Goal: Task Accomplishment & Management: Manage account settings

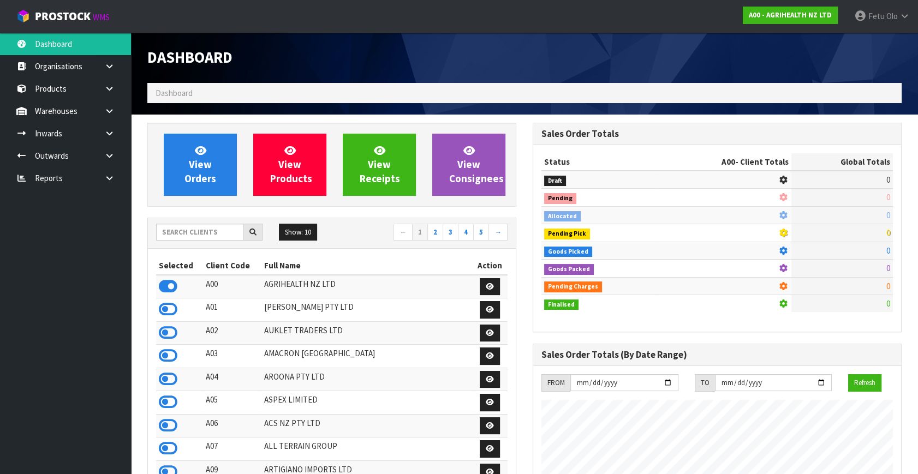
scroll to position [825, 385]
click at [183, 227] on input "text" at bounding box center [200, 232] width 88 height 17
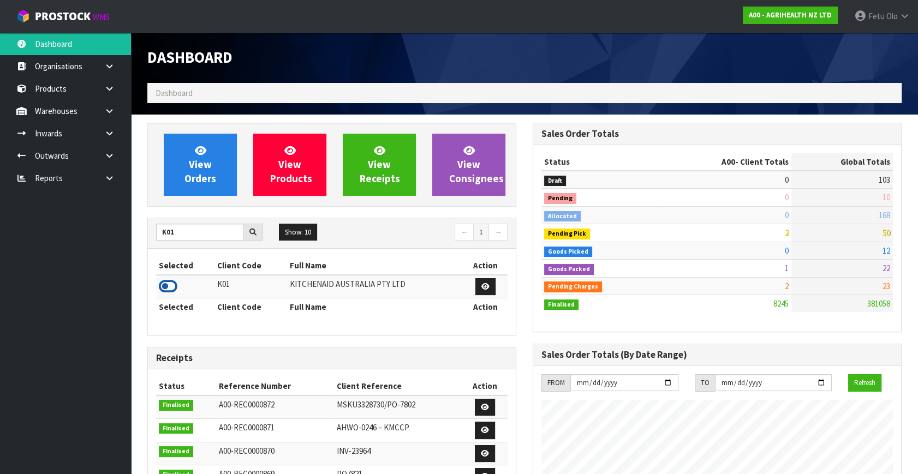
click at [172, 288] on icon at bounding box center [168, 286] width 19 height 16
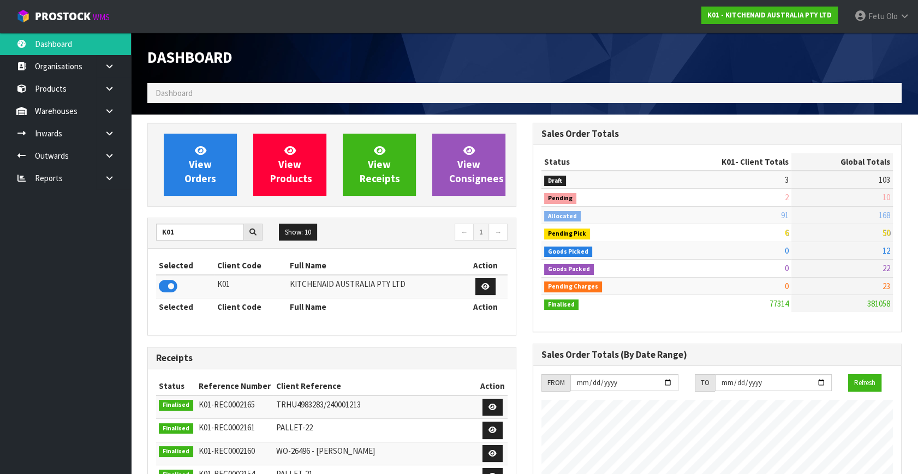
drag, startPoint x: 819, startPoint y: 350, endPoint x: 822, endPoint y: 359, distance: 9.8
click at [822, 359] on h3 "Sales Order Totals (By Date Range)" at bounding box center [716, 355] width 351 height 10
drag, startPoint x: 184, startPoint y: 231, endPoint x: 55, endPoint y: 252, distance: 131.5
click at [55, 252] on body "Toggle navigation ProStock WMS K01 - KITCHENAID AUSTRALIA PTY LTD Fetu Olo Logo…" at bounding box center [459, 237] width 918 height 474
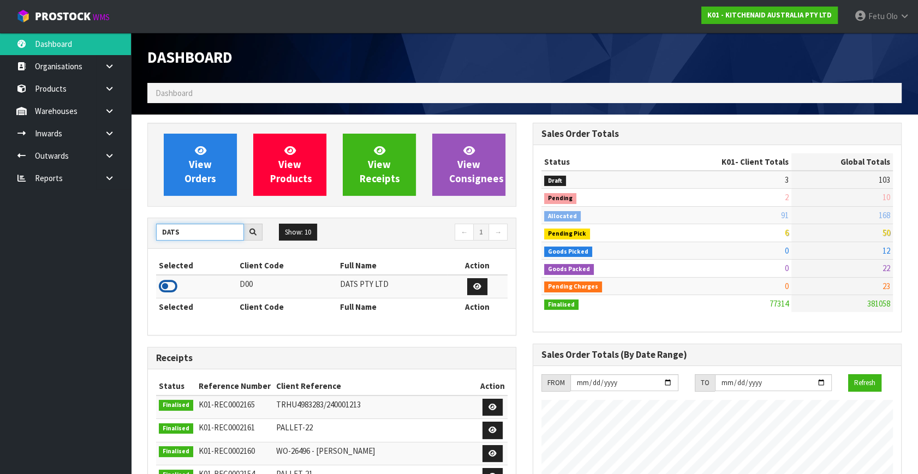
type input "DATS"
click at [170, 280] on icon at bounding box center [168, 286] width 19 height 16
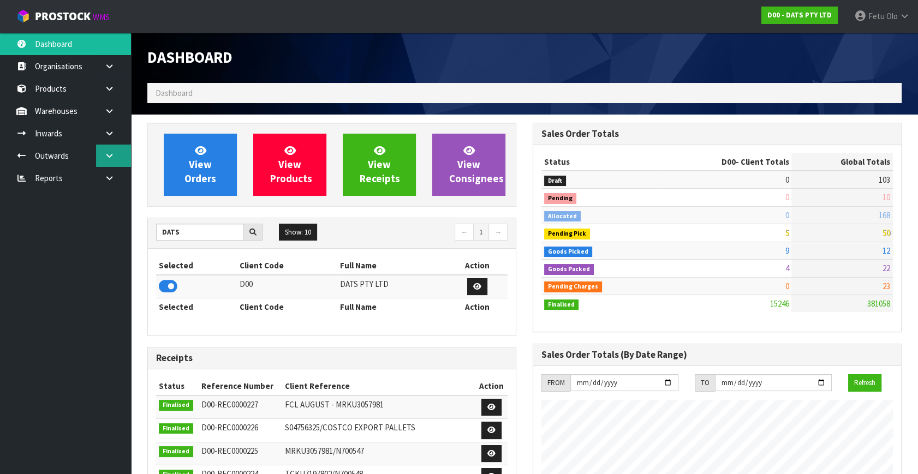
click at [111, 159] on icon at bounding box center [109, 156] width 10 height 8
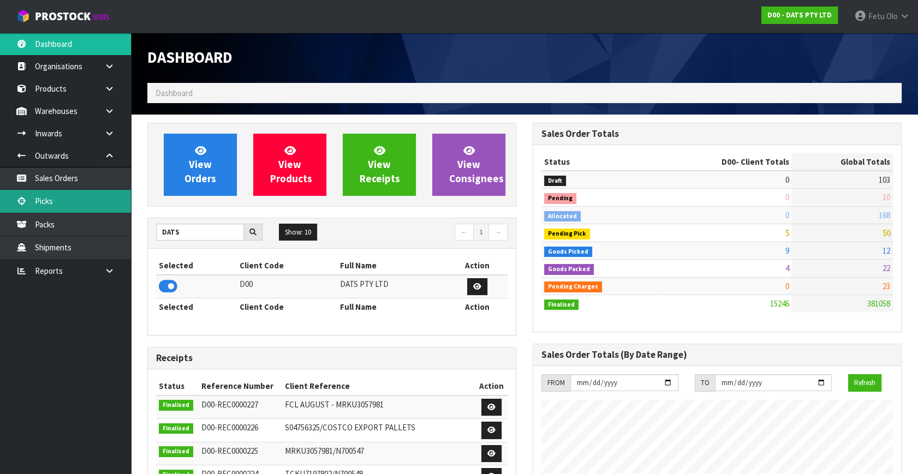
drag, startPoint x: 49, startPoint y: 204, endPoint x: 35, endPoint y: 207, distance: 14.6
click at [48, 205] on link "Picks" at bounding box center [65, 201] width 131 height 22
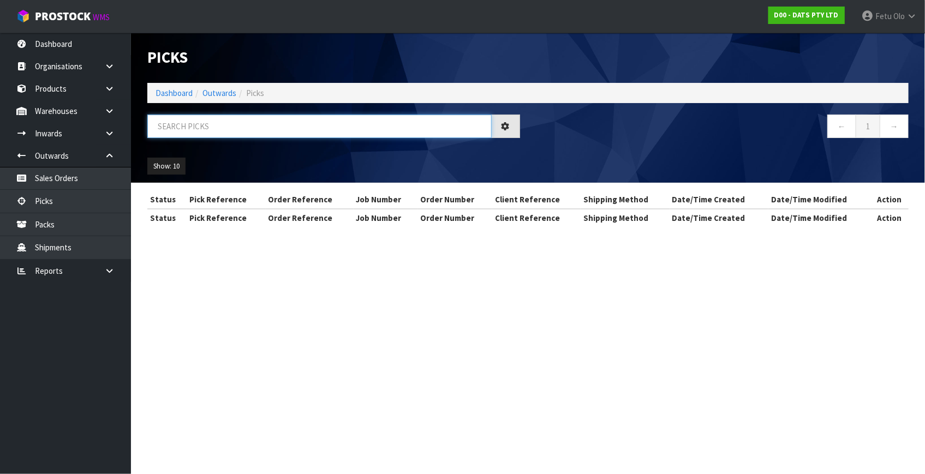
click at [290, 129] on input "text" at bounding box center [319, 126] width 344 height 23
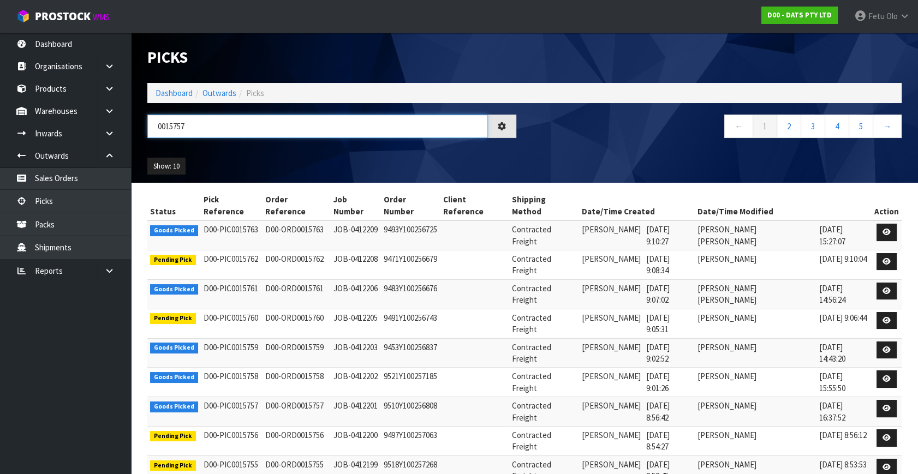
type input "0015757"
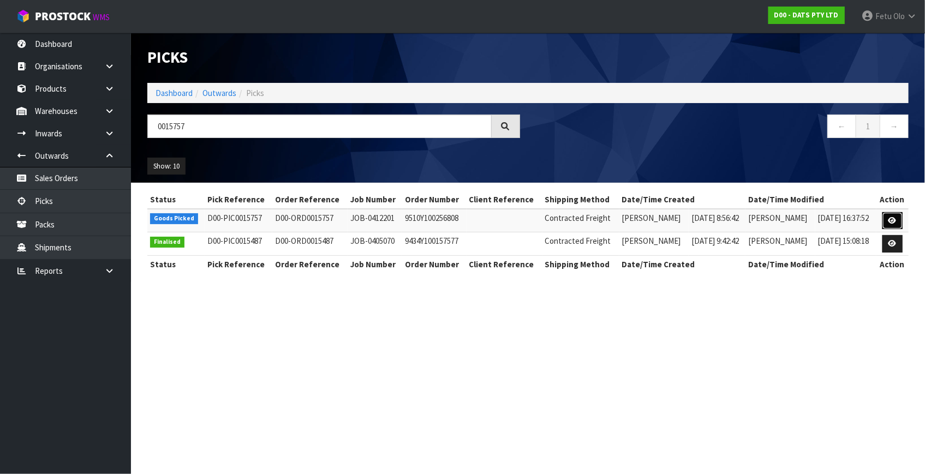
click at [893, 218] on icon at bounding box center [893, 220] width 8 height 7
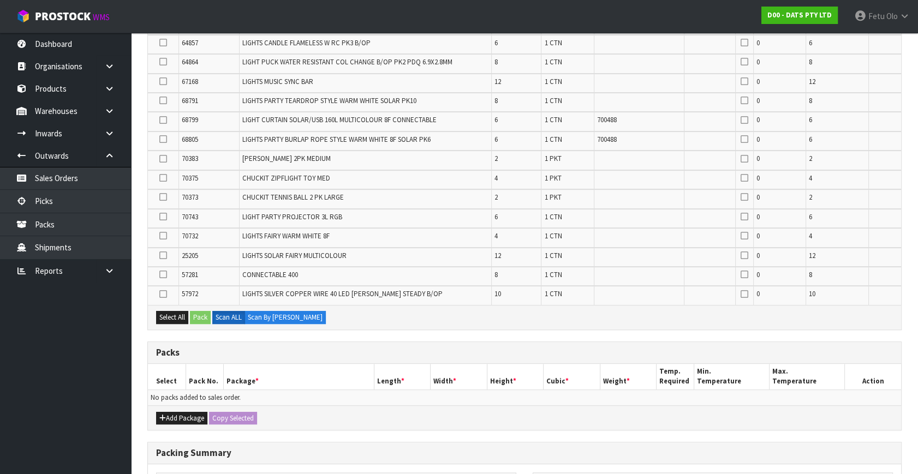
scroll to position [446, 0]
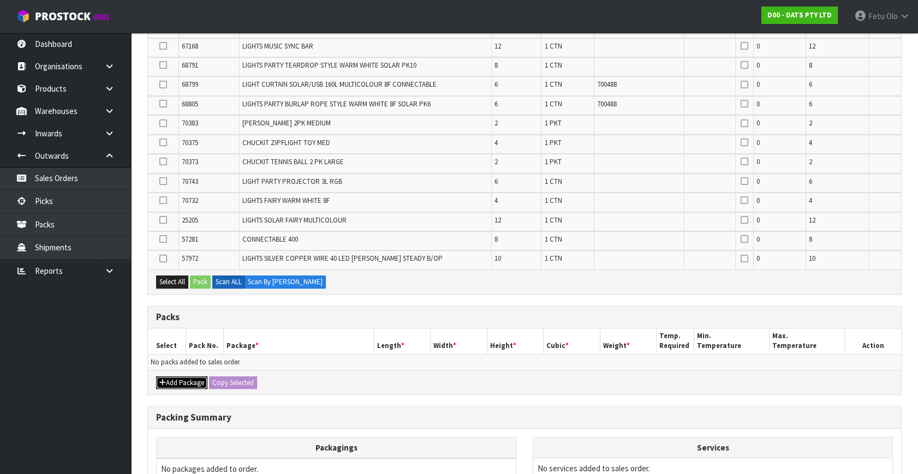
click at [165, 377] on button "Add Package" at bounding box center [181, 383] width 51 height 13
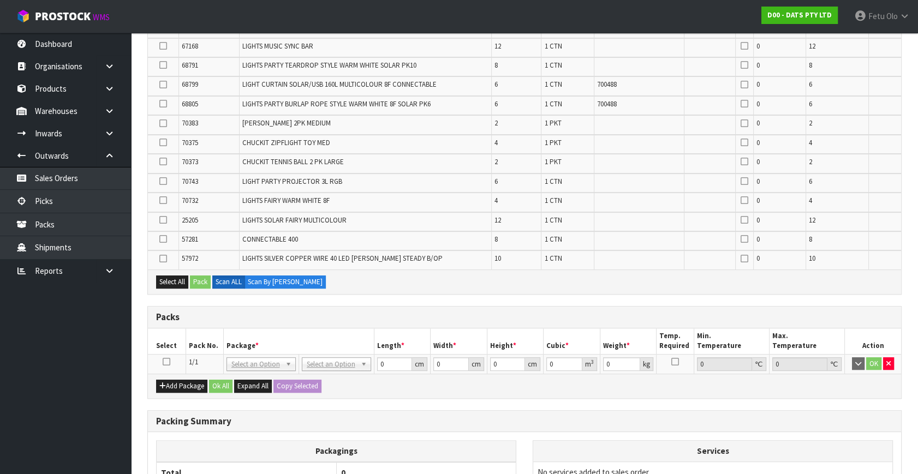
click at [165, 362] on icon at bounding box center [167, 362] width 8 height 1
click at [217, 341] on th "Pack No." at bounding box center [205, 342] width 38 height 26
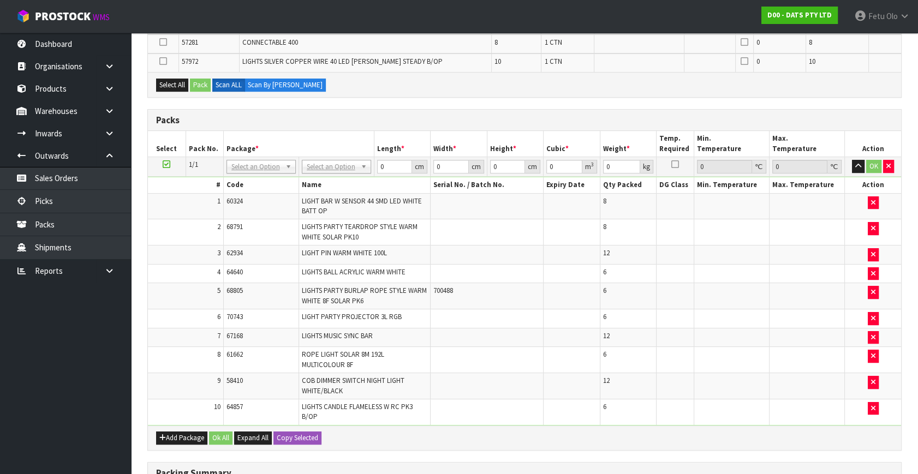
scroll to position [579, 0]
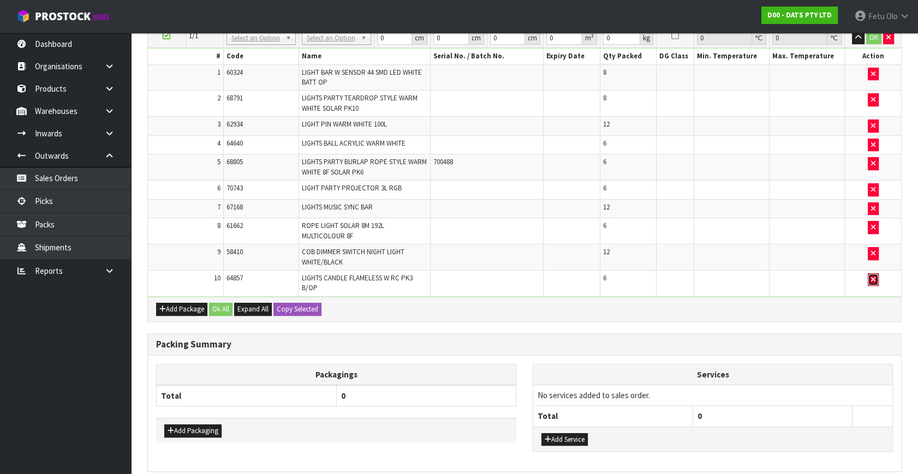
click at [873, 277] on icon "button" at bounding box center [873, 279] width 4 height 7
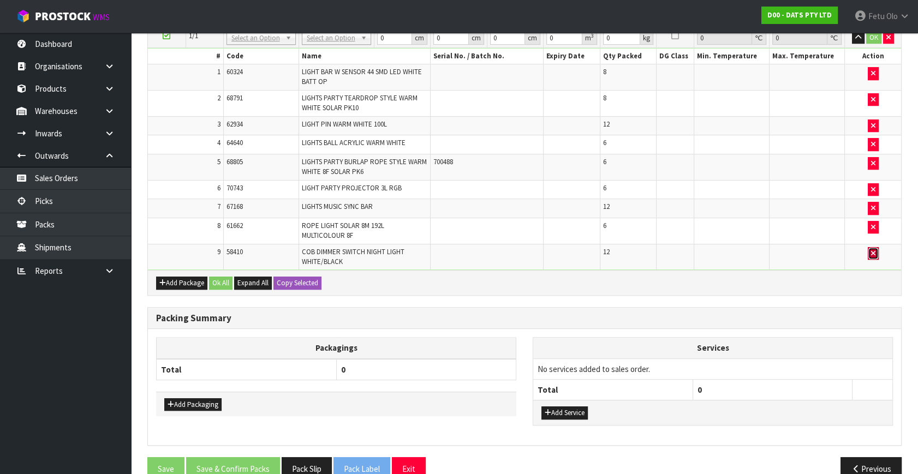
click at [876, 253] on button "button" at bounding box center [873, 253] width 11 height 13
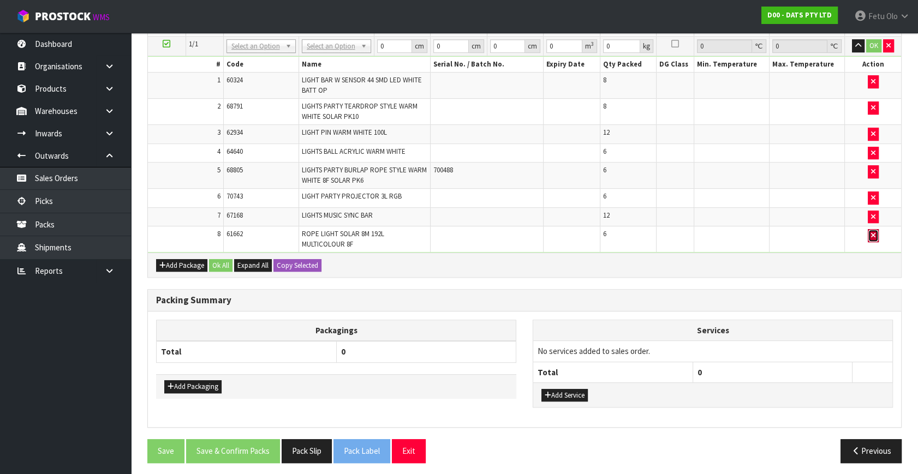
click at [875, 229] on button "button" at bounding box center [873, 235] width 11 height 13
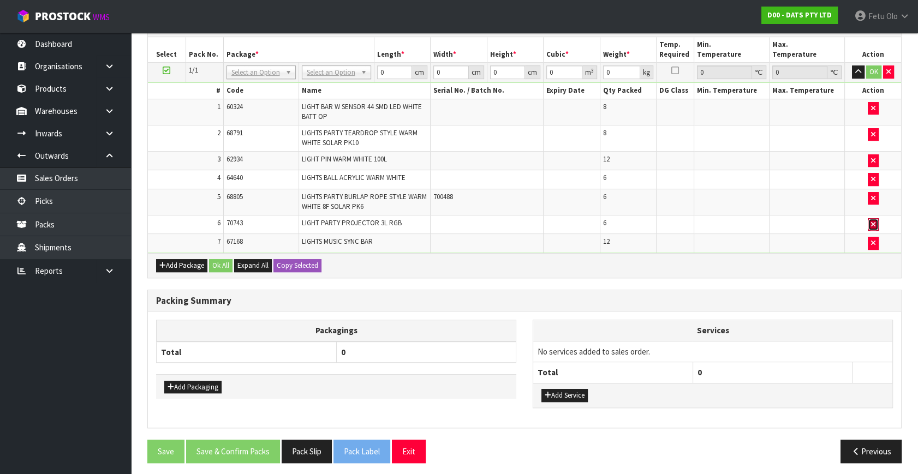
drag, startPoint x: 872, startPoint y: 218, endPoint x: 881, endPoint y: 202, distance: 18.3
click at [873, 221] on icon "button" at bounding box center [873, 224] width 4 height 7
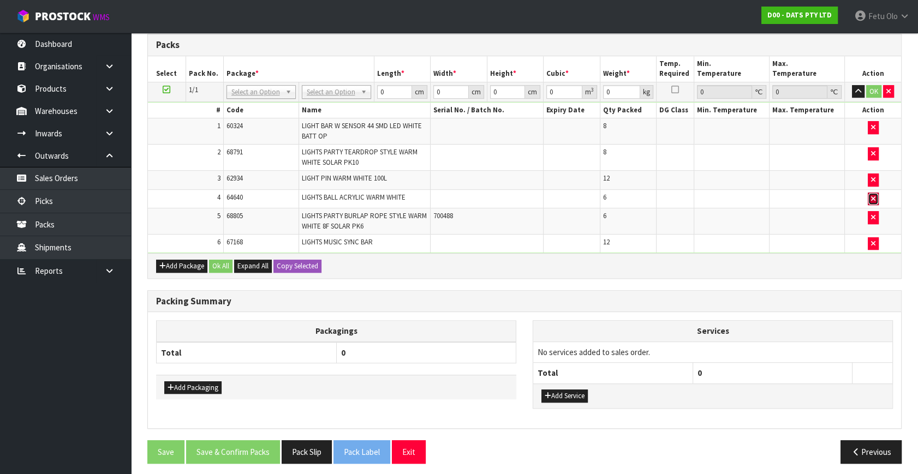
click at [871, 195] on icon "button" at bounding box center [873, 198] width 4 height 7
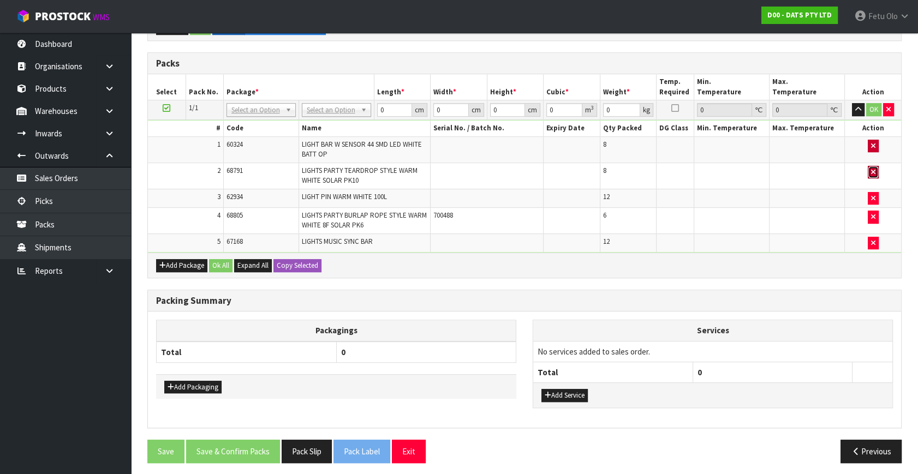
click at [872, 169] on icon "button" at bounding box center [873, 172] width 4 height 7
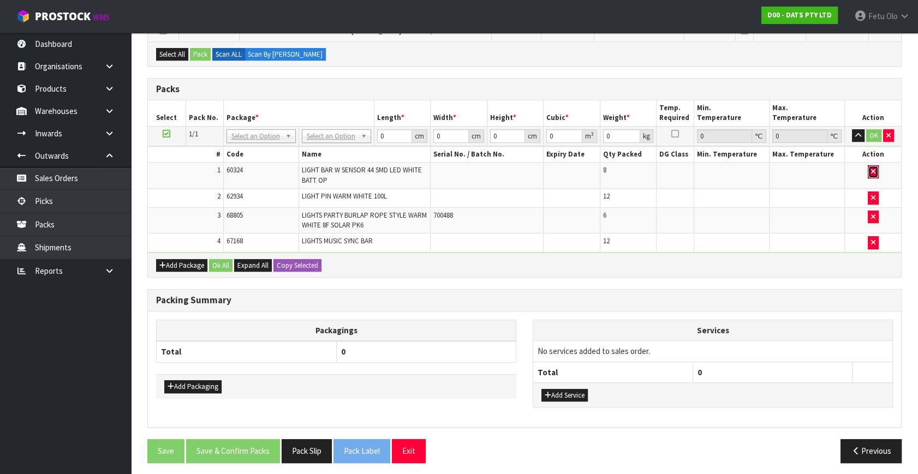
drag, startPoint x: 872, startPoint y: 168, endPoint x: 885, endPoint y: 204, distance: 38.1
click at [872, 172] on button "button" at bounding box center [873, 171] width 11 height 13
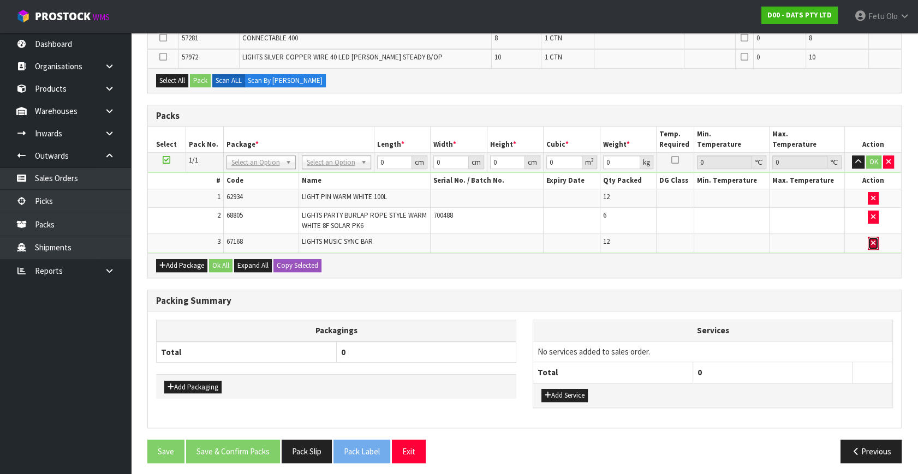
click at [873, 237] on button "button" at bounding box center [873, 243] width 11 height 13
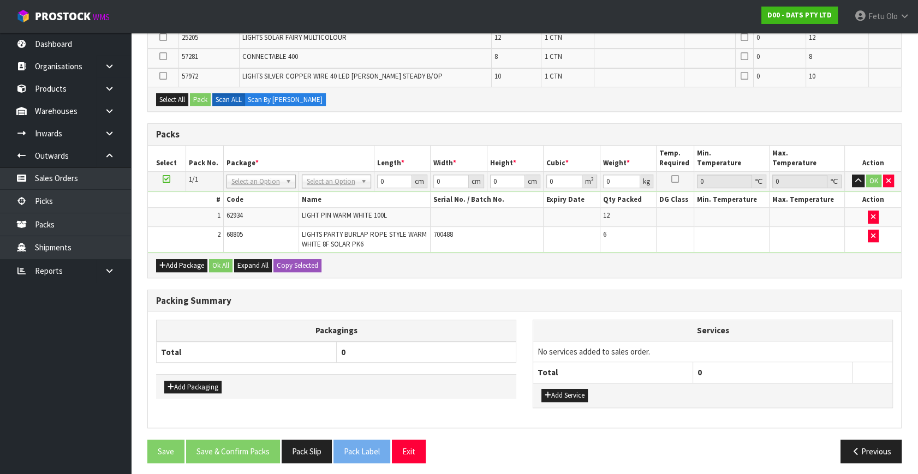
click at [872, 227] on td at bounding box center [873, 240] width 57 height 26
click at [873, 213] on icon "button" at bounding box center [873, 216] width 4 height 7
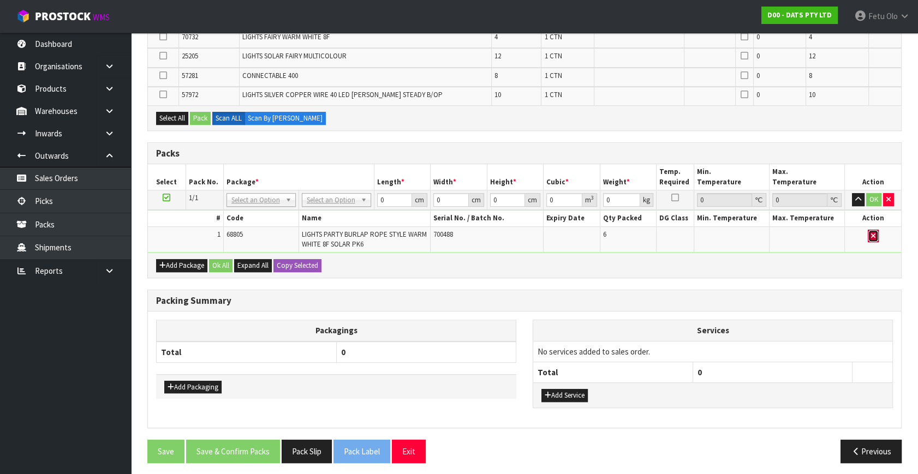
click at [875, 236] on button "button" at bounding box center [873, 236] width 11 height 13
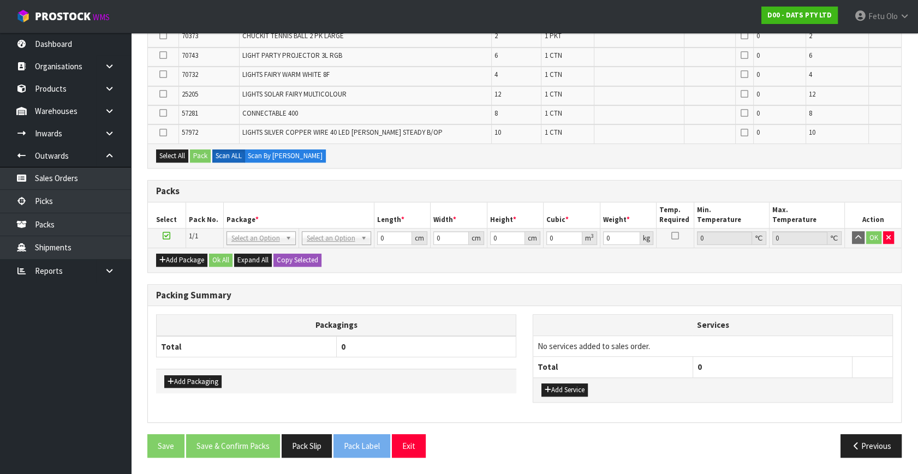
scroll to position [568, 0]
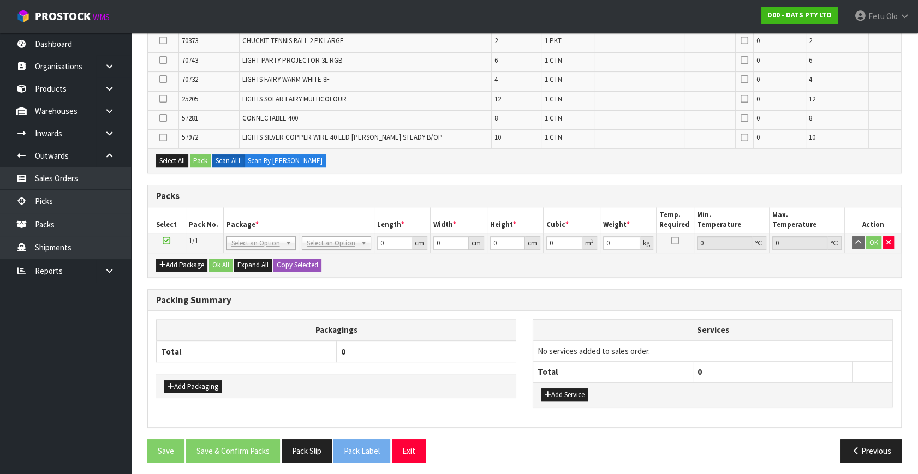
drag, startPoint x: 207, startPoint y: 344, endPoint x: 242, endPoint y: 377, distance: 47.9
click at [218, 359] on div "Packagings Total 0" at bounding box center [336, 346] width 360 height 55
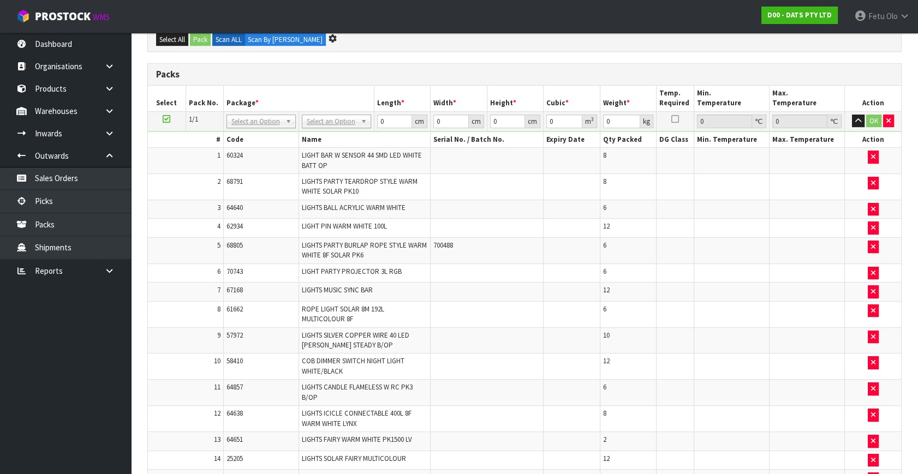
scroll to position [0, 0]
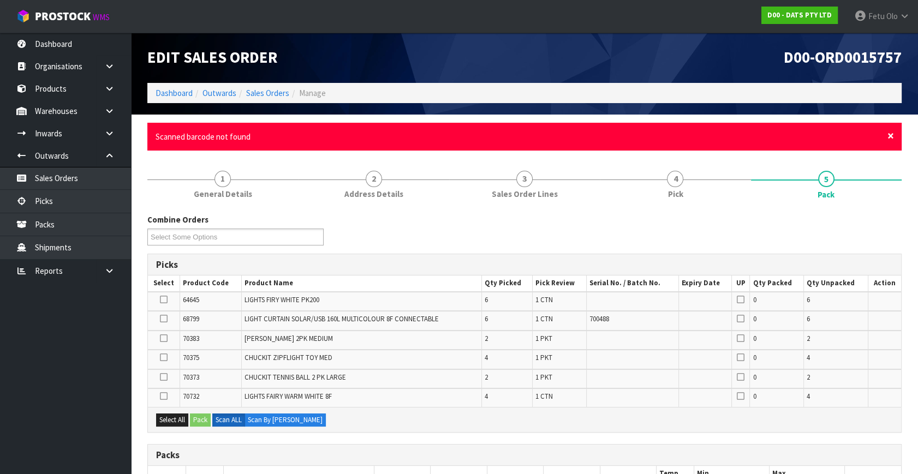
click at [889, 134] on span "×" at bounding box center [890, 135] width 7 height 15
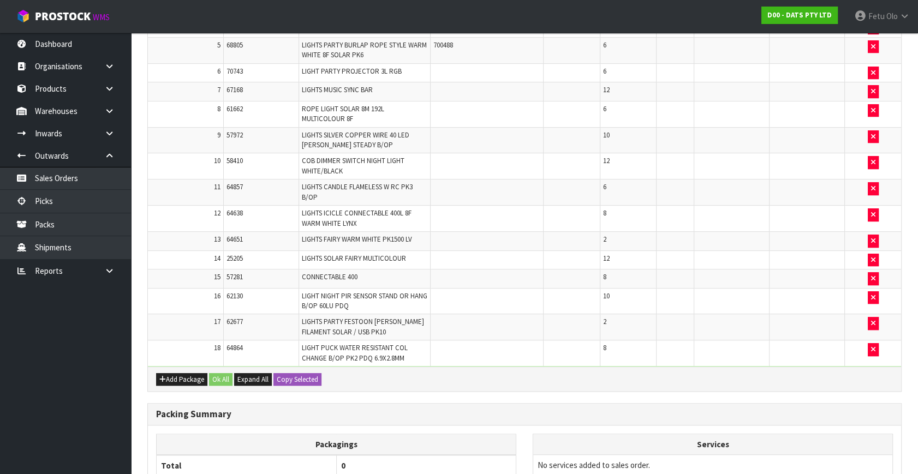
scroll to position [595, 0]
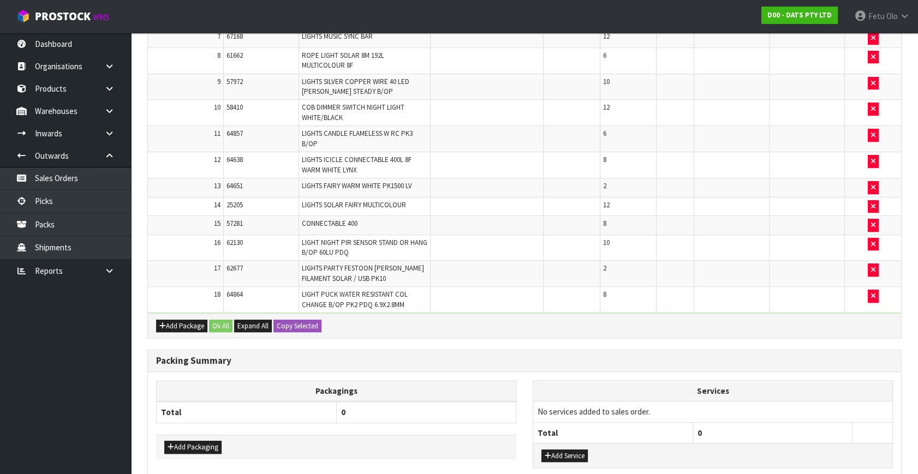
click at [680, 364] on div "Packing Summary" at bounding box center [524, 361] width 753 height 22
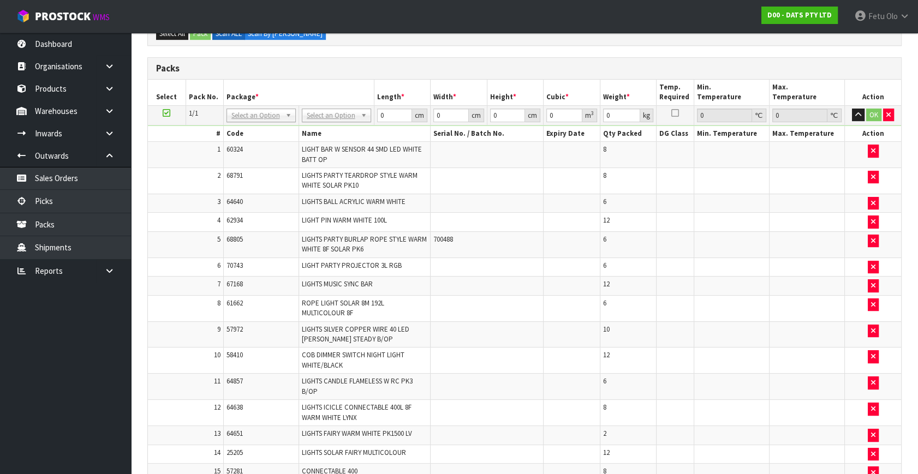
scroll to position [99, 0]
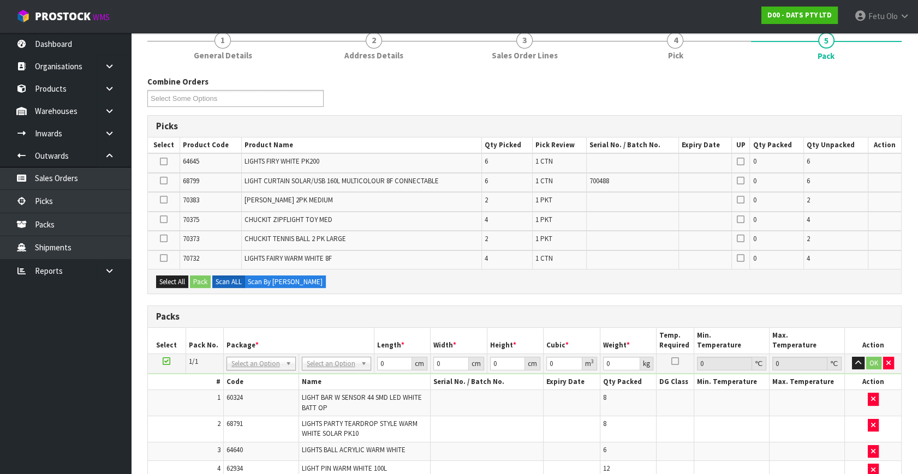
click at [99, 376] on ul "Dashboard Organisations Clients Consignees Carriers Products Categories Serial …" at bounding box center [65, 254] width 131 height 442
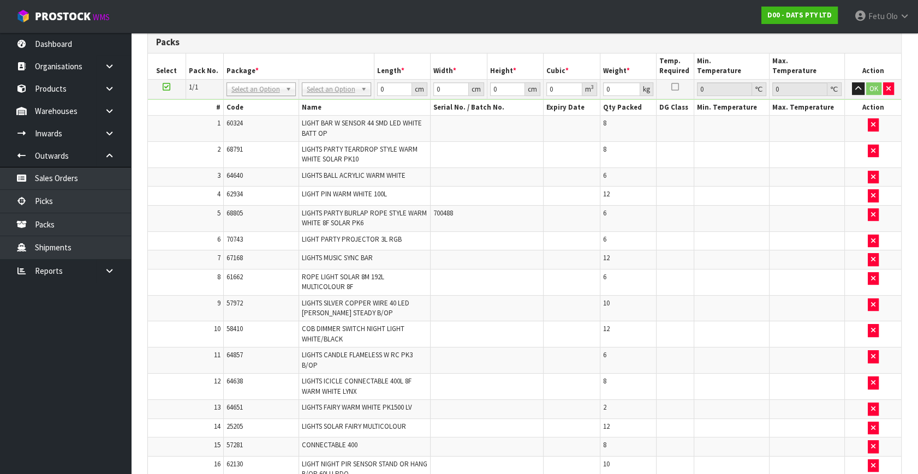
scroll to position [347, 0]
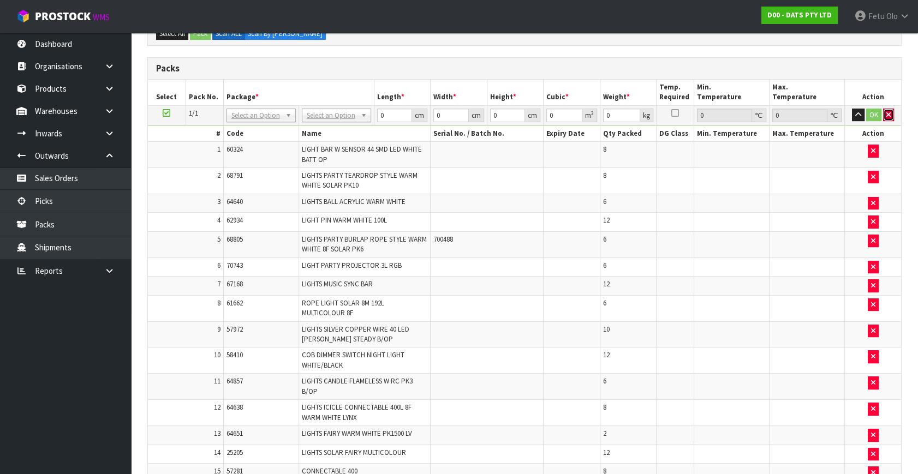
click at [887, 116] on icon "button" at bounding box center [888, 114] width 4 height 7
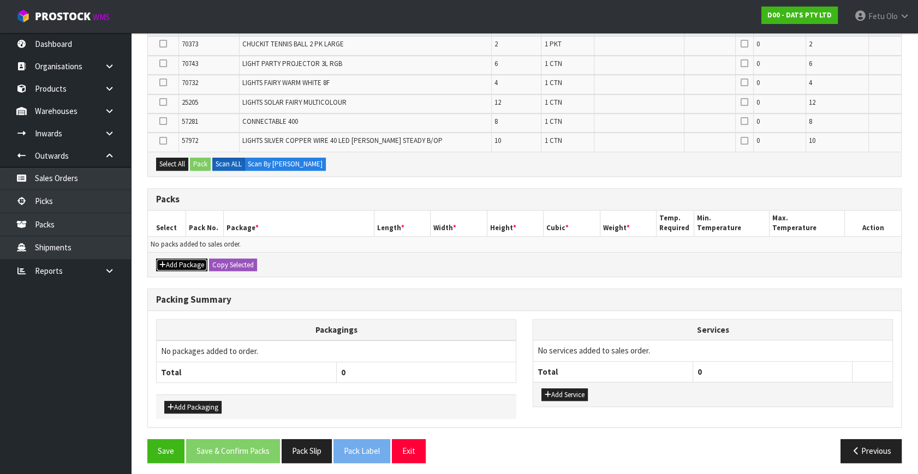
click at [174, 261] on button "Add Package" at bounding box center [181, 265] width 51 height 13
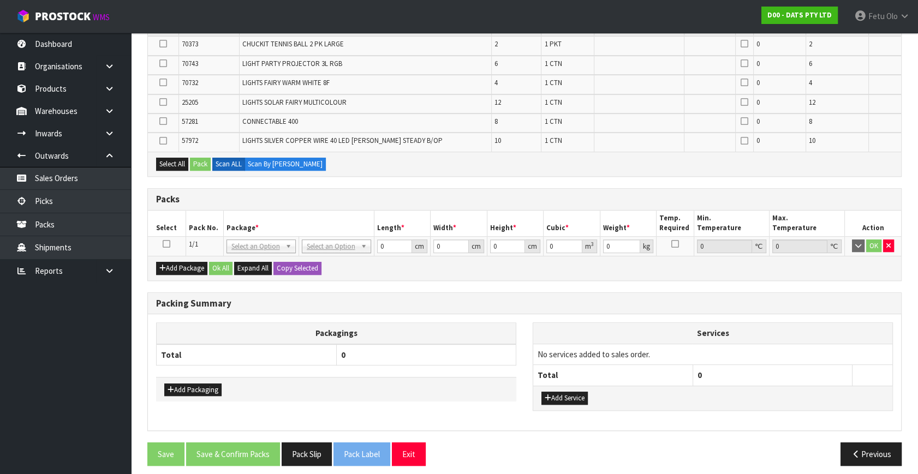
drag, startPoint x: 166, startPoint y: 238, endPoint x: 173, endPoint y: 237, distance: 7.2
click at [169, 244] on icon at bounding box center [167, 244] width 8 height 1
click at [241, 222] on th "Package *" at bounding box center [298, 224] width 151 height 26
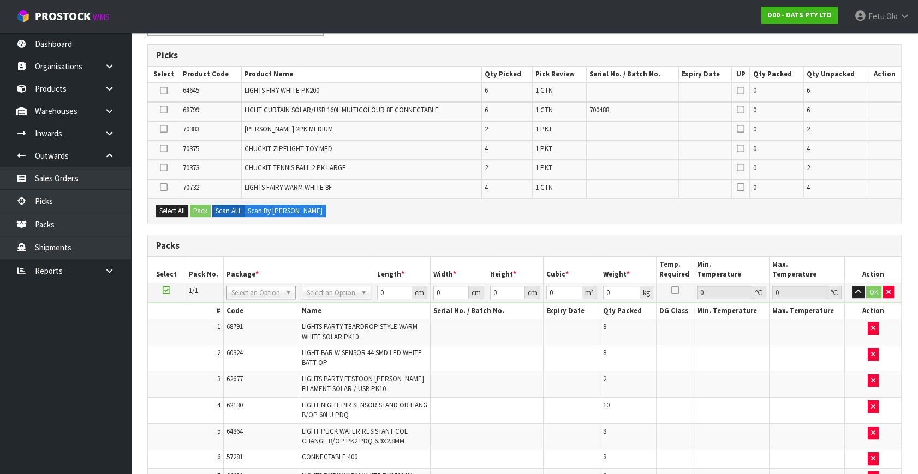
scroll to position [97, 0]
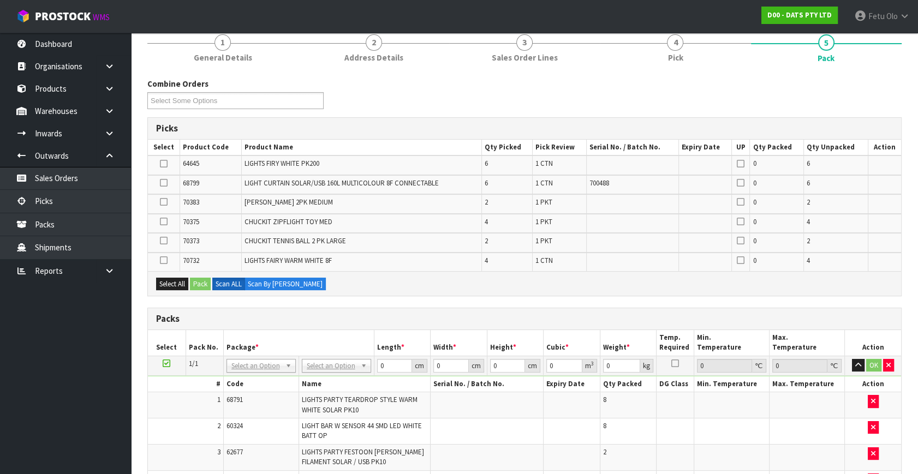
drag, startPoint x: 163, startPoint y: 260, endPoint x: 190, endPoint y: 283, distance: 34.9
click at [163, 260] on icon at bounding box center [164, 260] width 8 height 1
click at [0, 0] on input "checkbox" at bounding box center [0, 0] width 0 height 0
click at [201, 283] on button "Pack" at bounding box center [200, 284] width 21 height 13
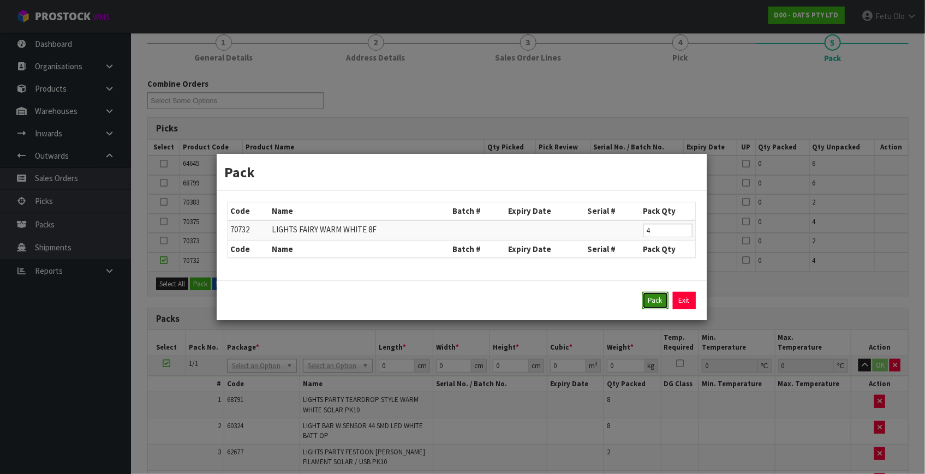
click at [659, 300] on button "Pack" at bounding box center [655, 300] width 26 height 17
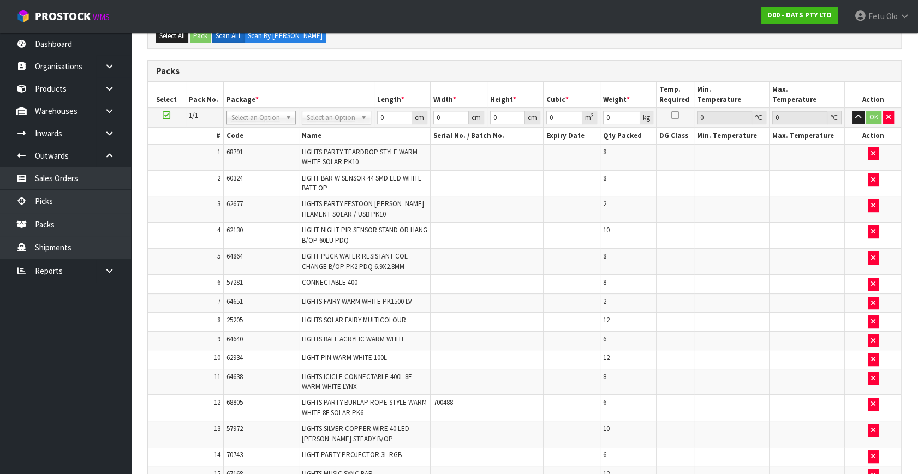
scroll to position [344, 0]
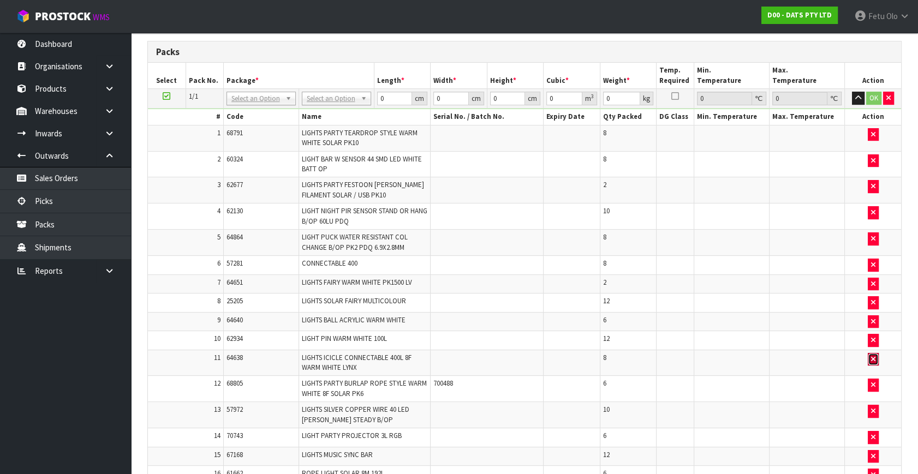
click at [876, 360] on button "button" at bounding box center [873, 359] width 11 height 13
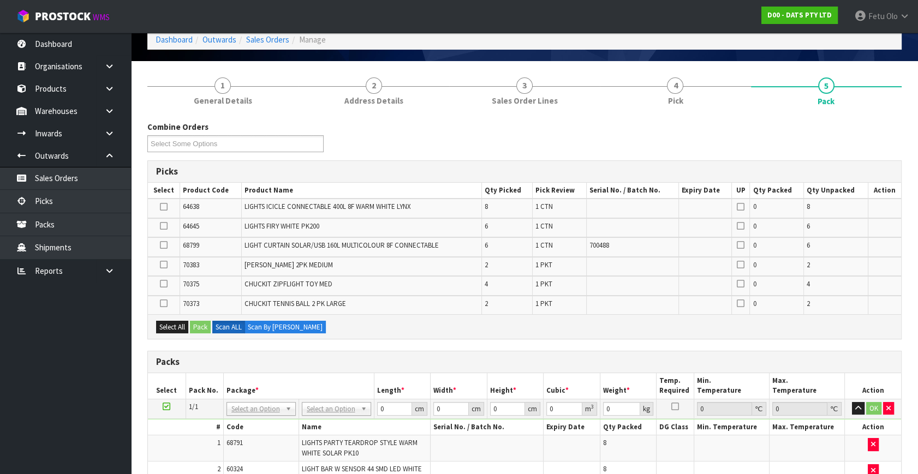
scroll to position [53, 0]
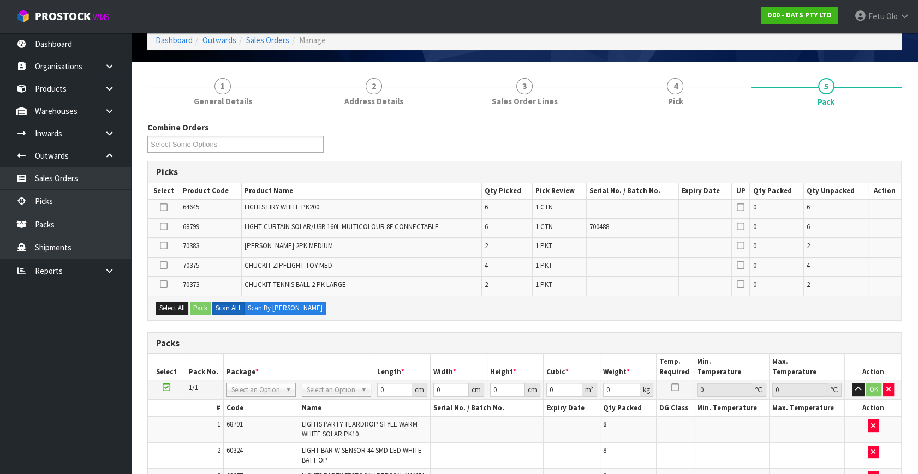
click at [164, 227] on icon at bounding box center [164, 227] width 8 height 1
click at [0, 0] on input "checkbox" at bounding box center [0, 0] width 0 height 0
click at [206, 306] on button "Pack" at bounding box center [200, 308] width 21 height 13
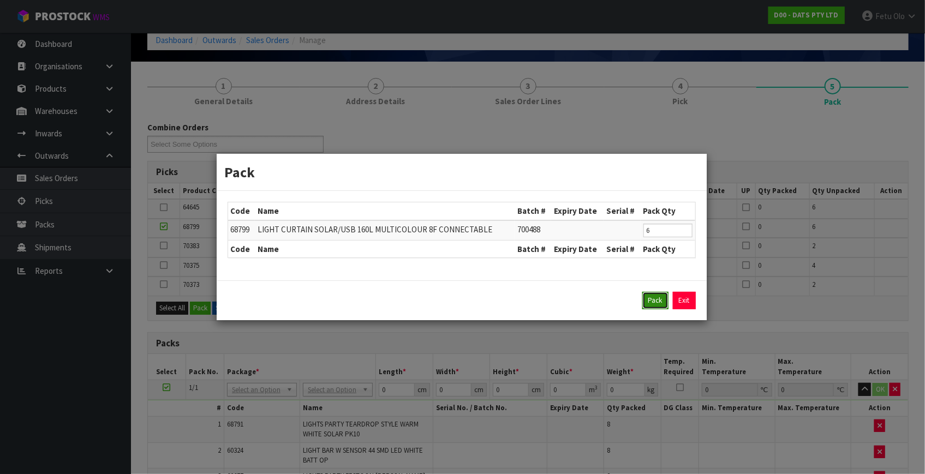
click at [652, 302] on button "Pack" at bounding box center [655, 300] width 26 height 17
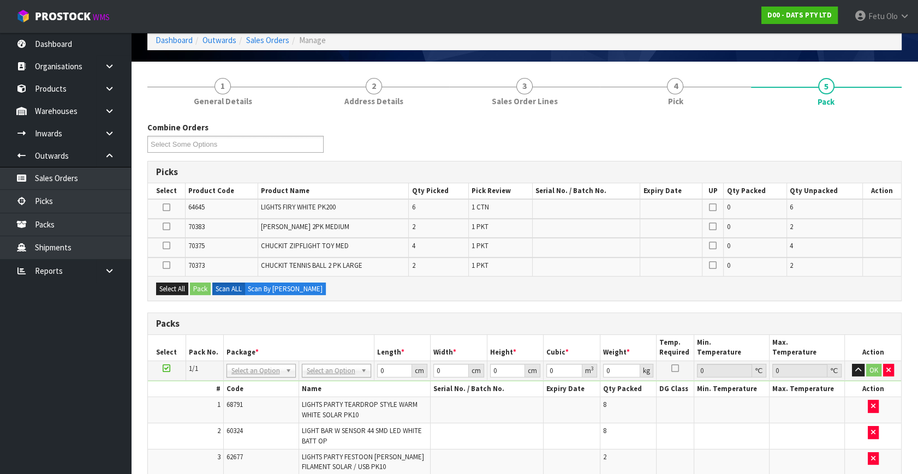
click at [164, 207] on icon at bounding box center [167, 207] width 8 height 1
click at [0, 0] on input "checkbox" at bounding box center [0, 0] width 0 height 0
click at [210, 292] on button "Pack" at bounding box center [200, 289] width 21 height 13
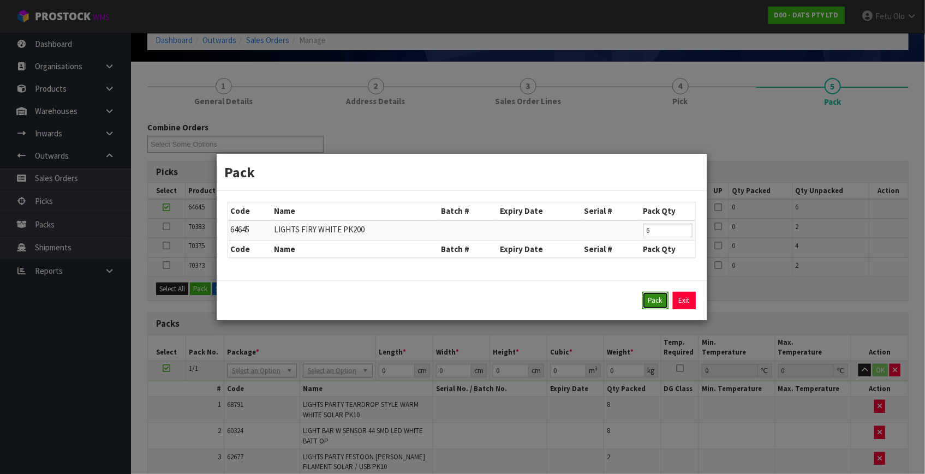
click at [656, 299] on button "Pack" at bounding box center [655, 300] width 26 height 17
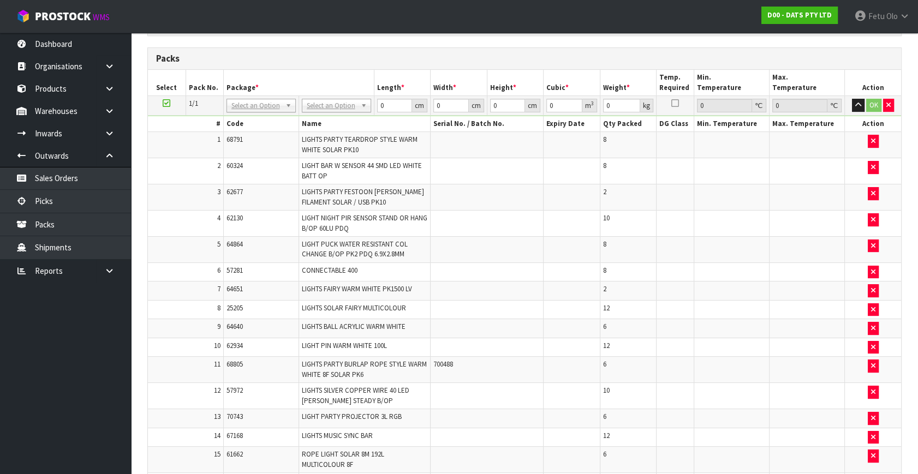
scroll to position [257, 0]
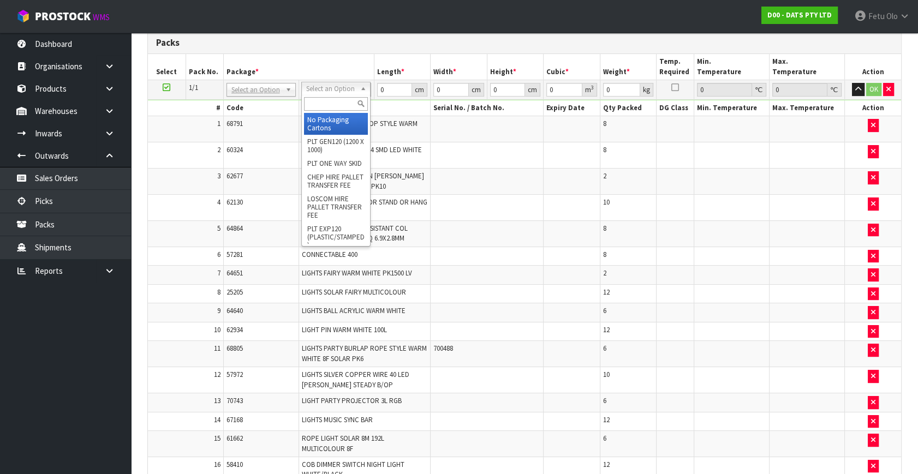
click at [335, 101] on input "text" at bounding box center [336, 104] width 64 height 14
type input "G"
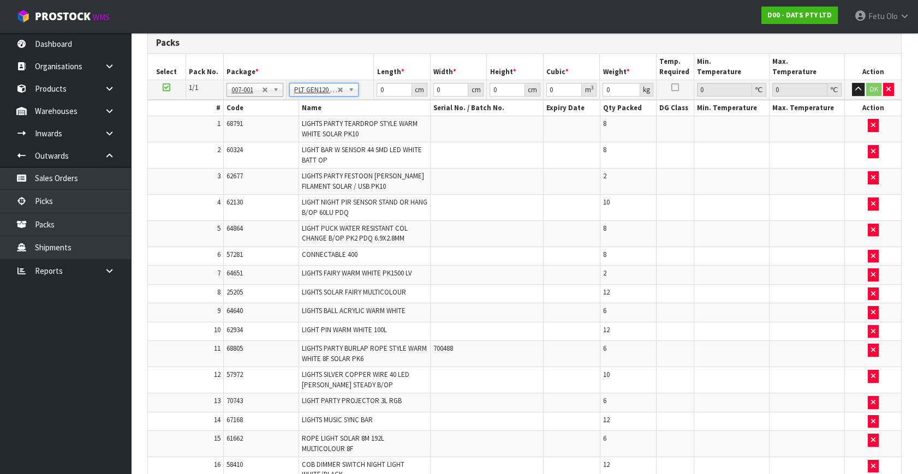
type input "120"
type input "100"
type input "88.44"
click at [318, 56] on th "Package *" at bounding box center [298, 67] width 151 height 26
drag, startPoint x: 419, startPoint y: 85, endPoint x: 485, endPoint y: 104, distance: 68.2
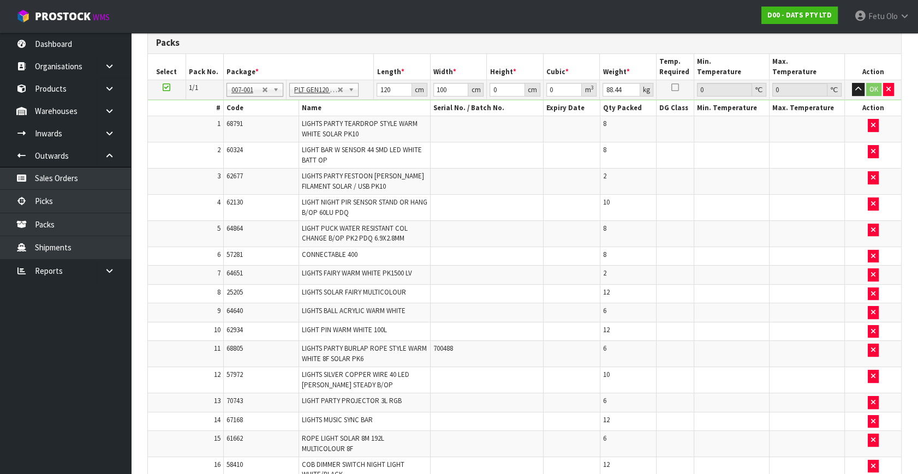
click at [450, 87] on tr "1/1 NONE 007-001 007-002 007-004 007-009 007-013 007-014 007-015 007-017 007-01…" at bounding box center [524, 90] width 753 height 20
click at [481, 88] on div "cm" at bounding box center [475, 90] width 15 height 14
click at [481, 85] on div "cm" at bounding box center [475, 90] width 15 height 14
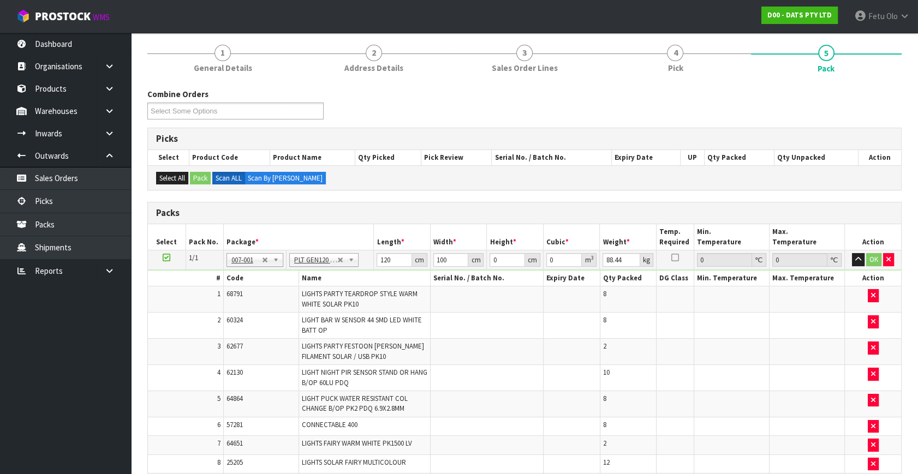
scroll to position [248, 0]
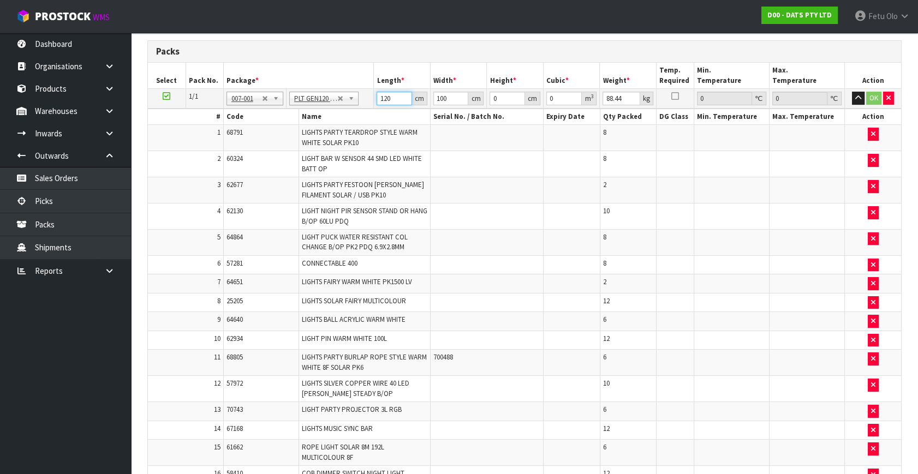
drag, startPoint x: 398, startPoint y: 100, endPoint x: 324, endPoint y: 128, distance: 79.3
click at [324, 128] on tbody "1/1 NONE 007-001 007-002 007-004 007-009 007-013 007-014 007-015 007-017 007-01…" at bounding box center [524, 377] width 753 height 576
click at [386, 97] on input "120" at bounding box center [394, 99] width 35 height 14
type input "110"
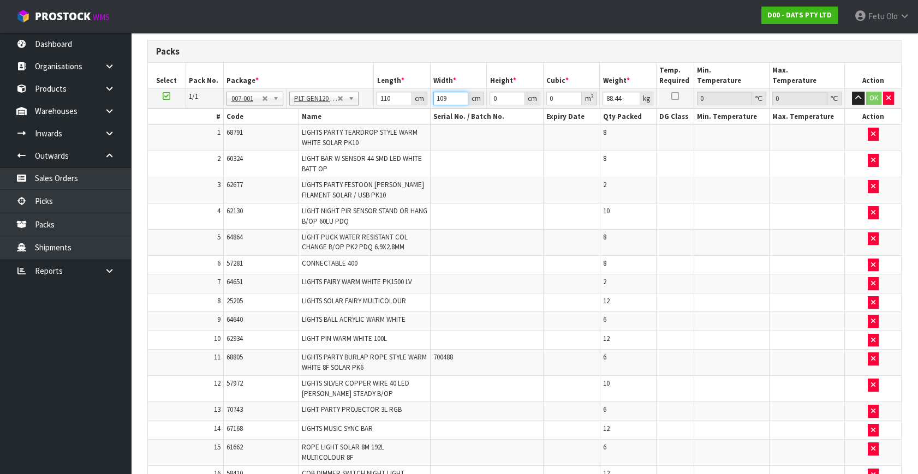
type input "109"
drag, startPoint x: 455, startPoint y: 124, endPoint x: 432, endPoint y: 136, distance: 25.1
click at [432, 136] on tbody "1/1 NONE 007-001 007-002 007-004 007-009 007-013 007-014 007-015 007-017 007-01…" at bounding box center [524, 377] width 753 height 576
type input "7"
type input "0.08393"
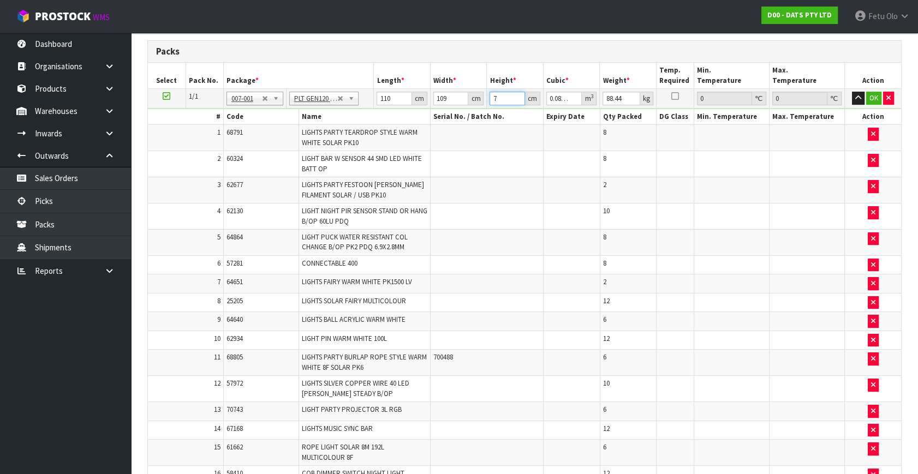
type input "71"
type input "0.85129"
type input "71"
type input "99"
click button "OK" at bounding box center [873, 98] width 15 height 13
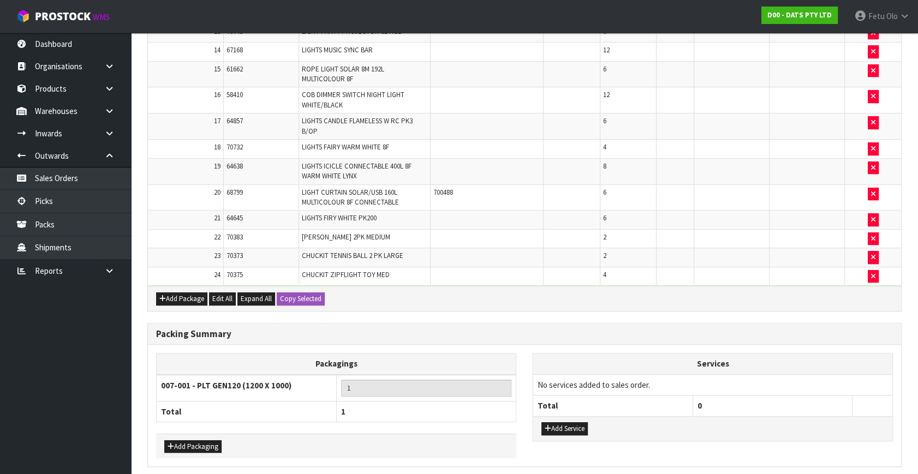
scroll to position [665, 0]
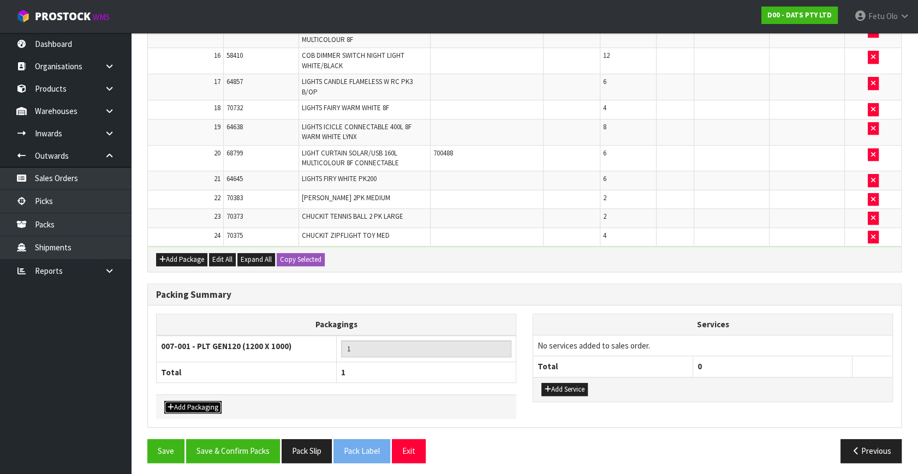
click at [196, 408] on button "Add Packaging" at bounding box center [192, 407] width 57 height 13
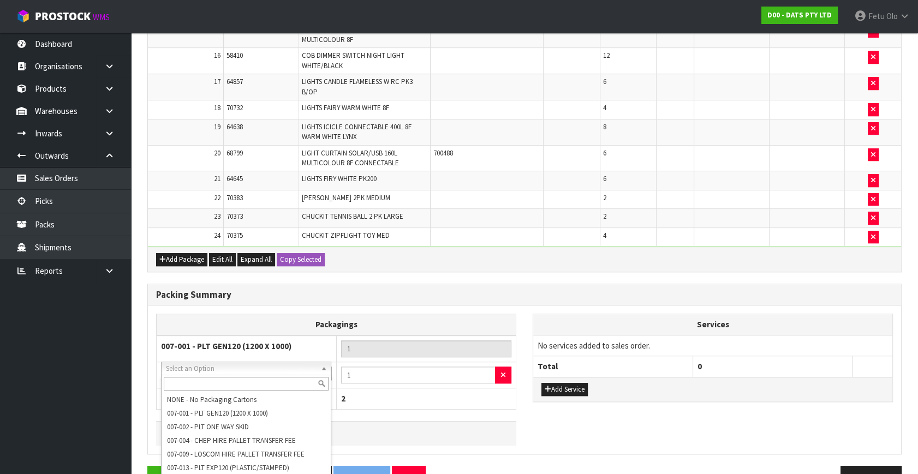
click at [226, 380] on input "text" at bounding box center [246, 384] width 165 height 14
type input "OC"
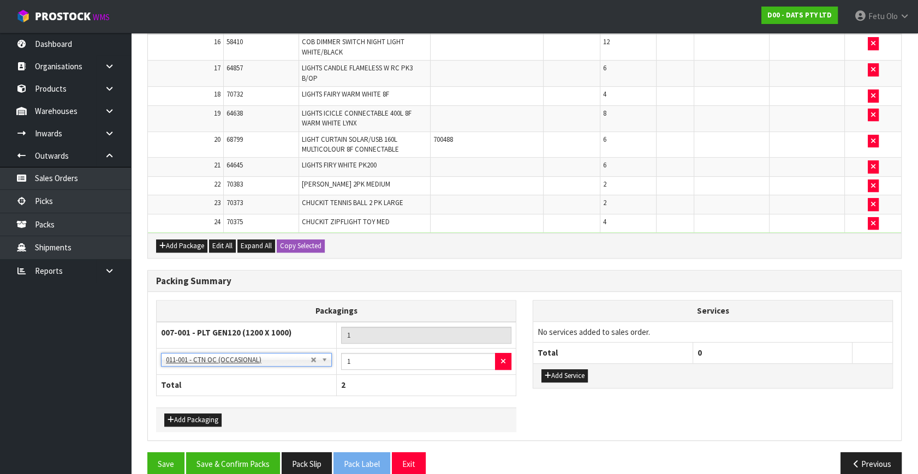
scroll to position [691, 0]
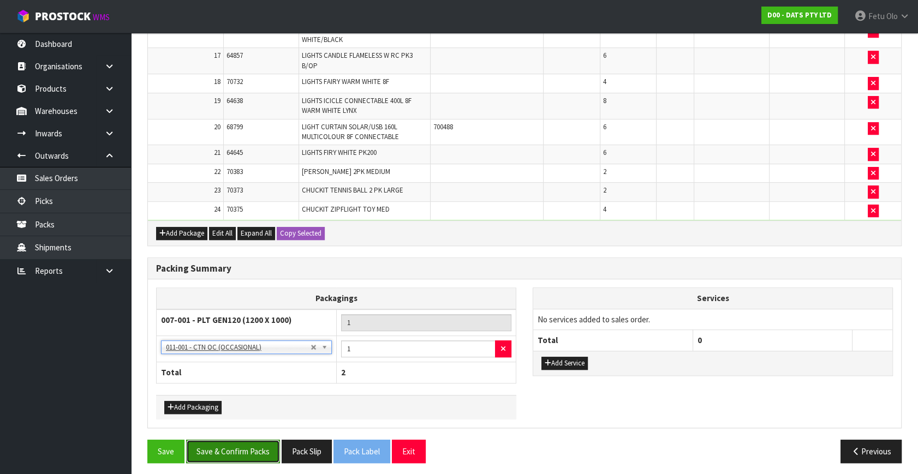
click at [239, 440] on button "Save & Confirm Packs" at bounding box center [233, 451] width 94 height 23
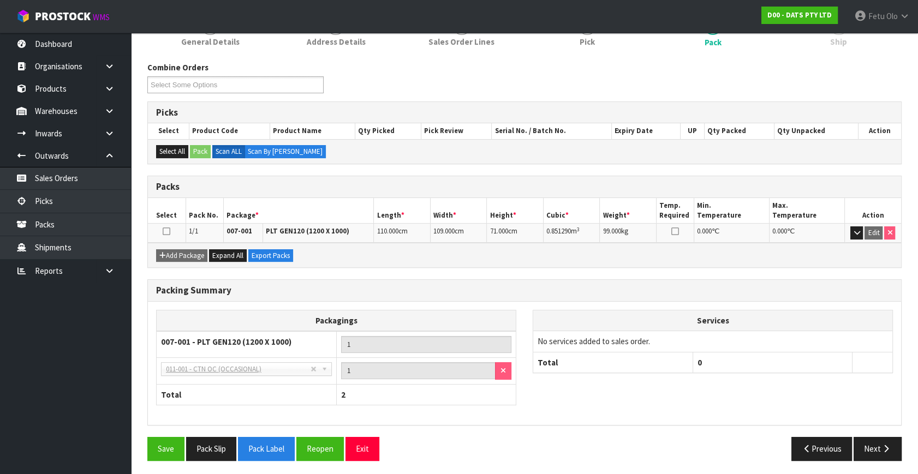
scroll to position [153, 0]
click at [533, 437] on div "Previous Next" at bounding box center [717, 448] width 385 height 23
click at [601, 437] on div "Previous Next" at bounding box center [717, 448] width 385 height 23
click at [618, 403] on div "Packagings 007-001 - PLT GEN120 (1200 X 1000) 1 NONE - No Packaging Cartons 007…" at bounding box center [524, 362] width 753 height 107
click at [480, 447] on div "Save Pack Slip Pack Label Reopen Exit" at bounding box center [331, 448] width 385 height 23
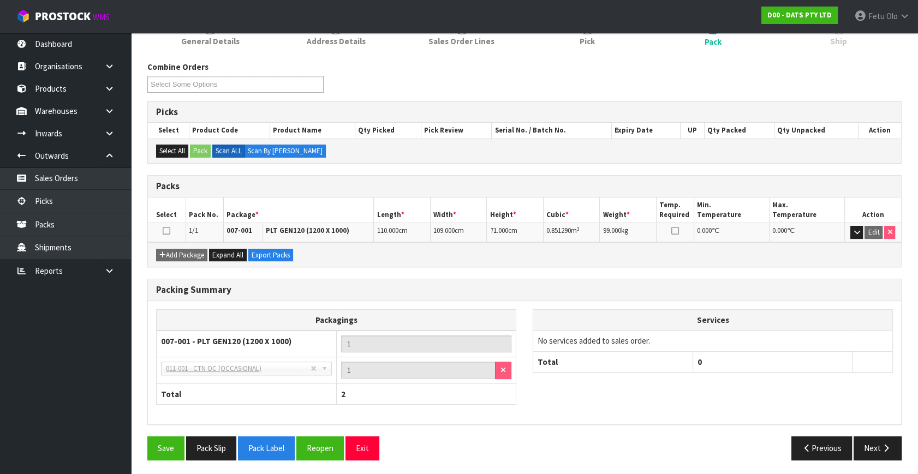
click at [613, 449] on div "Previous Next" at bounding box center [717, 448] width 385 height 23
click at [816, 407] on div "Packagings 007-001 - PLT GEN120 (1200 X 1000) 1 NONE - No Packaging Cartons 007…" at bounding box center [524, 362] width 753 height 107
click at [833, 401] on div "Packagings 007-001 - PLT GEN120 (1200 X 1000) 1 NONE - No Packaging Cartons 007…" at bounding box center [524, 362] width 753 height 107
click at [793, 393] on div "Packagings 007-001 - PLT GEN120 (1200 X 1000) 1 NONE - No Packaging Cartons 007…" at bounding box center [524, 362] width 753 height 107
click at [873, 445] on button "Next" at bounding box center [878, 448] width 48 height 23
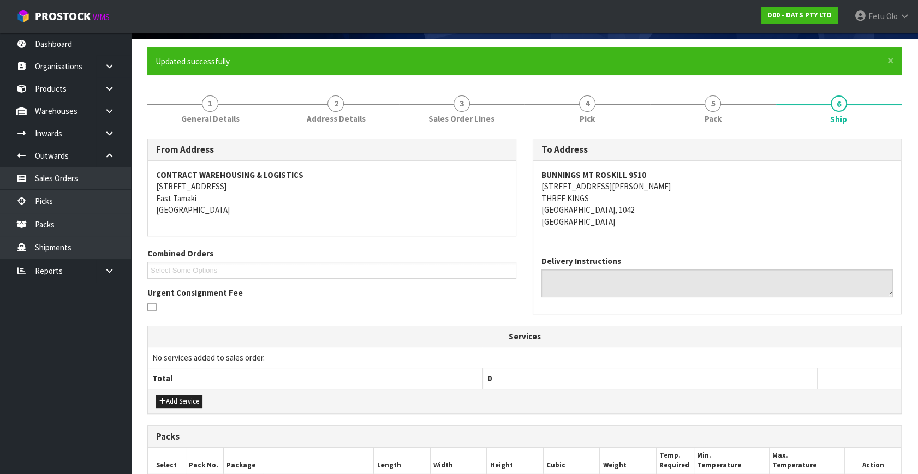
scroll to position [148, 0]
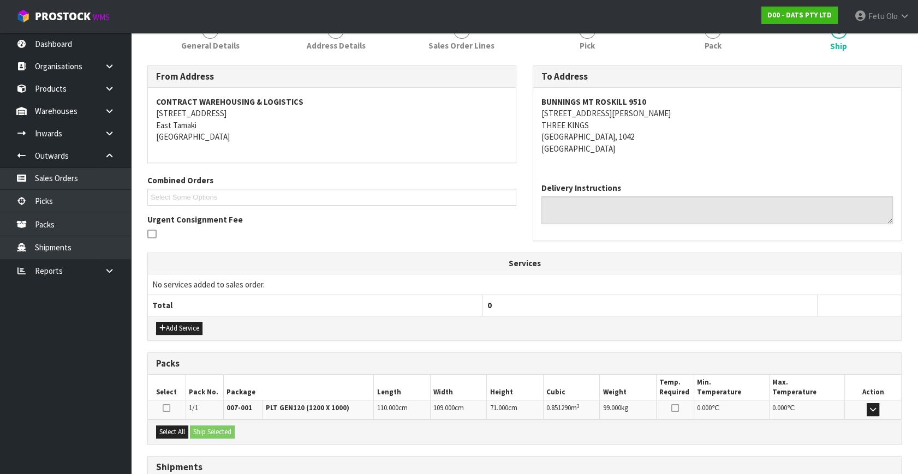
click at [788, 303] on th "0" at bounding box center [649, 305] width 335 height 21
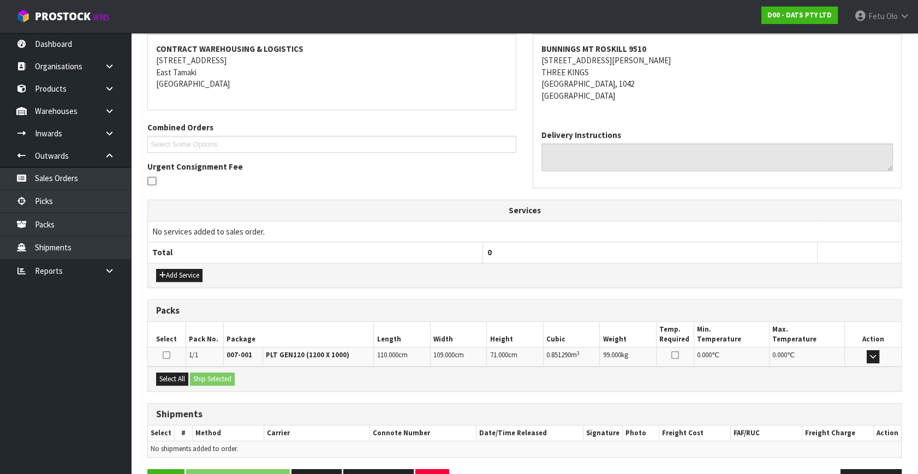
scroll to position [184, 0]
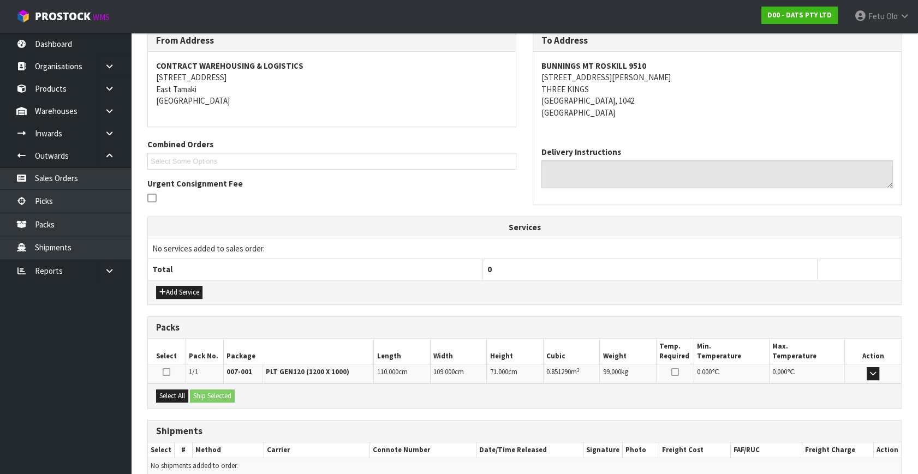
click at [818, 313] on div "From Address CONTRACT WAREHOUSING & LOGISTICS 17 Allens Road East Tamaki Auckla…" at bounding box center [524, 273] width 754 height 488
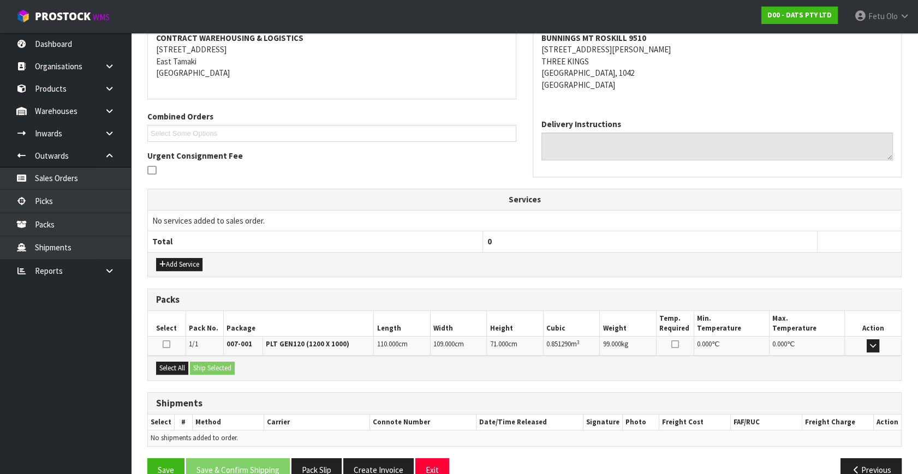
scroll to position [234, 0]
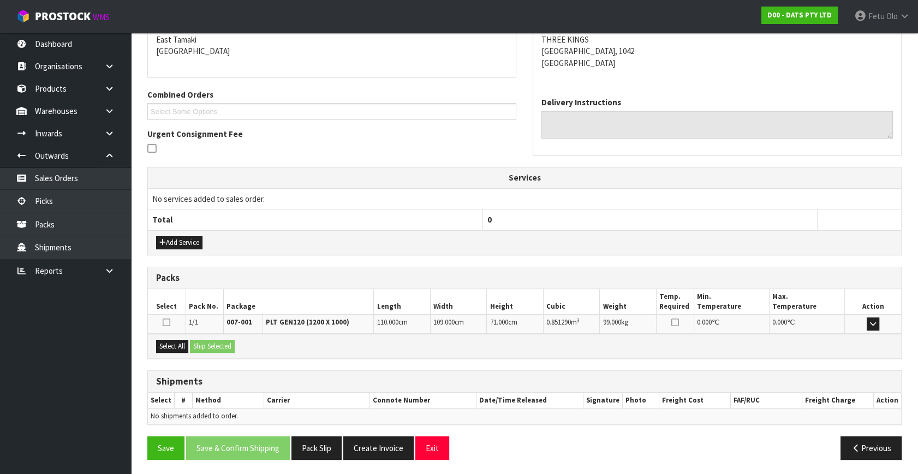
click at [748, 260] on div "From Address CONTRACT WAREHOUSING & LOGISTICS 17 Allens Road East Tamaki Auckla…" at bounding box center [524, 224] width 754 height 488
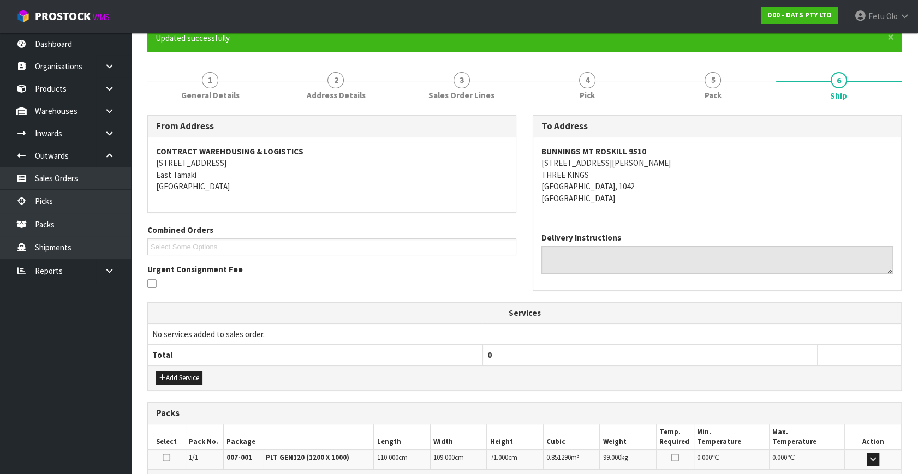
scroll to position [0, 0]
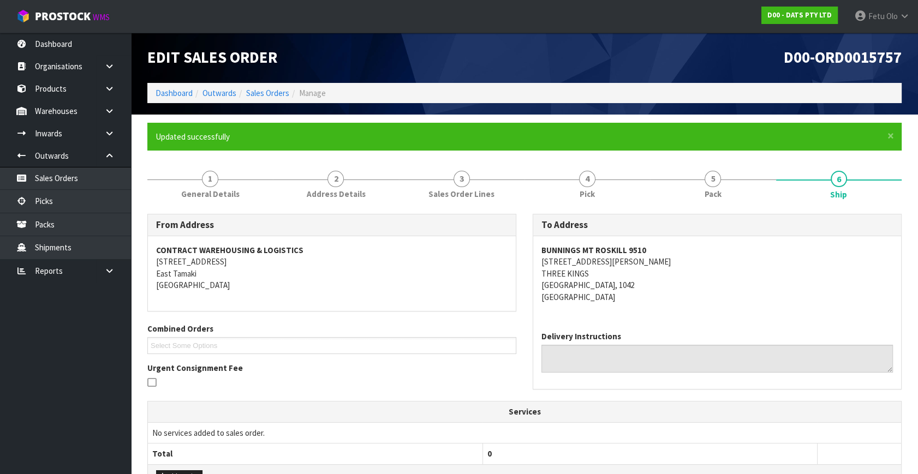
click at [717, 161] on form "× Close Updated successfully 1 General Details 2 Address Details 3 Sales Order …" at bounding box center [524, 413] width 754 height 580
click at [717, 180] on span "5" at bounding box center [713, 179] width 16 height 16
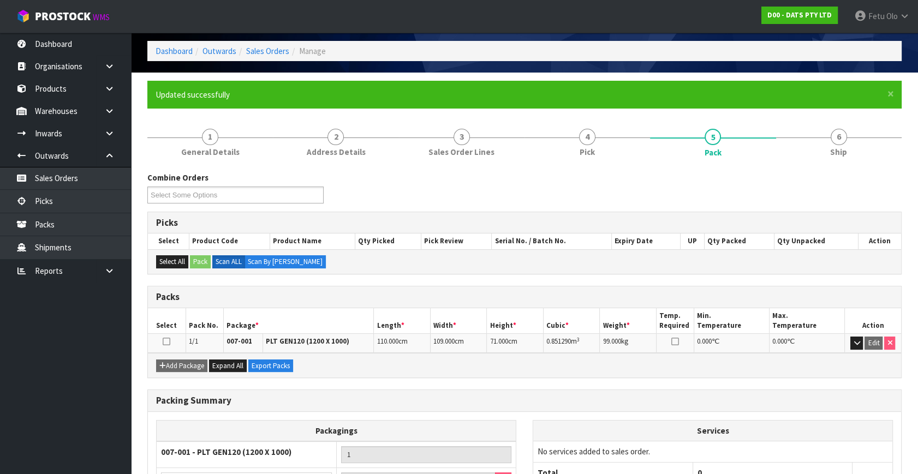
scroll to position [153, 0]
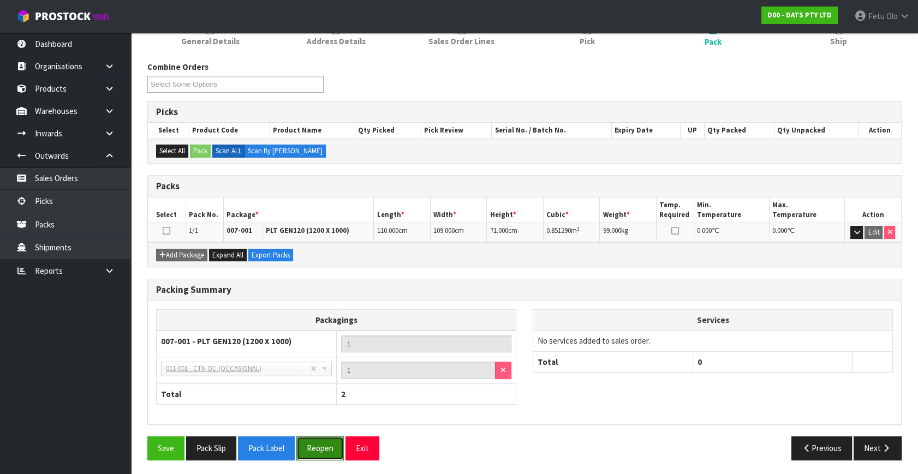
click at [316, 446] on button "Reopen" at bounding box center [319, 448] width 47 height 23
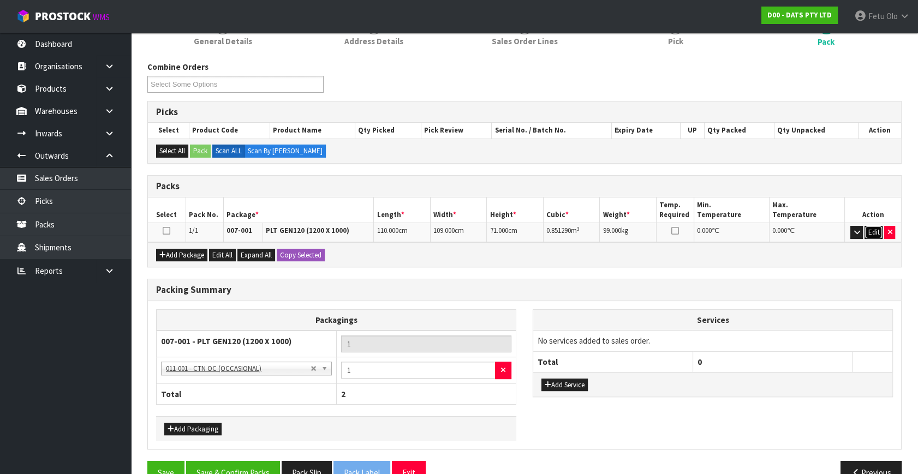
click at [871, 229] on button "Edit" at bounding box center [874, 232] width 18 height 13
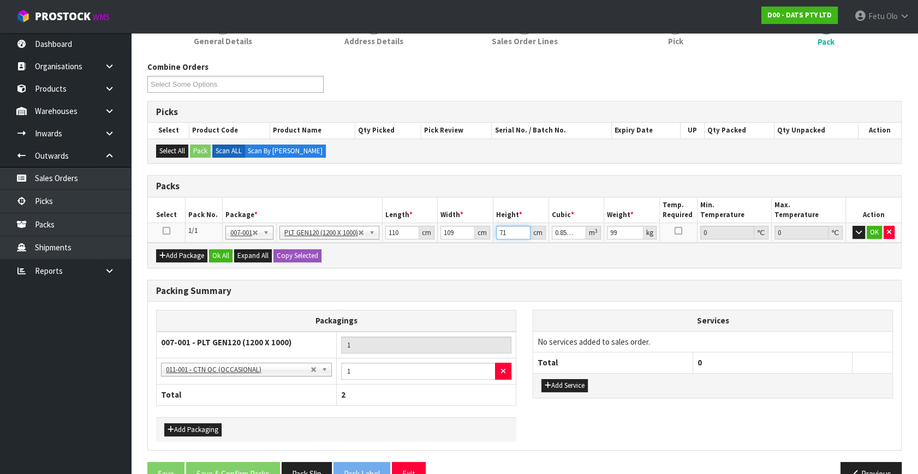
drag, startPoint x: 513, startPoint y: 232, endPoint x: 439, endPoint y: 266, distance: 80.6
click at [439, 266] on div "Packs Select Pack No. Package * Length * Width * Height * Cubic * Weight * Temp…" at bounding box center [524, 221] width 754 height 93
type input "7"
type input "0.08393"
type input "70"
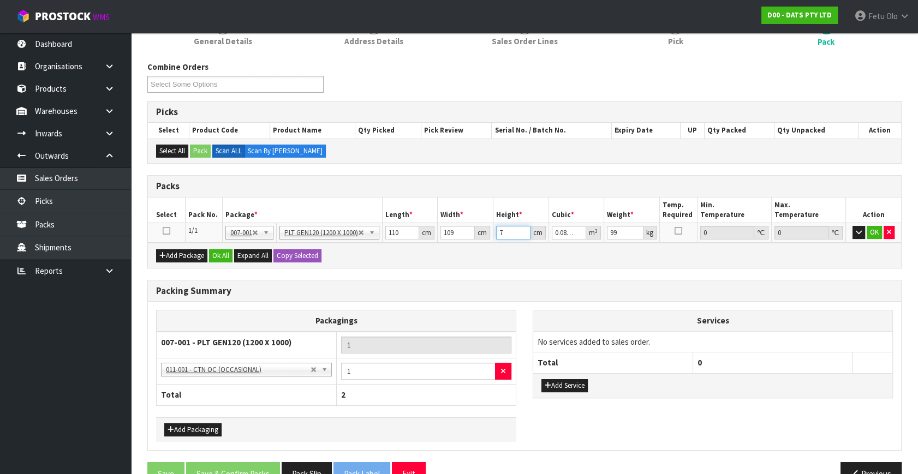
type input "0.8393"
type input "70"
click at [866, 230] on td "OK" at bounding box center [873, 233] width 55 height 20
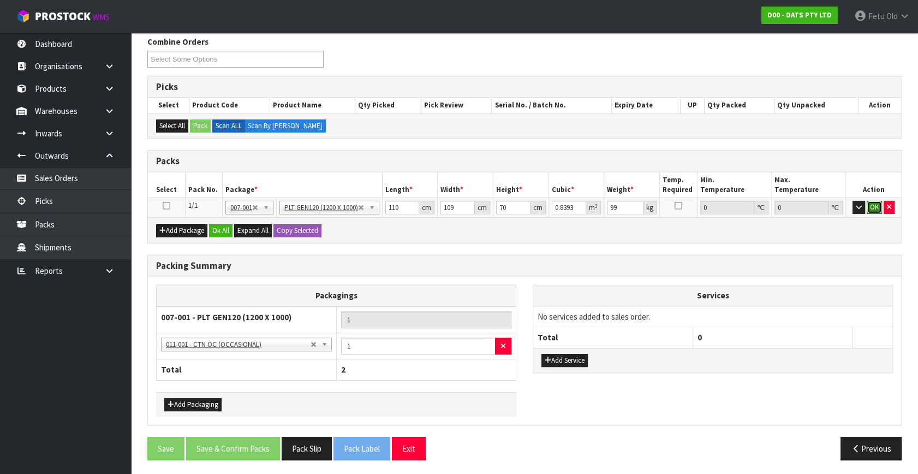
click at [871, 207] on button "OK" at bounding box center [874, 207] width 15 height 13
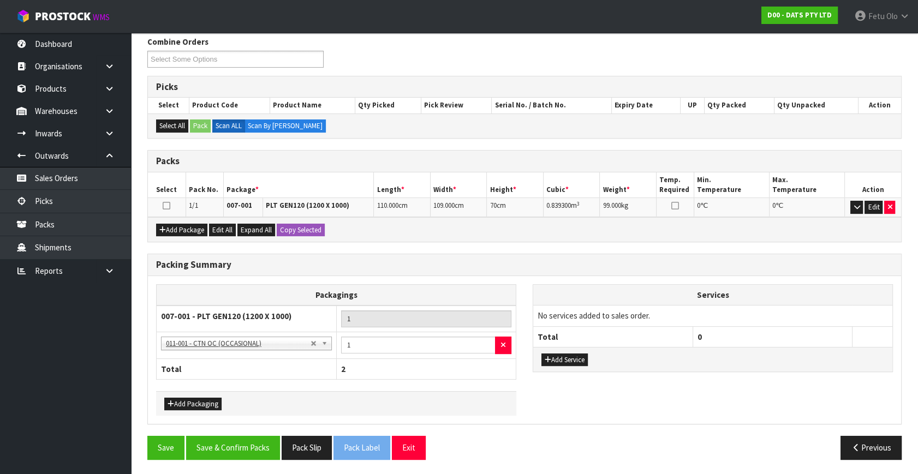
scroll to position [177, 0]
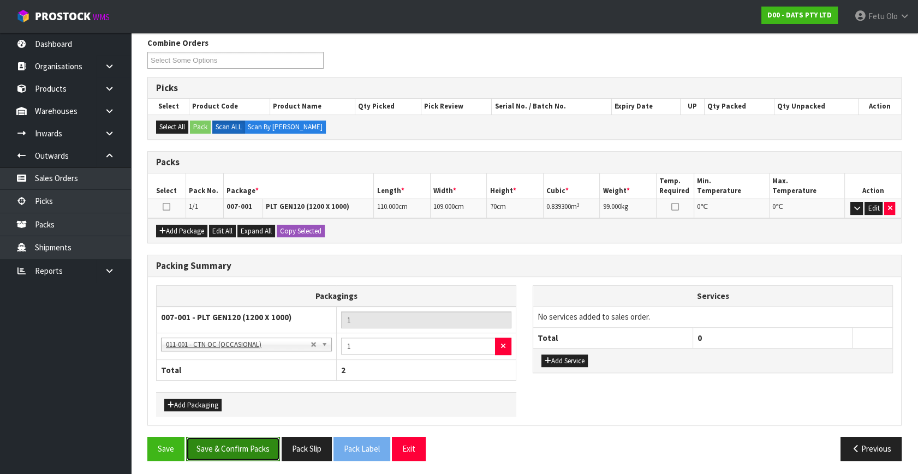
drag, startPoint x: 236, startPoint y: 445, endPoint x: 307, endPoint y: 400, distance: 83.9
click at [240, 444] on button "Save & Confirm Packs" at bounding box center [233, 448] width 94 height 23
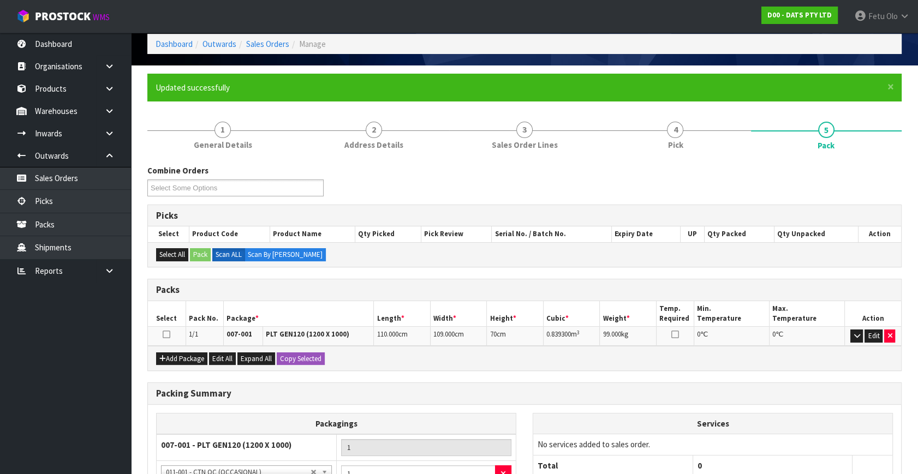
scroll to position [153, 0]
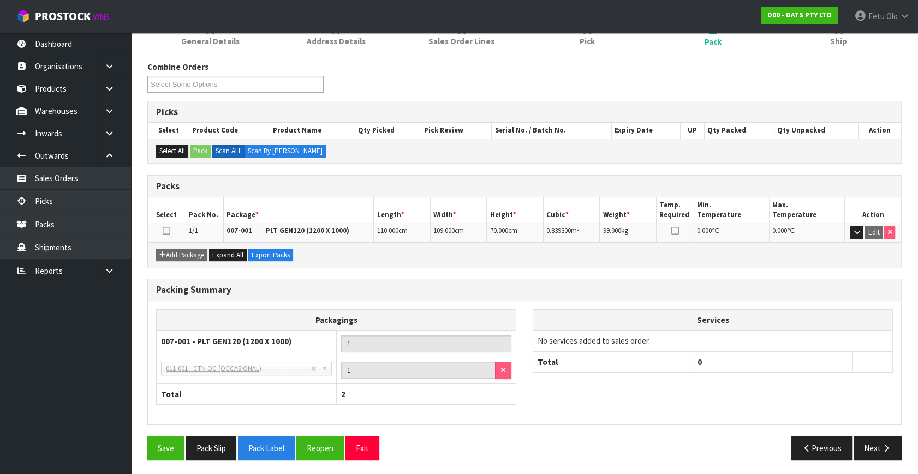
click at [563, 394] on div "Packagings 007-001 - PLT GEN120 (1200 X 1000) 1 NONE - No Packaging Cartons 007…" at bounding box center [524, 362] width 753 height 107
click at [564, 391] on div "Packagings 007-001 - PLT GEN120 (1200 X 1000) 1 NONE - No Packaging Cartons 007…" at bounding box center [524, 362] width 753 height 107
click at [452, 336] on input "1" at bounding box center [426, 344] width 171 height 17
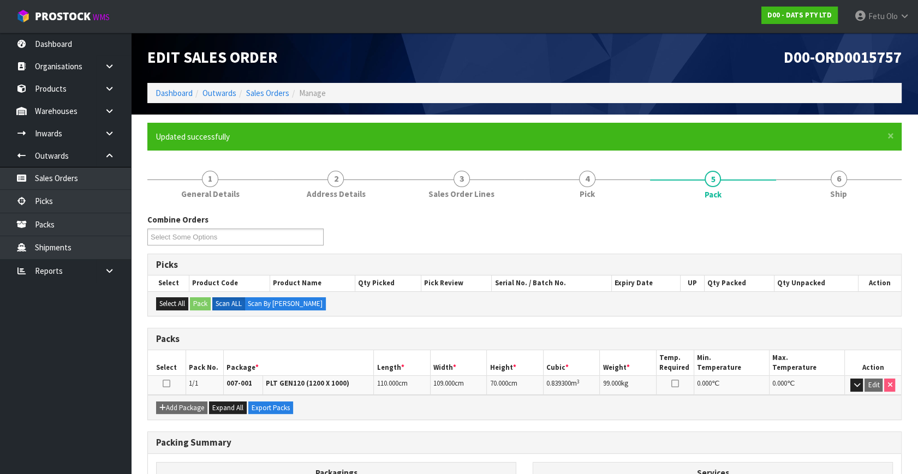
scroll to position [0, 0]
click at [181, 85] on ol "Dashboard Outwards Sales Orders Manage" at bounding box center [524, 93] width 754 height 20
click at [172, 94] on link "Dashboard" at bounding box center [174, 93] width 37 height 10
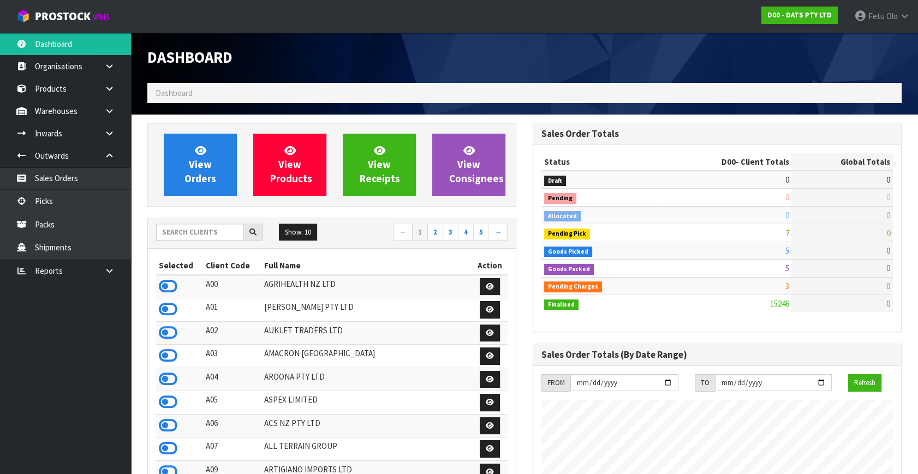
scroll to position [825, 385]
click at [208, 231] on input "text" at bounding box center [200, 232] width 88 height 17
type input "K01"
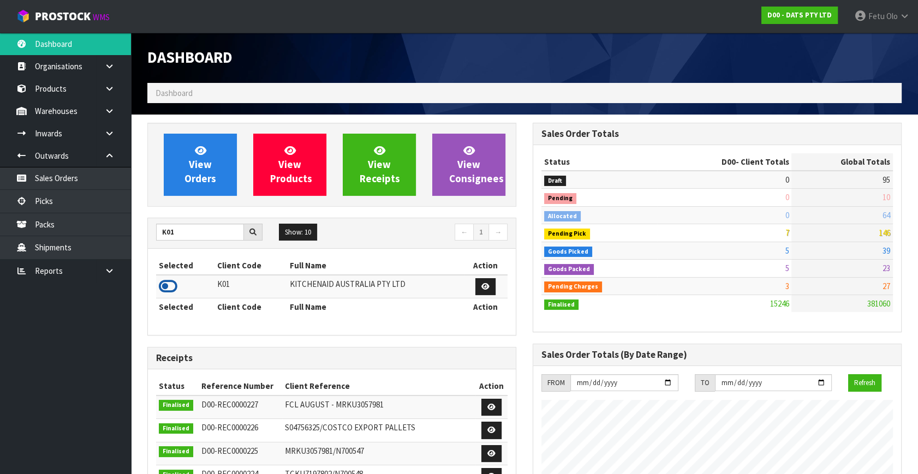
click at [164, 279] on icon at bounding box center [168, 286] width 19 height 16
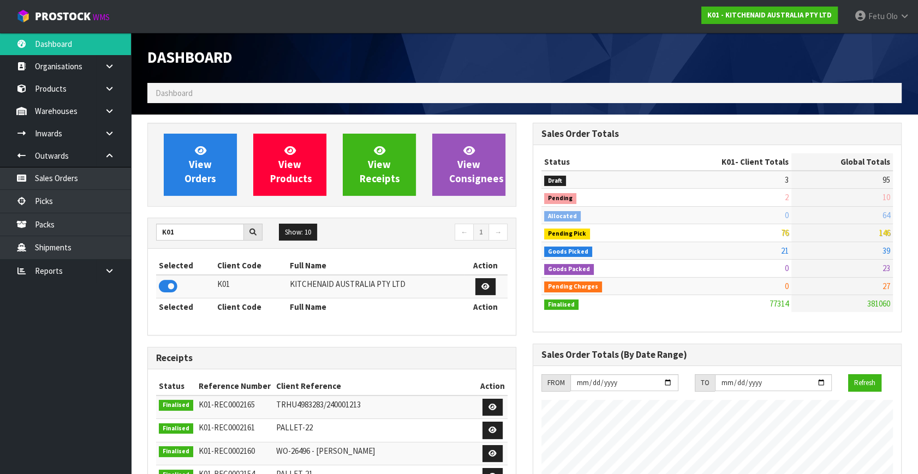
click at [72, 371] on ul "Dashboard Organisations Clients Consignees Carriers Products Categories Serial …" at bounding box center [65, 254] width 131 height 442
click at [61, 201] on link "Picks" at bounding box center [65, 201] width 131 height 22
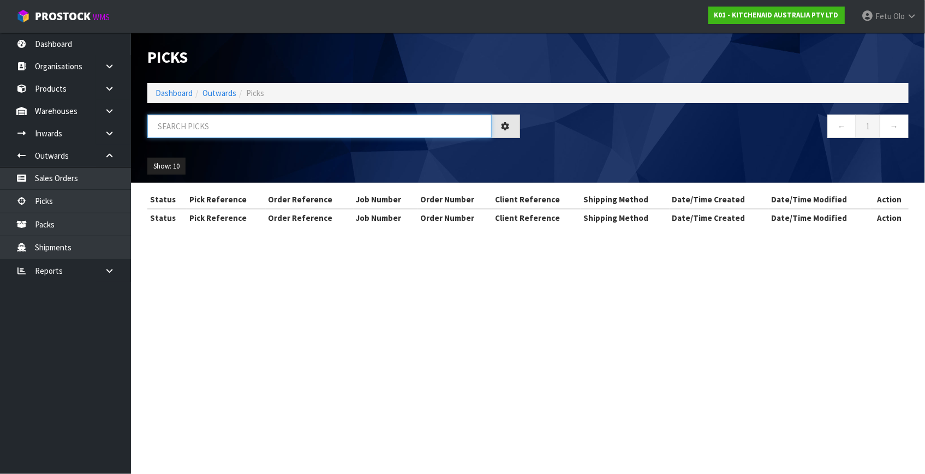
click at [196, 121] on input "text" at bounding box center [319, 126] width 344 height 23
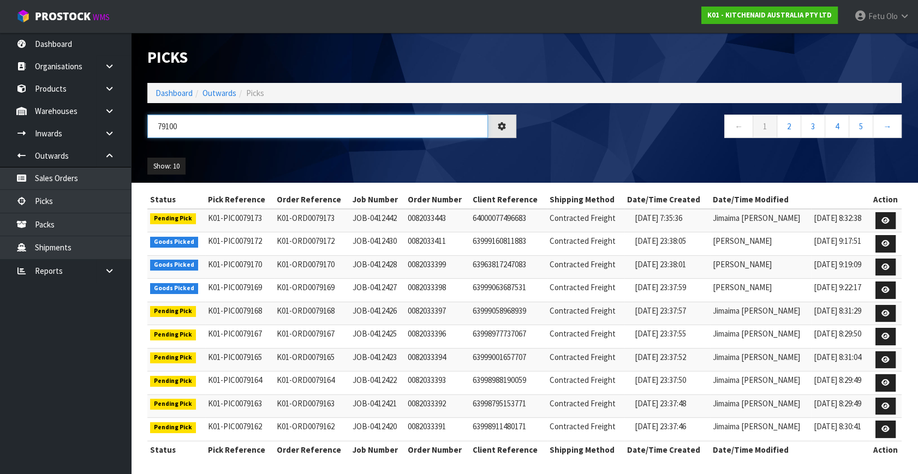
type input "79100"
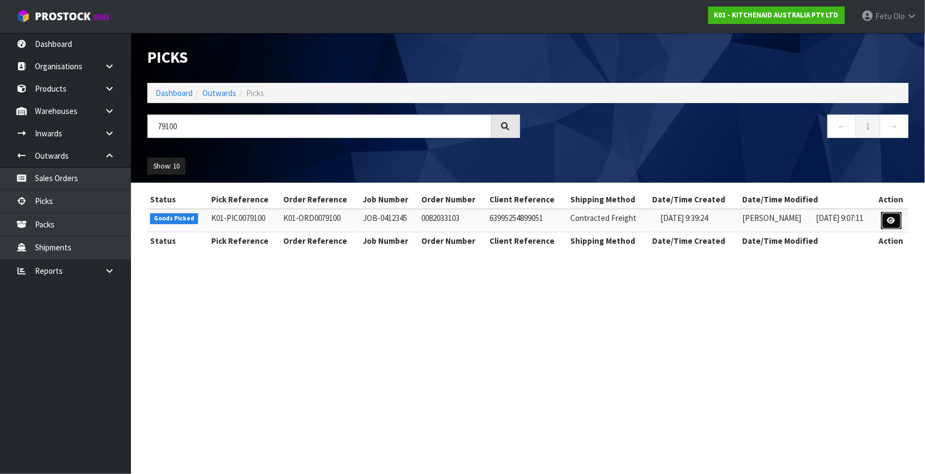
click at [895, 223] on icon at bounding box center [891, 220] width 8 height 7
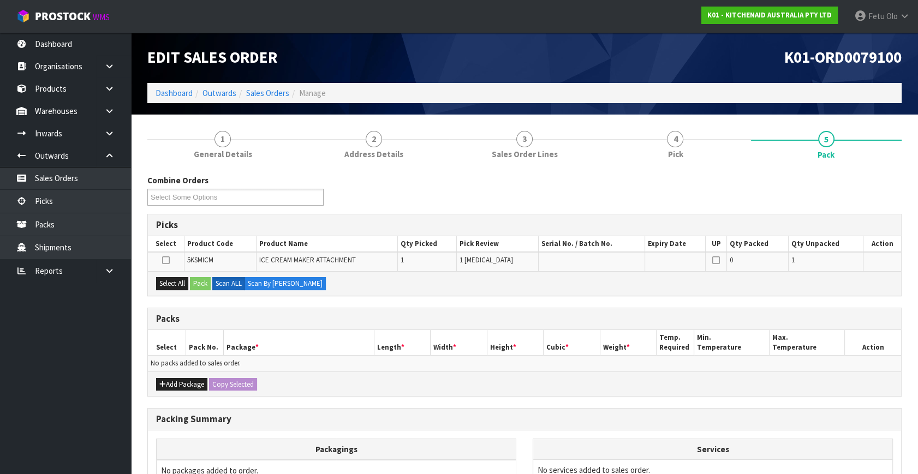
click at [355, 321] on h3 "Packs" at bounding box center [524, 319] width 737 height 10
click at [436, 284] on div "Select All Pack Scan ALL Scan By Quantity" at bounding box center [524, 283] width 753 height 25
click at [319, 356] on td "No packs added to sales order." at bounding box center [524, 364] width 753 height 16
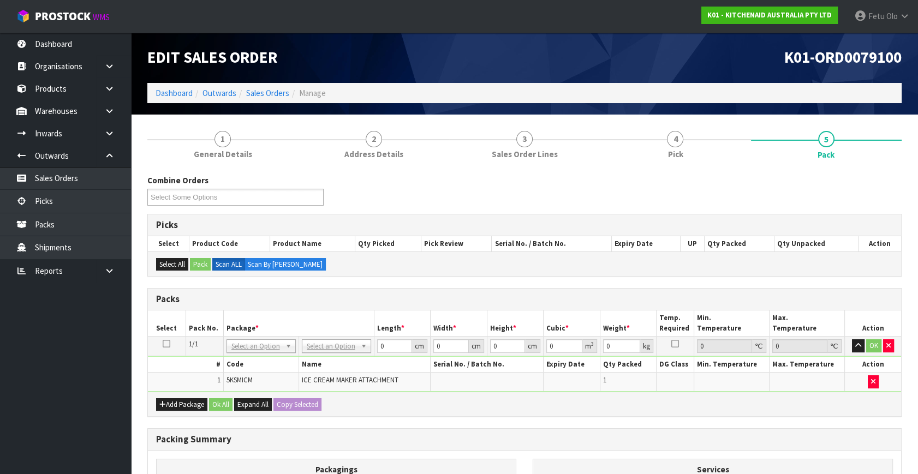
drag, startPoint x: 271, startPoint y: 345, endPoint x: 264, endPoint y: 360, distance: 16.4
click at [259, 362] on input "text" at bounding box center [261, 361] width 64 height 14
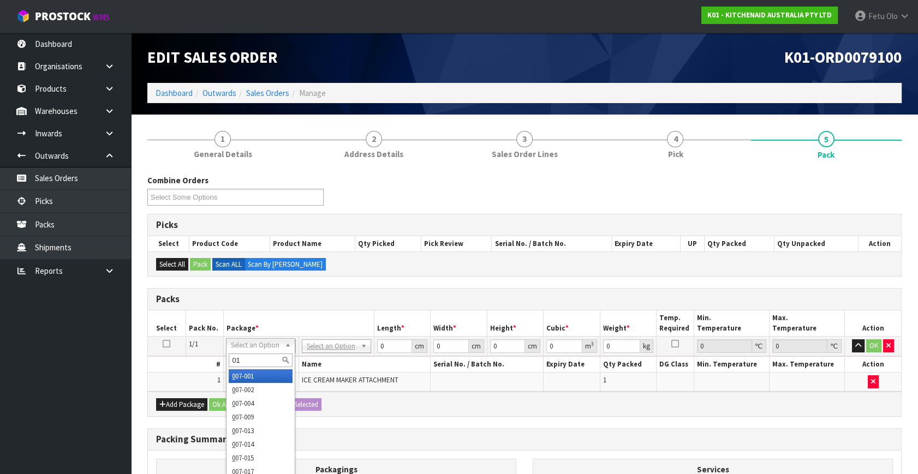
type input "011"
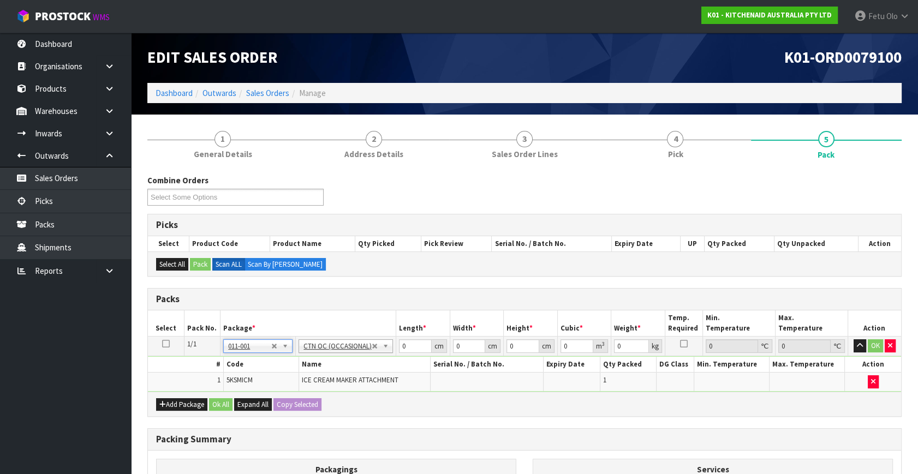
type input "3.36"
drag, startPoint x: 267, startPoint y: 389, endPoint x: 259, endPoint y: 394, distance: 10.0
click at [264, 392] on div "Packs Select Pack No. Package * Length * Width * Height * Cubic * Weight * Temp…" at bounding box center [524, 352] width 754 height 129
type input "29"
click at [408, 348] on input "29" at bounding box center [415, 346] width 33 height 14
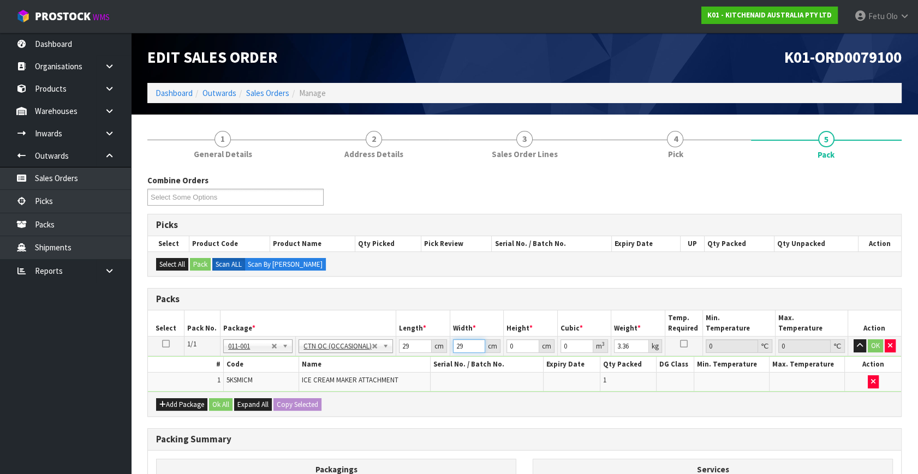
type input "29"
type input "3"
type input "0.002523"
type input "31"
type input "0.026071"
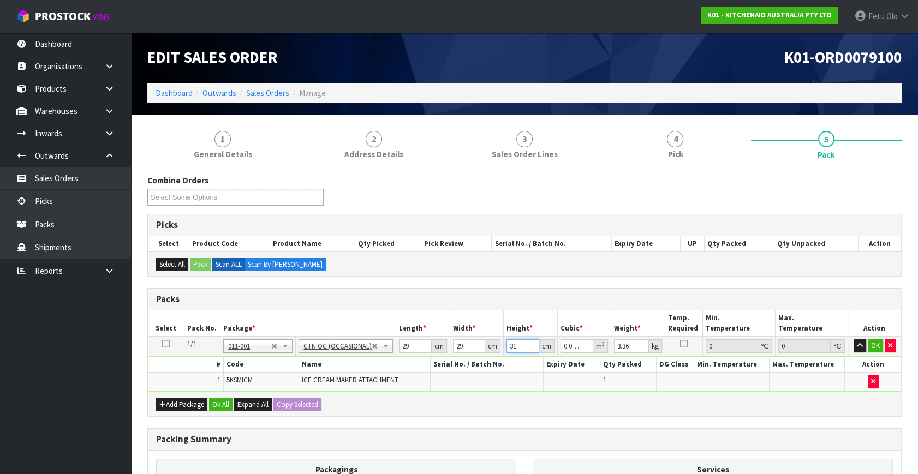
type input "31"
type input "4"
click button "OK" at bounding box center [875, 345] width 15 height 13
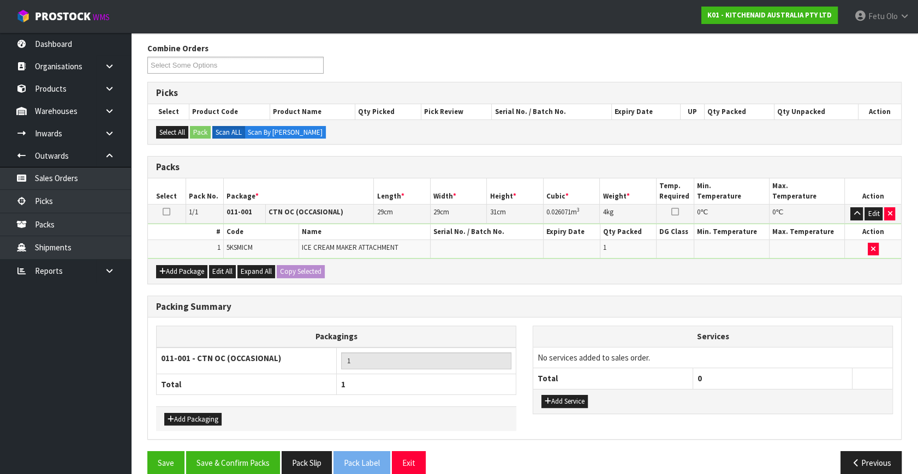
scroll to position [146, 0]
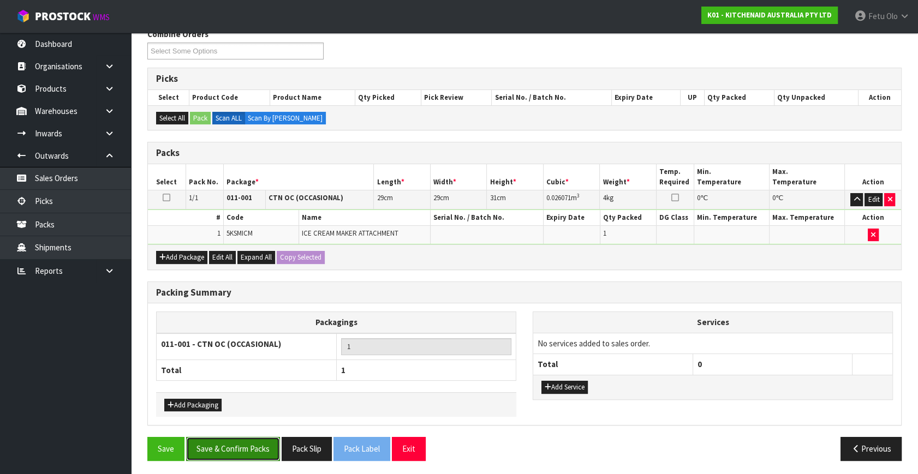
click at [266, 440] on button "Save & Confirm Packs" at bounding box center [233, 448] width 94 height 23
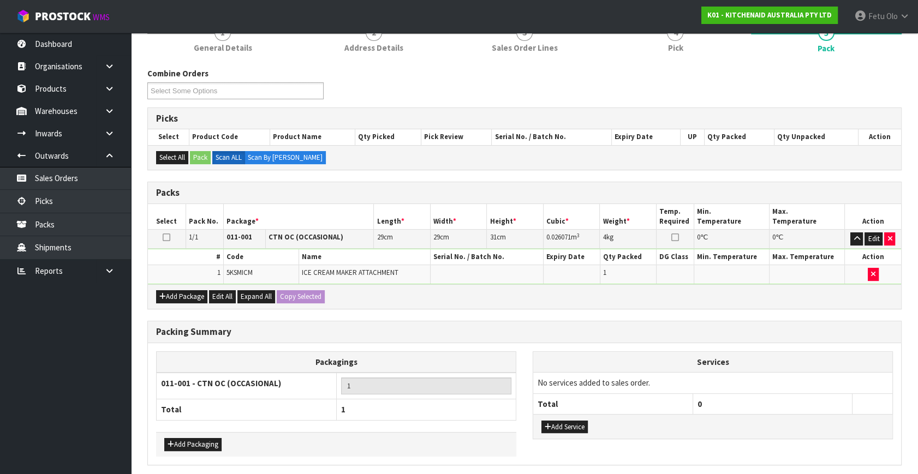
scroll to position [0, 0]
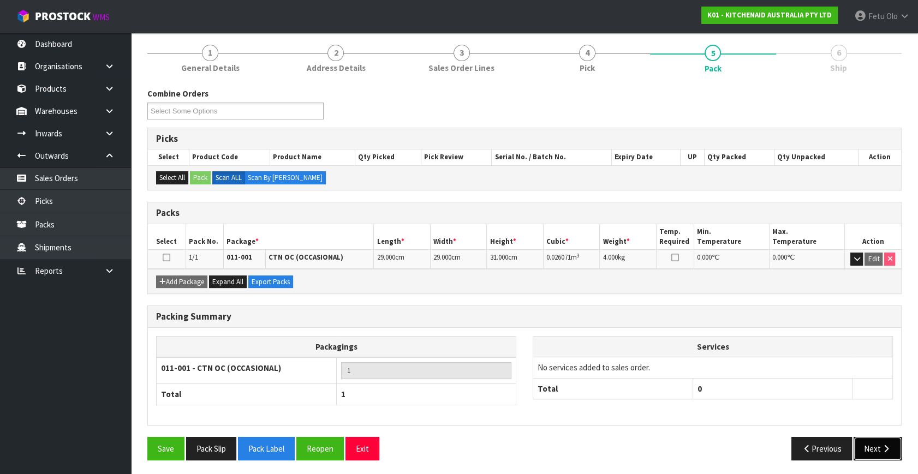
click at [869, 441] on button "Next" at bounding box center [878, 448] width 48 height 23
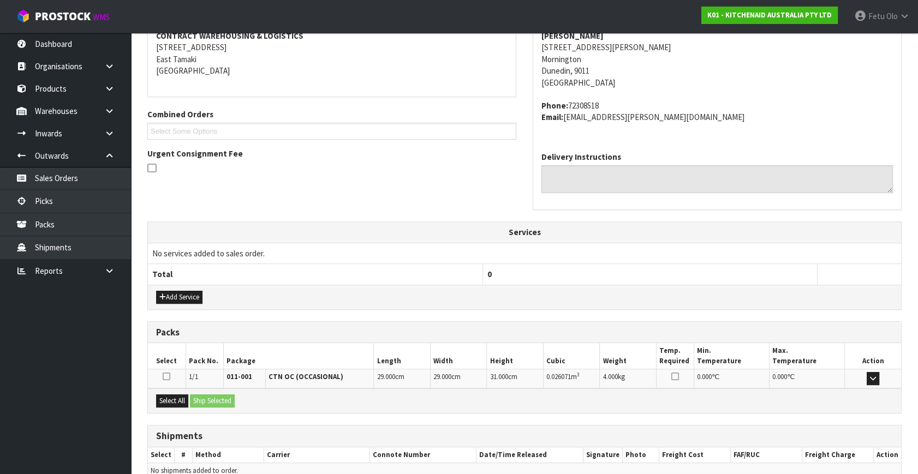
scroll to position [269, 0]
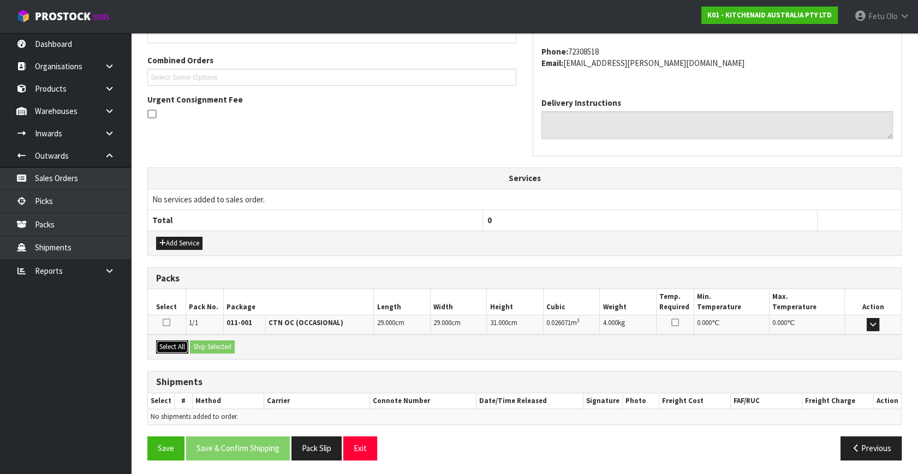
click at [179, 345] on button "Select All" at bounding box center [172, 347] width 32 height 13
drag, startPoint x: 226, startPoint y: 343, endPoint x: 240, endPoint y: 360, distance: 21.7
click at [231, 355] on div "Select All Ship Selected" at bounding box center [524, 347] width 753 height 25
click at [204, 341] on button "Ship Selected" at bounding box center [212, 347] width 45 height 13
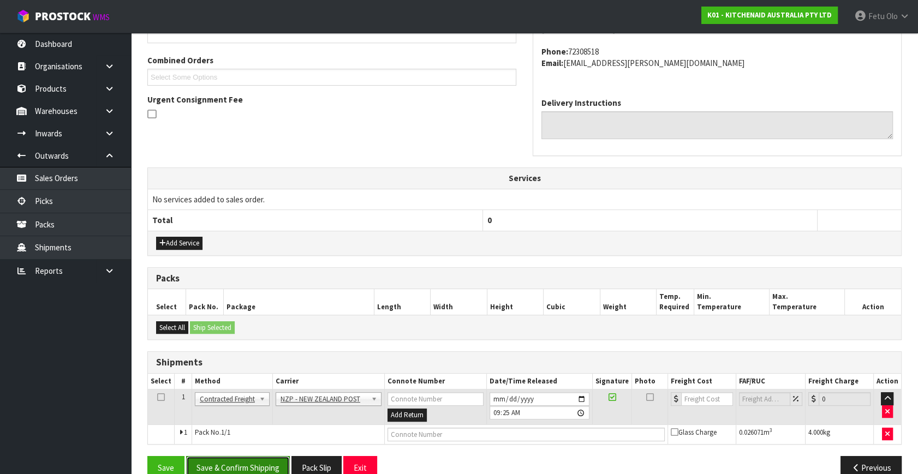
click at [228, 472] on button "Save & Confirm Shipping" at bounding box center [238, 467] width 104 height 23
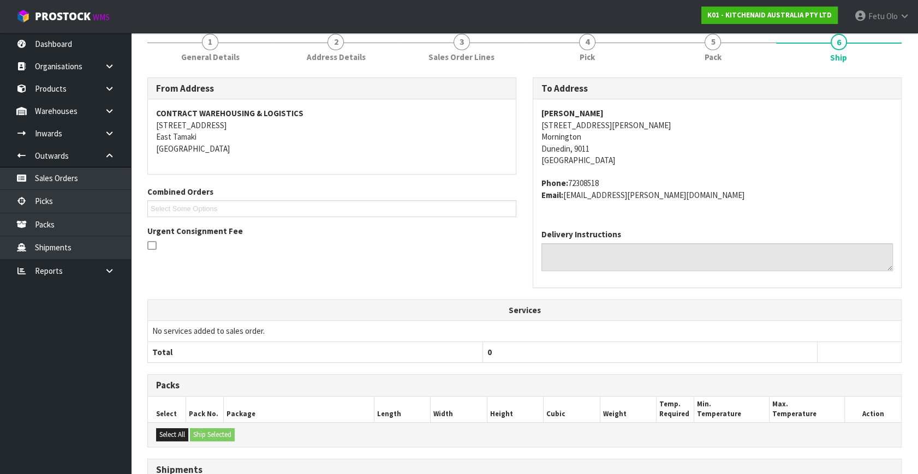
scroll to position [273, 0]
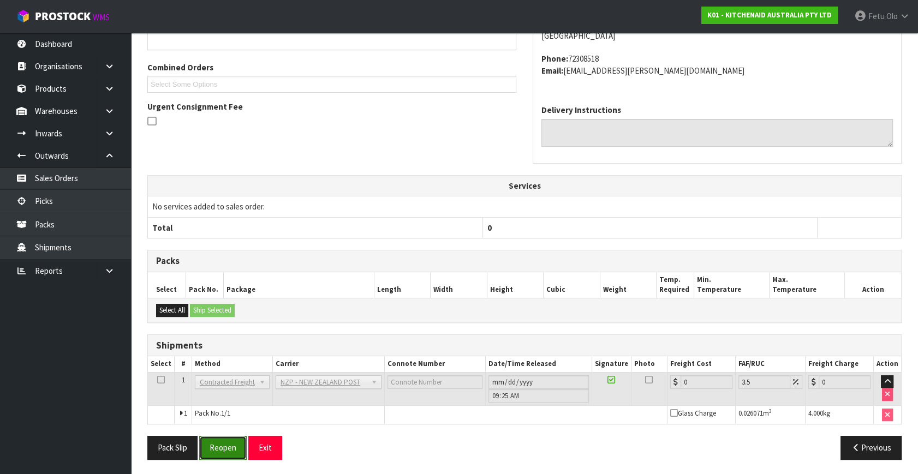
click at [211, 450] on button "Reopen" at bounding box center [222, 447] width 47 height 23
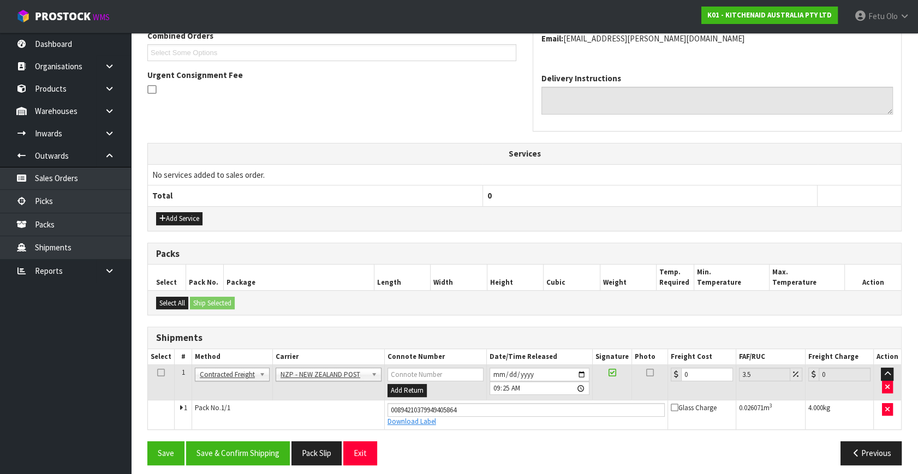
scroll to position [299, 0]
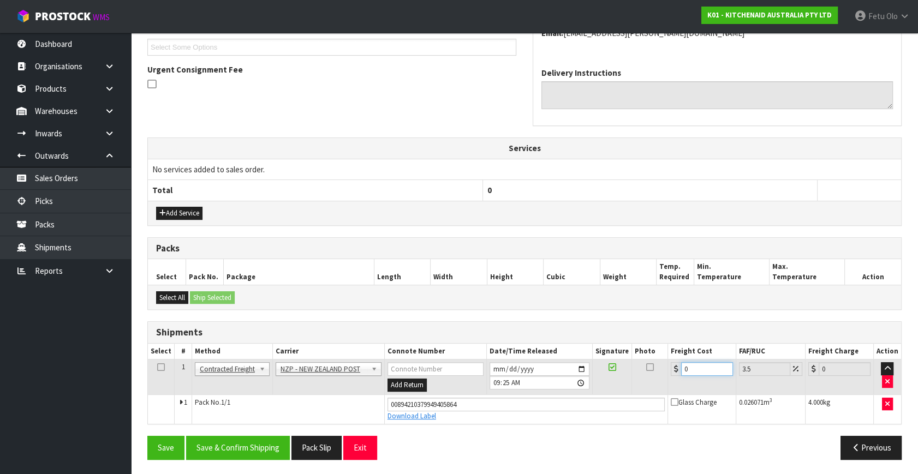
drag, startPoint x: 705, startPoint y: 365, endPoint x: 431, endPoint y: 428, distance: 280.7
click at [431, 428] on div "From Address CONTRACT WAREHOUSING & LOGISTICS 17 Allens Road East Tamaki Auckla…" at bounding box center [524, 191] width 754 height 553
type input "1"
type input "1.03"
type input "11"
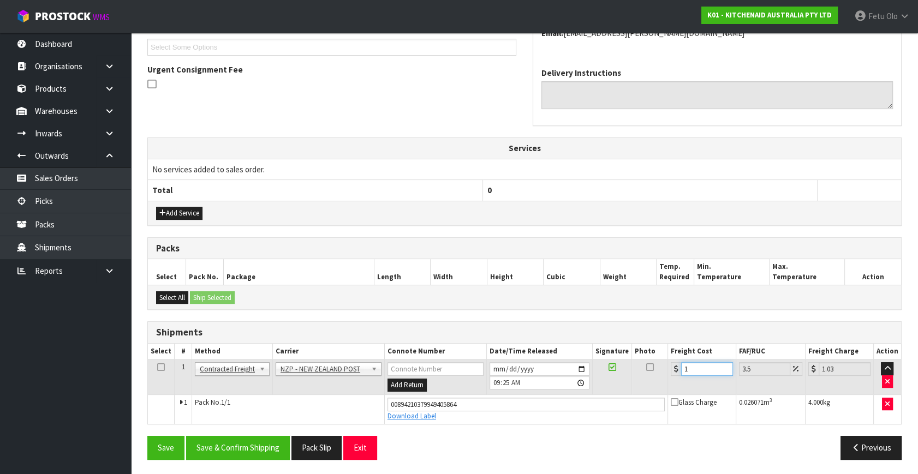
type input "11.38"
type input "11.6"
type input "12.01"
type input "11.61"
type input "12.02"
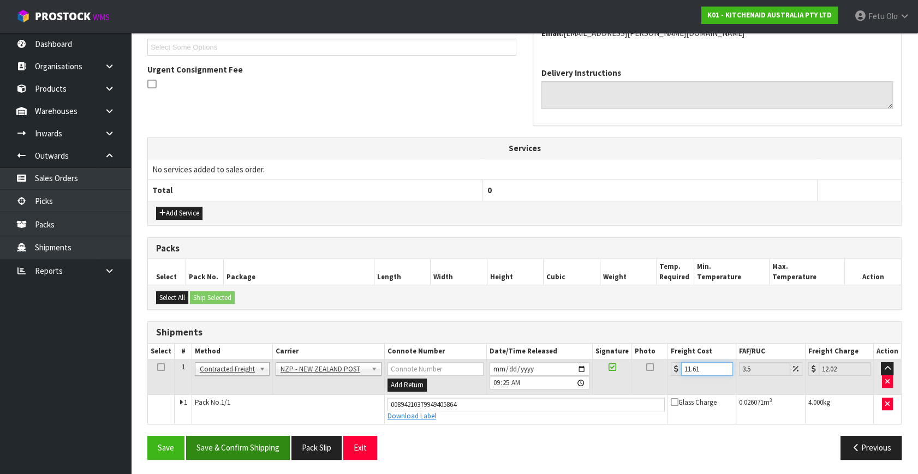
type input "11.61"
click at [233, 442] on button "Save & Confirm Shipping" at bounding box center [238, 447] width 104 height 23
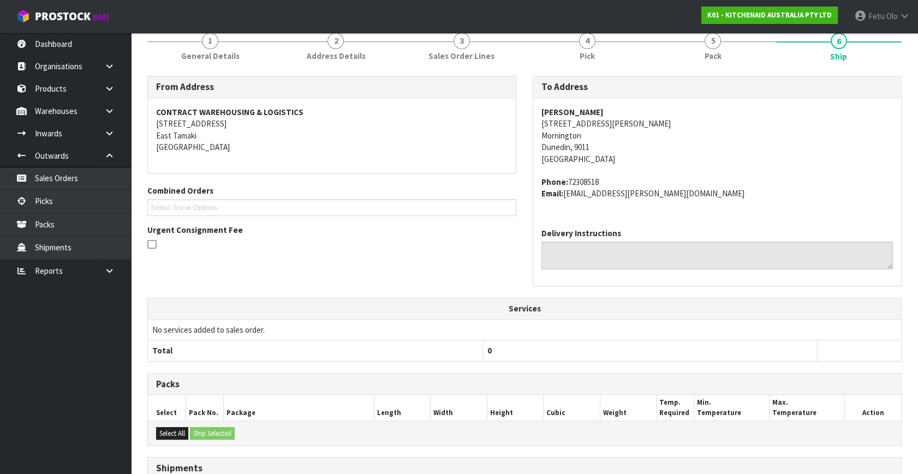
scroll to position [269, 0]
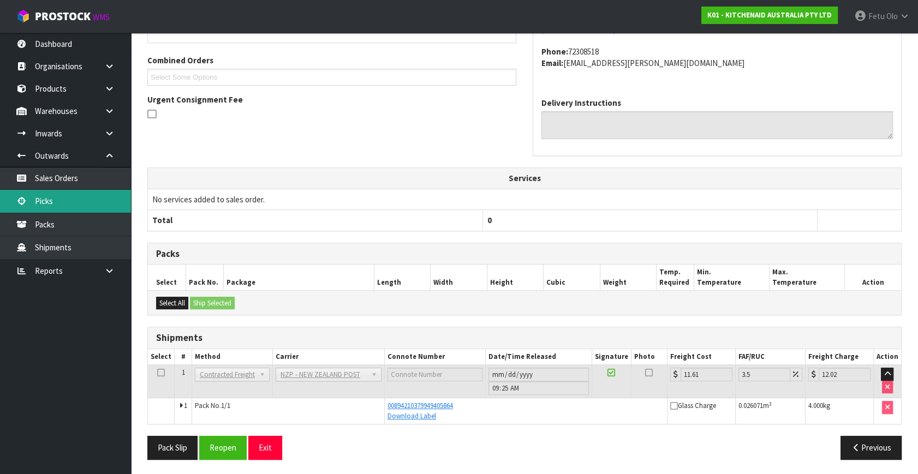
click at [48, 208] on link "Picks" at bounding box center [65, 201] width 131 height 22
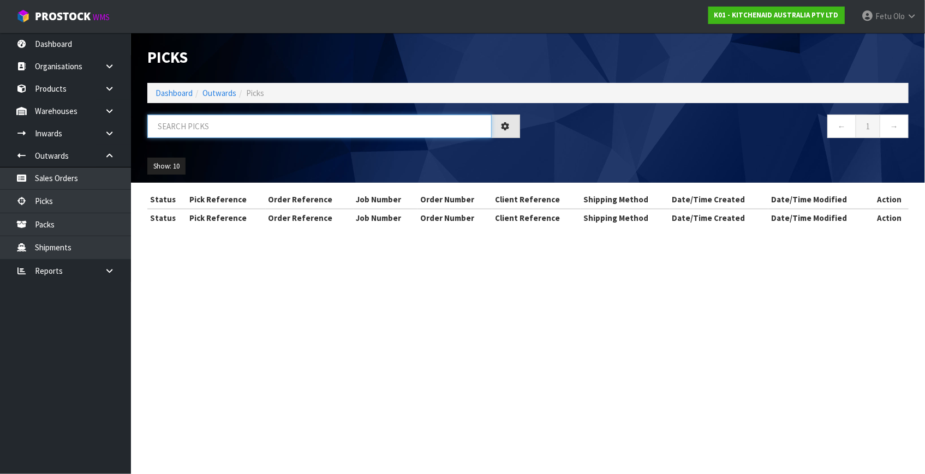
click at [245, 126] on input "text" at bounding box center [319, 126] width 344 height 23
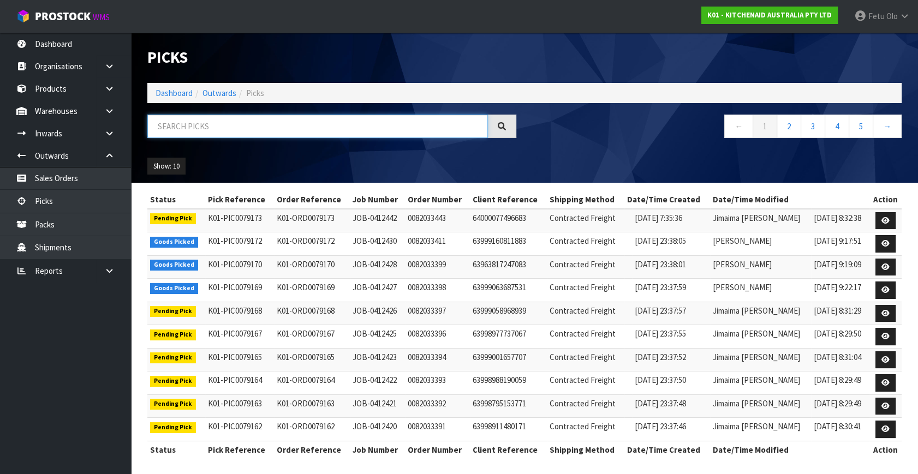
click at [245, 126] on input "text" at bounding box center [317, 126] width 341 height 23
type input "79079"
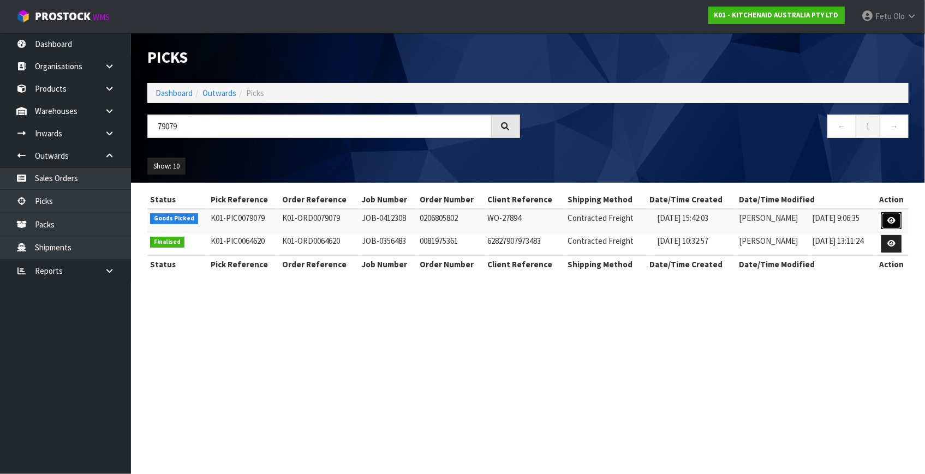
click at [886, 216] on link at bounding box center [891, 220] width 20 height 17
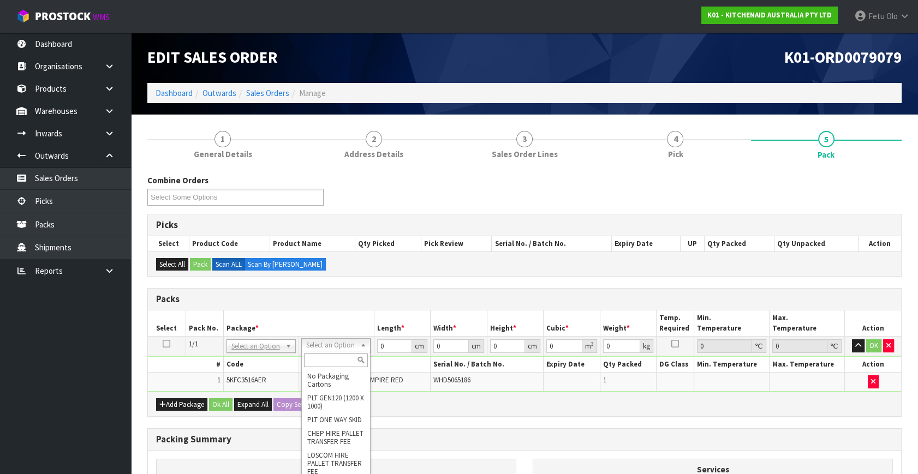
drag, startPoint x: 261, startPoint y: 349, endPoint x: 248, endPoint y: 367, distance: 22.6
click at [251, 359] on input "text" at bounding box center [261, 361] width 64 height 14
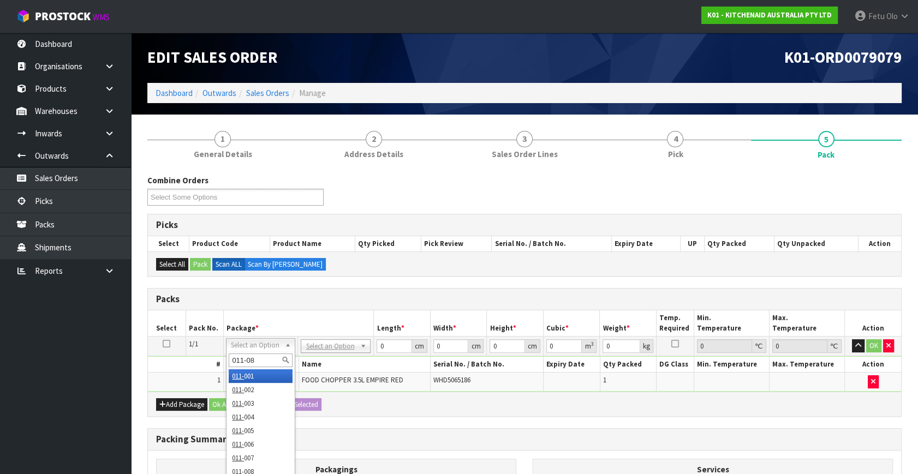
type input "011-084"
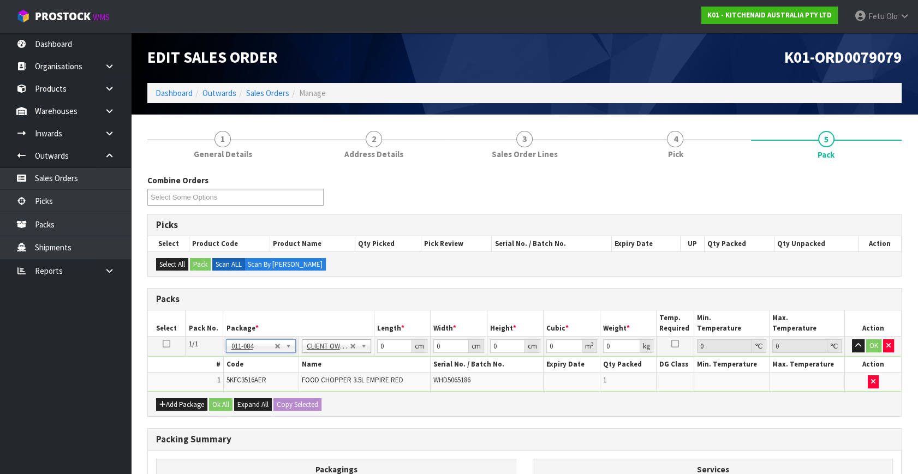
type input "1.75"
drag, startPoint x: 388, startPoint y: 343, endPoint x: 245, endPoint y: 390, distance: 150.5
click at [245, 390] on div "Packs Select Pack No. Package * Length * Width * Height * Cubic * Weight * Temp…" at bounding box center [524, 352] width 754 height 129
type input "30"
type input "26"
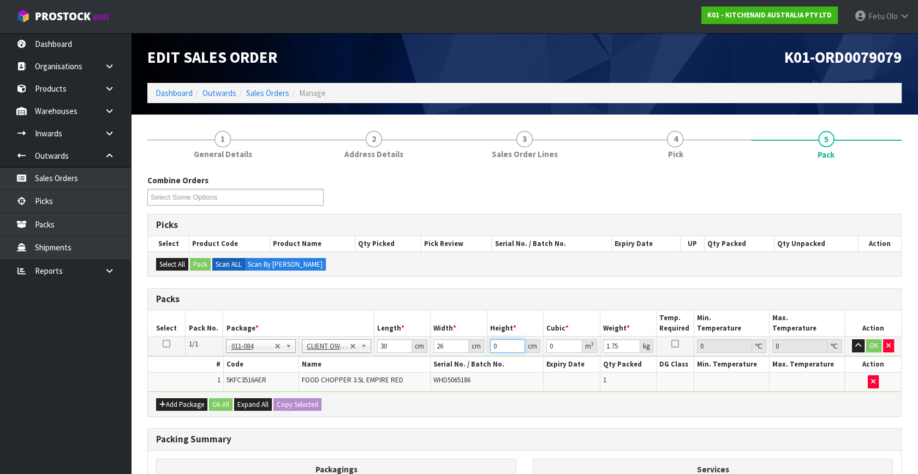
type input "2"
type input "0.00156"
type input "22"
type input "0.01716"
type input "22"
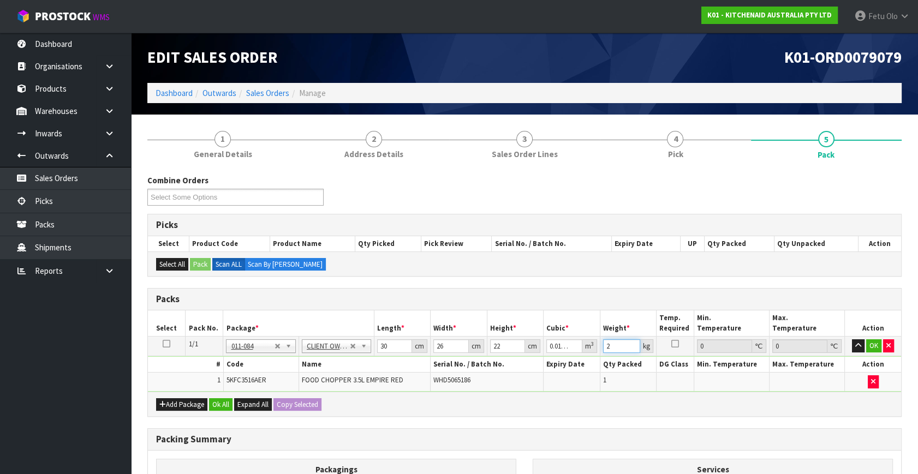
type input "2"
click button "OK" at bounding box center [873, 345] width 15 height 13
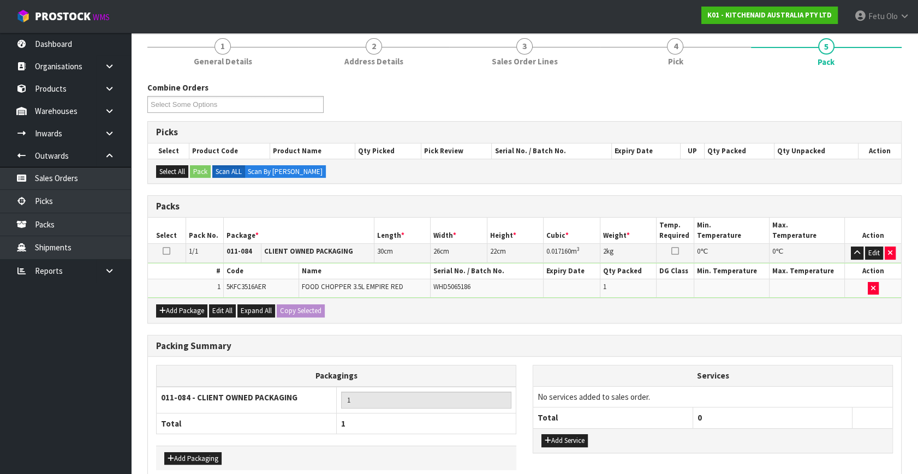
scroll to position [146, 0]
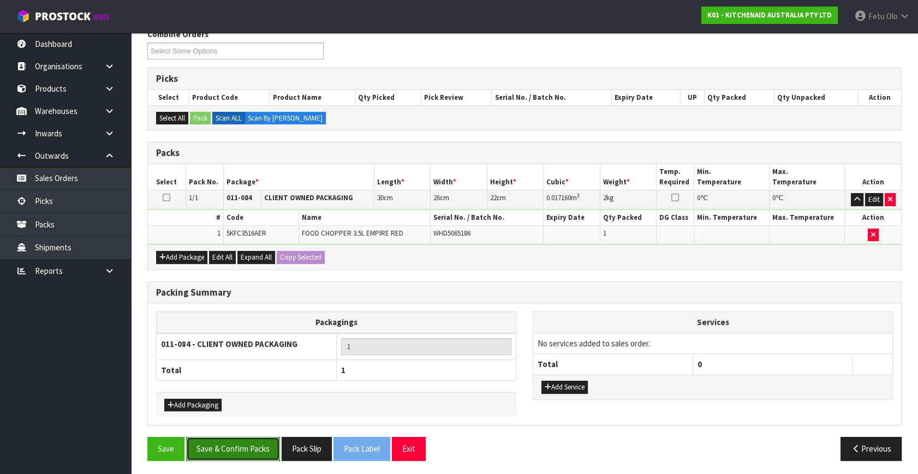
click at [213, 437] on button "Save & Confirm Packs" at bounding box center [233, 448] width 94 height 23
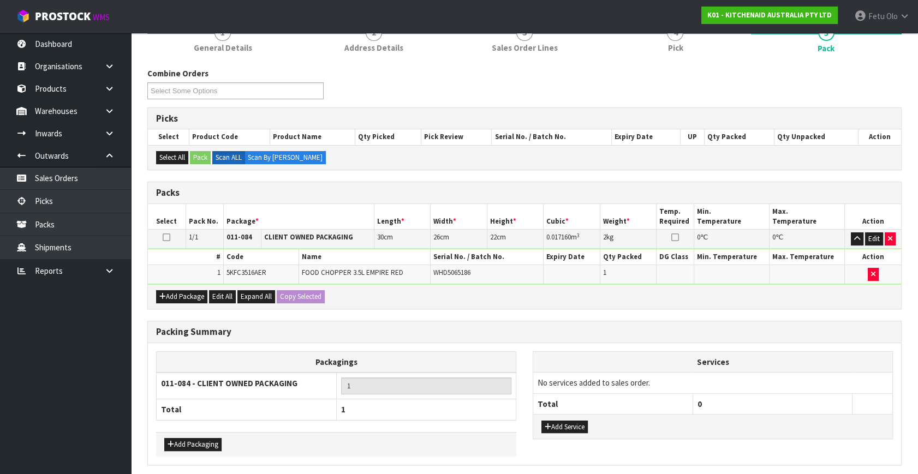
scroll to position [0, 0]
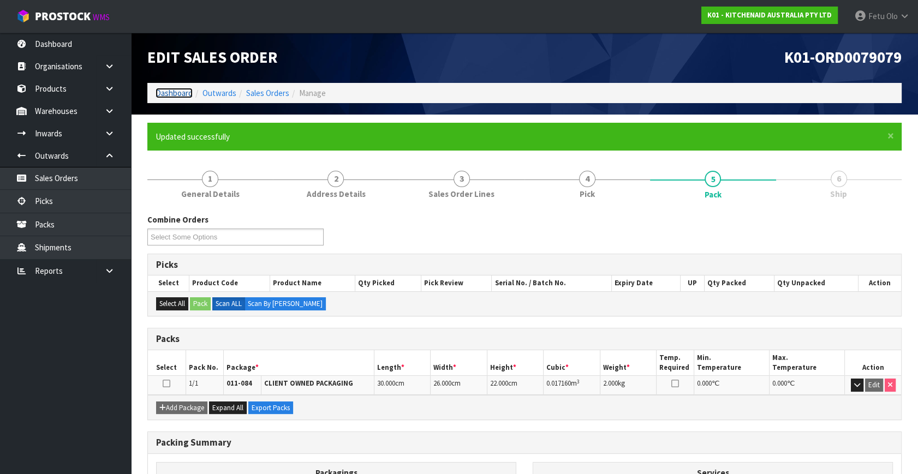
click at [158, 93] on link "Dashboard" at bounding box center [174, 93] width 37 height 10
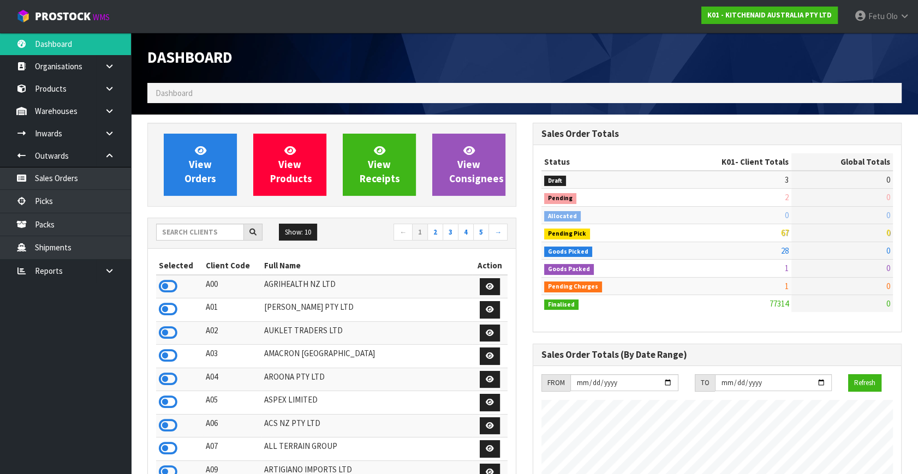
scroll to position [825, 385]
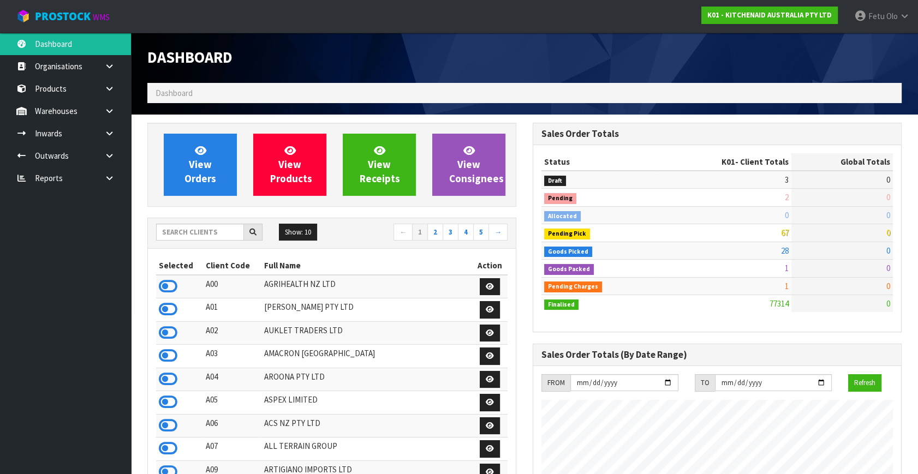
scroll to position [825, 385]
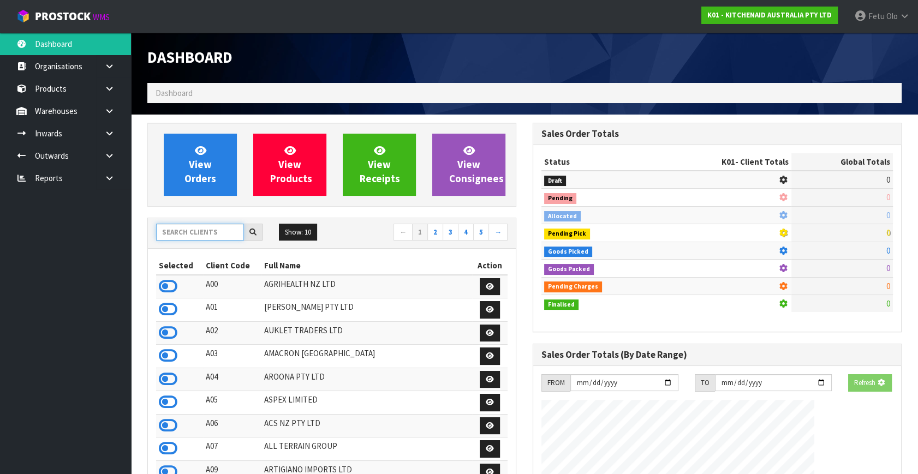
click at [221, 233] on input "text" at bounding box center [200, 232] width 88 height 17
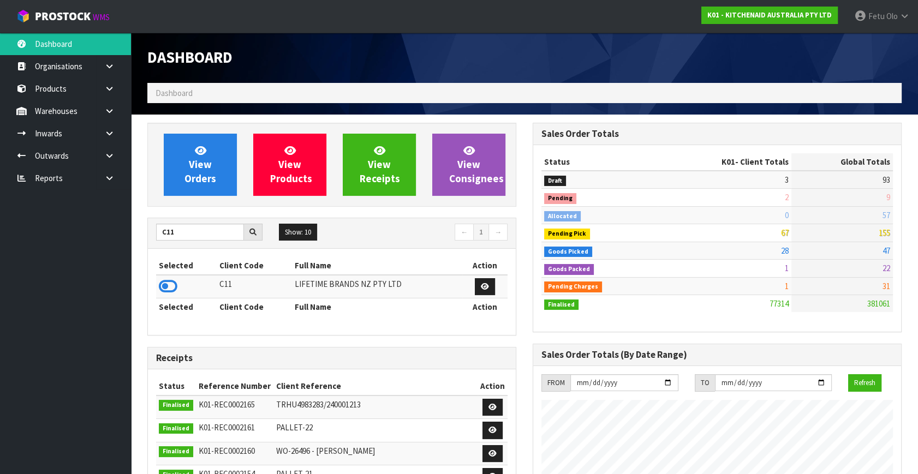
click at [171, 288] on icon at bounding box center [168, 286] width 19 height 16
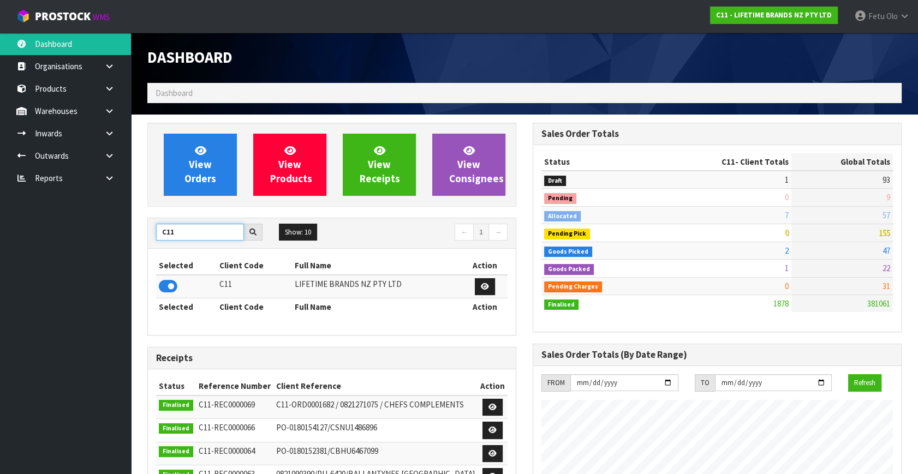
click at [166, 236] on input "C11" at bounding box center [200, 232] width 88 height 17
type input "NERO"
click at [166, 289] on icon at bounding box center [168, 286] width 19 height 16
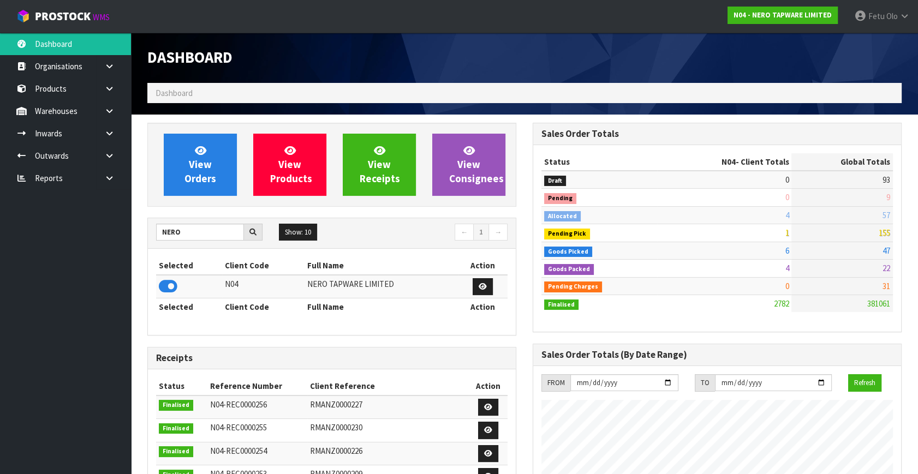
scroll to position [872, 385]
click at [168, 235] on input "NERO" at bounding box center [200, 232] width 88 height 17
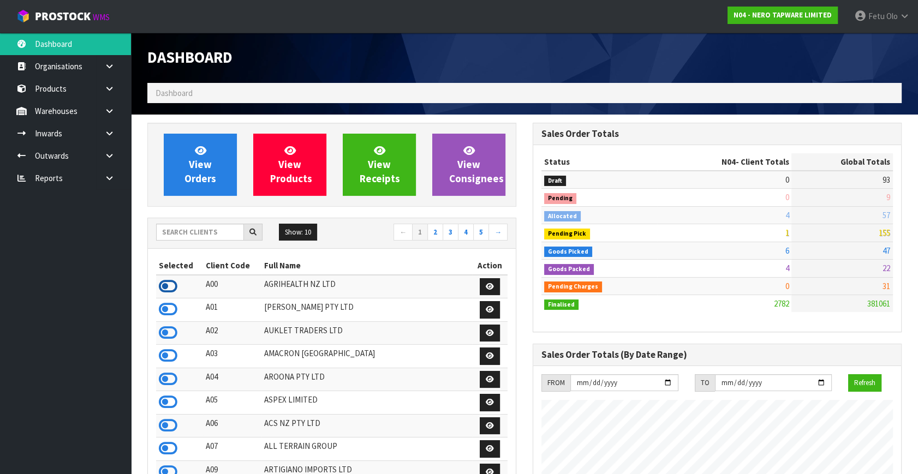
click at [172, 282] on icon at bounding box center [168, 286] width 19 height 16
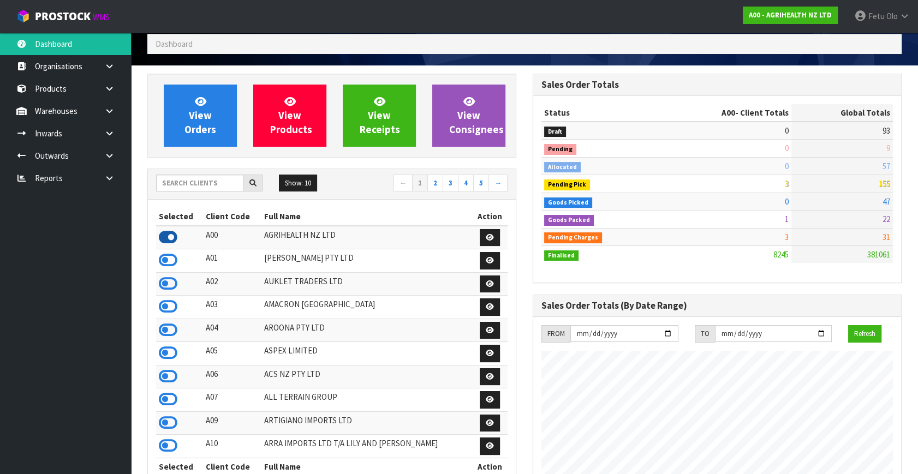
scroll to position [99, 0]
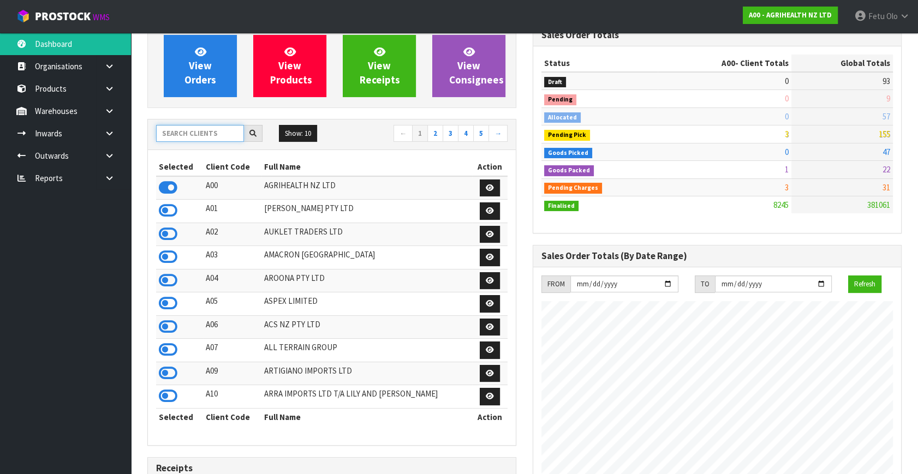
click at [175, 128] on input "text" at bounding box center [200, 133] width 88 height 17
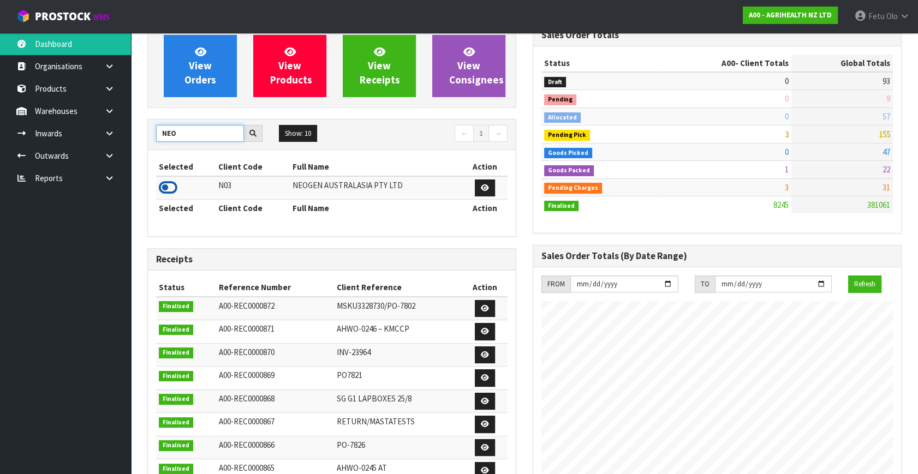
type input "NEO"
click at [166, 180] on icon at bounding box center [168, 188] width 19 height 16
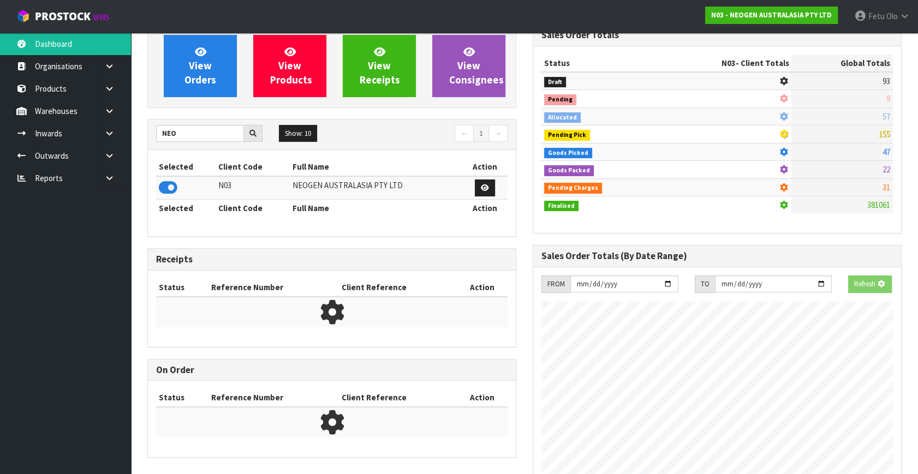
scroll to position [849, 385]
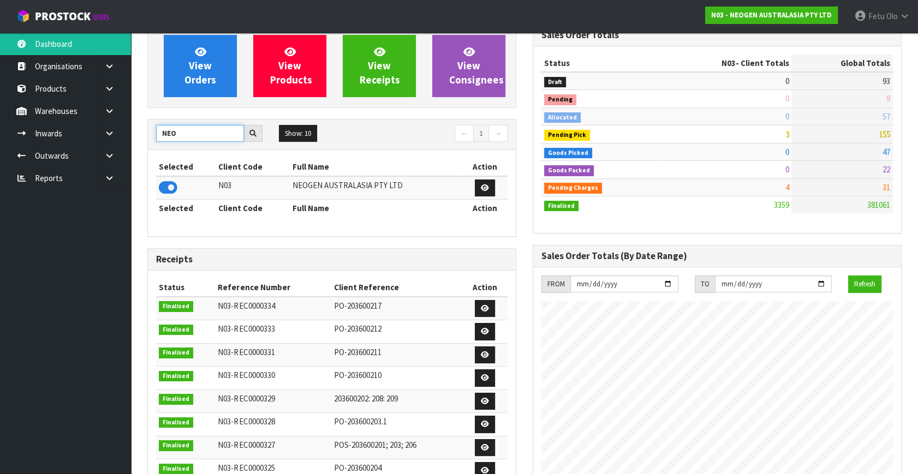
click at [160, 130] on input "NEO" at bounding box center [200, 133] width 88 height 17
click at [167, 180] on icon at bounding box center [168, 188] width 19 height 16
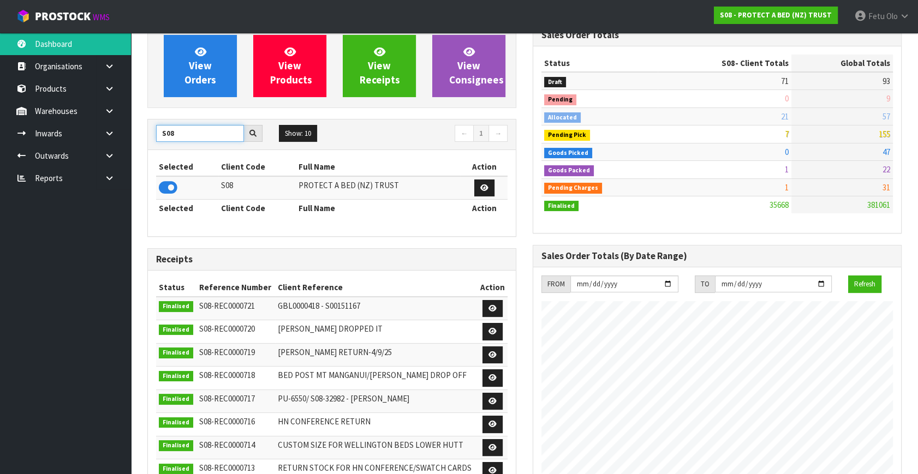
scroll to position [825, 385]
click at [167, 132] on input "S08" at bounding box center [200, 133] width 88 height 17
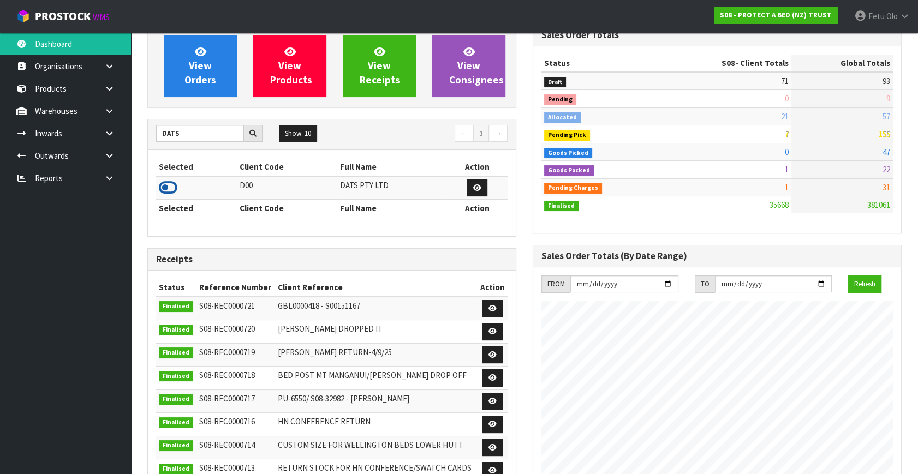
click at [160, 187] on icon at bounding box center [168, 188] width 19 height 16
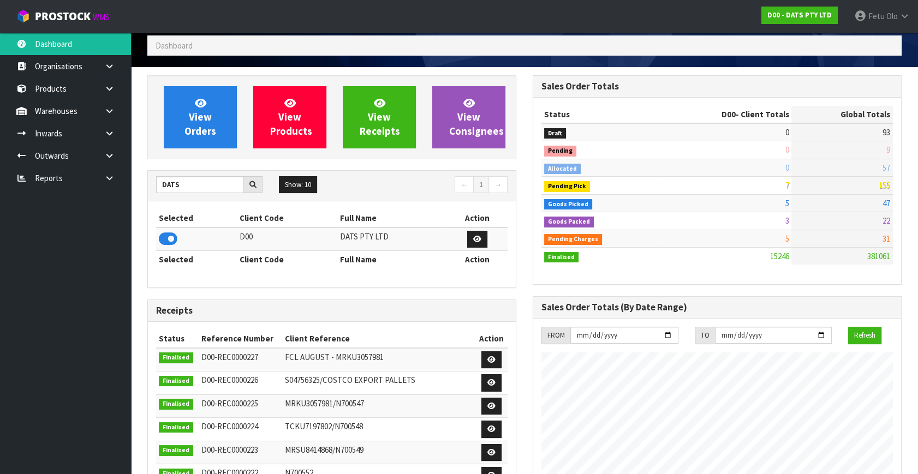
scroll to position [0, 0]
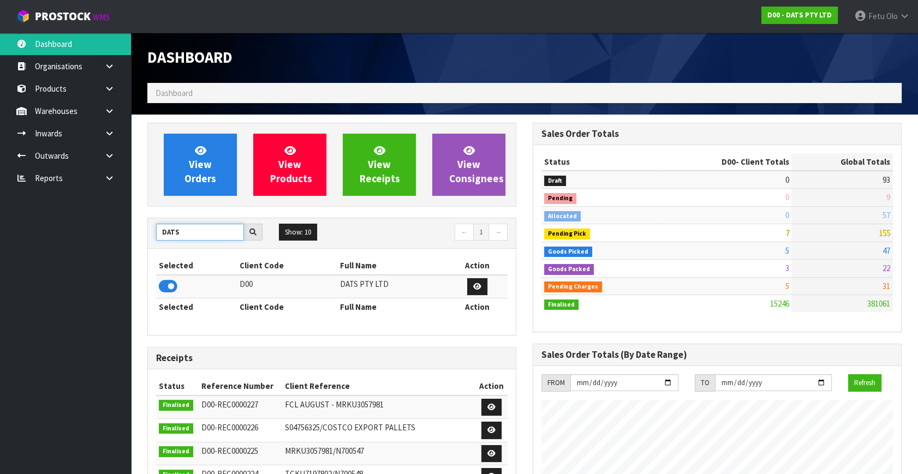
drag, startPoint x: 214, startPoint y: 234, endPoint x: 55, endPoint y: 241, distance: 159.5
click at [55, 241] on body "Toggle navigation ProStock WMS D00 - DATS PTY LTD Fetu Olo Logout Dashboard Org…" at bounding box center [459, 237] width 918 height 474
click at [198, 231] on input "DATS" at bounding box center [200, 232] width 88 height 17
click at [216, 225] on input "DATS" at bounding box center [200, 232] width 88 height 17
click at [25, 389] on ul "Dashboard Organisations Clients Consignees Carriers Products Categories Serial …" at bounding box center [65, 254] width 131 height 442
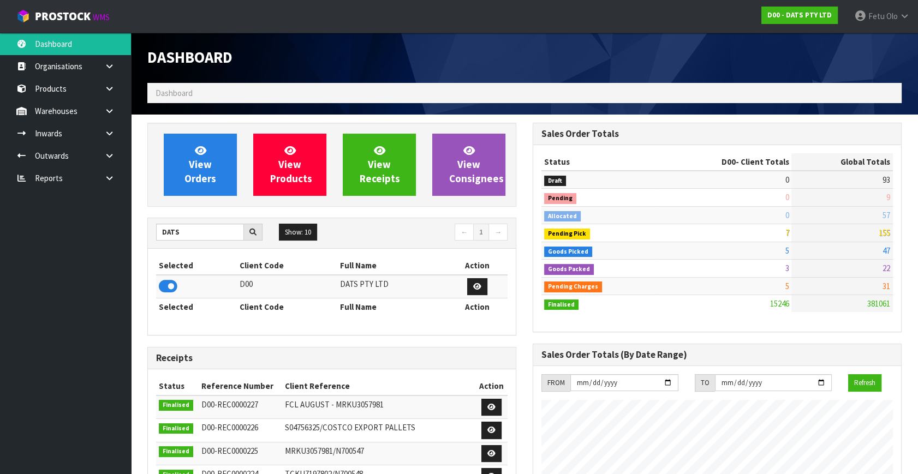
click at [248, 63] on h1 "Dashboard" at bounding box center [331, 57] width 369 height 17
click at [431, 65] on h1 "Dashboard" at bounding box center [331, 57] width 369 height 17
drag, startPoint x: 192, startPoint y: 227, endPoint x: 46, endPoint y: 267, distance: 151.2
click at [46, 267] on body "Toggle navigation ProStock WMS D00 - DATS PTY LTD Fetu Olo Logout Dashboard Org…" at bounding box center [459, 237] width 918 height 474
click at [45, 287] on ul "Dashboard Organisations Clients Consignees Carriers Products Categories Serial …" at bounding box center [65, 254] width 131 height 442
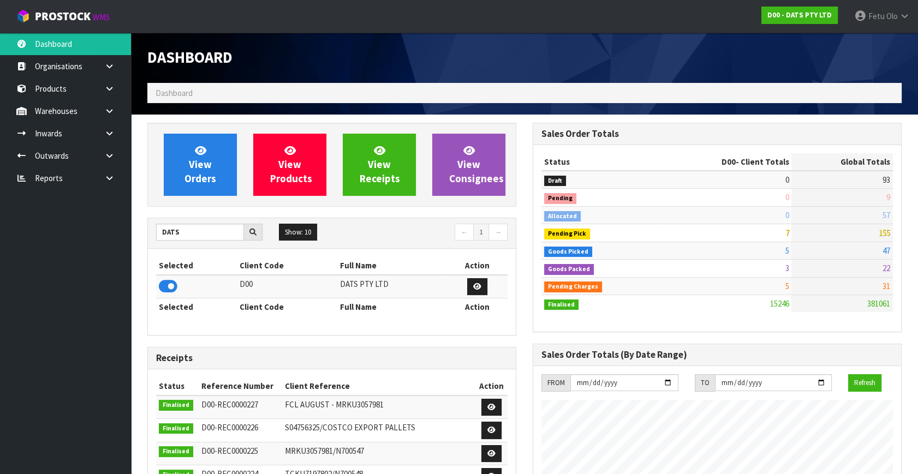
click at [215, 360] on h3 "Receipts" at bounding box center [331, 358] width 351 height 10
click at [125, 247] on body "Toggle navigation ProStock WMS D00 - DATS PTY LTD Fetu Olo Logout Dashboard Org…" at bounding box center [459, 237] width 918 height 474
click at [169, 234] on input "DATS" at bounding box center [200, 232] width 88 height 17
drag, startPoint x: 193, startPoint y: 234, endPoint x: 121, endPoint y: 242, distance: 72.5
click at [121, 242] on body "Toggle navigation ProStock WMS D00 - DATS PTY LTD Fetu Olo Logout Dashboard Org…" at bounding box center [459, 237] width 918 height 474
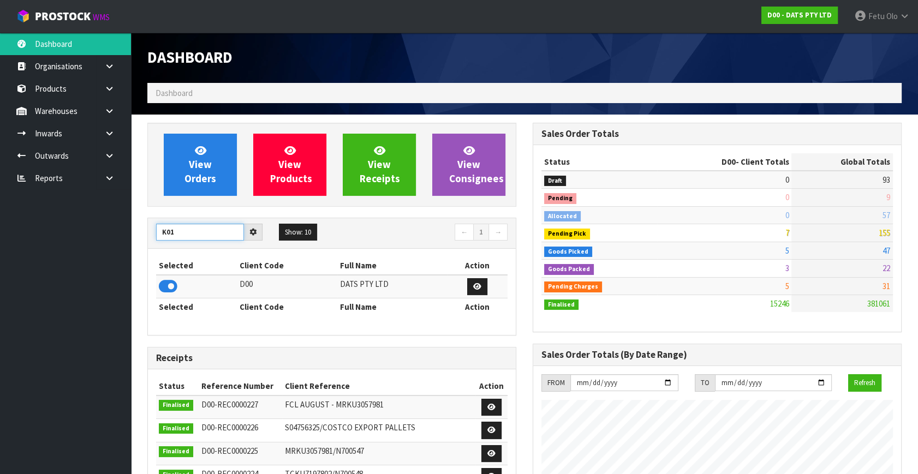
type input "K01"
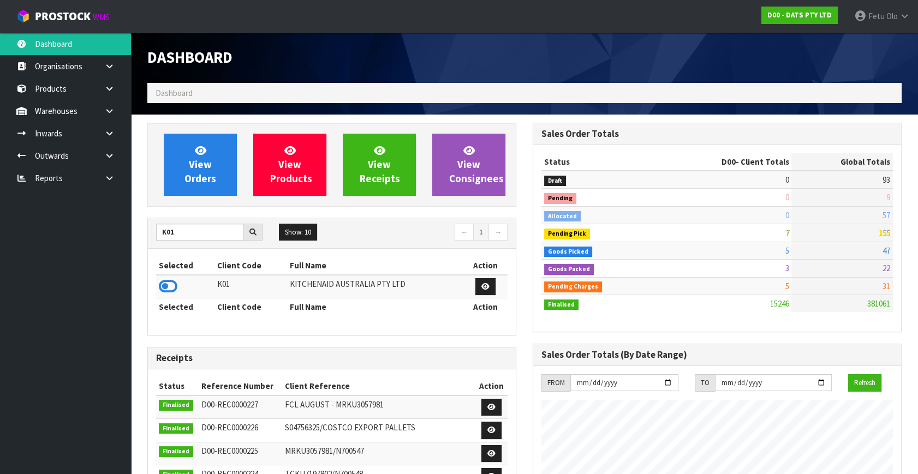
drag, startPoint x: 169, startPoint y: 284, endPoint x: 181, endPoint y: 282, distance: 12.2
click at [172, 283] on icon at bounding box center [168, 286] width 19 height 16
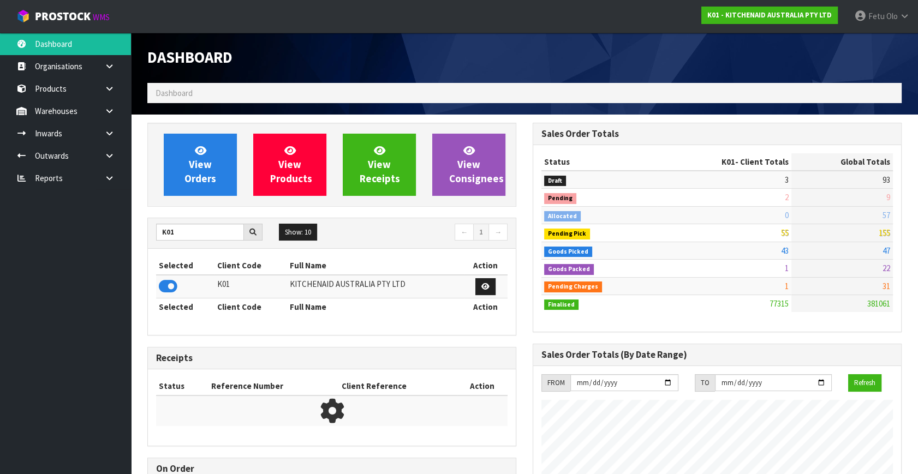
scroll to position [825, 385]
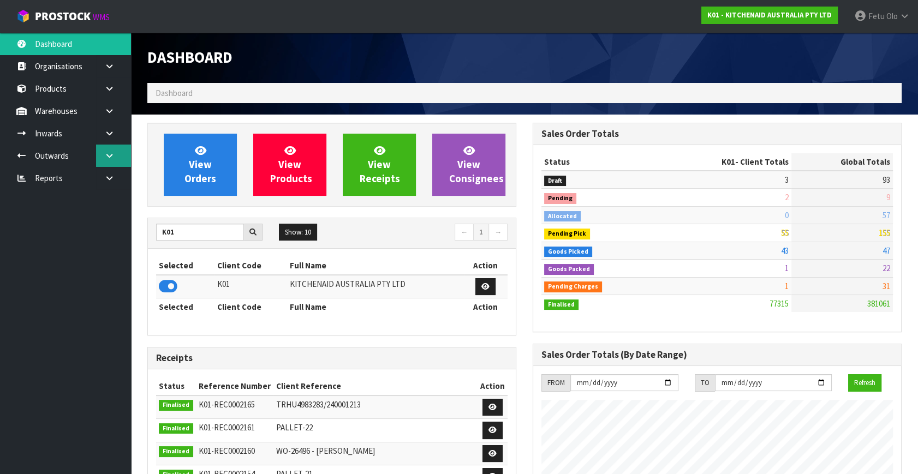
click at [110, 158] on icon at bounding box center [109, 156] width 10 height 8
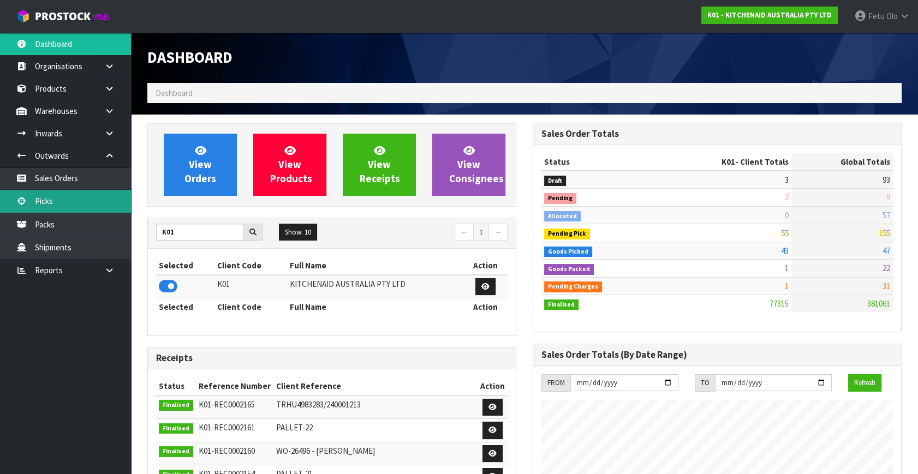
click at [50, 201] on link "Picks" at bounding box center [65, 201] width 131 height 22
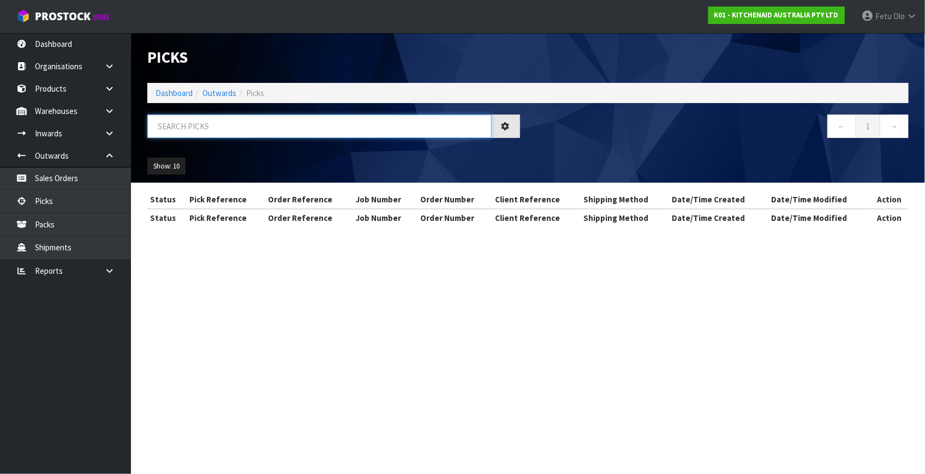
click at [196, 134] on input "text" at bounding box center [319, 126] width 344 height 23
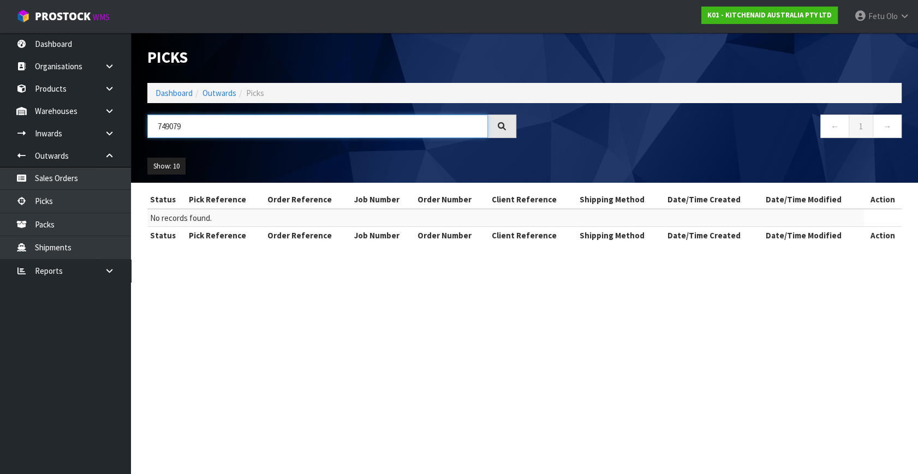
click at [172, 125] on input "749079" at bounding box center [317, 126] width 341 height 23
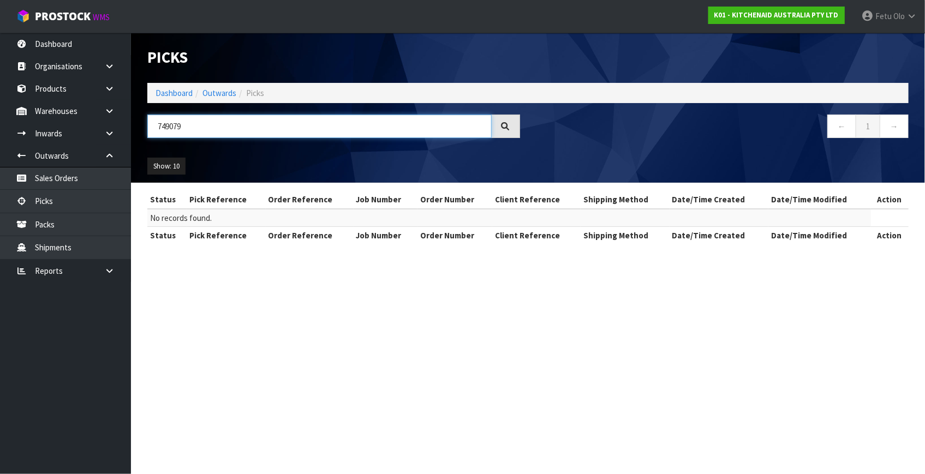
click at [172, 125] on input "749079" at bounding box center [319, 126] width 344 height 23
type input "70979"
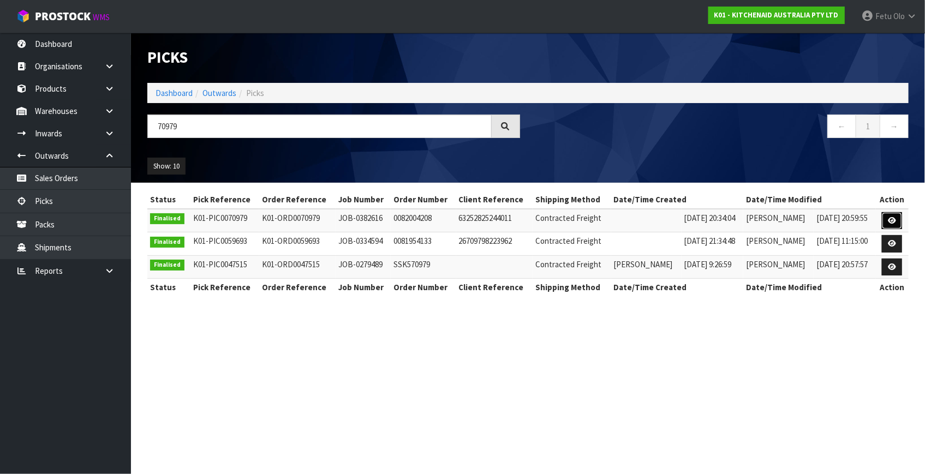
click at [893, 218] on icon at bounding box center [892, 220] width 8 height 7
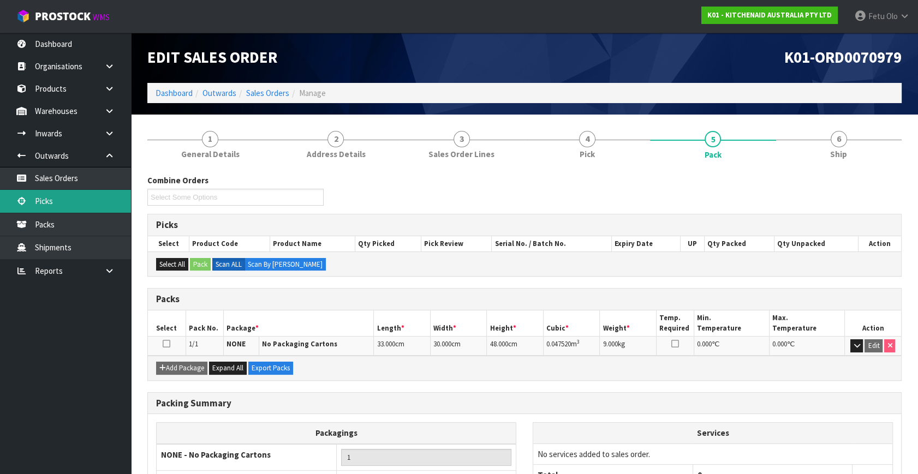
click at [51, 202] on link "Picks" at bounding box center [65, 201] width 131 height 22
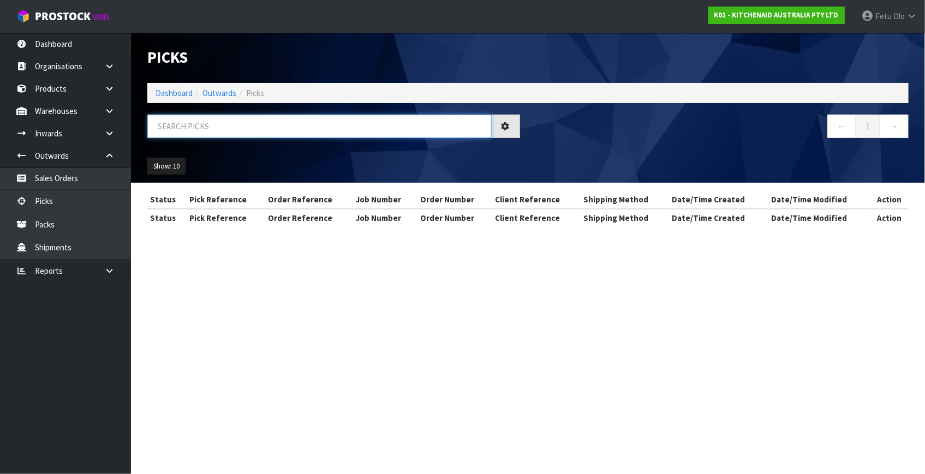
click at [204, 129] on input "text" at bounding box center [319, 126] width 344 height 23
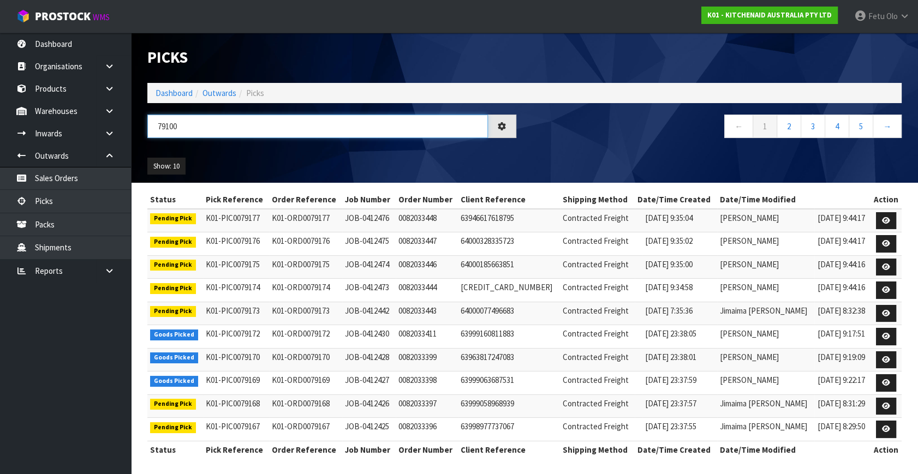
type input "79100"
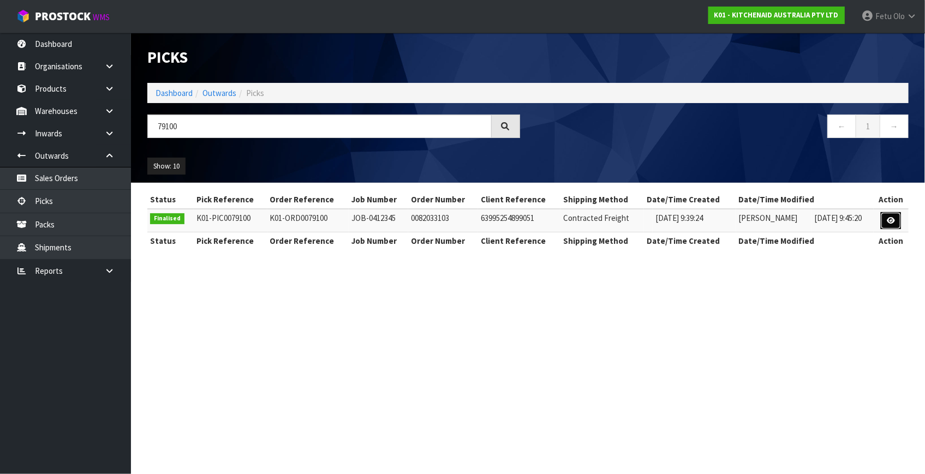
click at [898, 215] on link at bounding box center [891, 220] width 20 height 17
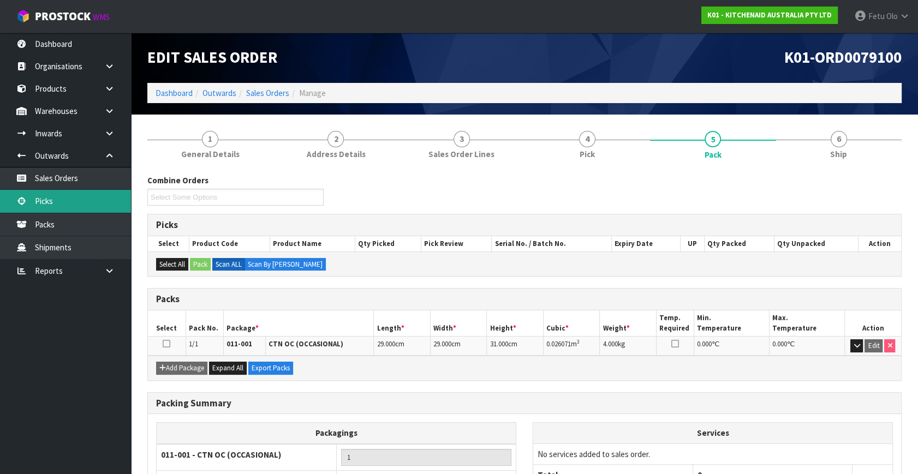
click at [41, 202] on link "Picks" at bounding box center [65, 201] width 131 height 22
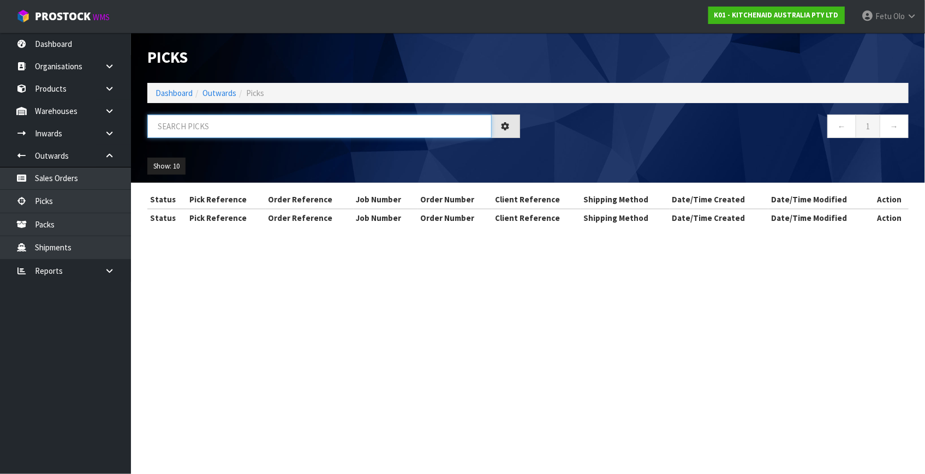
click at [187, 130] on input "text" at bounding box center [319, 126] width 344 height 23
type input "79079"
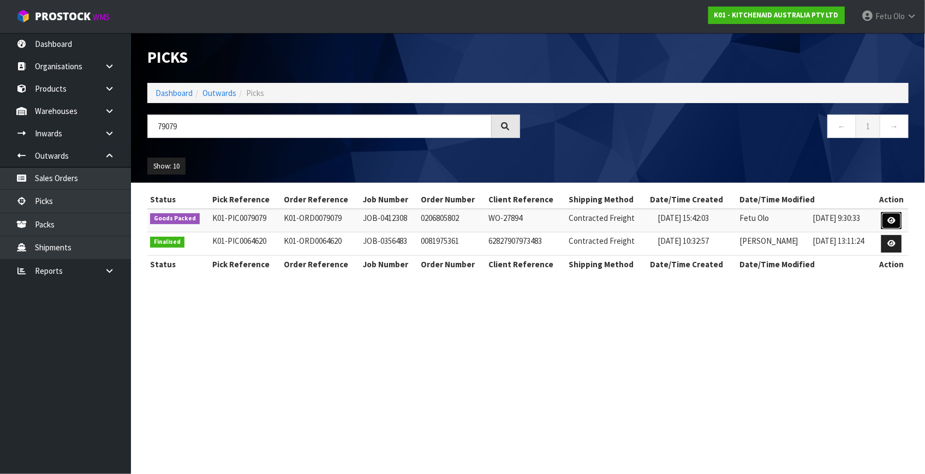
click at [891, 223] on icon at bounding box center [891, 220] width 8 height 7
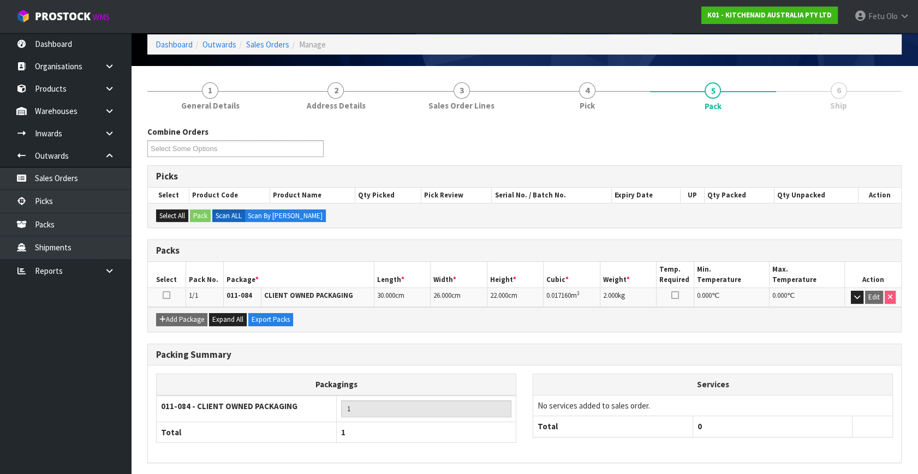
scroll to position [87, 0]
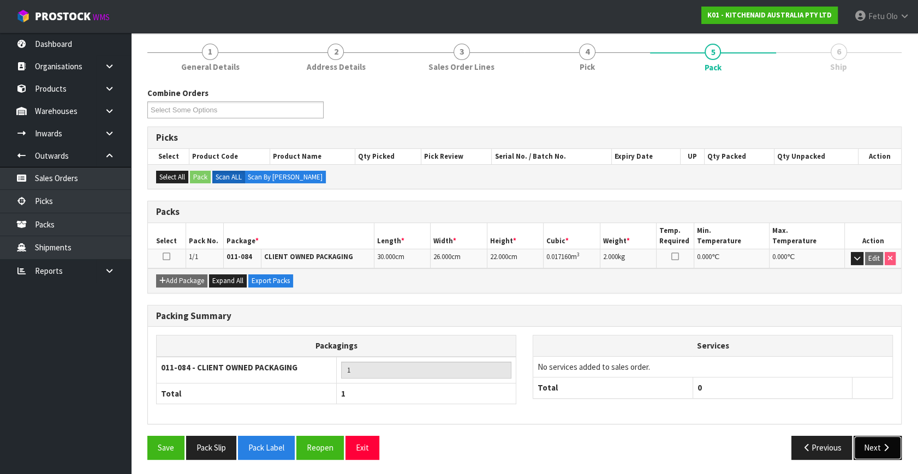
drag, startPoint x: 868, startPoint y: 446, endPoint x: 591, endPoint y: 386, distance: 283.6
click at [866, 446] on button "Next" at bounding box center [878, 447] width 48 height 23
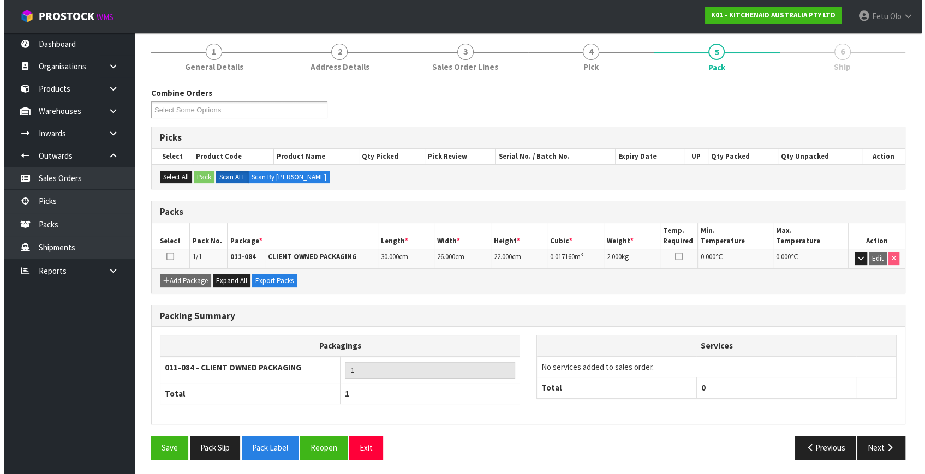
scroll to position [0, 0]
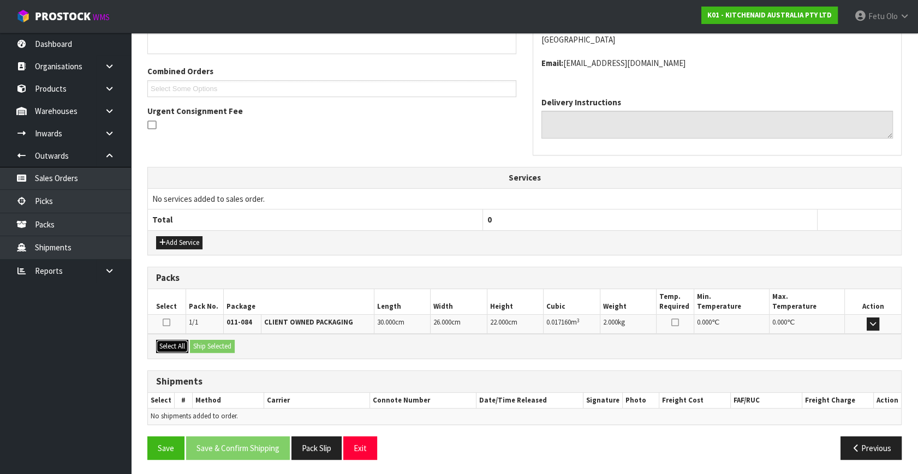
drag, startPoint x: 175, startPoint y: 342, endPoint x: 205, endPoint y: 343, distance: 30.0
click at [185, 342] on button "Select All" at bounding box center [172, 346] width 32 height 13
click at [214, 341] on button "Ship Selected" at bounding box center [212, 346] width 45 height 13
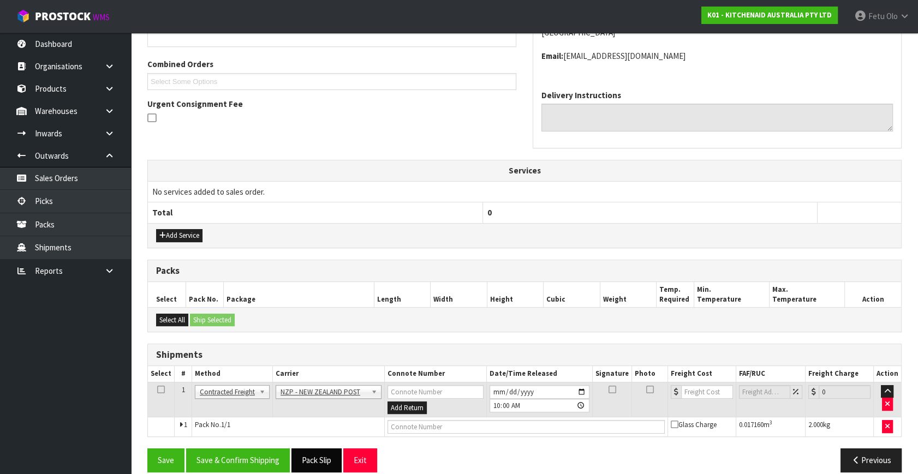
scroll to position [237, 0]
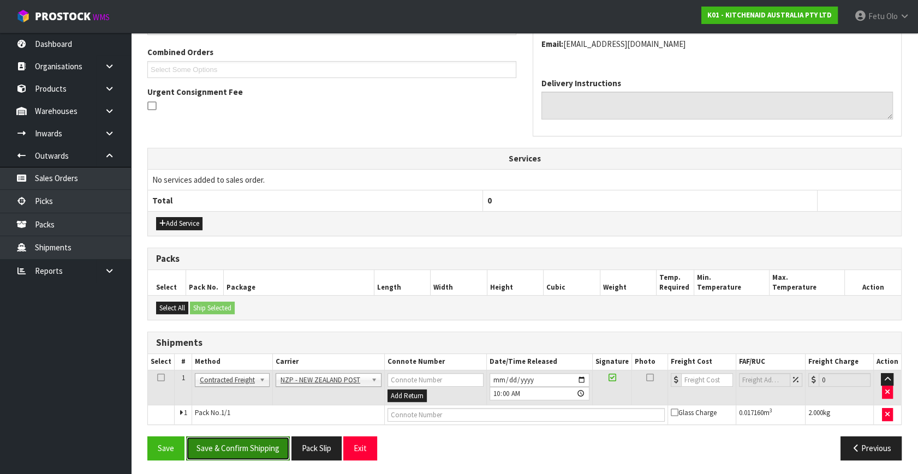
click at [262, 448] on button "Save & Confirm Shipping" at bounding box center [238, 448] width 104 height 23
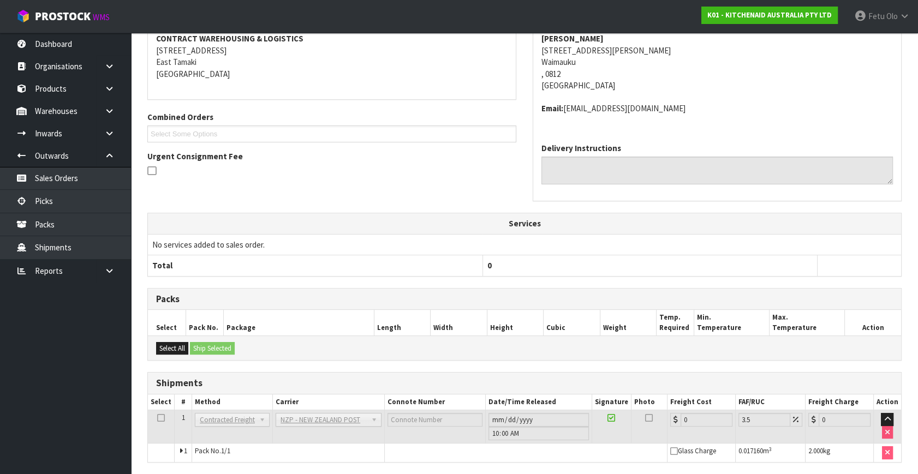
scroll to position [261, 0]
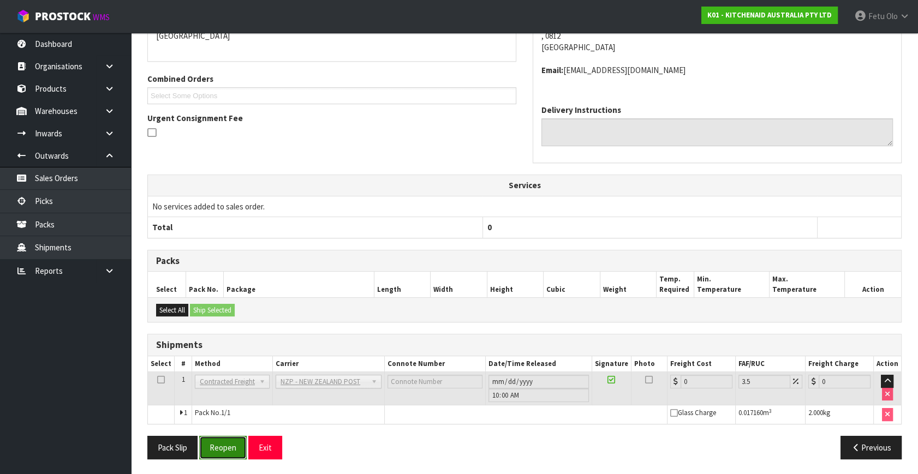
click at [218, 449] on button "Reopen" at bounding box center [222, 447] width 47 height 23
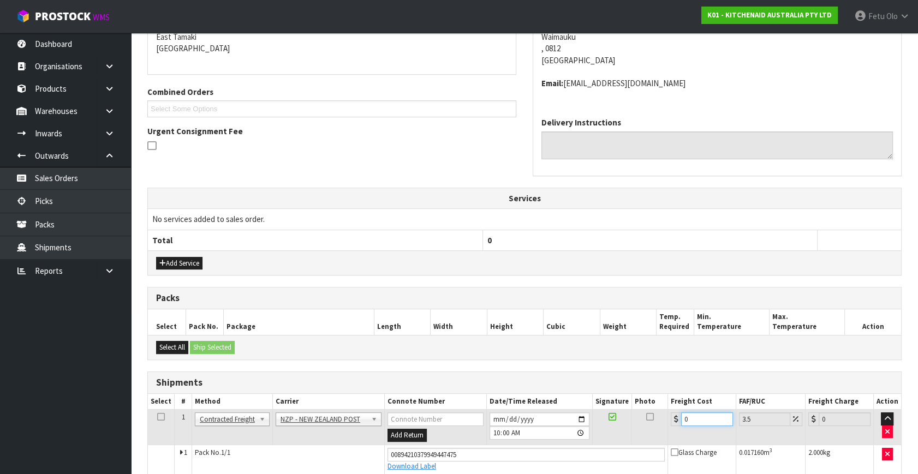
drag, startPoint x: 694, startPoint y: 418, endPoint x: 228, endPoint y: 491, distance: 471.9
click at [228, 237] on html "Toggle navigation ProStock WMS K01 - KITCHENAID AUSTRALIA PTY LTD Fetu Olo Logo…" at bounding box center [459, 0] width 918 height 474
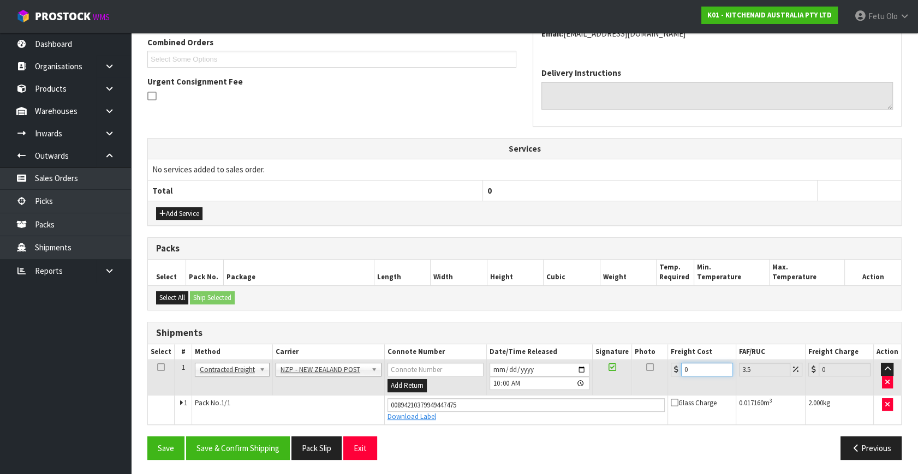
type input "4"
type input "4.14"
type input "4.3"
type input "4.45"
type input "4.33"
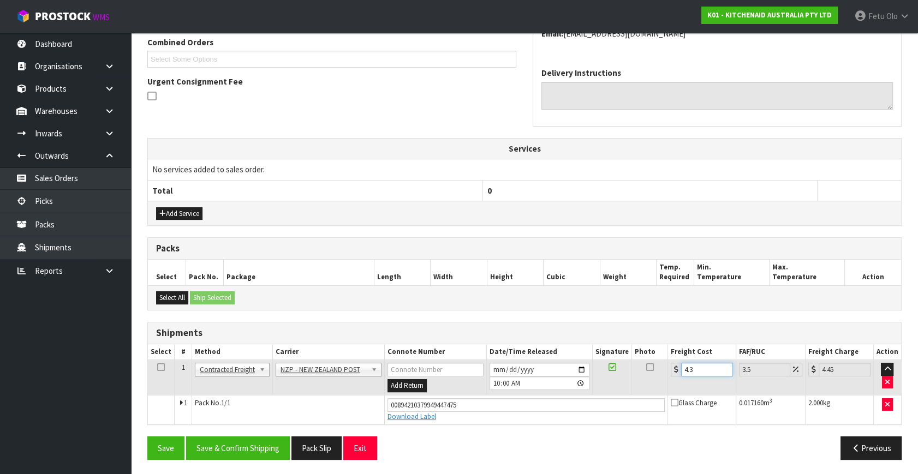
type input "4.48"
type input "4.33"
click at [253, 440] on button "Save & Confirm Shipping" at bounding box center [238, 448] width 104 height 23
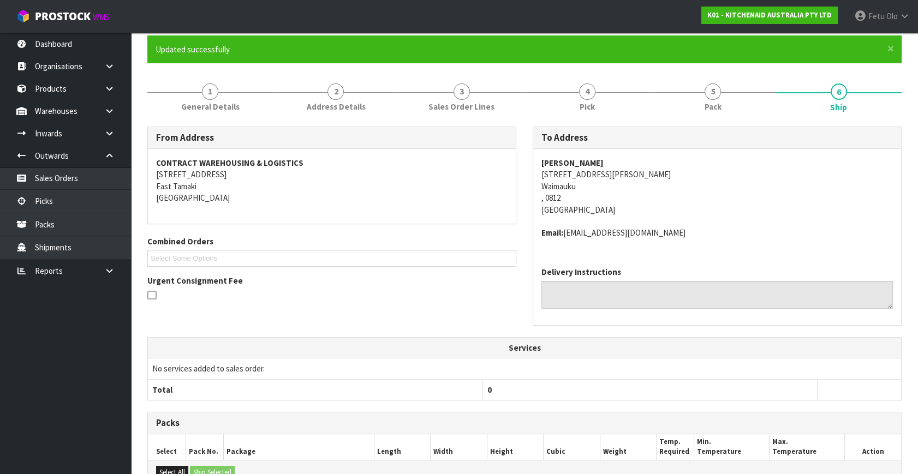
scroll to position [0, 0]
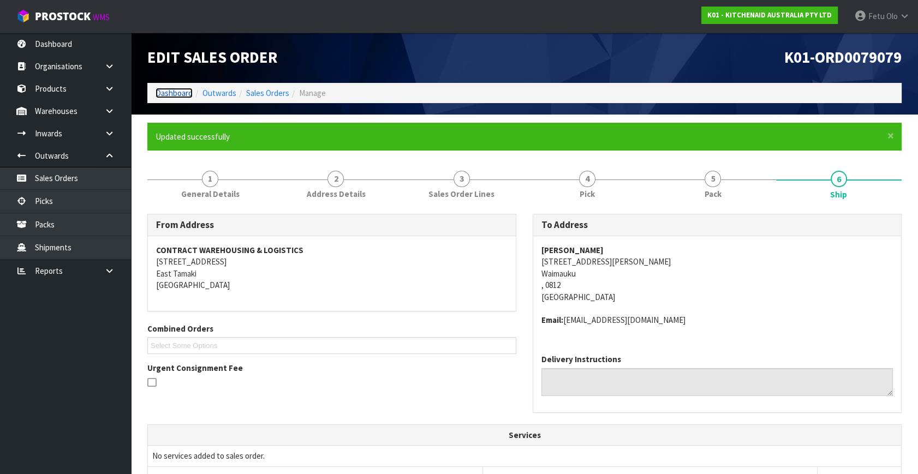
click at [164, 91] on link "Dashboard" at bounding box center [174, 93] width 37 height 10
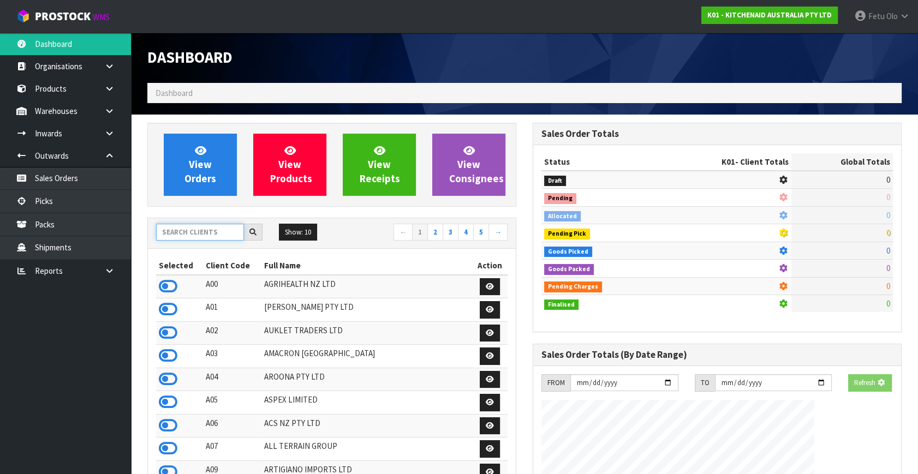
click at [212, 234] on input "text" at bounding box center [200, 232] width 88 height 17
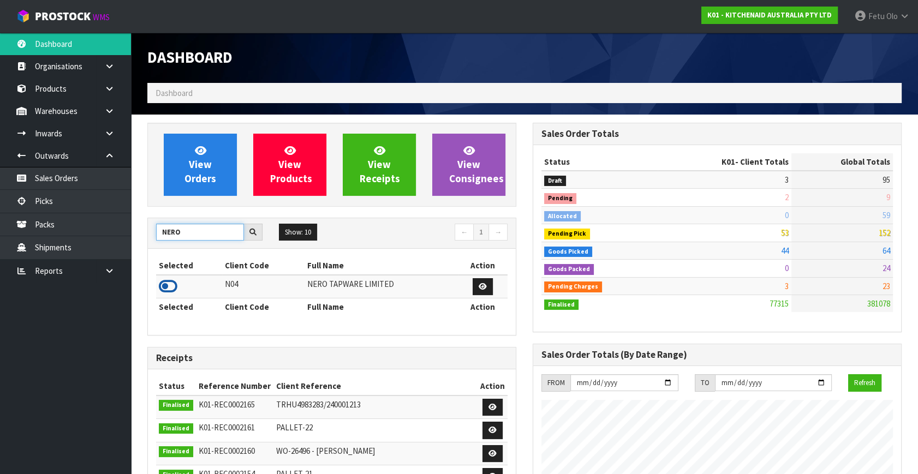
type input "NERO"
click at [162, 285] on icon at bounding box center [168, 286] width 19 height 16
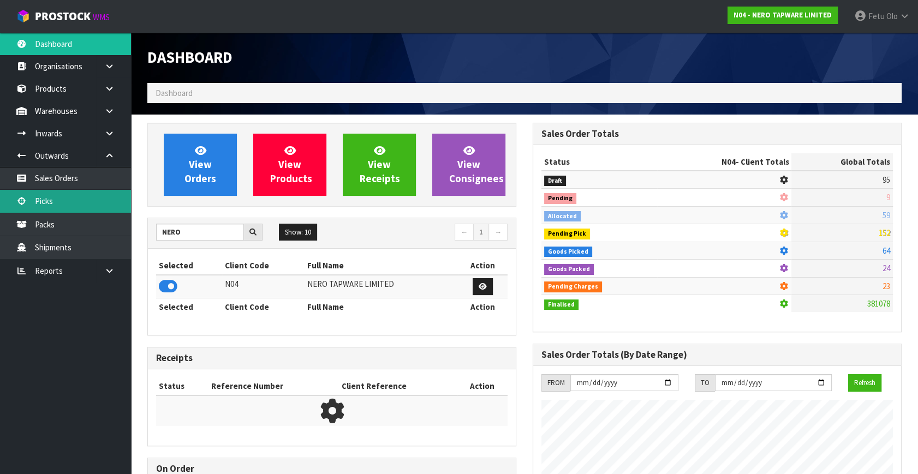
scroll to position [860, 385]
click at [59, 205] on link "Picks" at bounding box center [65, 201] width 131 height 22
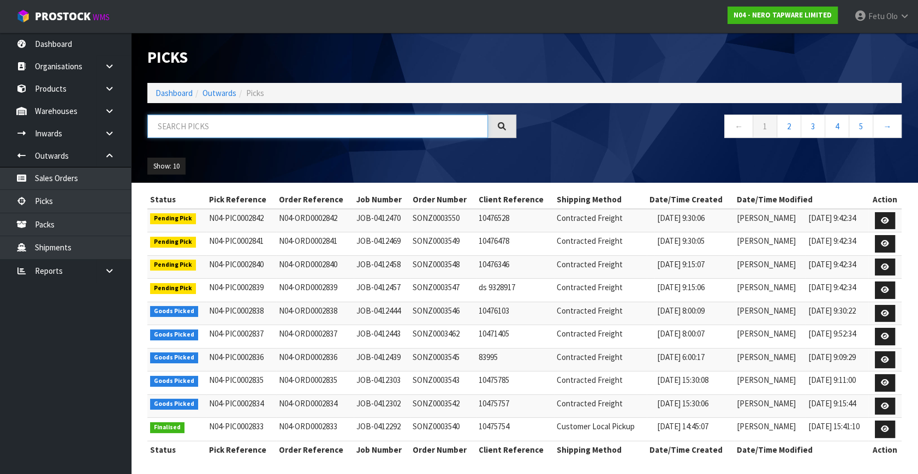
click at [176, 128] on input "text" at bounding box center [317, 126] width 341 height 23
type input "002838"
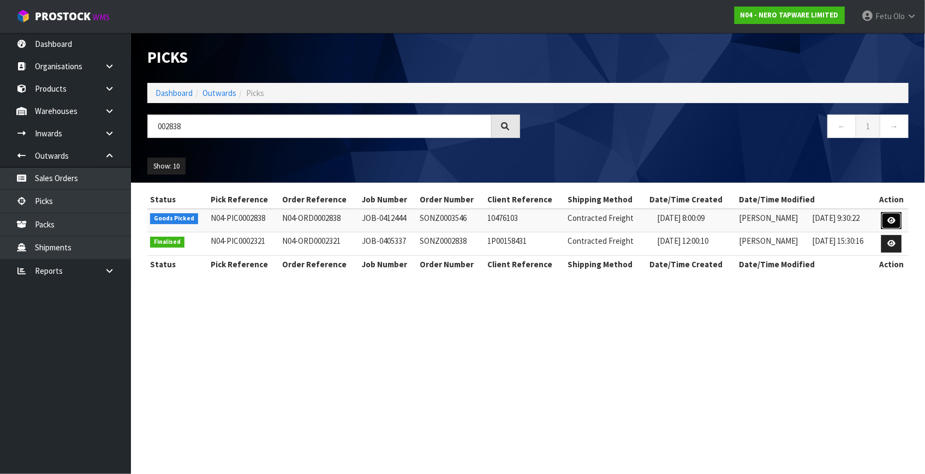
click at [891, 216] on link at bounding box center [891, 220] width 20 height 17
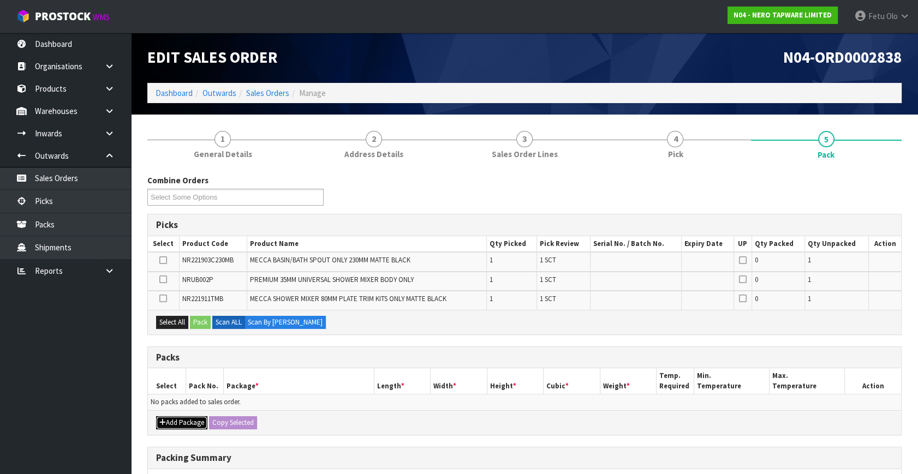
click at [175, 420] on button "Add Package" at bounding box center [181, 422] width 51 height 13
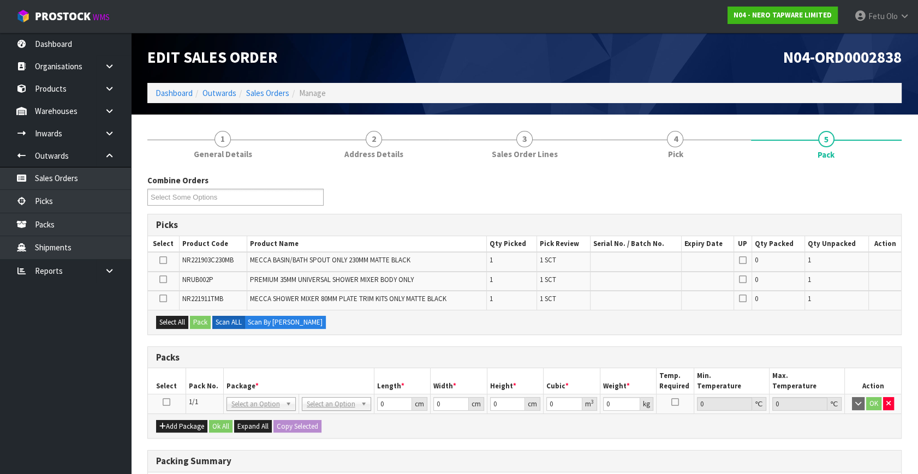
drag, startPoint x: 164, startPoint y: 400, endPoint x: 263, endPoint y: 386, distance: 99.7
click at [166, 402] on icon at bounding box center [167, 402] width 8 height 1
click at [263, 386] on th "Package *" at bounding box center [298, 381] width 151 height 26
click at [269, 376] on th "Package *" at bounding box center [298, 381] width 151 height 26
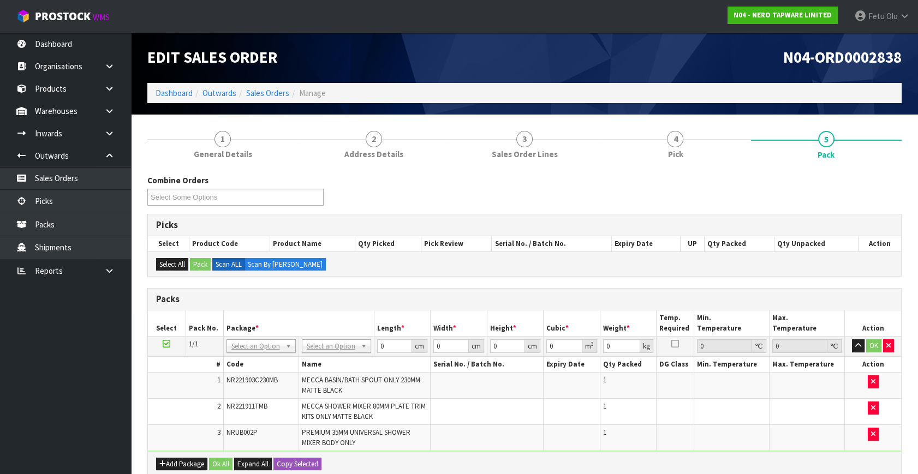
click at [423, 383] on td "MECCA BASIN/BATH SPOUT ONLY 230MM MATTE BLACK" at bounding box center [365, 386] width 132 height 26
click at [254, 354] on input "text" at bounding box center [261, 361] width 64 height 14
type input "011-084"
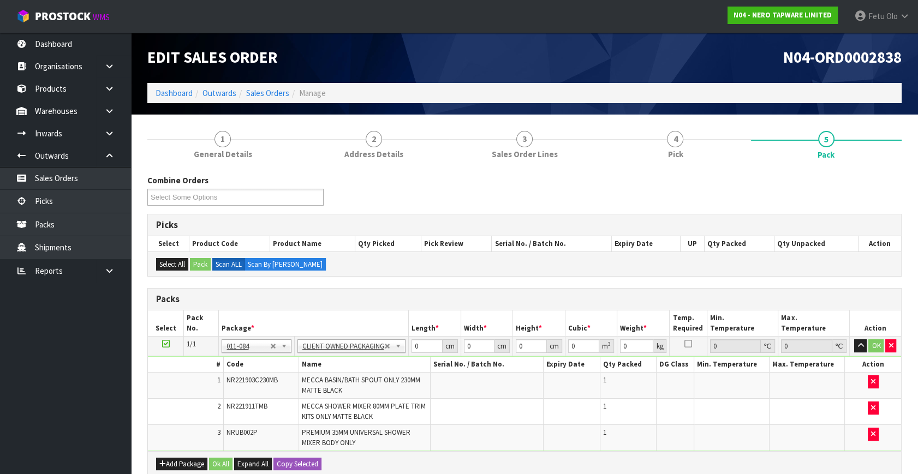
type input "1.42"
drag, startPoint x: 383, startPoint y: 358, endPoint x: 342, endPoint y: 353, distance: 41.3
click at [344, 353] on tr "1/1 NONE 007-001 007-002 007-004 007-009 007-013 007-014 007-015 007-017 007-01…" at bounding box center [524, 347] width 753 height 20
type input "36"
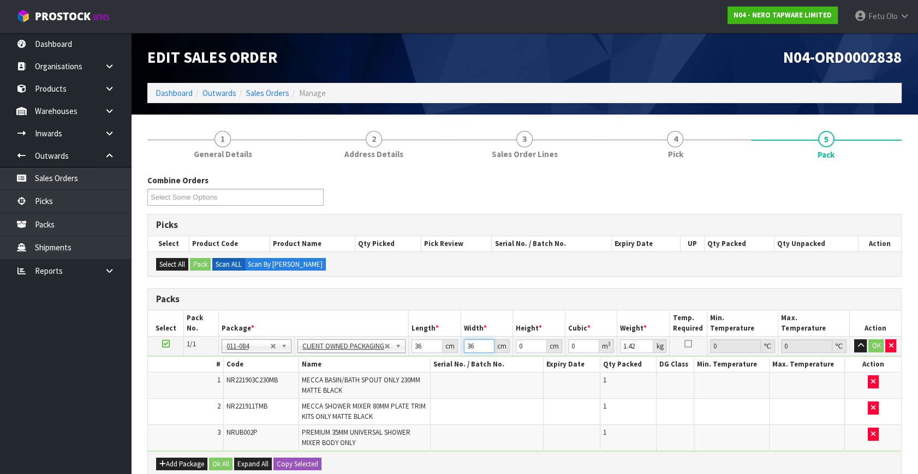
click at [475, 349] on input "36" at bounding box center [479, 346] width 31 height 14
drag, startPoint x: 524, startPoint y: 347, endPoint x: 479, endPoint y: 367, distance: 49.1
click at [479, 367] on tbody "1/1 NONE 007-001 007-002 007-004 007-009 007-013 007-014 007-015 007-017 007-01…" at bounding box center [524, 394] width 753 height 115
type input "1"
type input "0.001296"
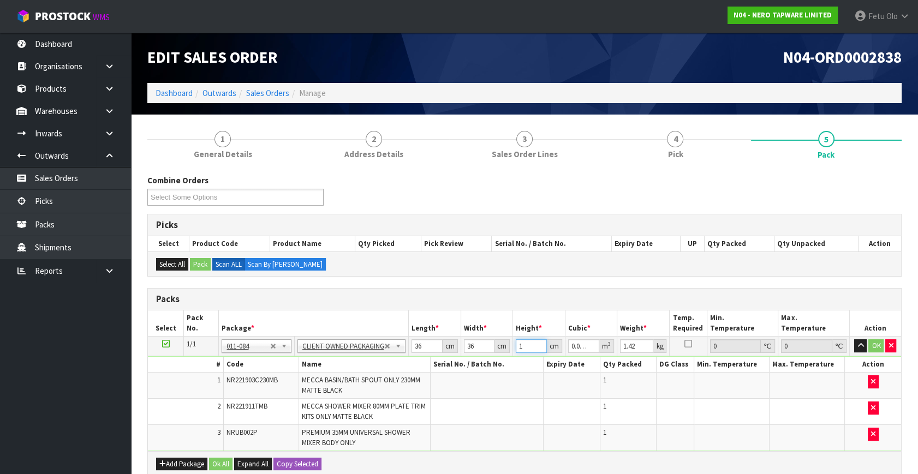
type input "11"
type input "0.014256"
type input "11"
type input "3"
click button "OK" at bounding box center [875, 345] width 15 height 13
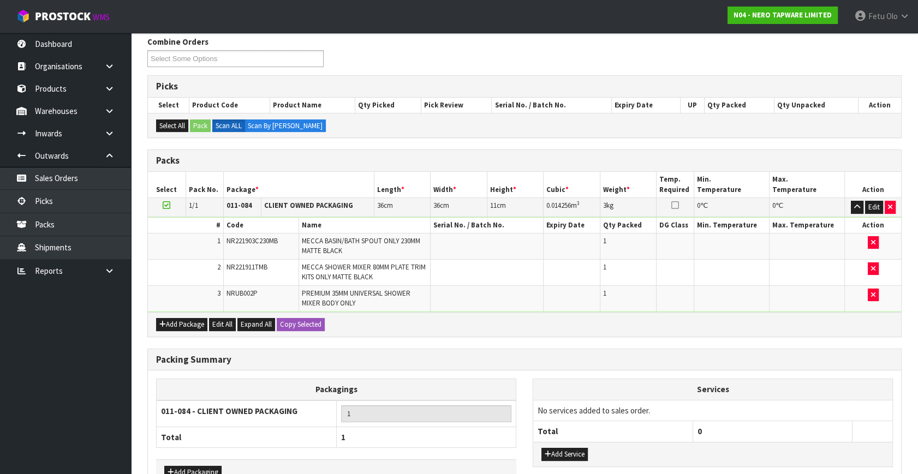
scroll to position [206, 0]
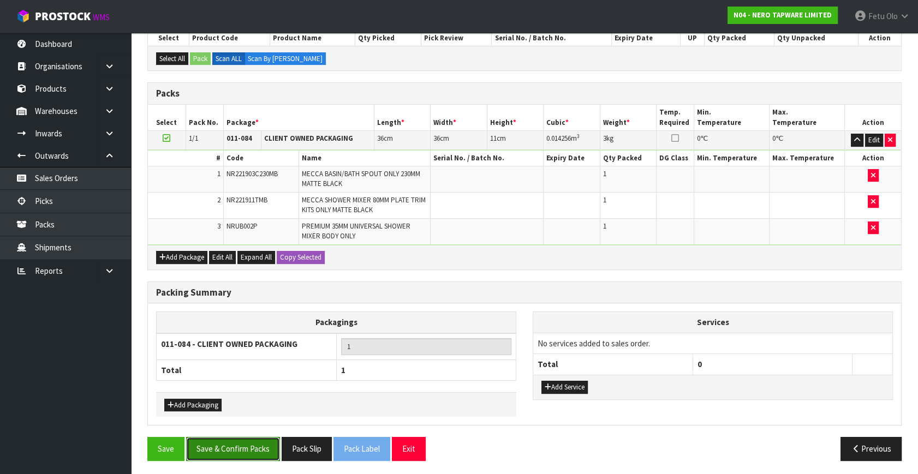
click at [236, 446] on button "Save & Confirm Packs" at bounding box center [233, 448] width 94 height 23
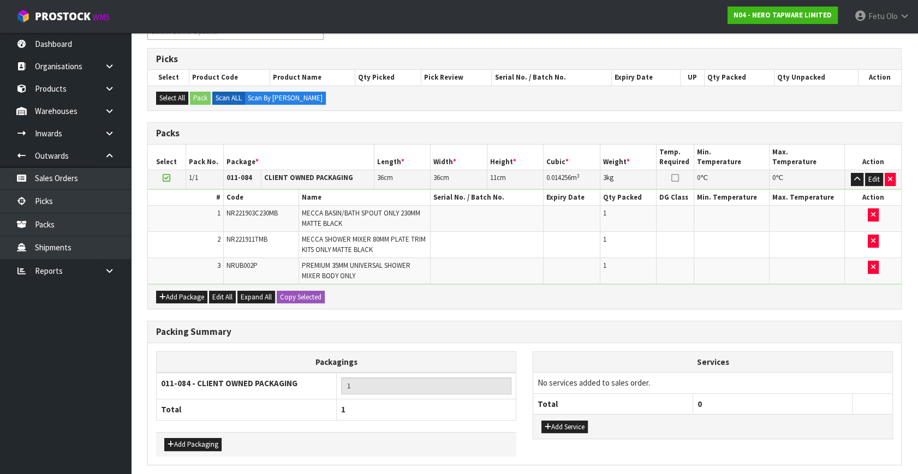
scroll to position [0, 0]
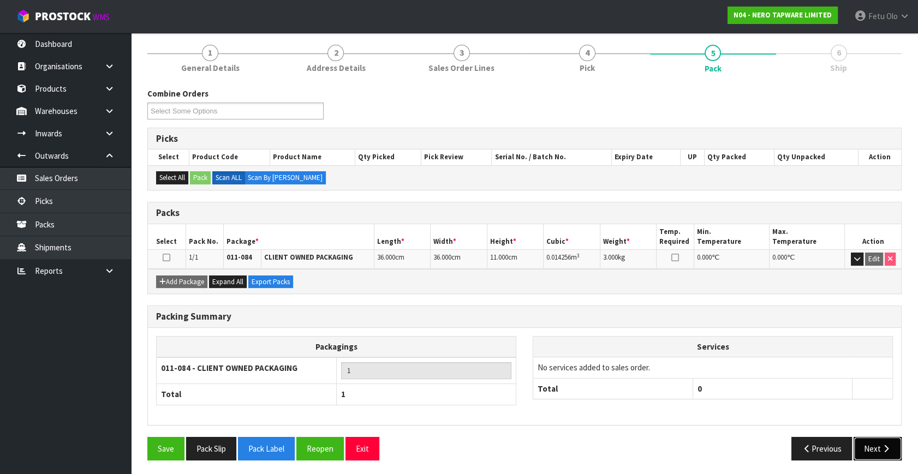
click at [868, 450] on button "Next" at bounding box center [878, 448] width 48 height 23
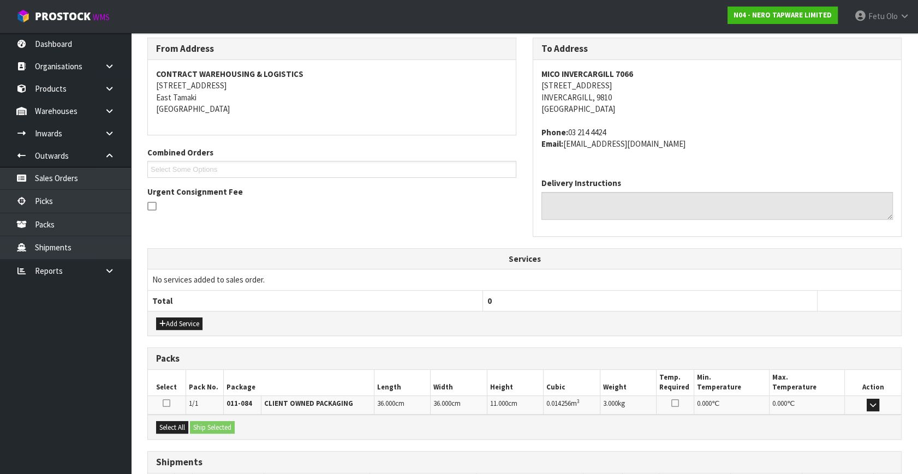
scroll to position [257, 0]
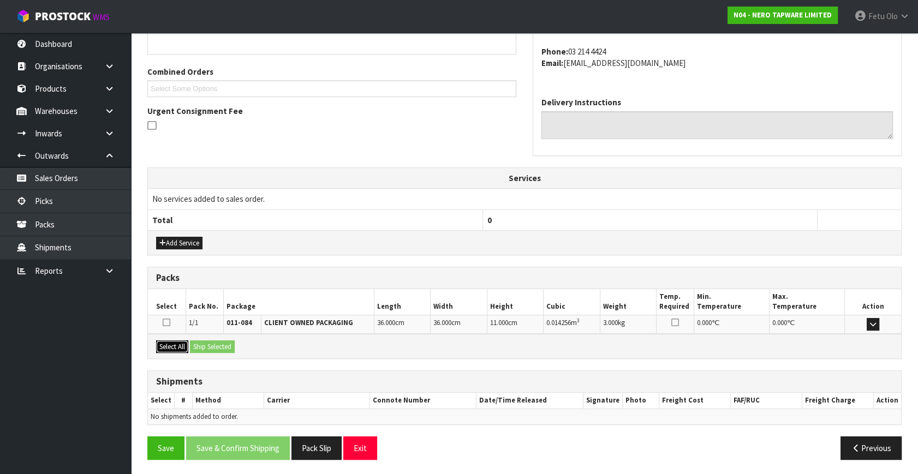
drag, startPoint x: 174, startPoint y: 344, endPoint x: 197, endPoint y: 345, distance: 23.5
click at [182, 345] on button "Select All" at bounding box center [172, 347] width 32 height 13
click at [197, 345] on button "Ship Selected" at bounding box center [212, 347] width 45 height 13
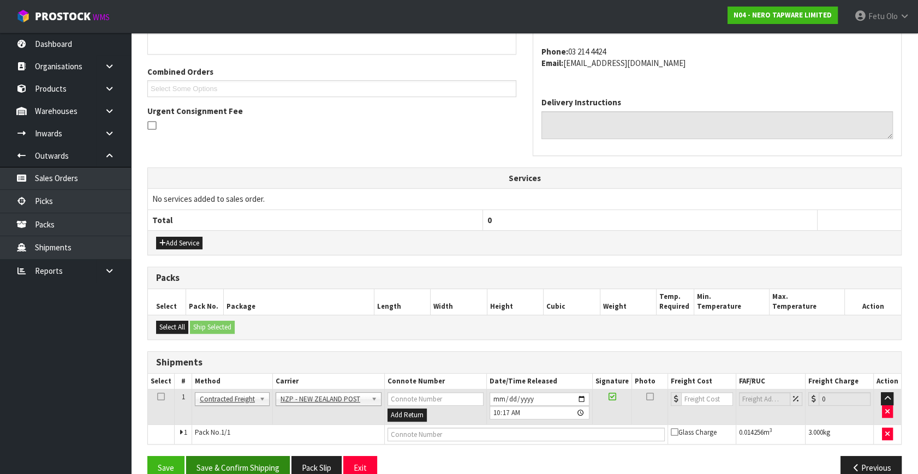
scroll to position [277, 0]
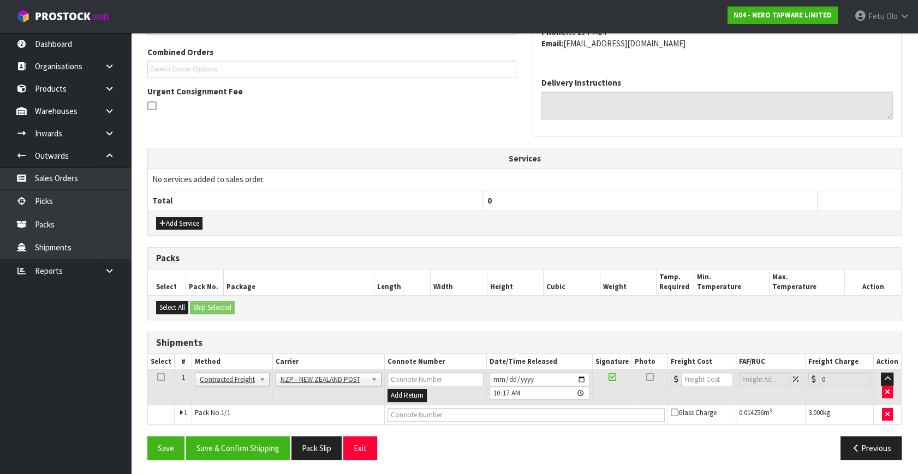
click at [262, 461] on div "Save Save & Confirm Shipping Pack Slip Exit Previous" at bounding box center [524, 453] width 771 height 32
click at [265, 448] on button "Save & Confirm Shipping" at bounding box center [238, 448] width 104 height 23
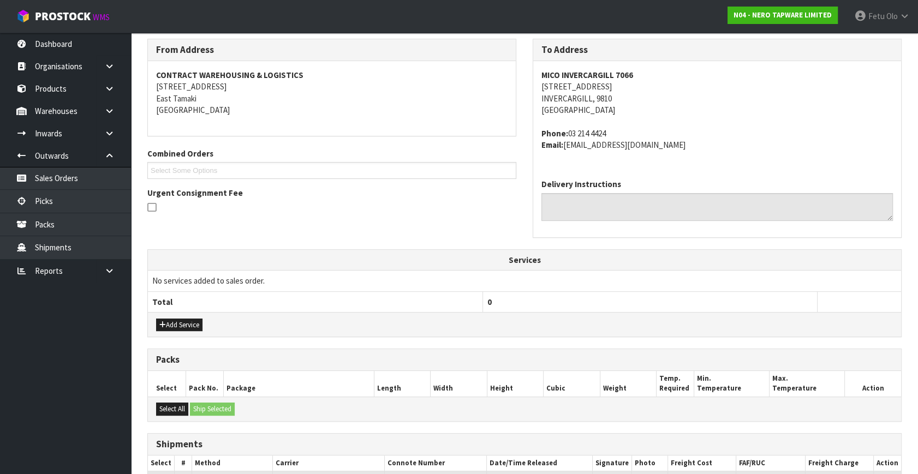
scroll to position [78, 0]
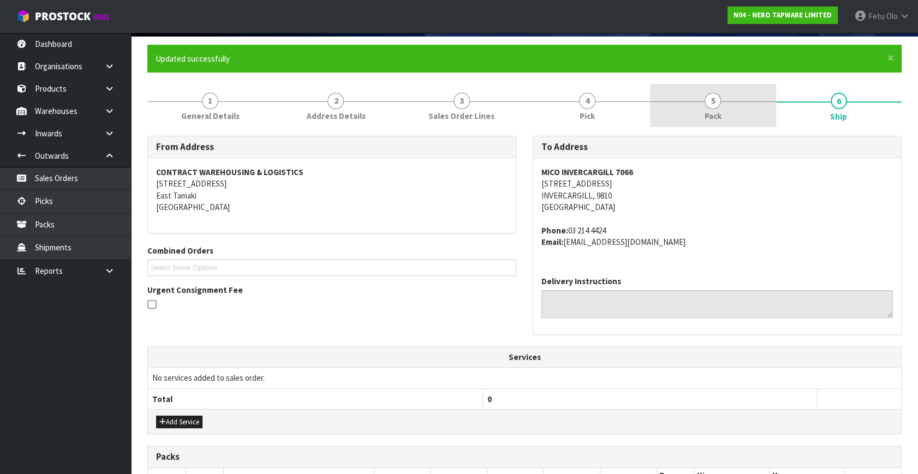
click at [698, 104] on link "5 Pack" at bounding box center [713, 105] width 126 height 43
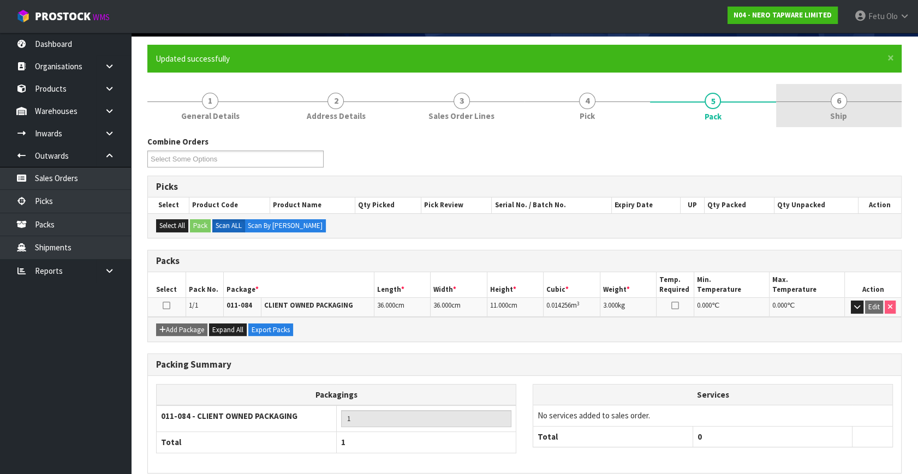
click at [853, 110] on link "6 Ship" at bounding box center [839, 105] width 126 height 43
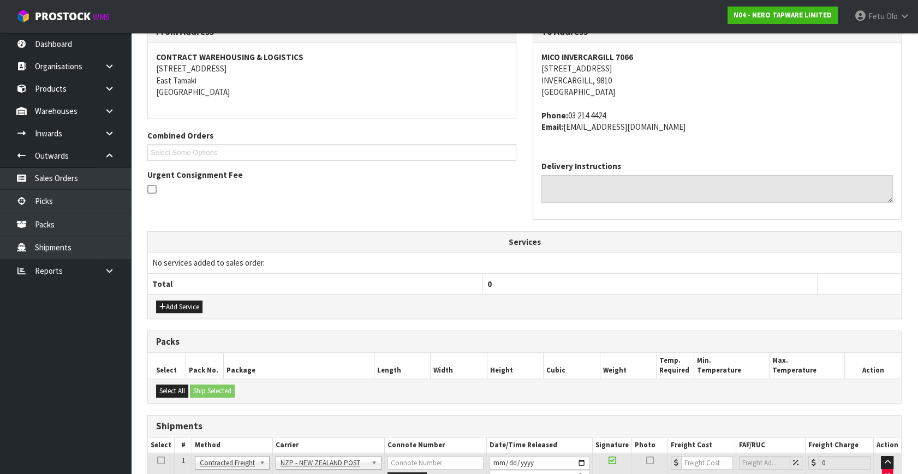
scroll to position [277, 0]
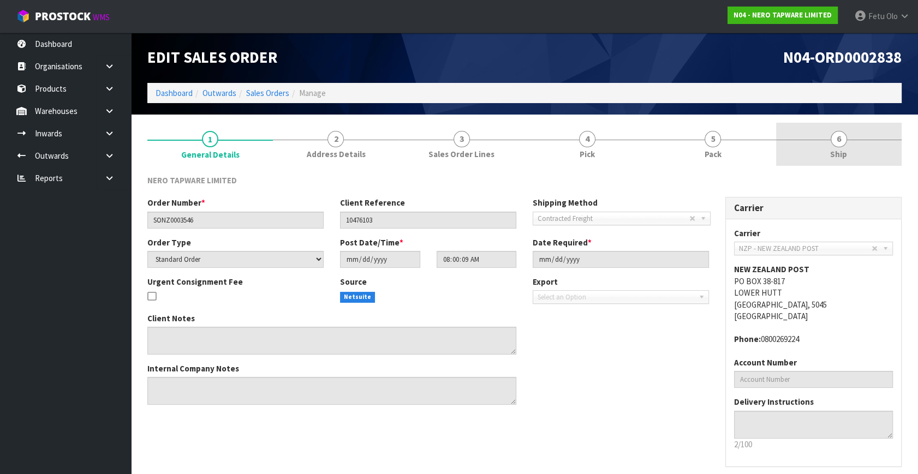
click at [840, 133] on span "6" at bounding box center [839, 139] width 16 height 16
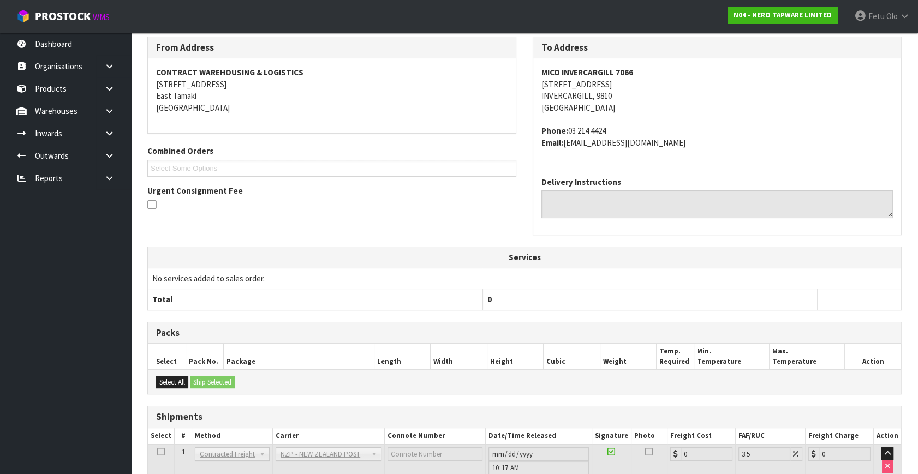
scroll to position [210, 0]
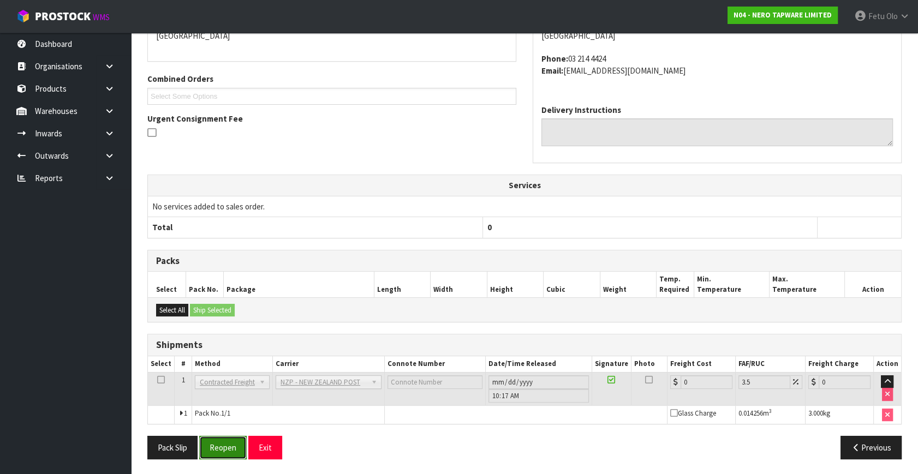
drag, startPoint x: 223, startPoint y: 452, endPoint x: 230, endPoint y: 448, distance: 8.8
click at [223, 452] on button "Reopen" at bounding box center [222, 447] width 47 height 23
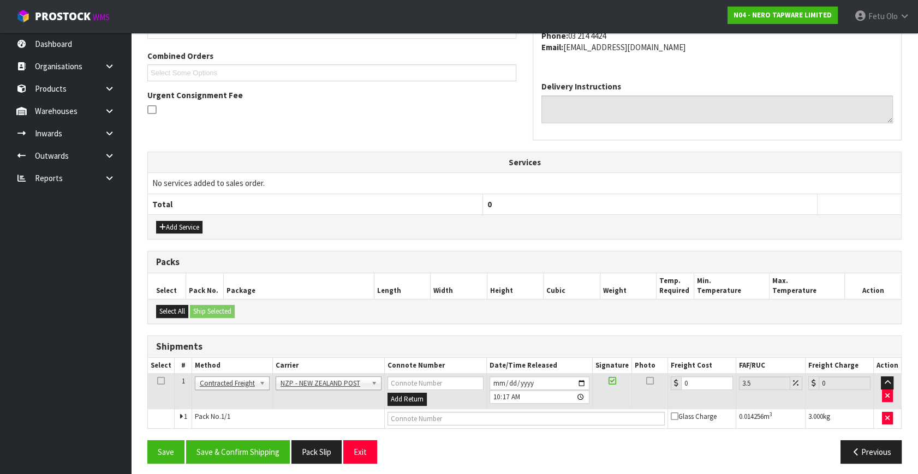
scroll to position [277, 0]
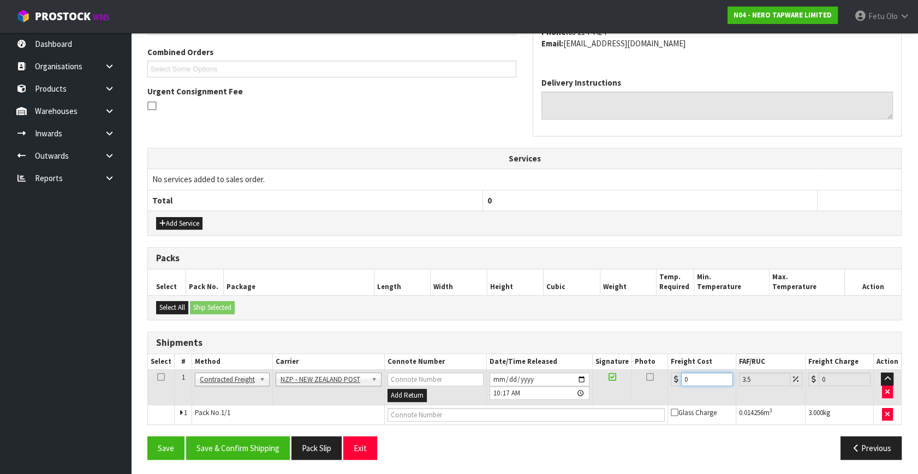
drag, startPoint x: 680, startPoint y: 388, endPoint x: 393, endPoint y: 469, distance: 297.9
click at [406, 473] on section "× Close Sales order reopened 1 General Details 2 Address Details 3 Sales Order …" at bounding box center [524, 157] width 787 height 639
type input "1"
type input "1.03"
type input "11"
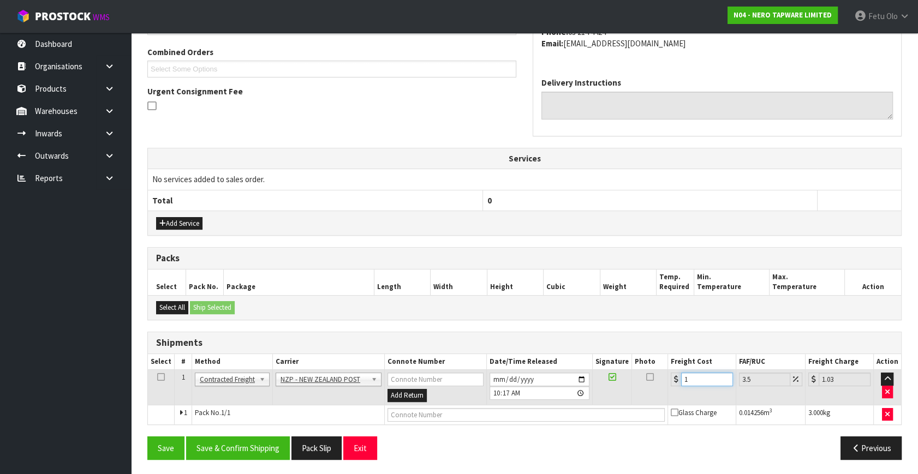
type input "11.38"
type input "11.6"
type input "12.01"
type input "11.61"
type input "12.02"
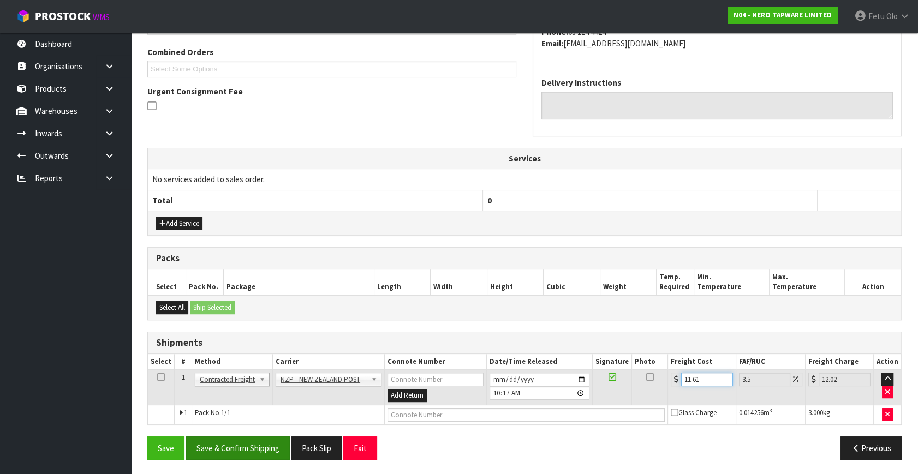
type input "11.61"
click at [230, 447] on button "Save & Confirm Shipping" at bounding box center [238, 448] width 104 height 23
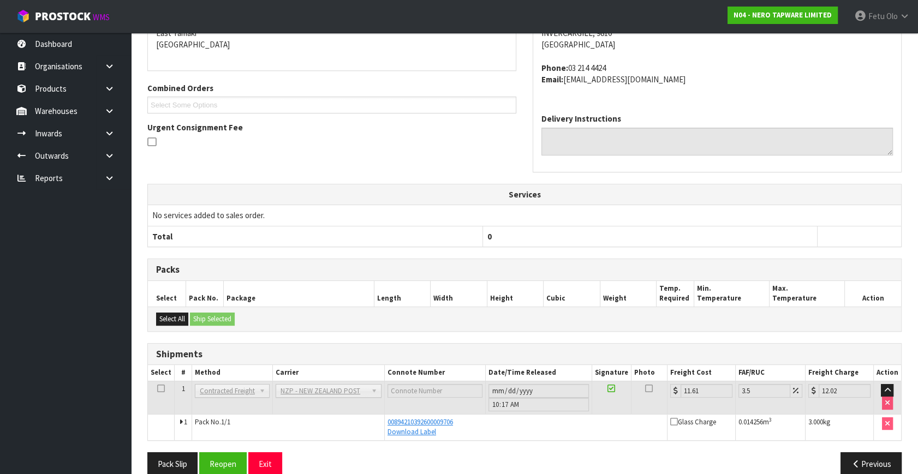
scroll to position [257, 0]
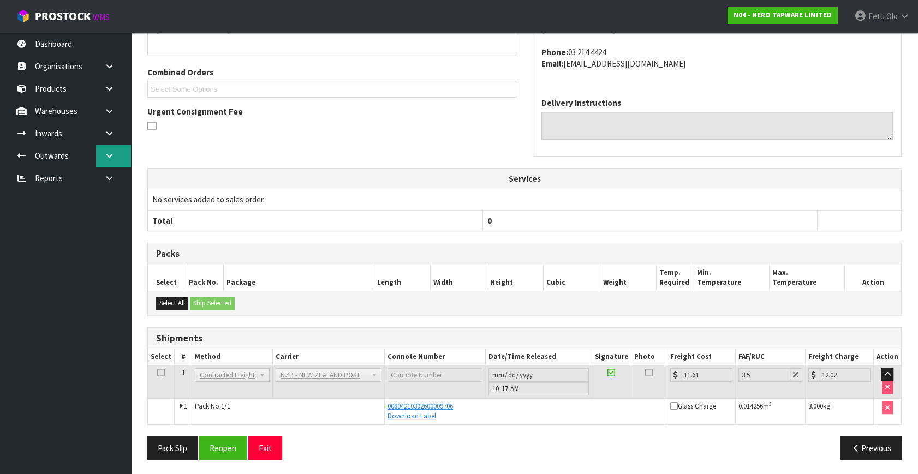
drag, startPoint x: 113, startPoint y: 149, endPoint x: 109, endPoint y: 157, distance: 8.5
click at [113, 149] on link at bounding box center [113, 156] width 35 height 22
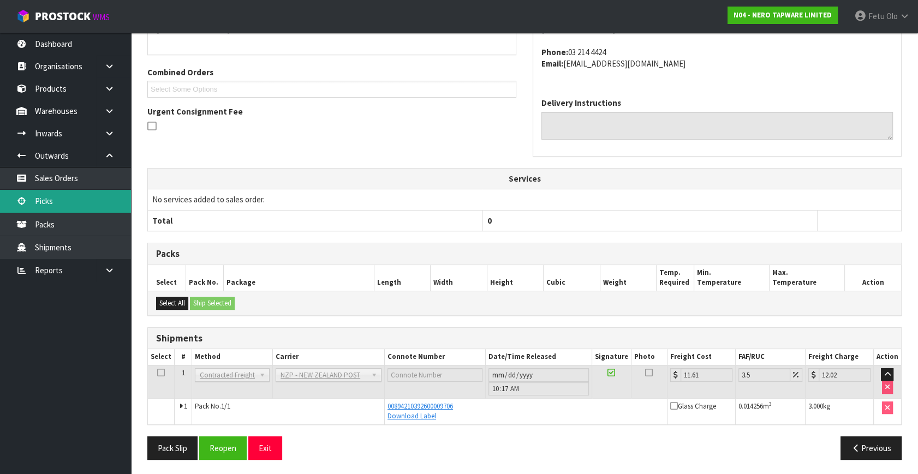
click at [51, 205] on link "Picks" at bounding box center [65, 201] width 131 height 22
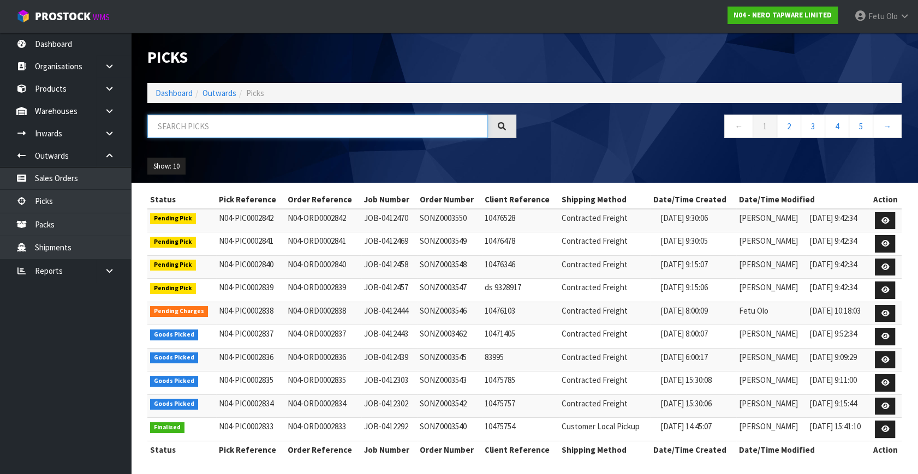
drag, startPoint x: 237, startPoint y: 152, endPoint x: 240, endPoint y: 125, distance: 27.4
click at [240, 125] on input "text" at bounding box center [317, 126] width 341 height 23
type input "002837"
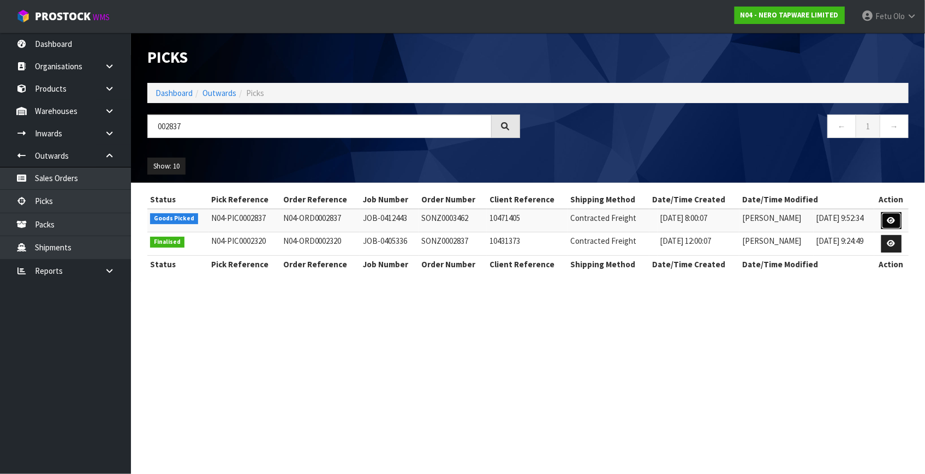
click at [889, 217] on icon at bounding box center [891, 220] width 8 height 7
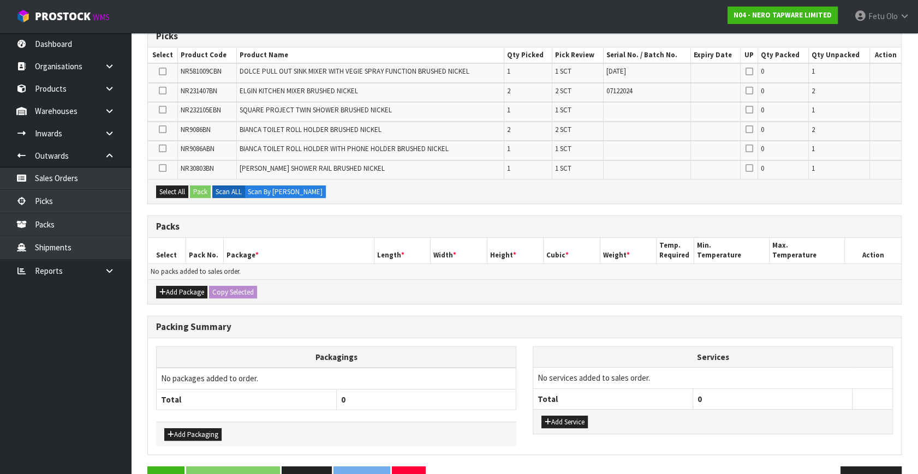
scroll to position [198, 0]
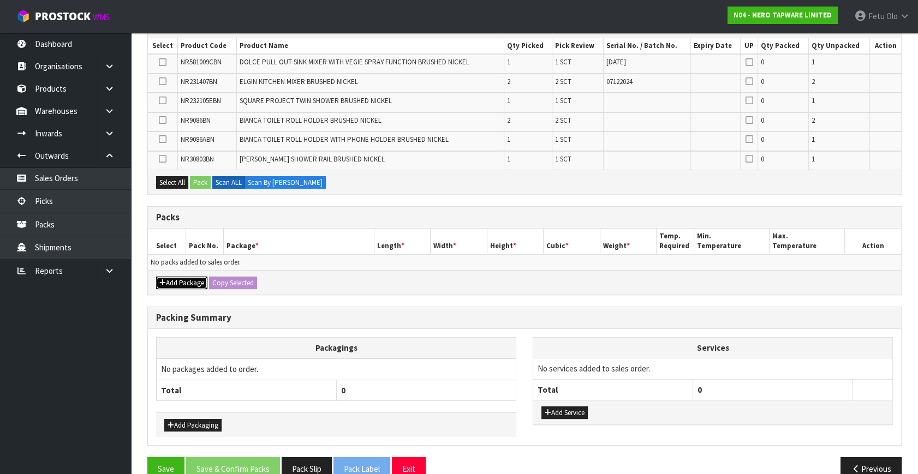
click at [165, 278] on button "Add Package" at bounding box center [181, 283] width 51 height 13
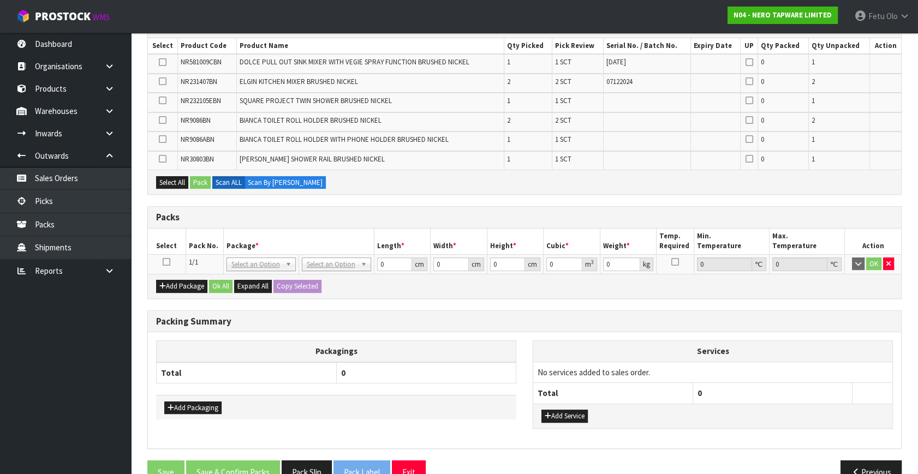
click at [165, 262] on icon at bounding box center [167, 262] width 8 height 1
click at [546, 224] on div "Packs" at bounding box center [524, 218] width 753 height 22
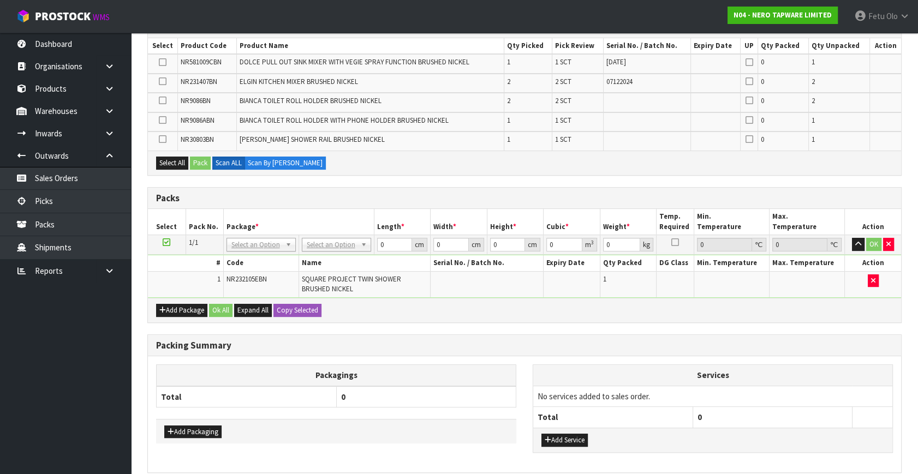
click at [164, 242] on icon at bounding box center [167, 242] width 8 height 1
click at [290, 201] on h3 "Packs" at bounding box center [524, 198] width 737 height 10
click at [154, 313] on div "Add Package Ok All Expand All Copy Selected" at bounding box center [524, 310] width 753 height 25
click at [163, 308] on icon "button" at bounding box center [162, 310] width 7 height 7
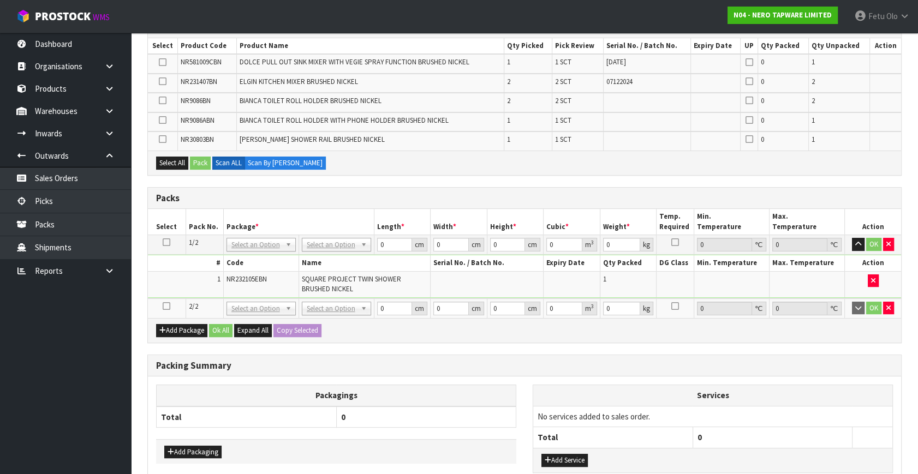
click at [164, 306] on icon at bounding box center [167, 306] width 8 height 1
click at [64, 337] on ul "Dashboard Organisations Clients Consignees Carriers Products Categories Serial …" at bounding box center [65, 254] width 131 height 442
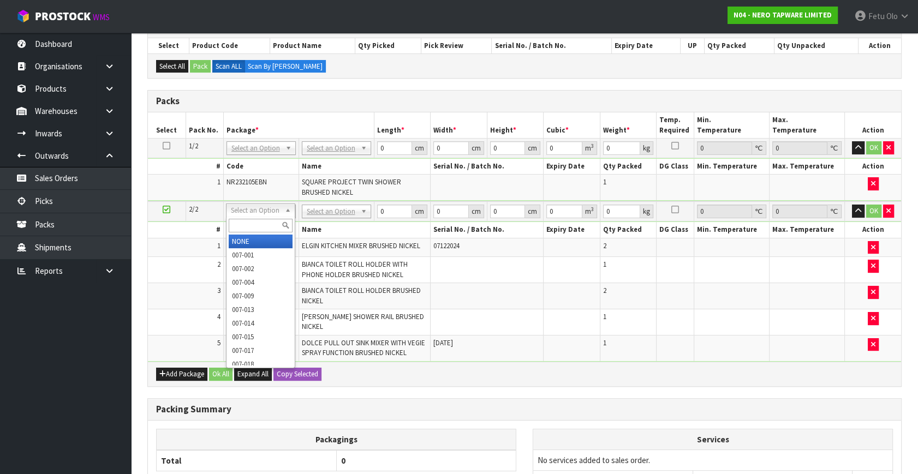
drag, startPoint x: 255, startPoint y: 226, endPoint x: 240, endPoint y: 202, distance: 28.0
click at [243, 210] on div "Select an Option NONE 007-001 007-002 007-004 007-009 007-013 007-014 007-015 0…" at bounding box center [260, 211] width 69 height 14
type input "011"
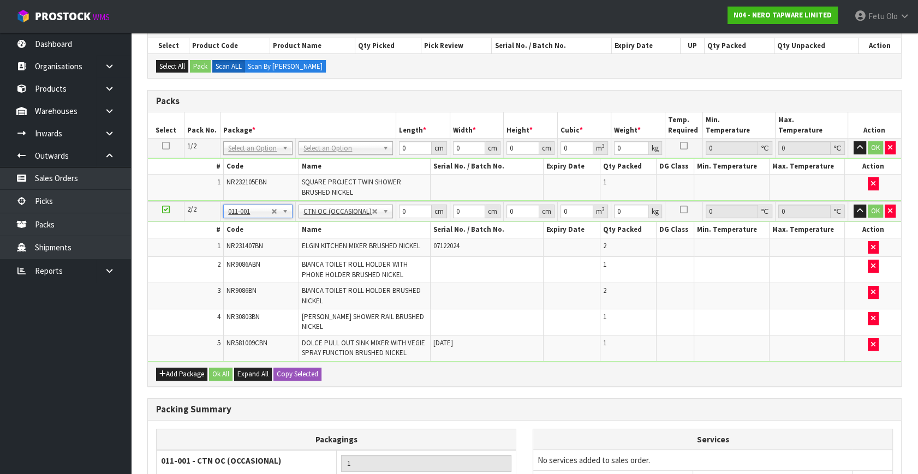
type input "11.75"
drag, startPoint x: 410, startPoint y: 213, endPoint x: 254, endPoint y: 267, distance: 164.7
click at [254, 267] on tbody "2/2 NONE 007-001 007-002 007-004 007-009 007-013 007-014 007-015 007-017 007-01…" at bounding box center [524, 281] width 753 height 160
type input "79"
type input "29"
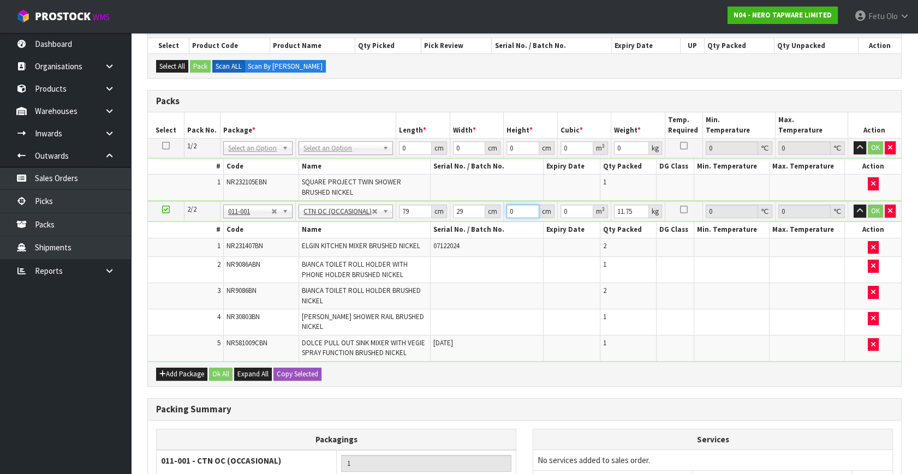
type input "3"
type input "0.006873"
type input "39"
type input "0.089349"
type input "39"
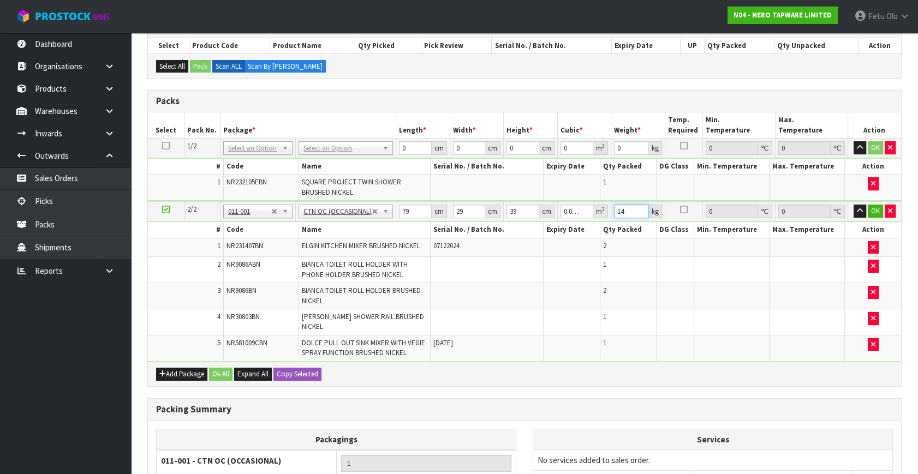
type input "14"
click button "OK" at bounding box center [875, 211] width 15 height 13
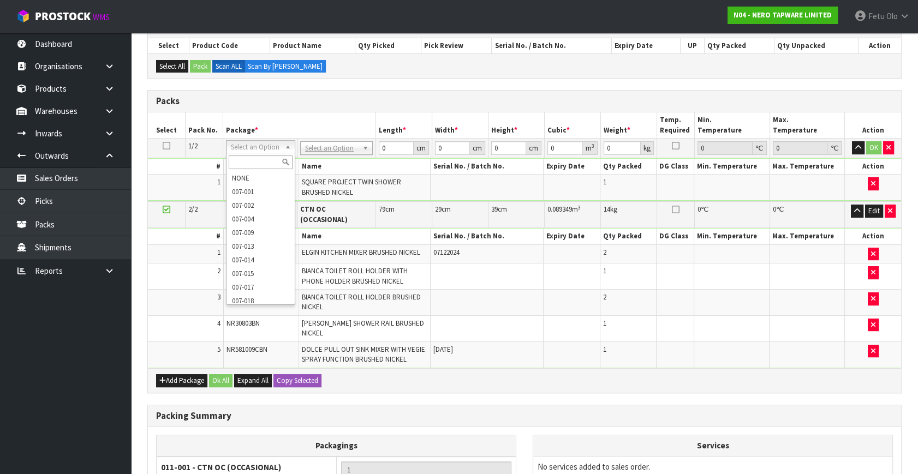
click at [254, 159] on input "text" at bounding box center [260, 163] width 63 height 14
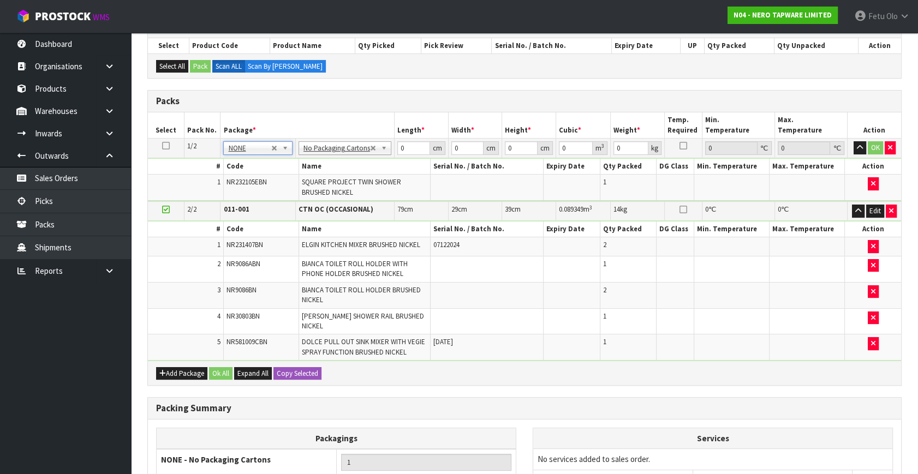
click at [354, 104] on h3 "Packs" at bounding box center [524, 101] width 737 height 10
click at [336, 116] on th "Package *" at bounding box center [308, 125] width 174 height 26
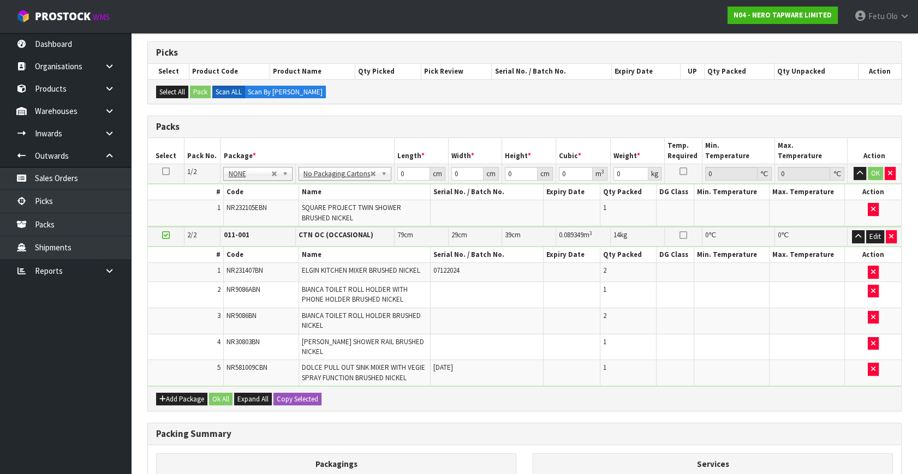
scroll to position [148, 0]
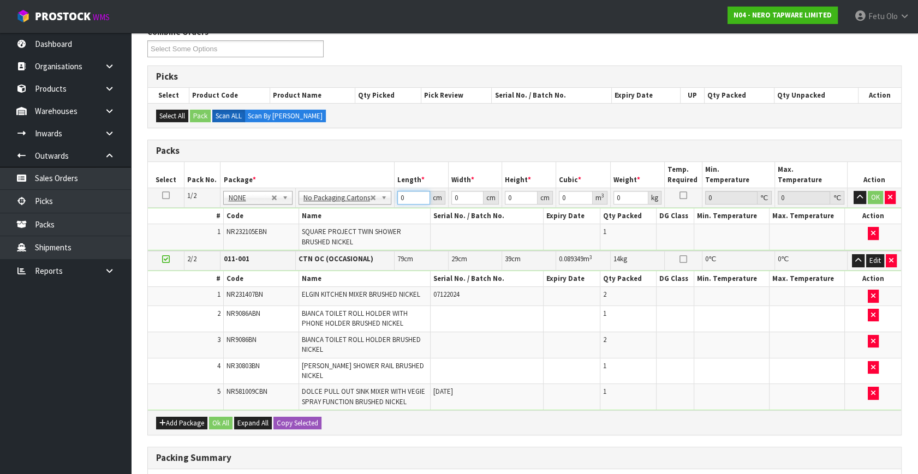
click at [367, 209] on tbody "1/2 NONE 007-001 007-002 007-004 007-009 007-013 007-014 007-015 007-017 007-01…" at bounding box center [524, 219] width 753 height 63
type input "88"
type input "48"
type input "8"
type input "0.033792"
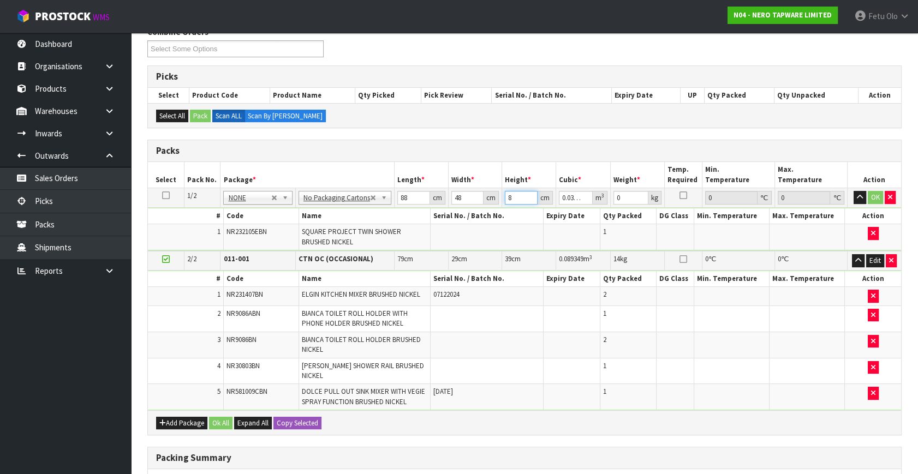
type input "8"
type input "5"
click at [874, 192] on button "OK" at bounding box center [875, 197] width 15 height 13
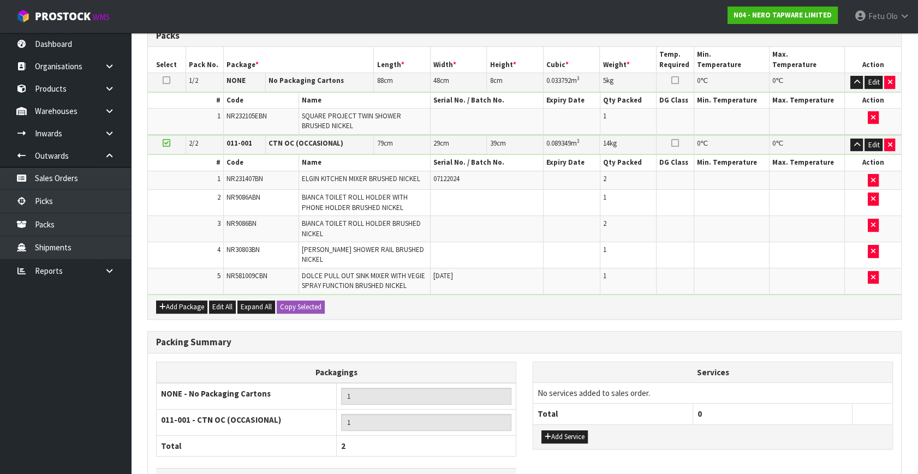
scroll to position [332, 0]
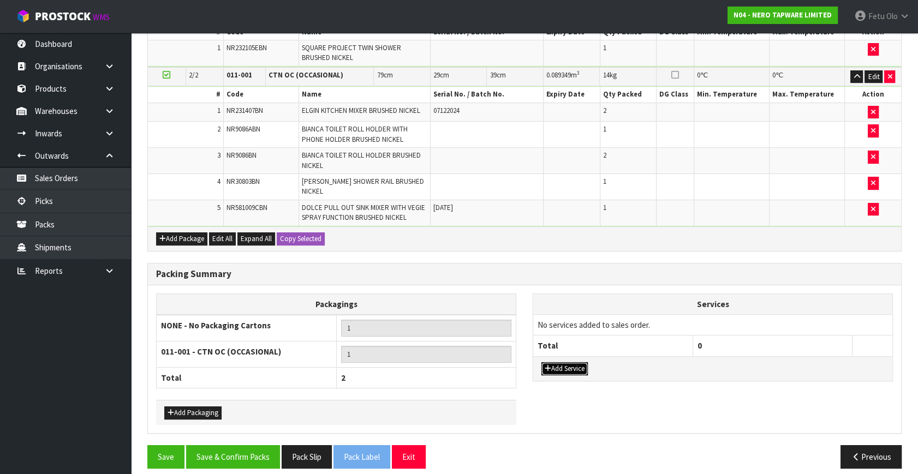
click at [550, 365] on icon "button" at bounding box center [548, 368] width 7 height 7
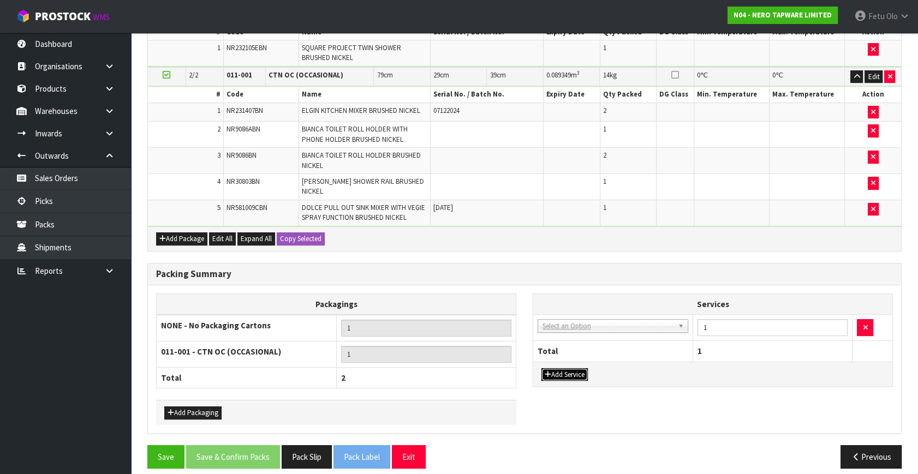
drag, startPoint x: 569, startPoint y: 317, endPoint x: 562, endPoint y: 337, distance: 22.1
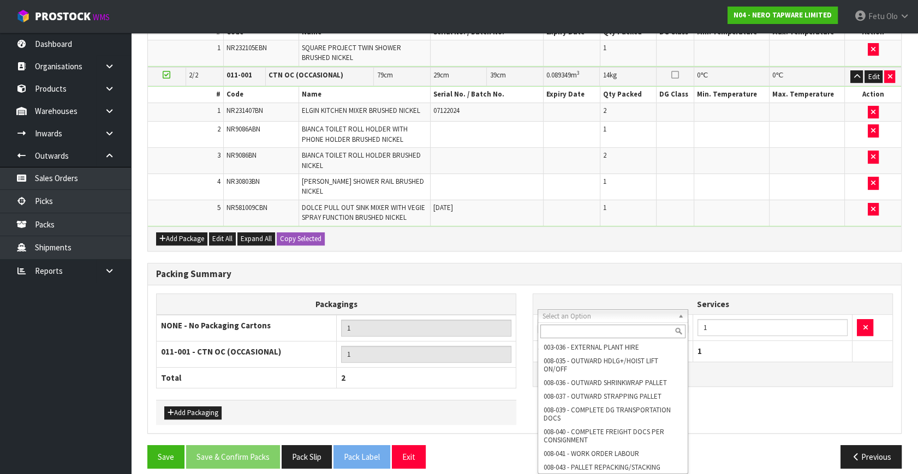
click at [558, 333] on input "text" at bounding box center [612, 332] width 145 height 14
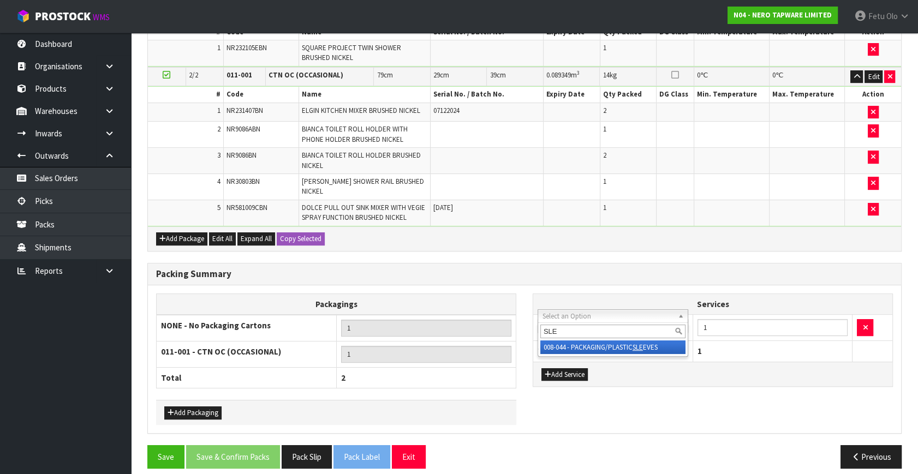
type input "SLE"
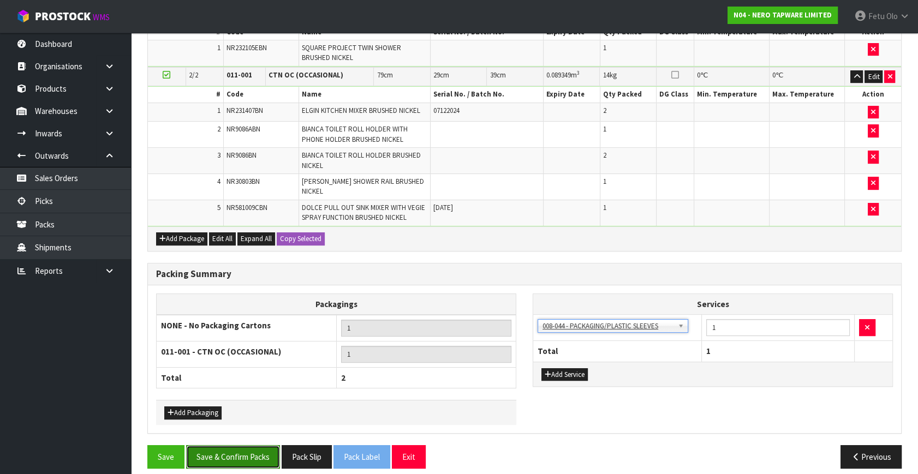
click at [246, 445] on button "Save & Confirm Packs" at bounding box center [233, 456] width 94 height 23
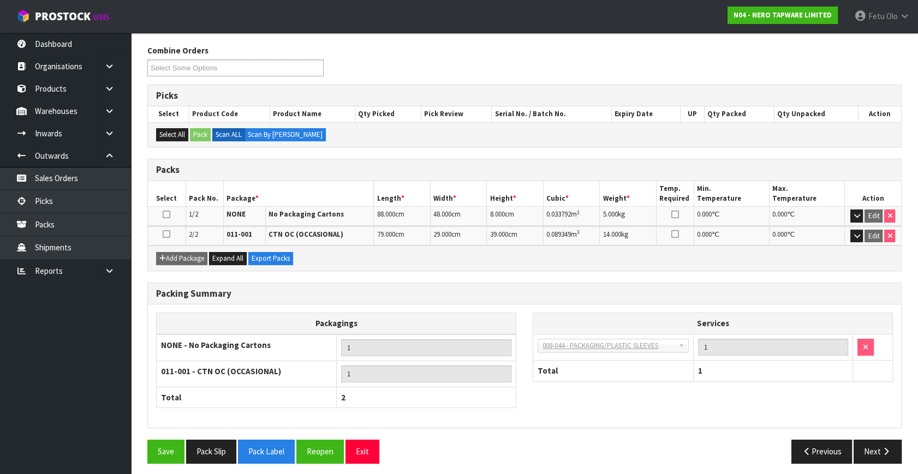
scroll to position [172, 0]
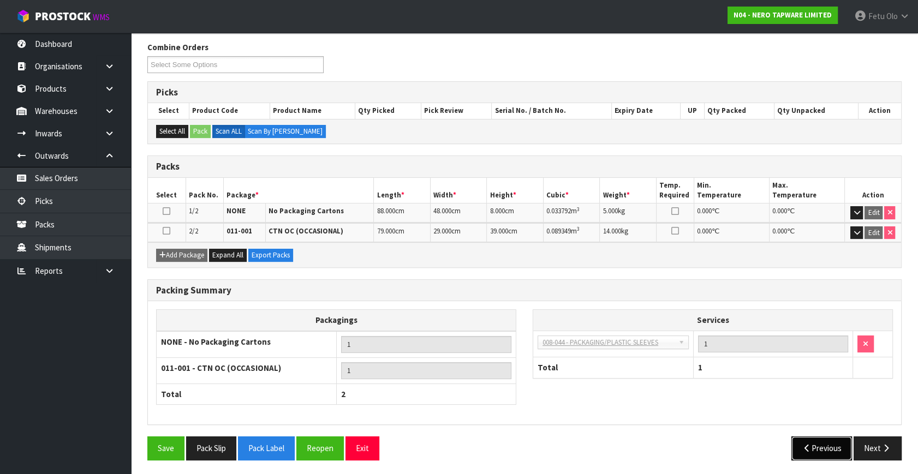
click at [848, 443] on button "Previous" at bounding box center [821, 448] width 61 height 23
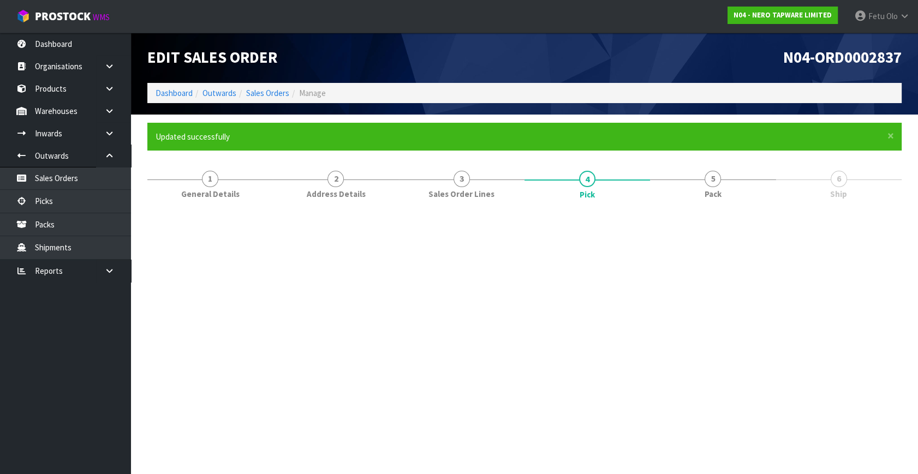
scroll to position [0, 0]
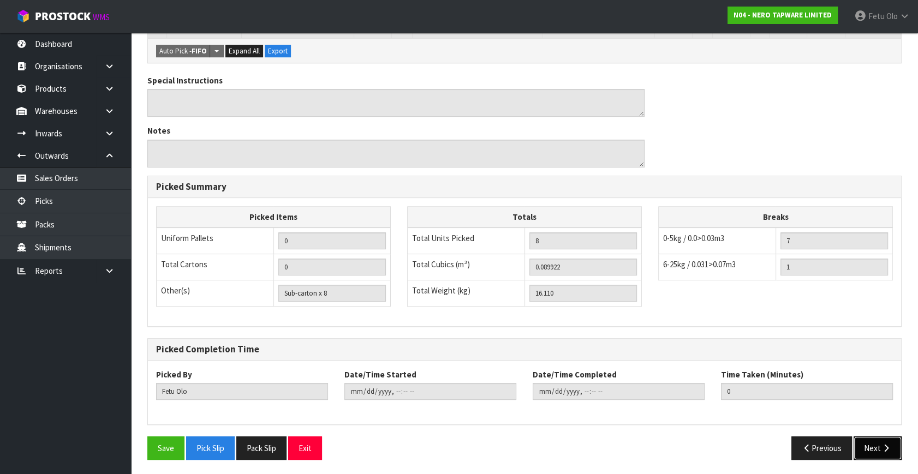
click at [888, 446] on icon "button" at bounding box center [886, 448] width 10 height 8
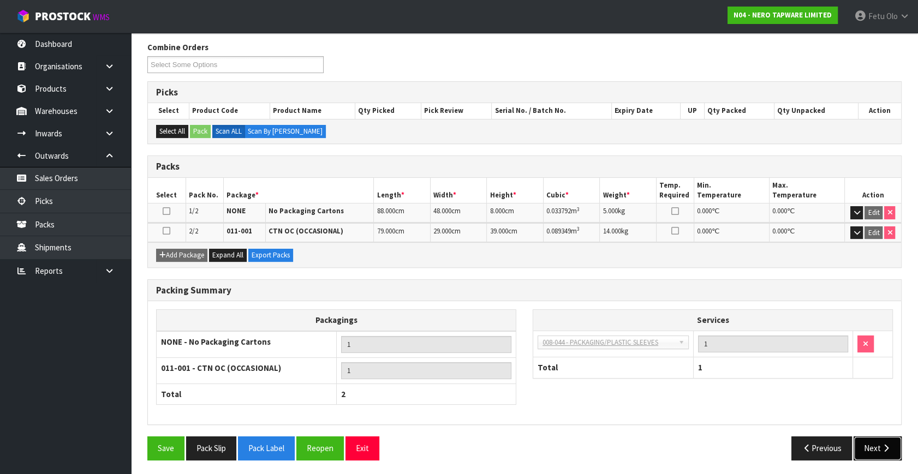
click at [890, 440] on button "Next" at bounding box center [878, 448] width 48 height 23
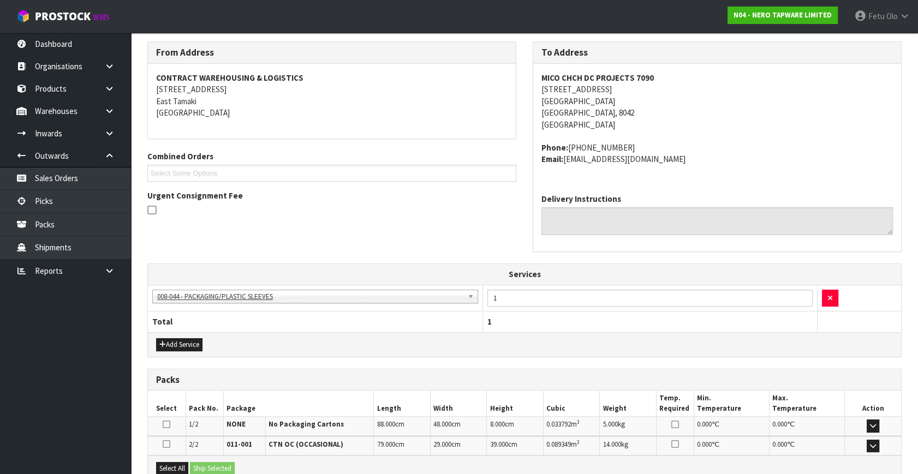
scroll to position [294, 0]
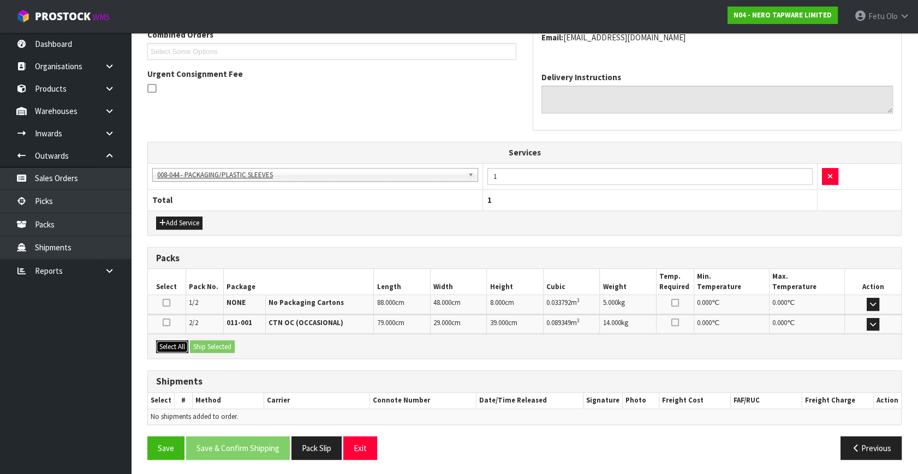
click at [166, 343] on button "Select All" at bounding box center [172, 347] width 32 height 13
click at [208, 341] on button "Ship Selected" at bounding box center [212, 347] width 45 height 13
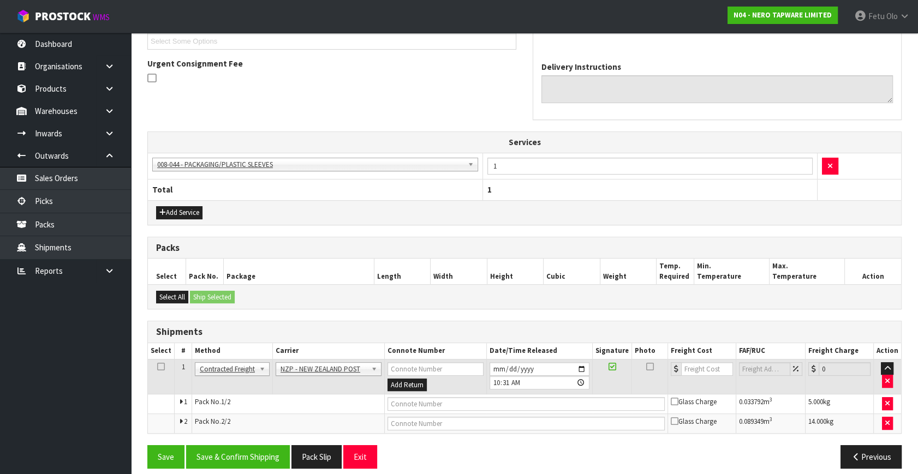
scroll to position [313, 0]
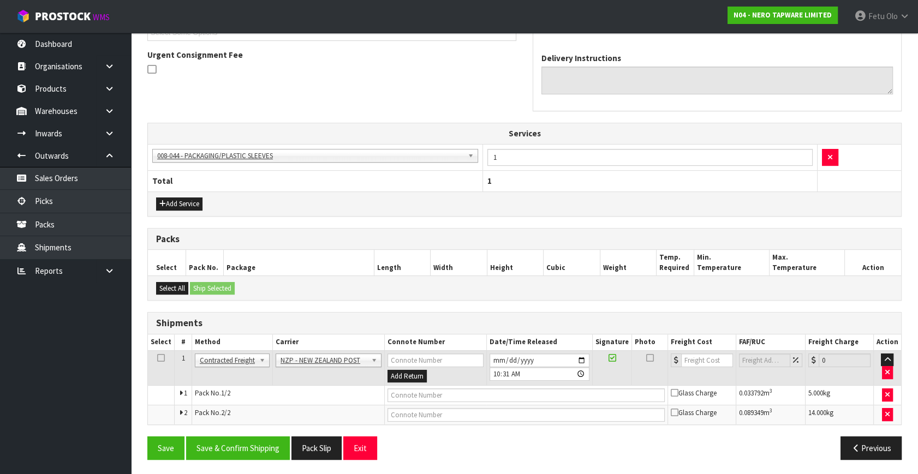
drag, startPoint x: 243, startPoint y: 432, endPoint x: 237, endPoint y: 436, distance: 7.6
click at [243, 432] on div "From Address CONTRACT WAREHOUSING & LOGISTICS 17 Allens Road East Tamaki Auckla…" at bounding box center [524, 185] width 754 height 568
drag, startPoint x: 235, startPoint y: 445, endPoint x: 236, endPoint y: 435, distance: 10.4
click at [237, 442] on button "Save & Confirm Shipping" at bounding box center [238, 448] width 104 height 23
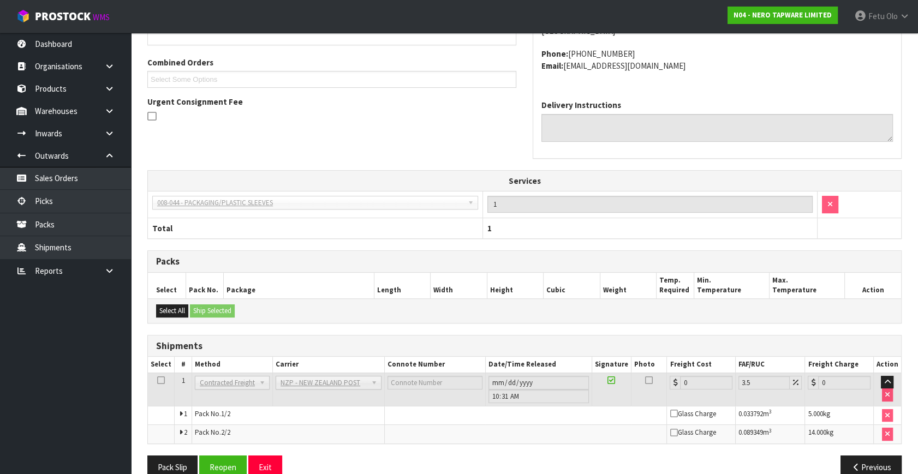
scroll to position [297, 0]
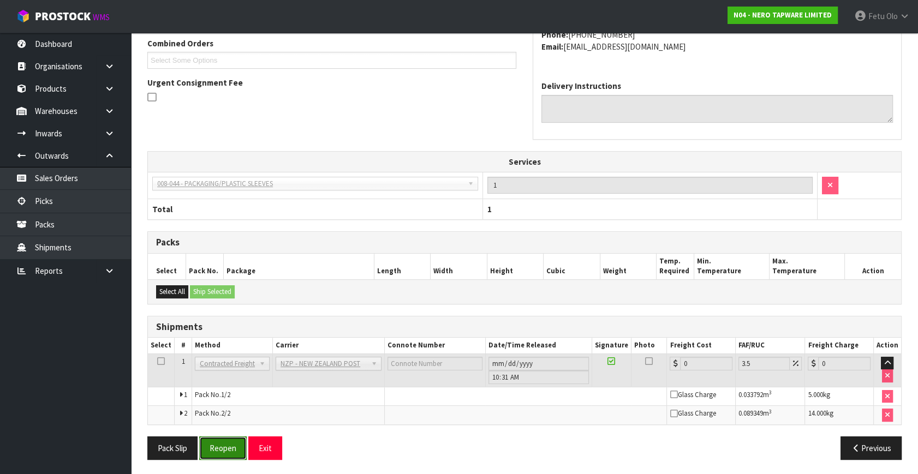
drag, startPoint x: 225, startPoint y: 454, endPoint x: 224, endPoint y: 436, distance: 18.1
click at [227, 452] on button "Reopen" at bounding box center [222, 448] width 47 height 23
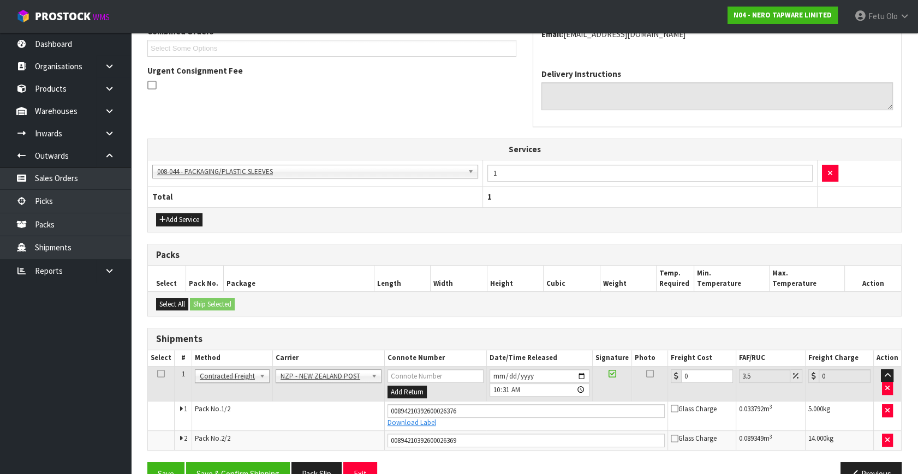
scroll to position [323, 0]
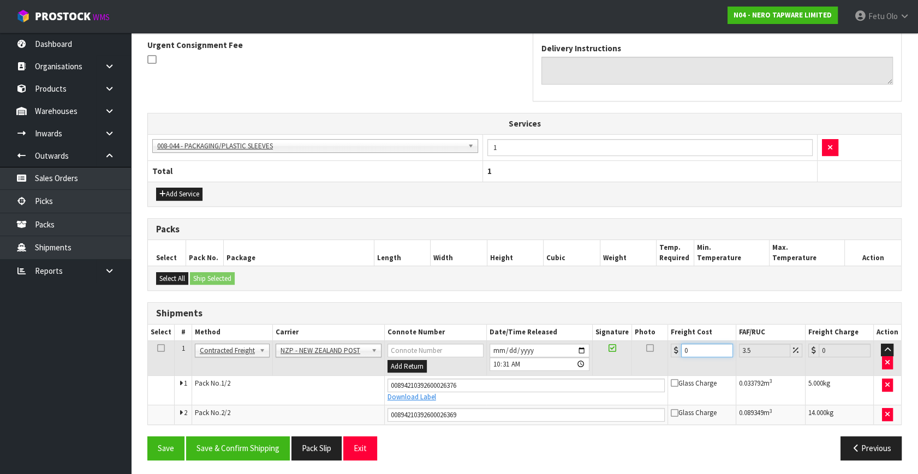
drag, startPoint x: 693, startPoint y: 343, endPoint x: 525, endPoint y: 382, distance: 172.5
click at [525, 382] on tbody "1 Client Local Pickup Customer Local Pickup Company Freight Contracted Freight …" at bounding box center [524, 383] width 753 height 84
type input "3"
type input "3.1"
type input "36"
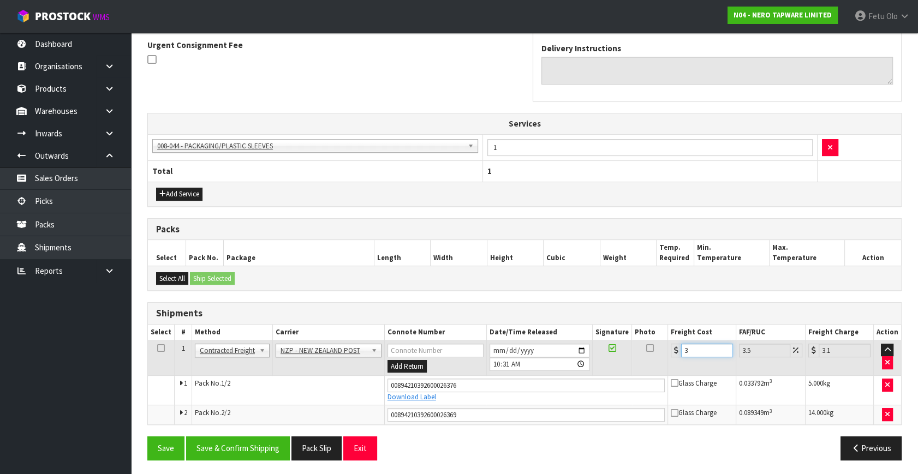
type input "37.26"
type input "36.5"
type input "37.78"
type input "36.55"
type input "37.83"
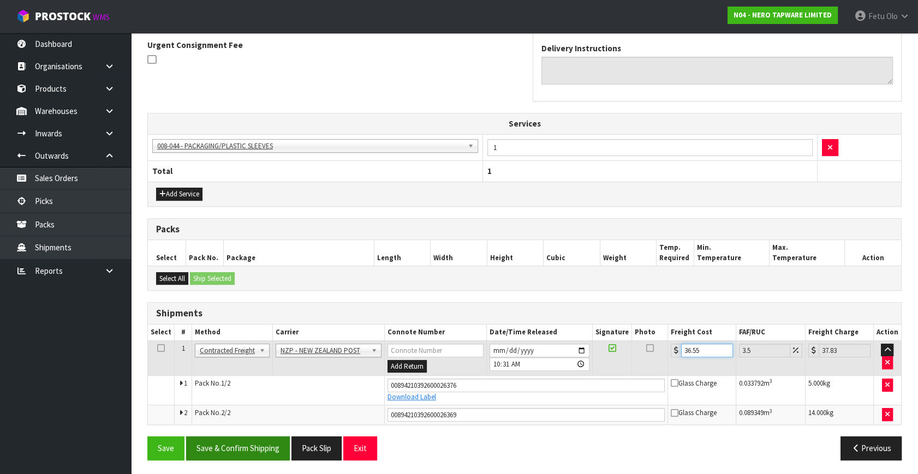
type input "36.55"
click at [251, 438] on button "Save & Confirm Shipping" at bounding box center [238, 448] width 104 height 23
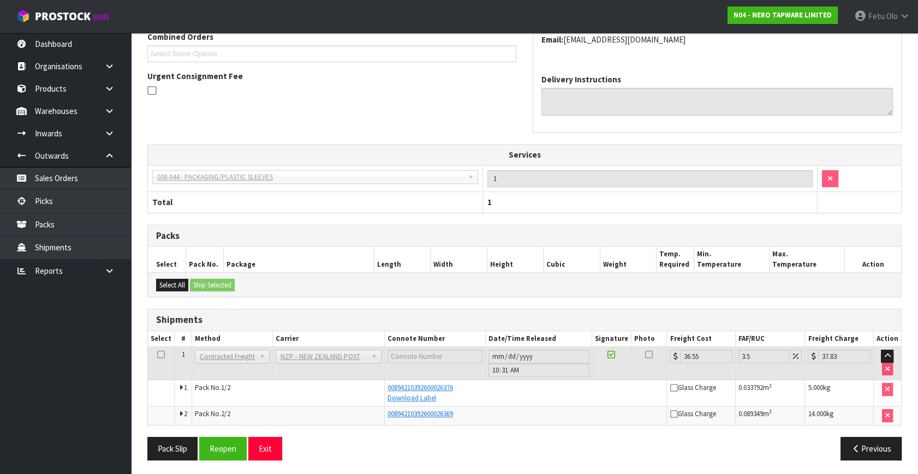
scroll to position [293, 0]
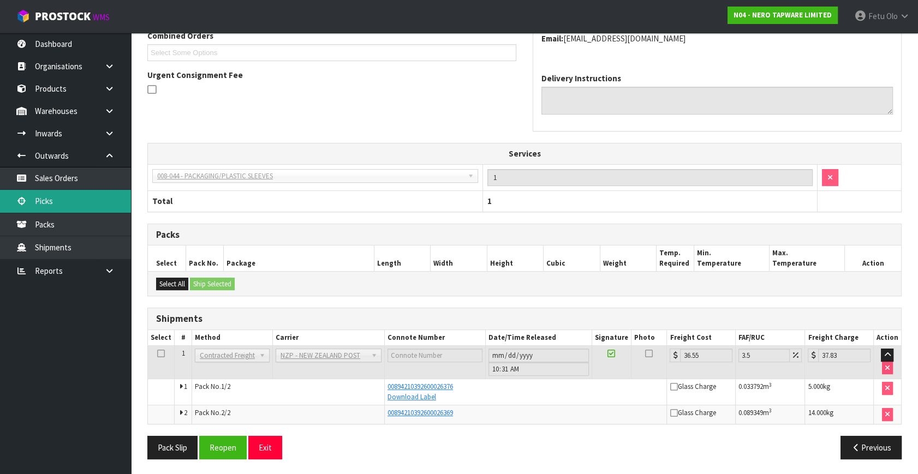
click at [74, 196] on link "Picks" at bounding box center [65, 201] width 131 height 22
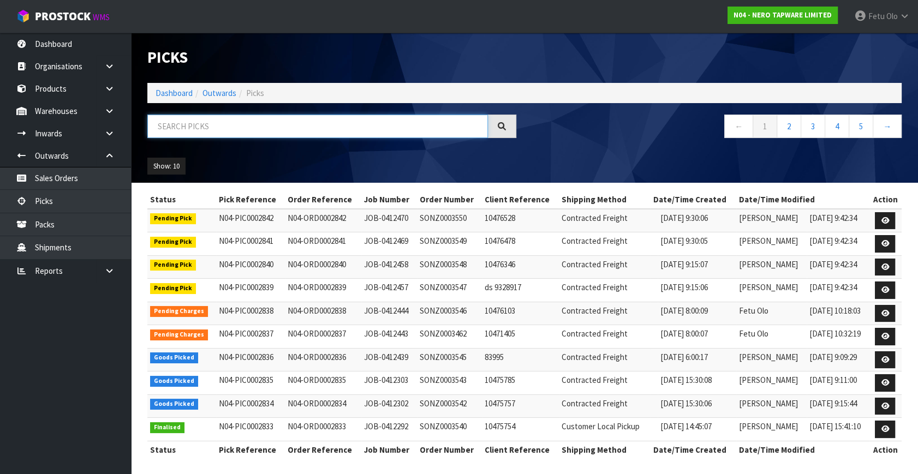
click at [206, 125] on input "text" at bounding box center [317, 126] width 341 height 23
type input "002829"
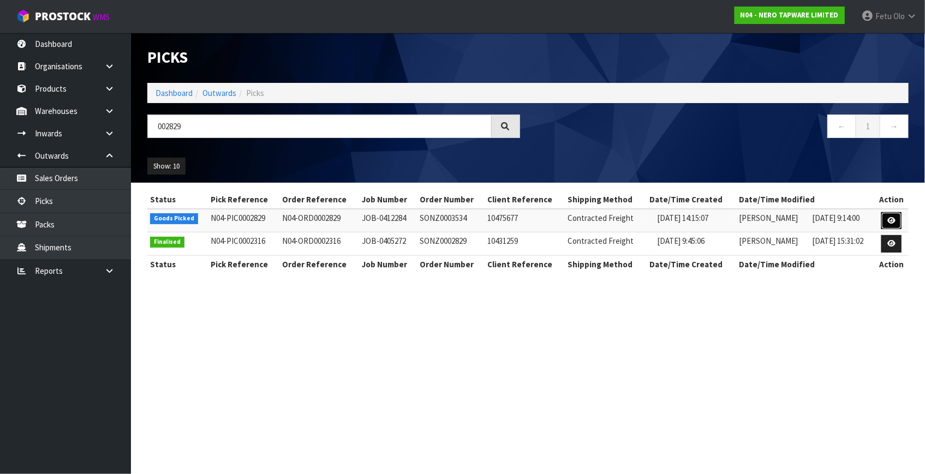
click at [883, 216] on link at bounding box center [891, 220] width 20 height 17
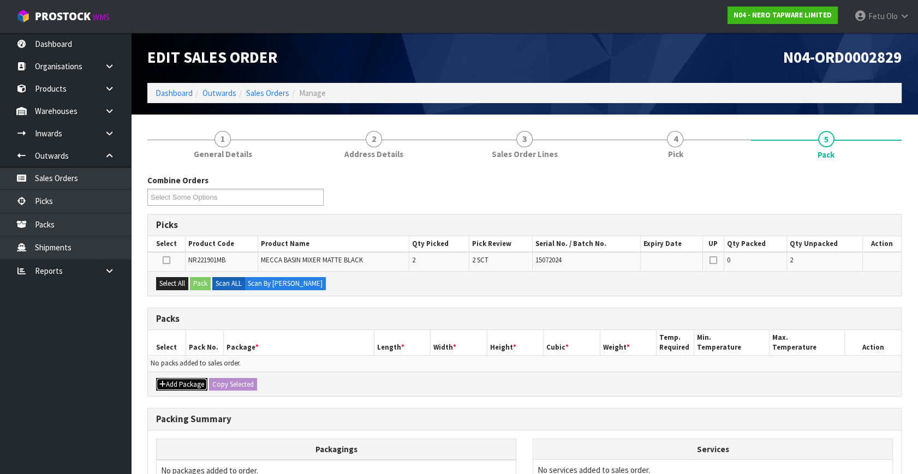
click at [163, 386] on icon "button" at bounding box center [162, 384] width 7 height 7
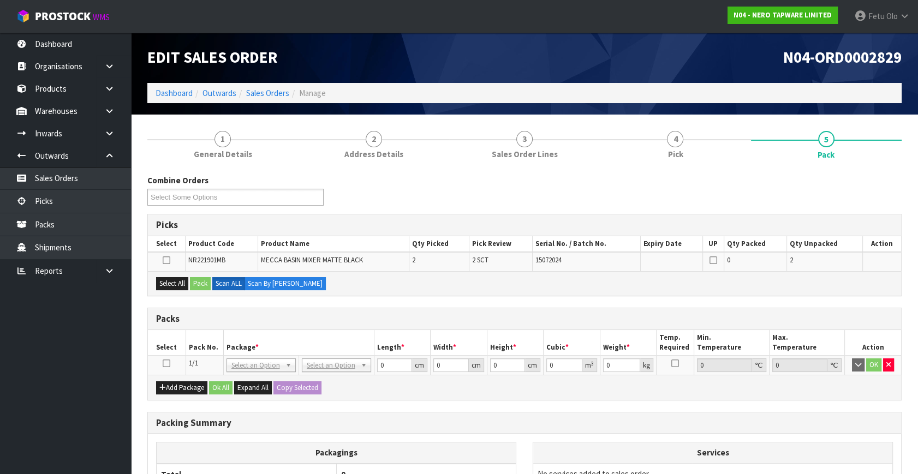
click at [169, 364] on icon at bounding box center [167, 364] width 8 height 1
click at [301, 341] on th "Package *" at bounding box center [298, 343] width 151 height 26
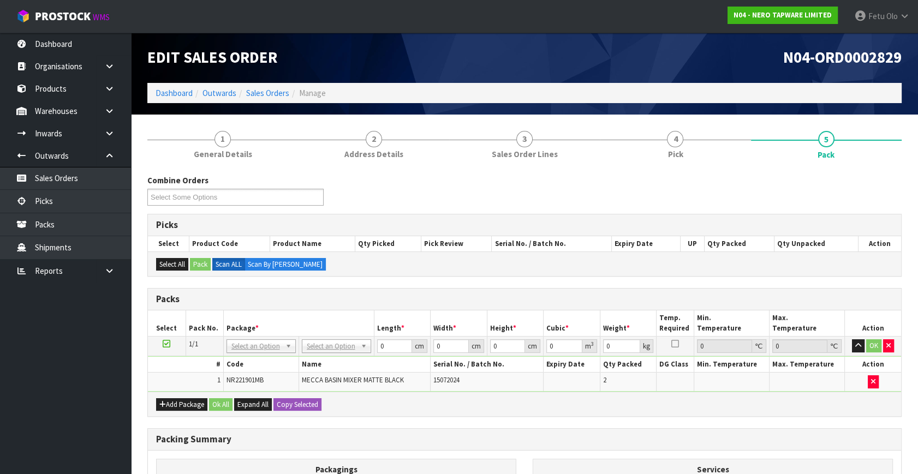
click at [263, 351] on td "NONE 007-001 007-002 007-004 007-009 007-013 007-014 007-015 007-017 007-018 00…" at bounding box center [260, 347] width 75 height 20
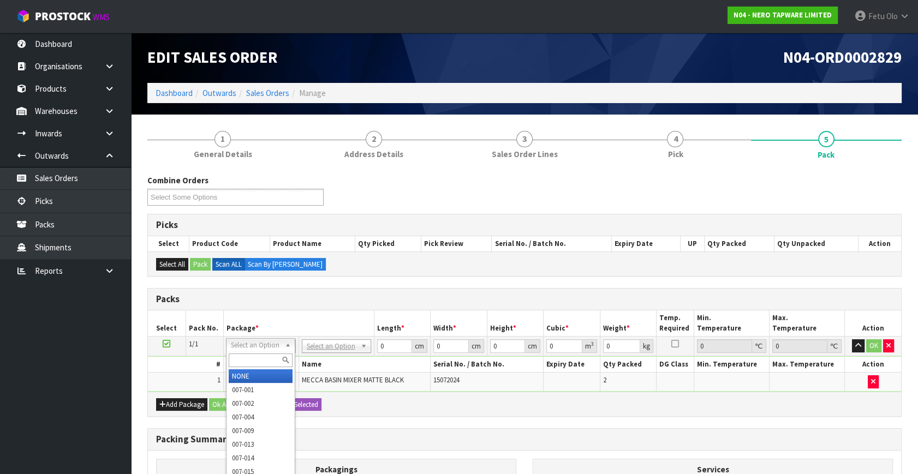
drag, startPoint x: 262, startPoint y: 345, endPoint x: 259, endPoint y: 356, distance: 11.4
click at [259, 356] on input "text" at bounding box center [261, 361] width 64 height 14
type input "011-084"
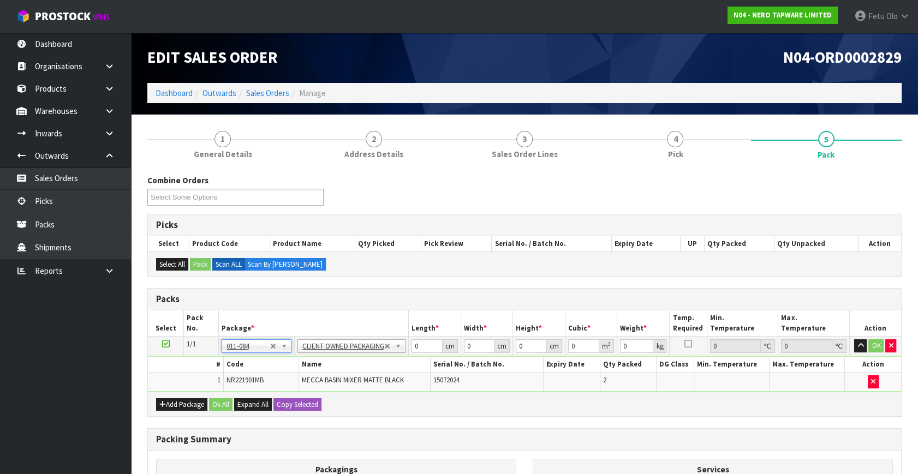
type input "4"
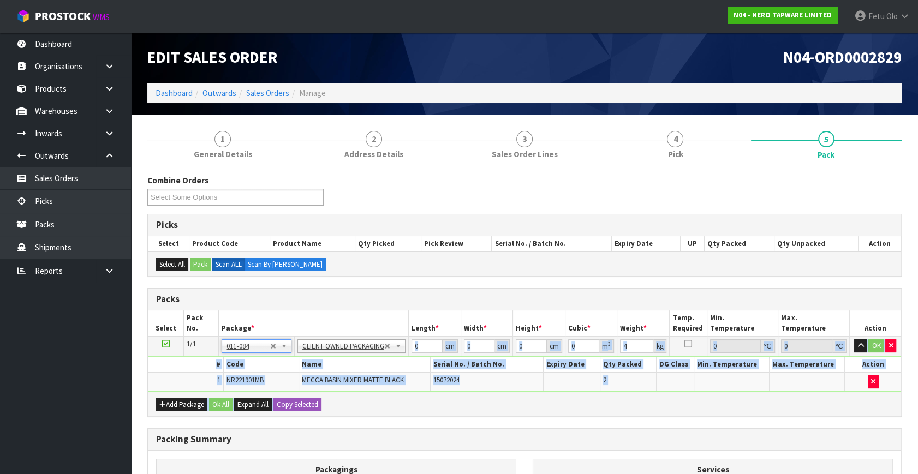
drag, startPoint x: 422, startPoint y: 338, endPoint x: 354, endPoint y: 392, distance: 86.6
click at [354, 392] on div "Packs Select Pack No. Package * Length * Width * Height * Cubic * Weight * Temp…" at bounding box center [524, 352] width 754 height 129
click at [410, 365] on th "Name" at bounding box center [365, 365] width 132 height 16
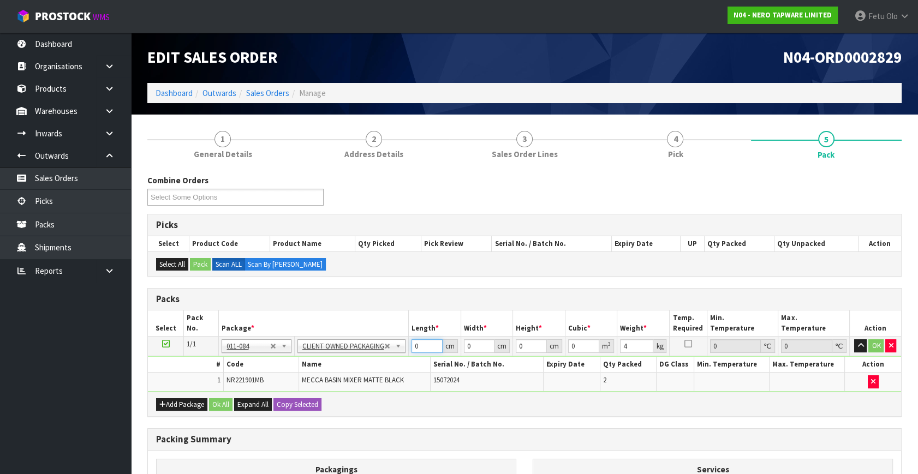
drag, startPoint x: 414, startPoint y: 347, endPoint x: 383, endPoint y: 365, distance: 36.2
click at [383, 365] on tbody "1/1 NONE 007-001 007-002 007-004 007-009 007-013 007-014 007-015 007-017 007-01…" at bounding box center [524, 364] width 753 height 55
type input "36"
type input "2"
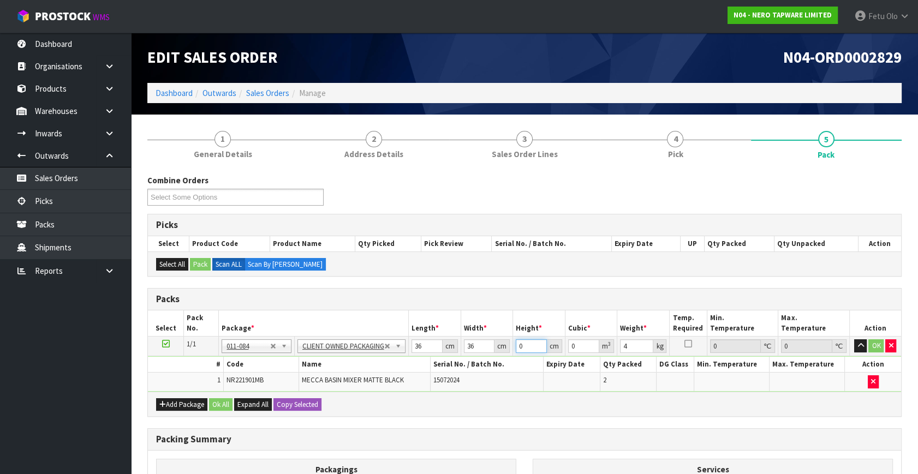
type input "0.002592"
type input "24"
type input "0.031104"
type input "24"
click button "OK" at bounding box center [875, 345] width 15 height 13
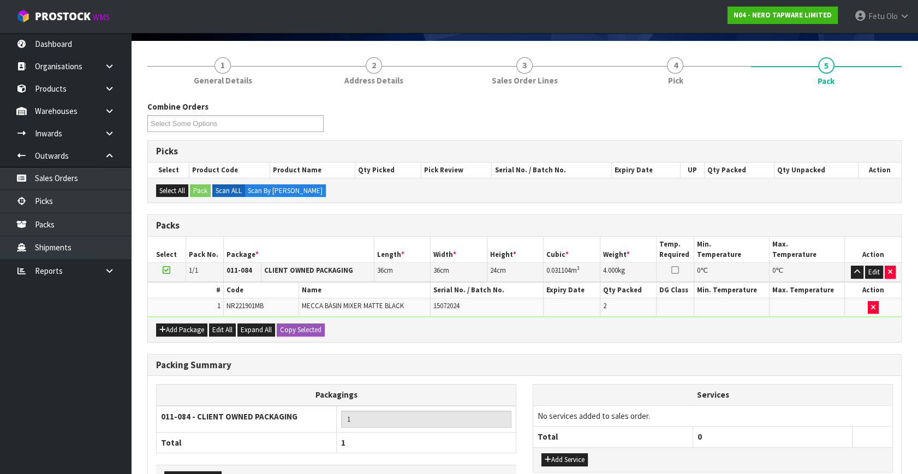
scroll to position [146, 0]
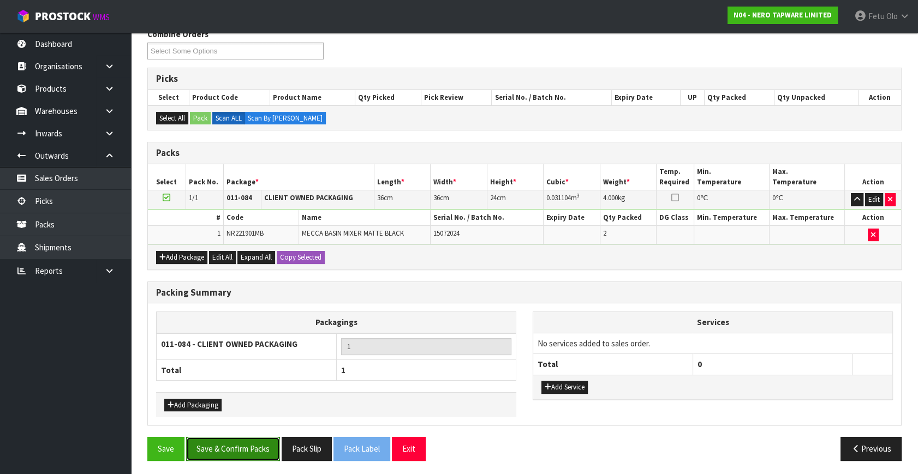
drag, startPoint x: 232, startPoint y: 440, endPoint x: 240, endPoint y: 429, distance: 13.3
click at [234, 441] on button "Save & Confirm Packs" at bounding box center [233, 448] width 94 height 23
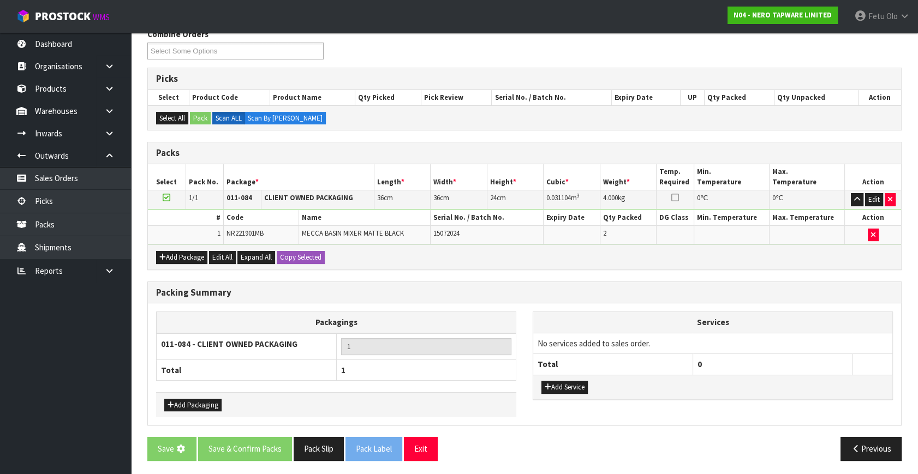
scroll to position [0, 0]
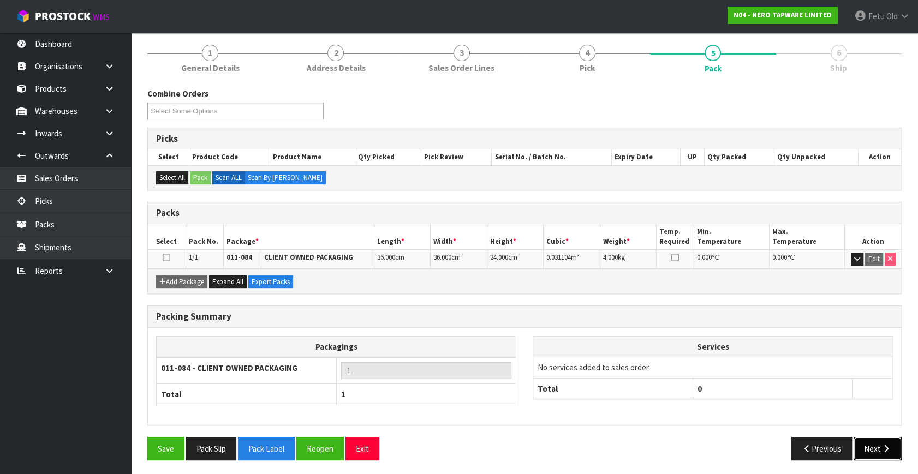
click at [878, 444] on button "Next" at bounding box center [878, 448] width 48 height 23
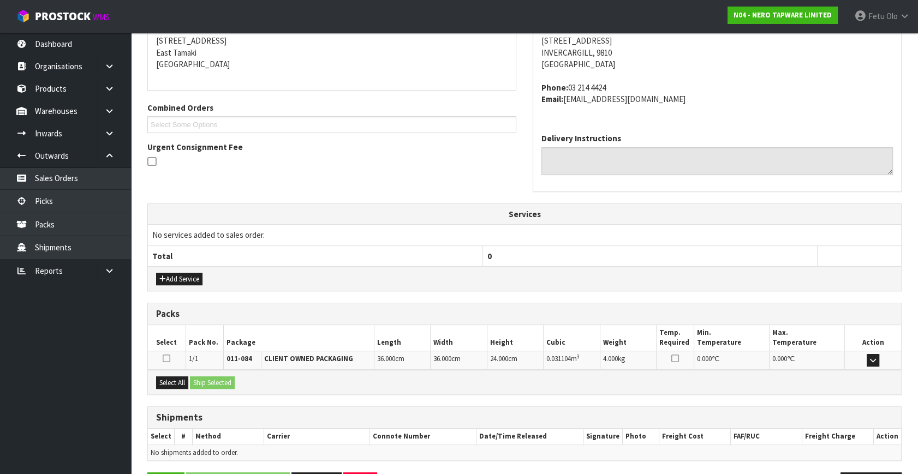
scroll to position [257, 0]
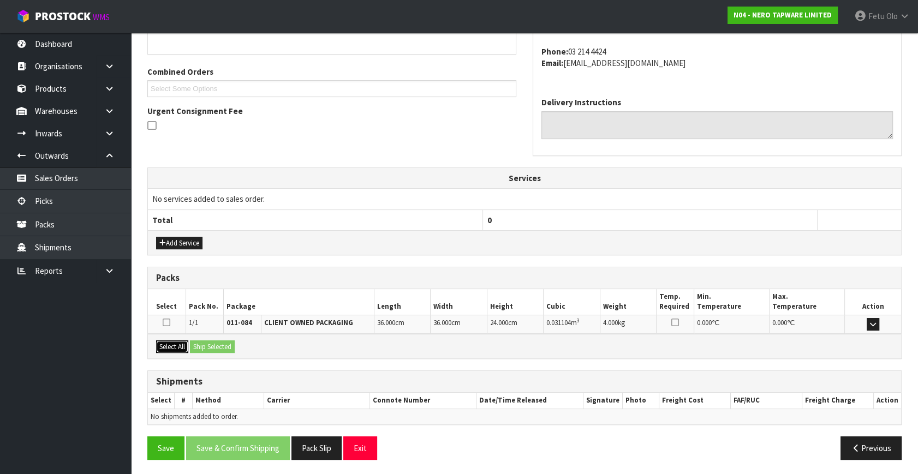
click at [166, 341] on button "Select All" at bounding box center [172, 347] width 32 height 13
drag, startPoint x: 180, startPoint y: 343, endPoint x: 224, endPoint y: 347, distance: 44.4
click at [194, 344] on div "Select All Ship Selected" at bounding box center [524, 346] width 753 height 25
click at [225, 347] on button "Ship Selected" at bounding box center [212, 347] width 45 height 13
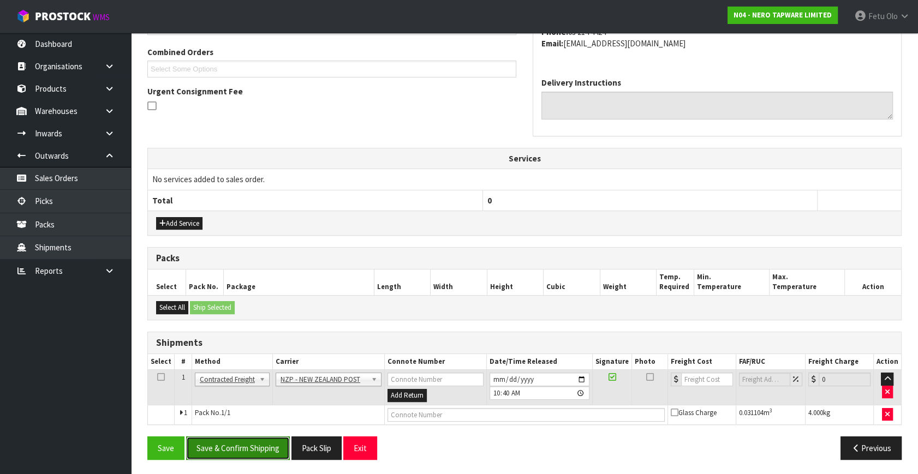
drag, startPoint x: 257, startPoint y: 452, endPoint x: 247, endPoint y: 453, distance: 9.3
click at [256, 451] on button "Save & Confirm Shipping" at bounding box center [238, 448] width 104 height 23
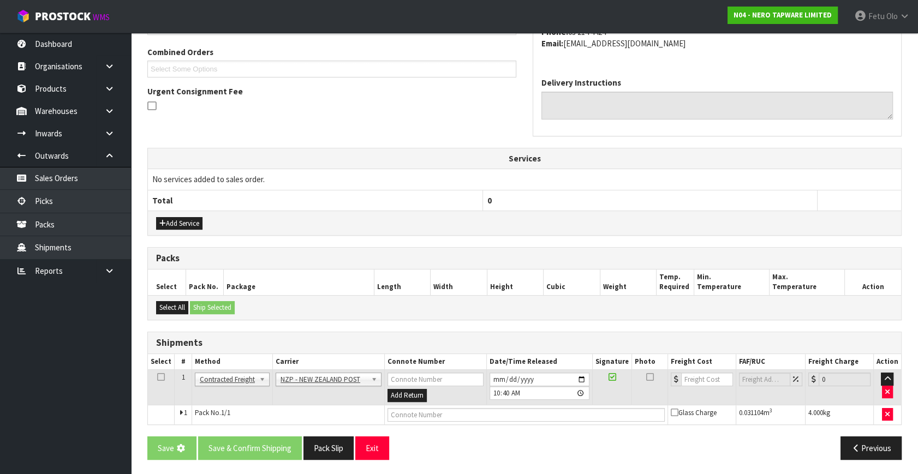
scroll to position [0, 0]
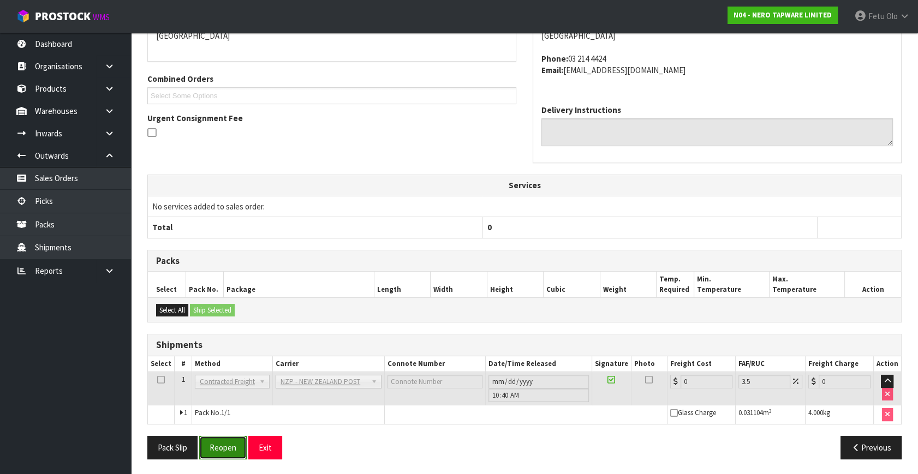
click at [234, 439] on button "Reopen" at bounding box center [222, 447] width 47 height 23
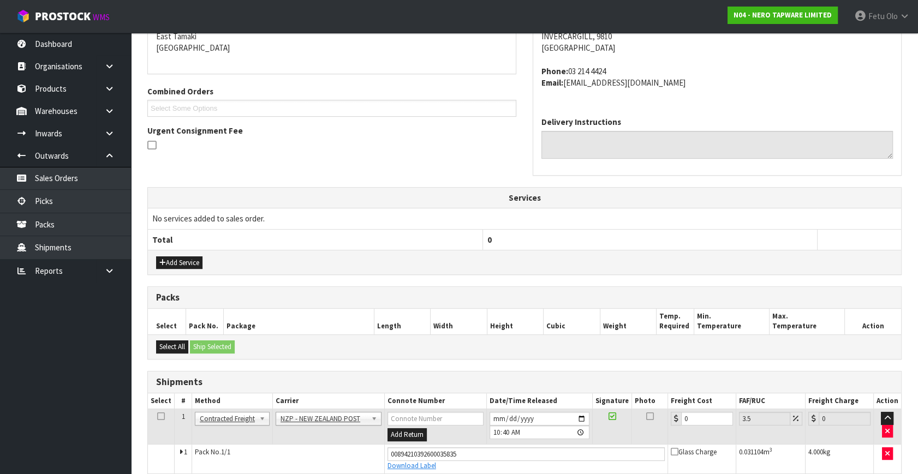
scroll to position [250, 0]
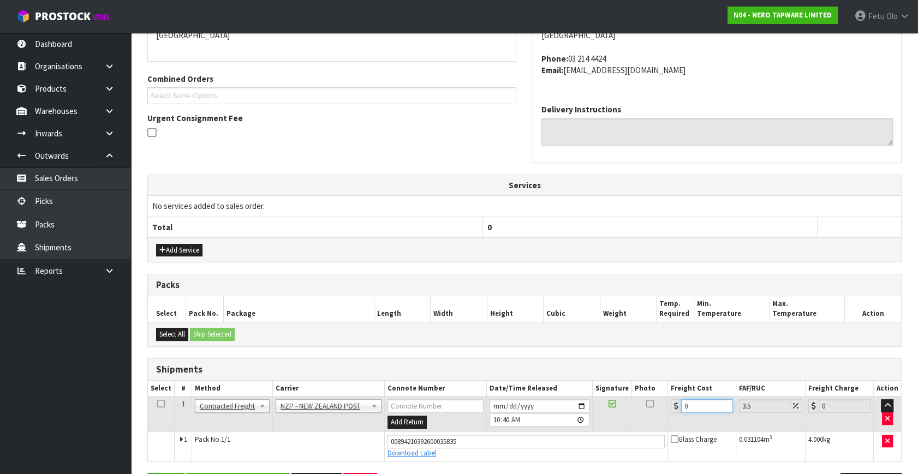
drag, startPoint x: 620, startPoint y: 420, endPoint x: 525, endPoint y: 416, distance: 95.6
click at [539, 427] on tr "1 Client Local Pickup Customer Local Pickup Company Freight Contracted Freight …" at bounding box center [524, 414] width 753 height 35
type input "01"
type input "1.03"
type input "011"
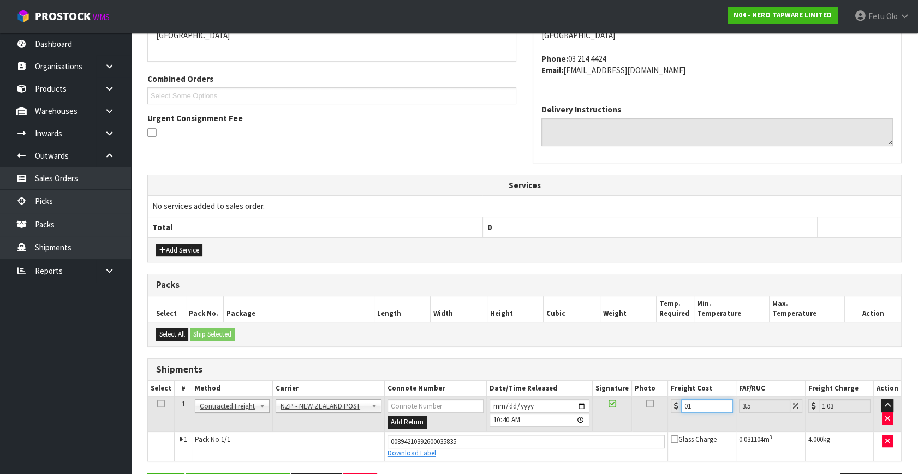
type input "11.38"
type input "011.6"
type input "12.01"
type input "011.61"
type input "12.02"
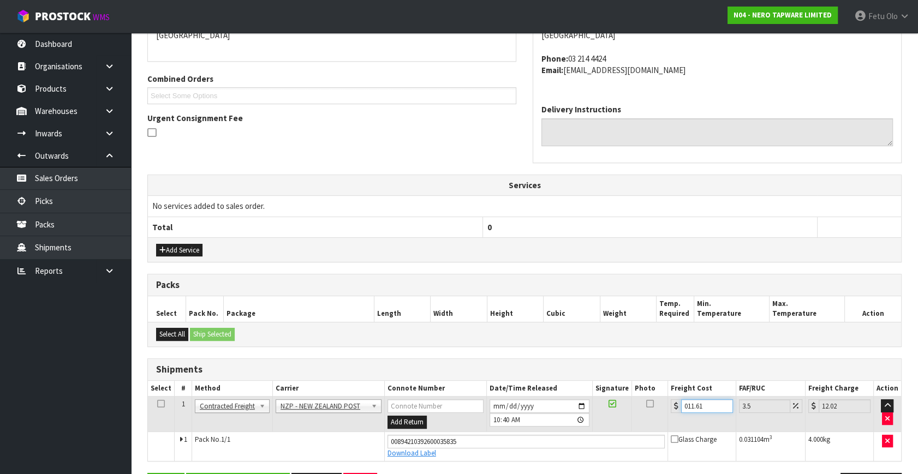
type input "011.6"
type input "12.01"
type input "011"
type input "11.38"
type input "01"
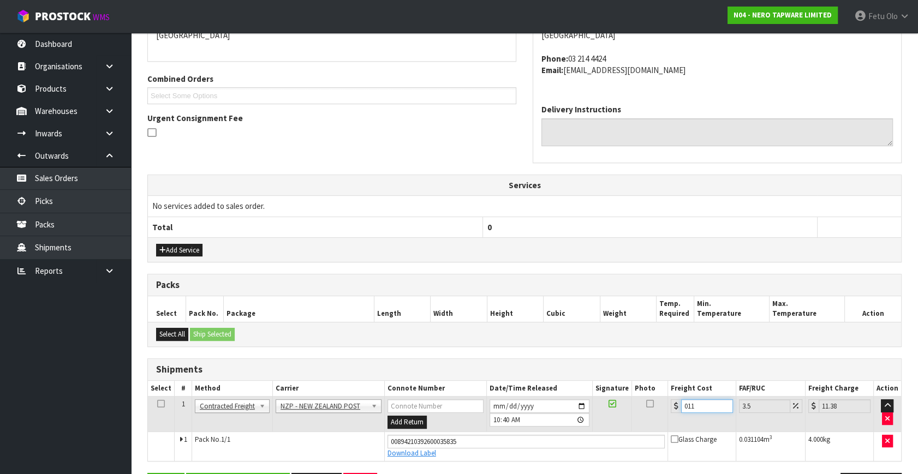
type input "1.03"
type input "0"
type input "1"
type input "1.03"
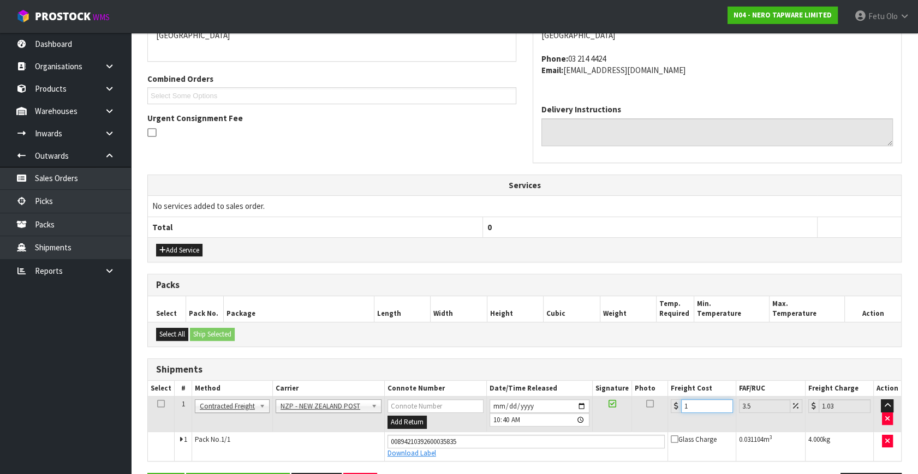
type input "11"
type input "11.38"
type input "0"
type input "11"
type input "11.38"
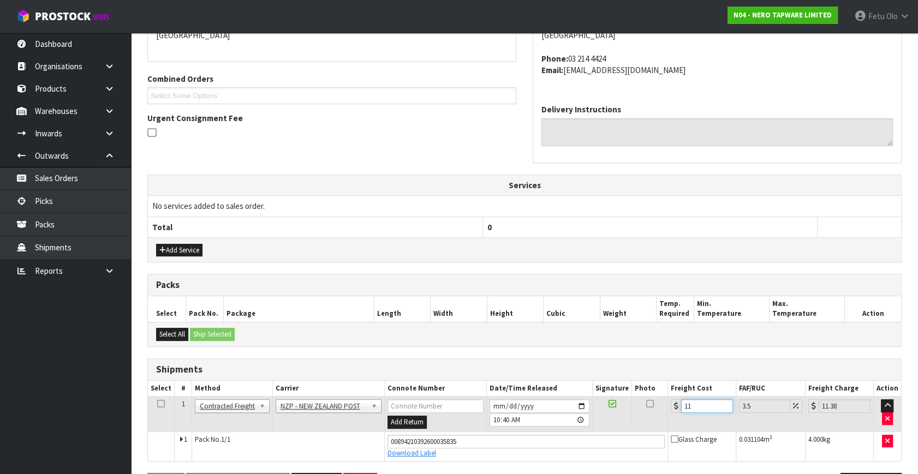
type input "11.6"
type input "12.01"
type input "11.61"
type input "12.02"
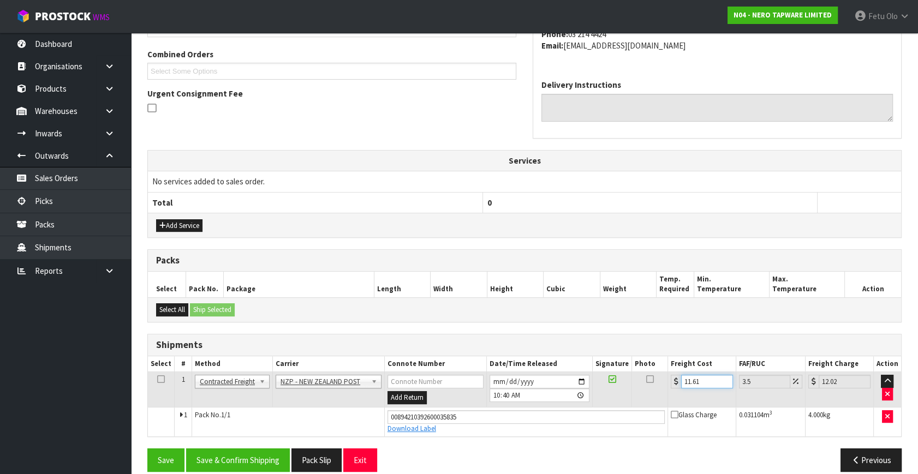
scroll to position [287, 0]
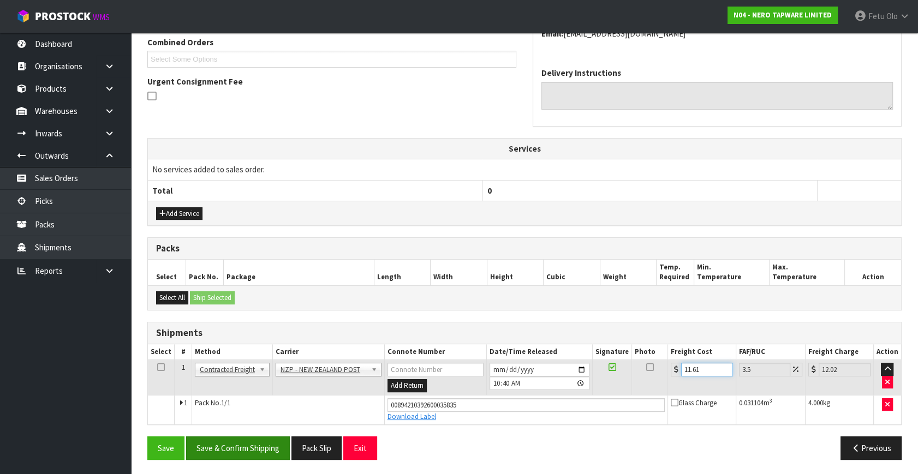
type input "11.61"
click at [240, 438] on button "Save & Confirm Shipping" at bounding box center [238, 448] width 104 height 23
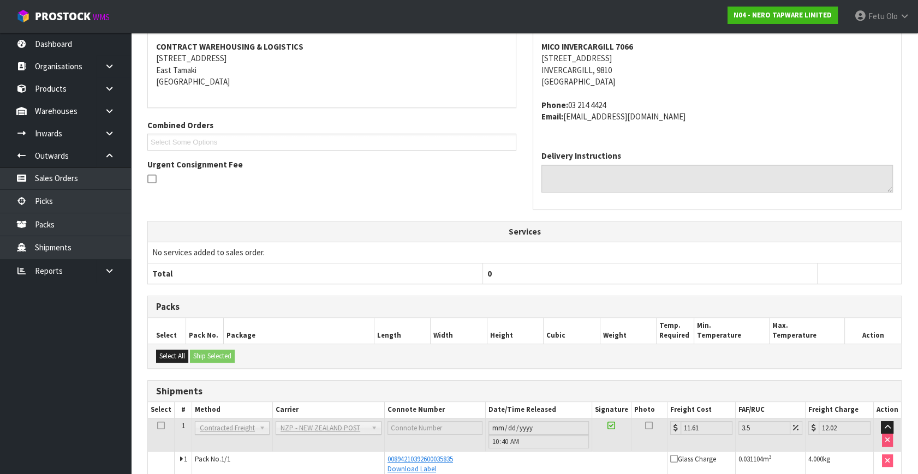
scroll to position [248, 0]
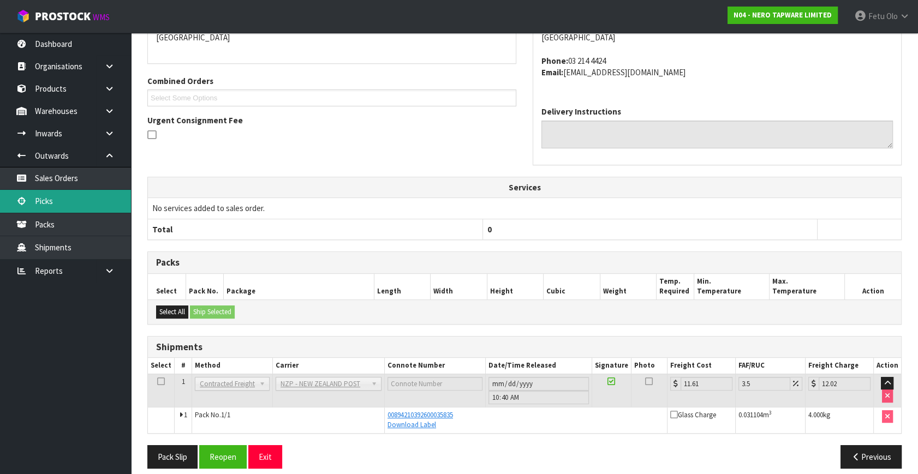
click at [75, 203] on link "Picks" at bounding box center [65, 201] width 131 height 22
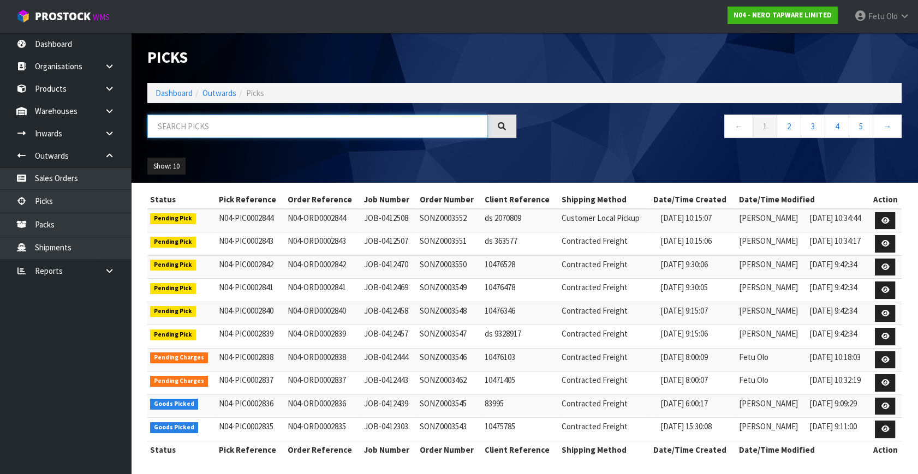
click at [265, 121] on input "text" at bounding box center [317, 126] width 341 height 23
type input "2830"
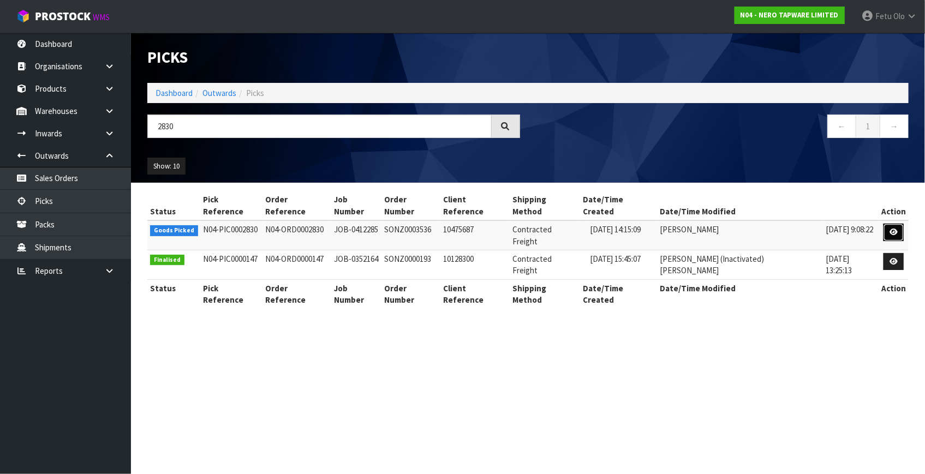
click at [890, 229] on icon at bounding box center [894, 232] width 8 height 7
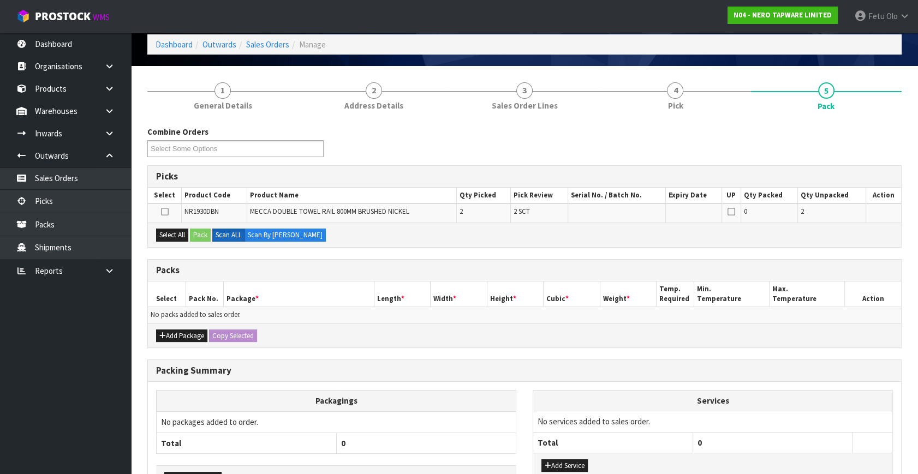
scroll to position [82, 0]
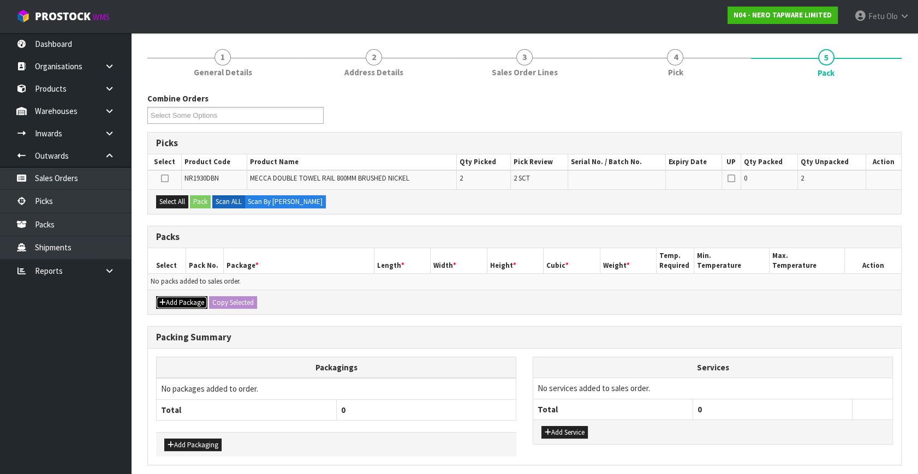
click at [169, 299] on button "Add Package" at bounding box center [181, 302] width 51 height 13
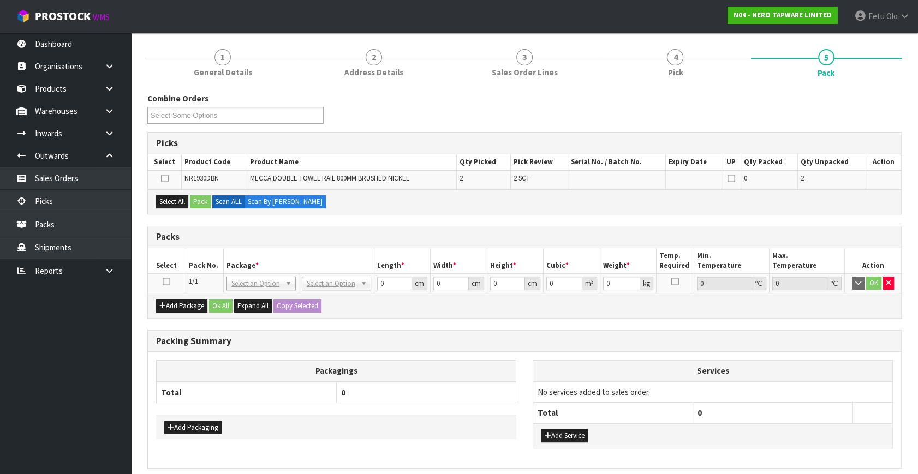
drag, startPoint x: 164, startPoint y: 278, endPoint x: 272, endPoint y: 260, distance: 109.5
click at [165, 282] on icon at bounding box center [167, 282] width 8 height 1
click at [278, 258] on th "Package *" at bounding box center [298, 261] width 151 height 26
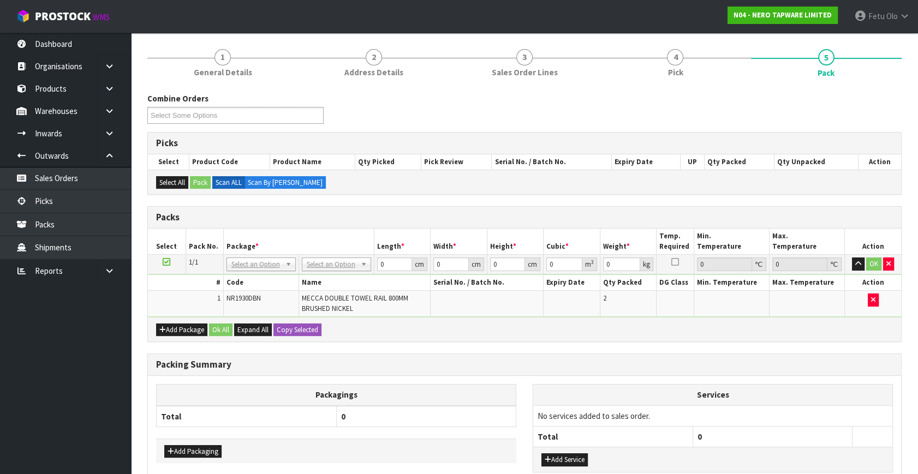
drag, startPoint x: 273, startPoint y: 266, endPoint x: 270, endPoint y: 283, distance: 17.3
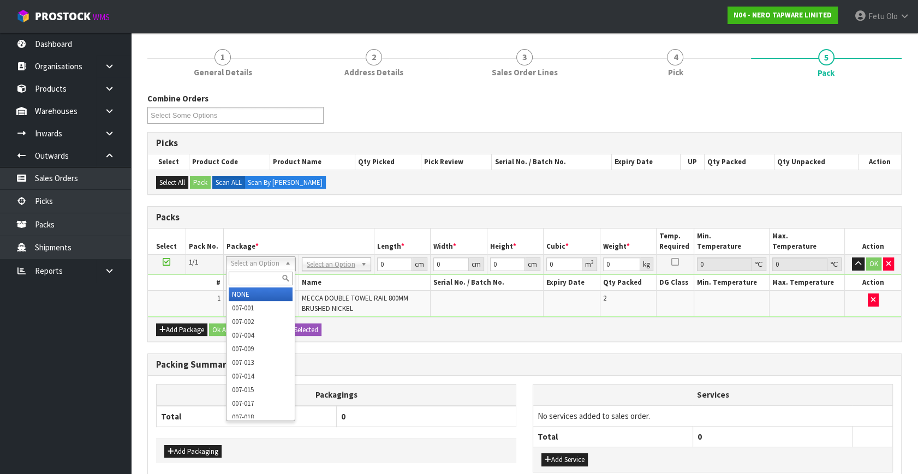
click at [265, 281] on input "text" at bounding box center [261, 279] width 64 height 14
type input "011-084"
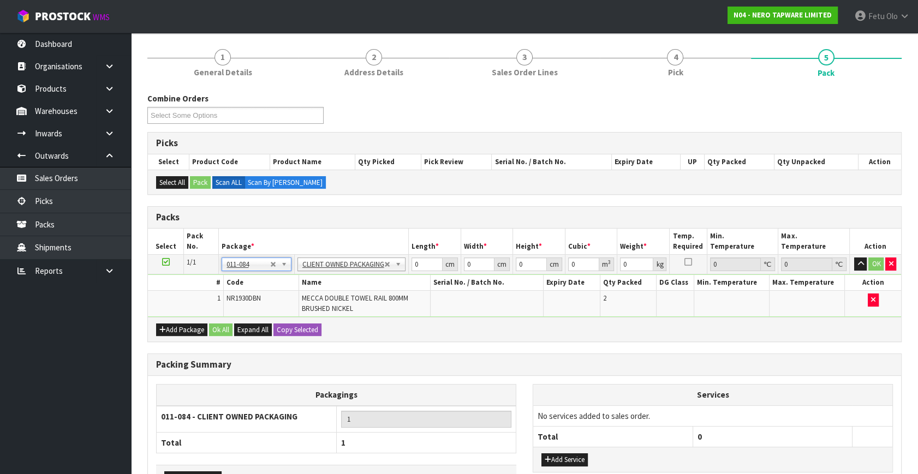
type input "2.88"
drag, startPoint x: 406, startPoint y: 269, endPoint x: 347, endPoint y: 290, distance: 62.0
click at [347, 290] on tbody "1/1 NONE 007-001 007-002 007-004 007-009 007-013 007-014 007-015 007-017 007-01…" at bounding box center [524, 286] width 753 height 63
type input "96"
type input "16"
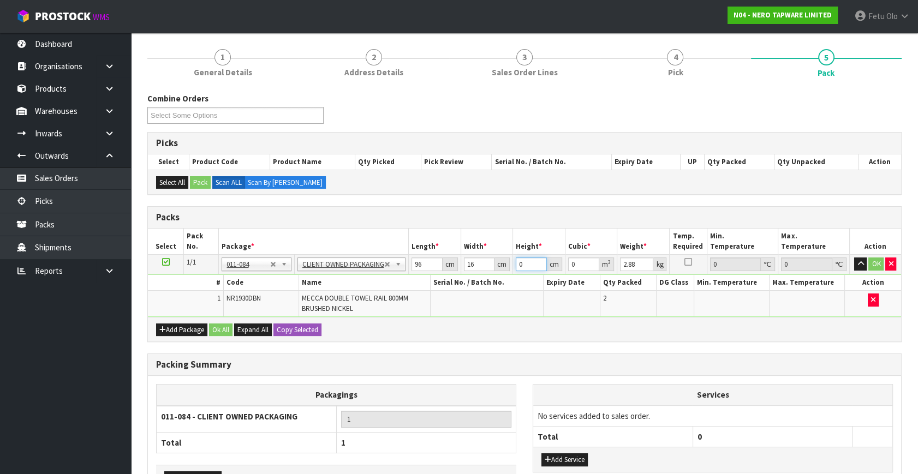
type input "2"
type input "0.003072"
type input "21"
type input "0.032256"
type input "21"
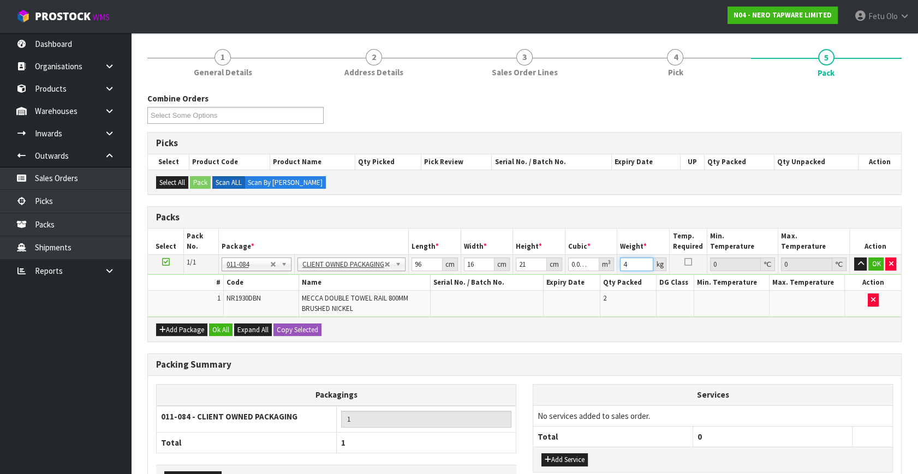
type input "4"
click button "OK" at bounding box center [875, 264] width 15 height 13
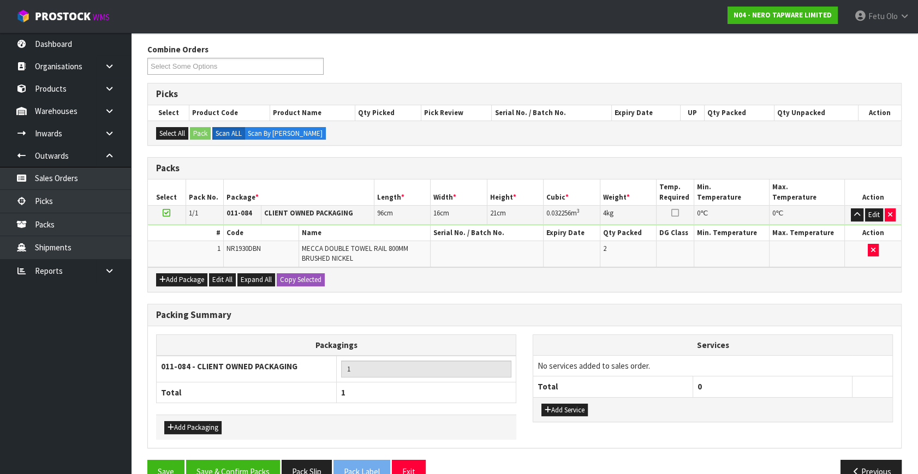
scroll to position [153, 0]
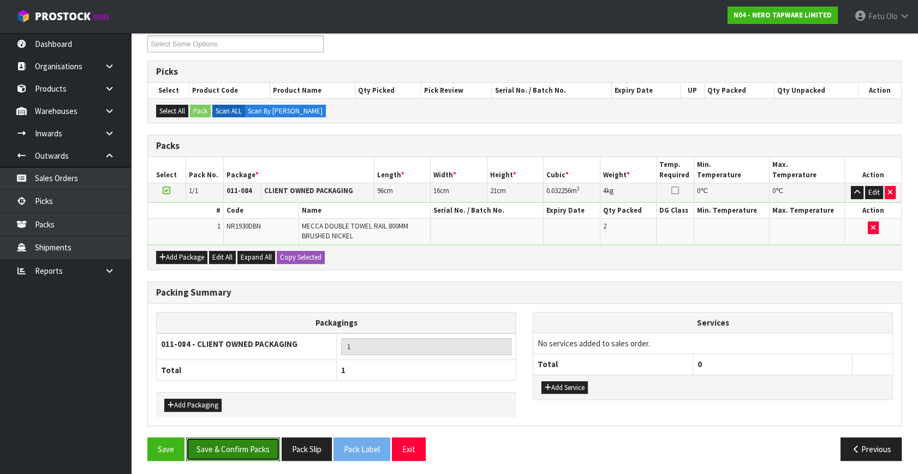
drag, startPoint x: 234, startPoint y: 446, endPoint x: 242, endPoint y: 434, distance: 15.0
click at [237, 440] on button "Save & Confirm Packs" at bounding box center [233, 449] width 94 height 23
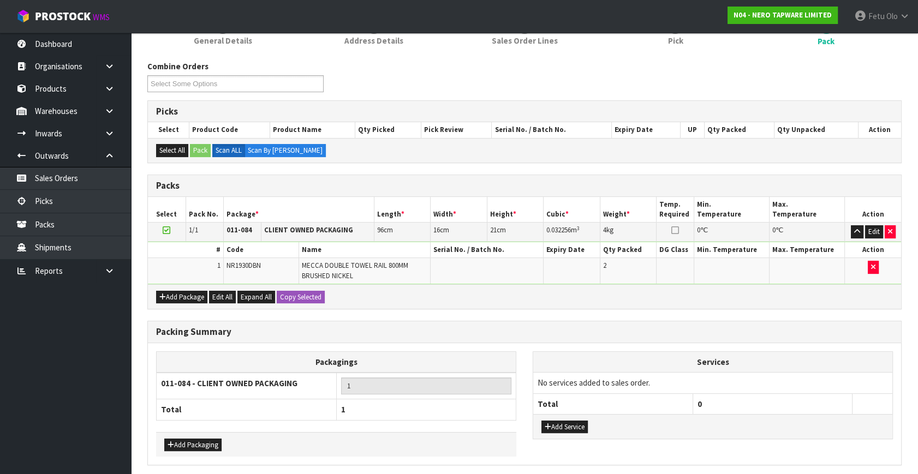
scroll to position [0, 0]
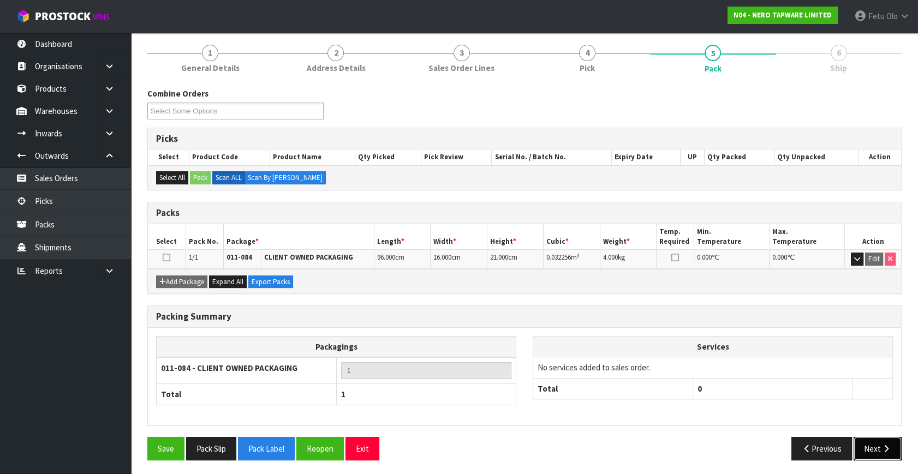
click at [873, 444] on button "Next" at bounding box center [878, 448] width 48 height 23
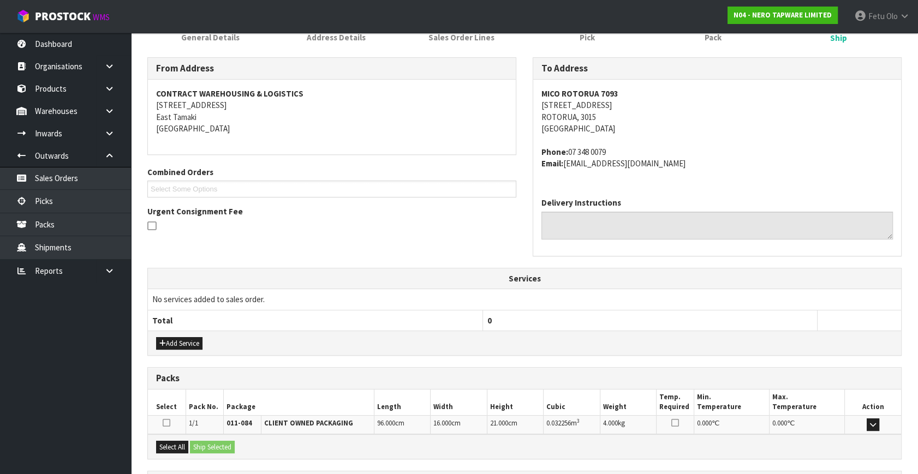
scroll to position [257, 0]
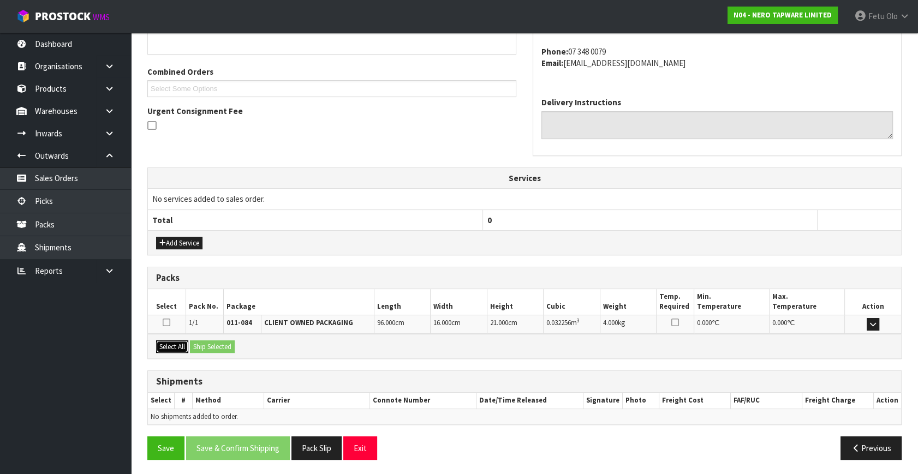
drag, startPoint x: 176, startPoint y: 345, endPoint x: 216, endPoint y: 341, distance: 39.5
click at [177, 344] on button "Select All" at bounding box center [172, 347] width 32 height 13
click at [216, 341] on button "Ship Selected" at bounding box center [212, 347] width 45 height 13
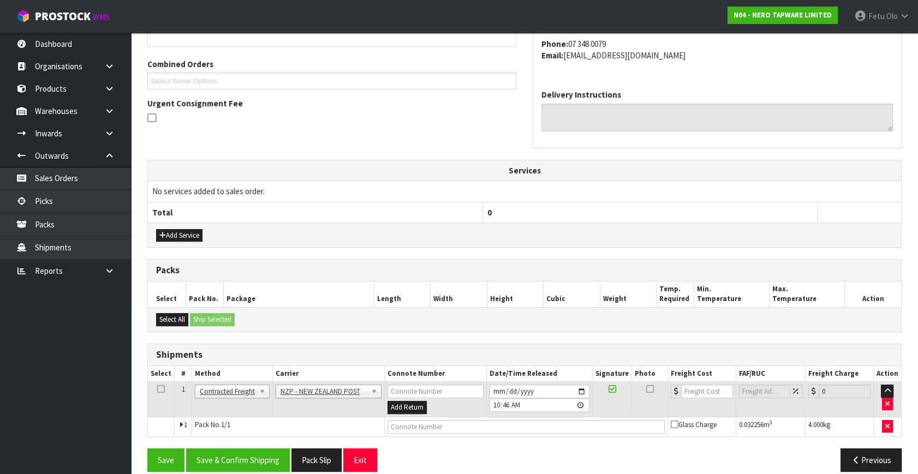
scroll to position [277, 0]
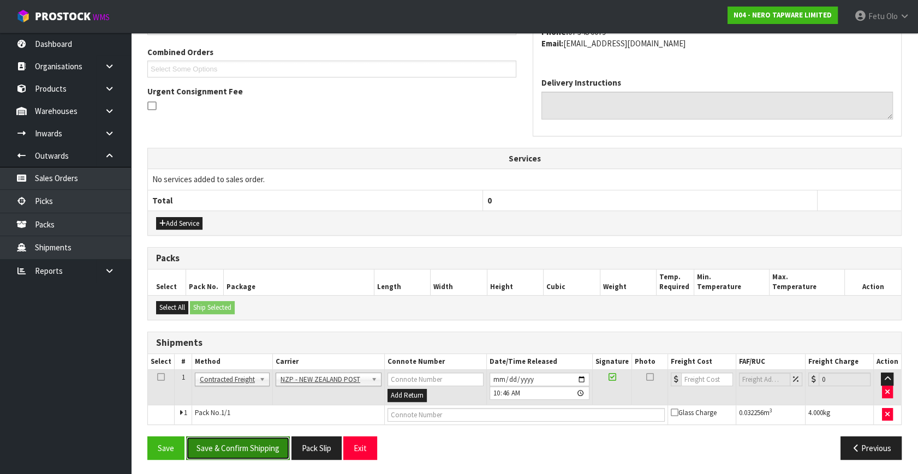
click at [240, 445] on button "Save & Confirm Shipping" at bounding box center [238, 448] width 104 height 23
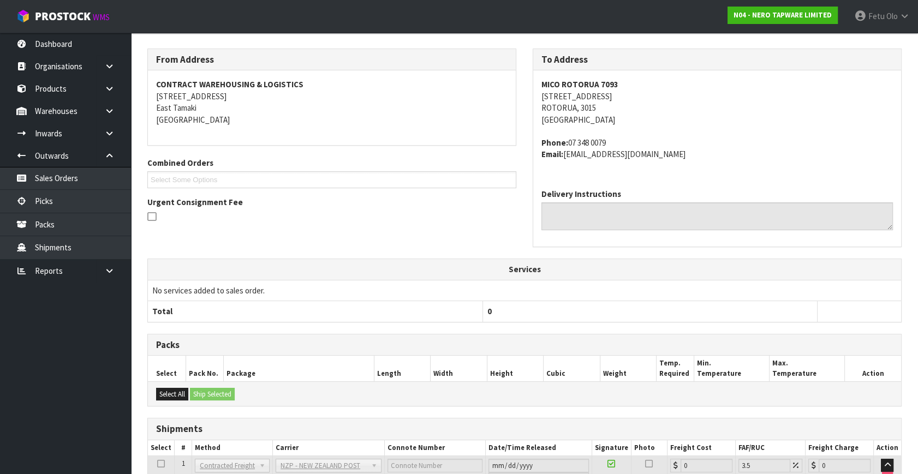
scroll to position [261, 0]
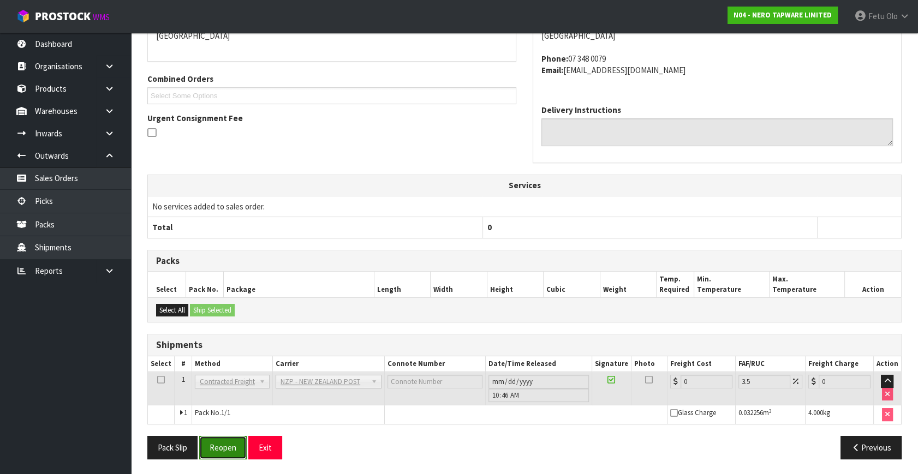
drag, startPoint x: 230, startPoint y: 444, endPoint x: 231, endPoint y: 436, distance: 8.8
click at [230, 444] on button "Reopen" at bounding box center [222, 447] width 47 height 23
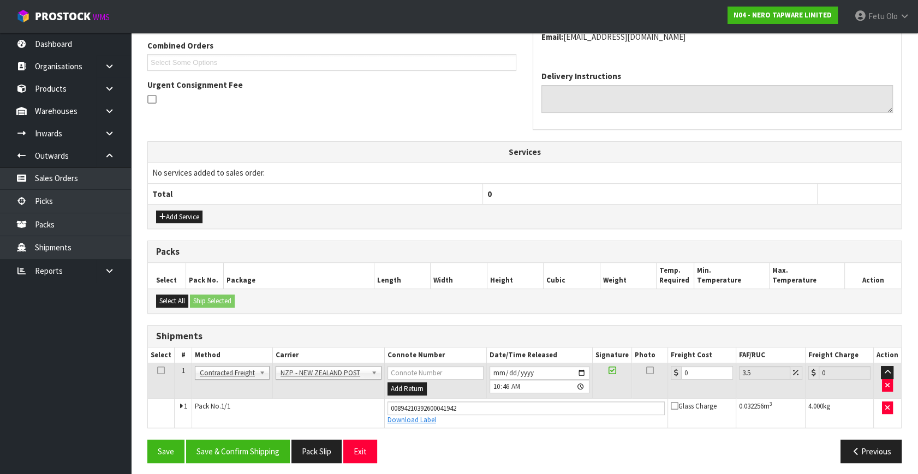
scroll to position [287, 0]
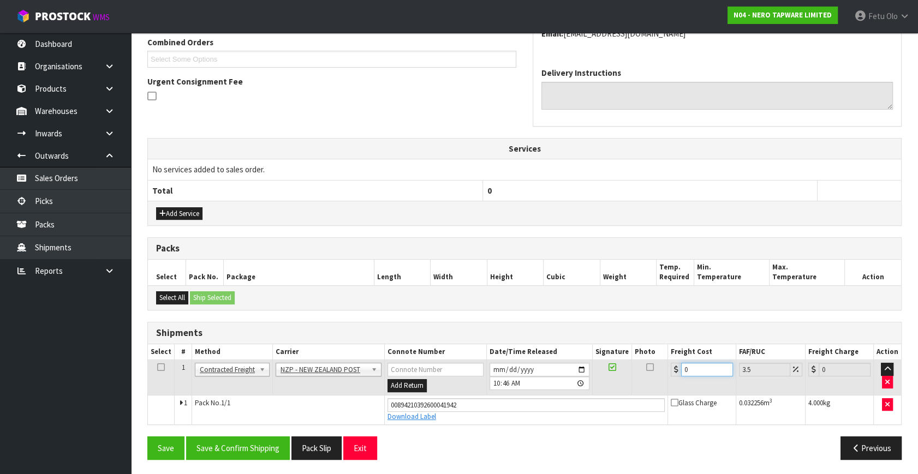
drag, startPoint x: 689, startPoint y: 372, endPoint x: 551, endPoint y: 396, distance: 140.8
click at [551, 396] on tbody "1 Client Local Pickup Customer Local Pickup Company Freight Contracted Freight …" at bounding box center [524, 392] width 753 height 64
type input "8"
type input "8.28"
type input "8.4"
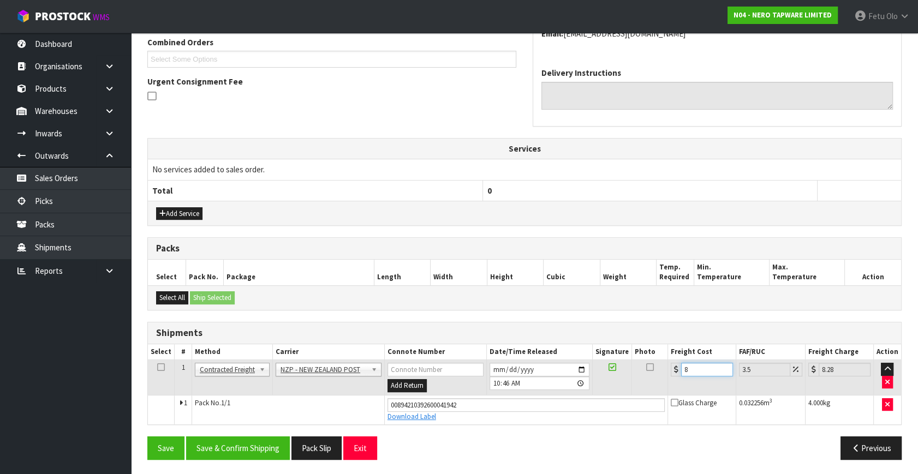
type input "8.69"
type input "8.45"
type input "8.75"
type input "8.45"
click at [217, 449] on button "Save & Confirm Shipping" at bounding box center [238, 448] width 104 height 23
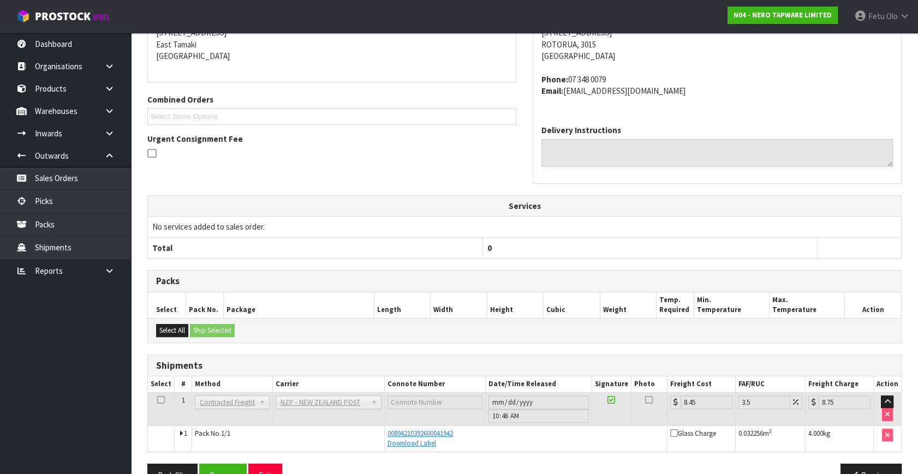
scroll to position [257, 0]
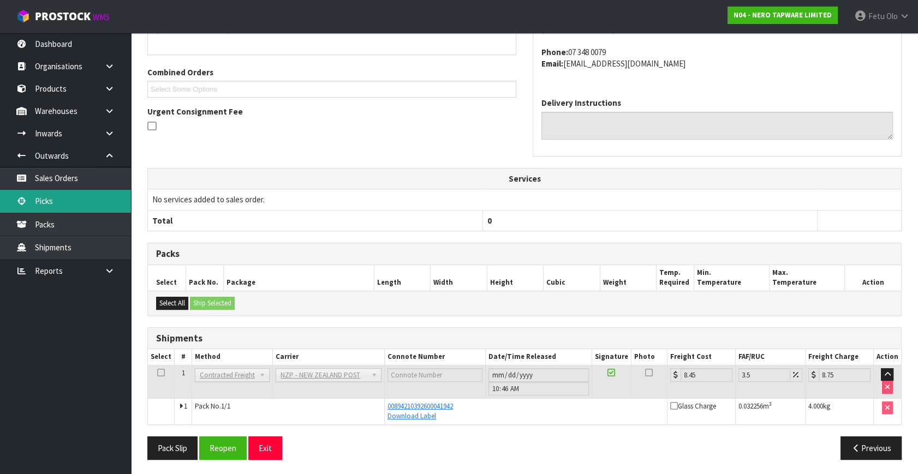
click at [59, 202] on link "Picks" at bounding box center [65, 201] width 131 height 22
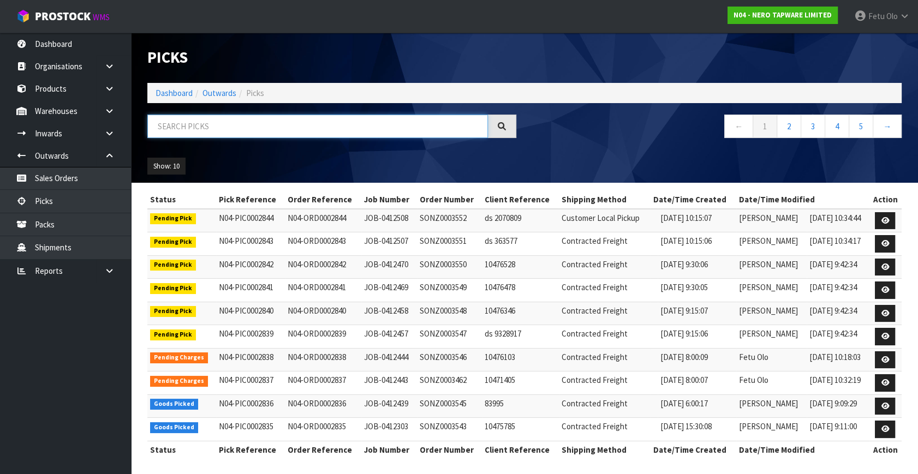
click at [235, 122] on input "text" at bounding box center [317, 126] width 341 height 23
type input "002835"
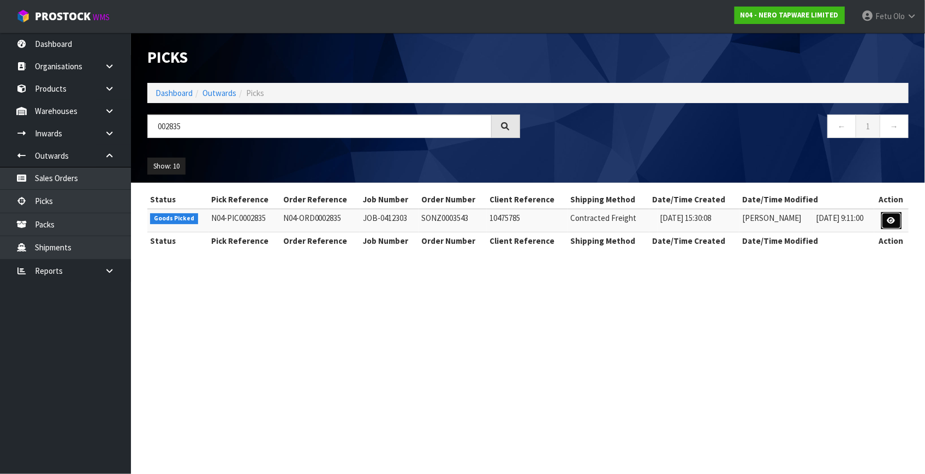
click at [897, 218] on link at bounding box center [891, 220] width 20 height 17
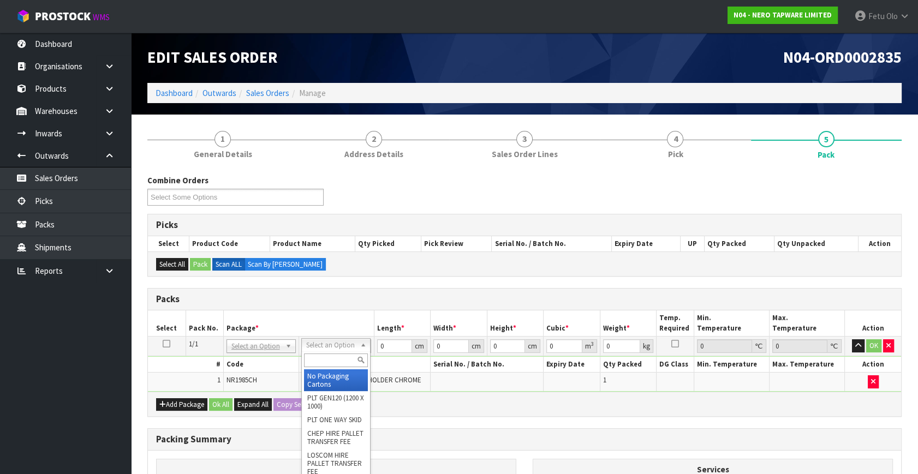
drag, startPoint x: 313, startPoint y: 345, endPoint x: 320, endPoint y: 370, distance: 25.2
click at [324, 358] on input "text" at bounding box center [336, 361] width 64 height 14
type input "00"
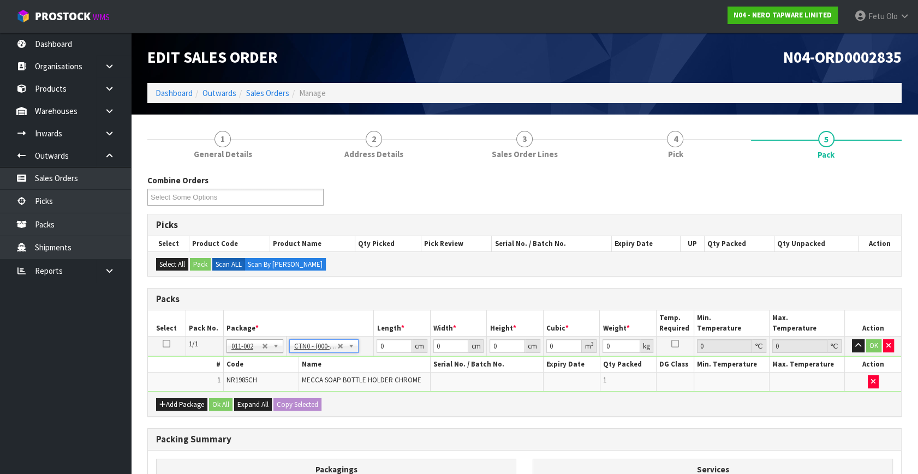
type input "19"
type input "15"
type input "15.5"
type input "0.004417"
type input "0.38"
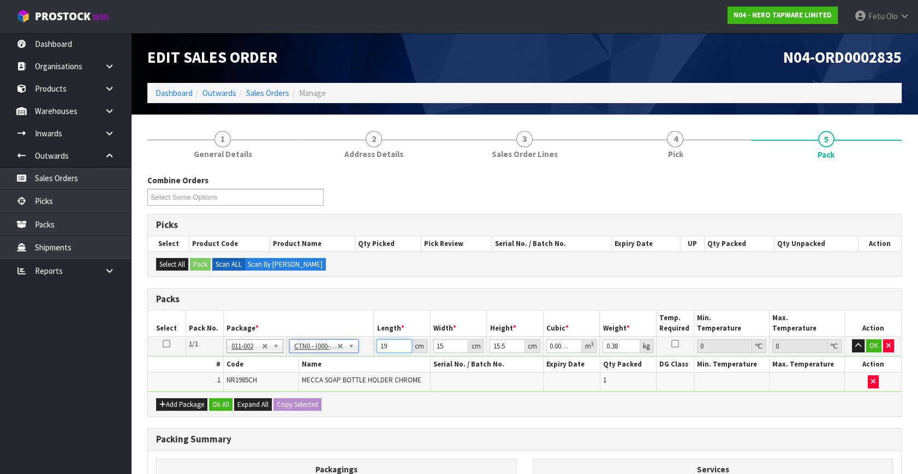
drag, startPoint x: 392, startPoint y: 347, endPoint x: 306, endPoint y: 359, distance: 87.0
click at [306, 359] on tbody "1/1 NONE 007-001 007-002 007-004 007-009 007-013 007-014 007-015 007-017 007-01…" at bounding box center [524, 364] width 753 height 55
drag, startPoint x: 319, startPoint y: 348, endPoint x: 318, endPoint y: 366, distance: 17.5
click at [317, 362] on input "text" at bounding box center [325, 361] width 64 height 14
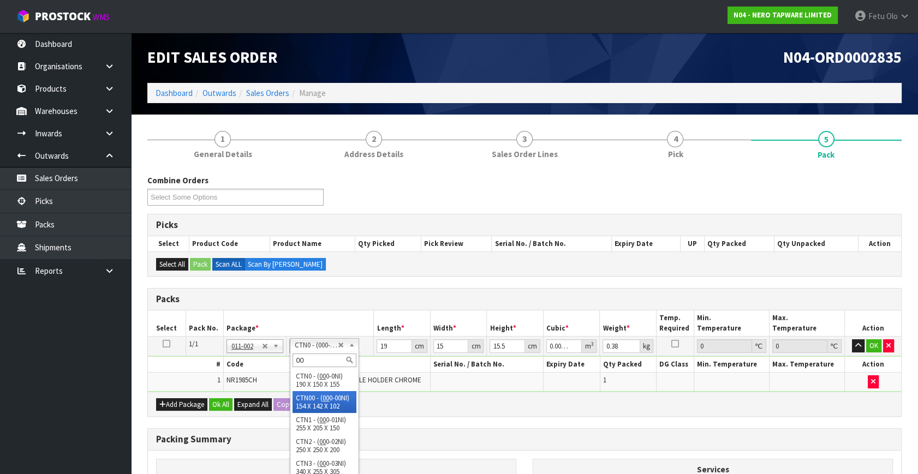
type input "00"
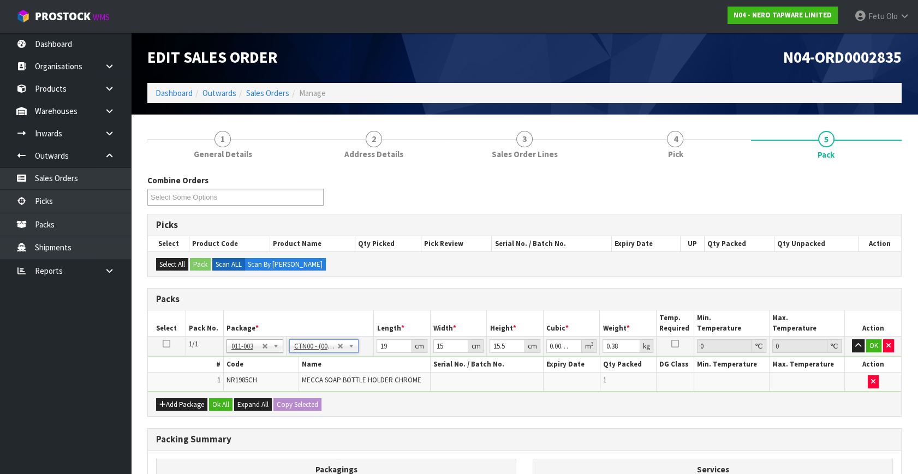
type input "15.4"
type input "14.2"
type input "10.2"
type input "0.002231"
click at [388, 347] on input "15.4" at bounding box center [394, 346] width 35 height 14
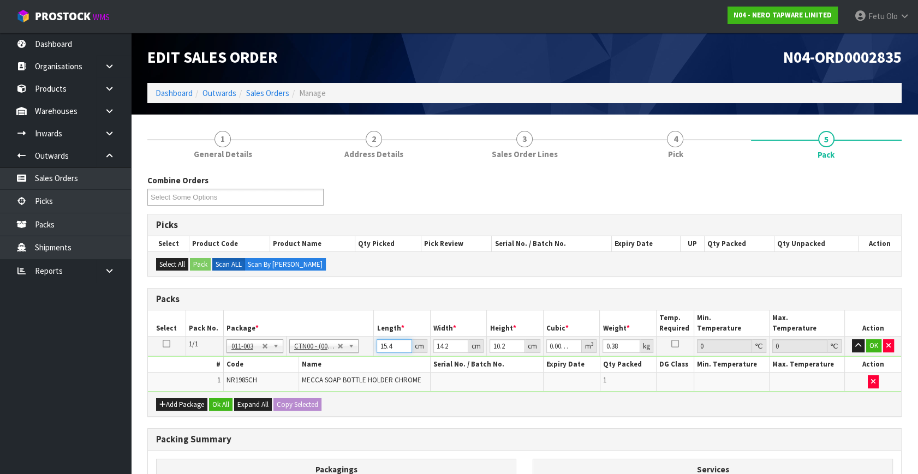
click at [388, 347] on input "15.4" at bounding box center [394, 346] width 35 height 14
type input "1"
type input "0.000145"
type input "16"
type input "0.002317"
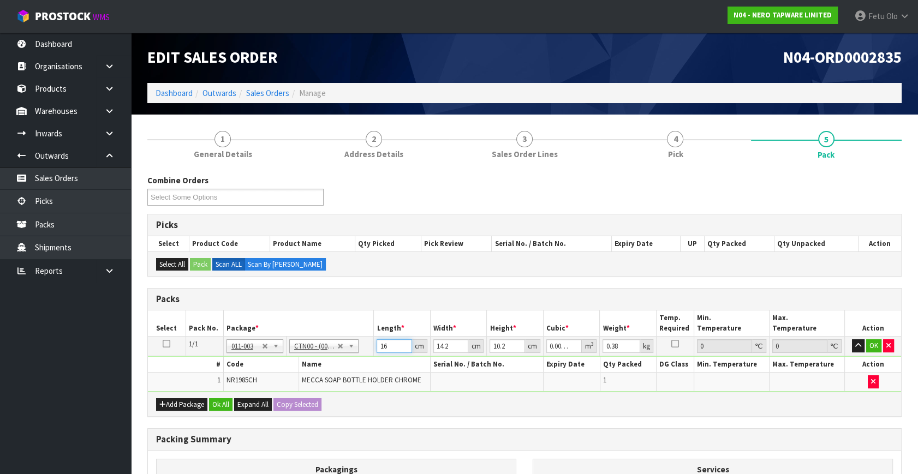
type input "16"
type input "1"
type input "0.000163"
type input "15"
type input "0.002448"
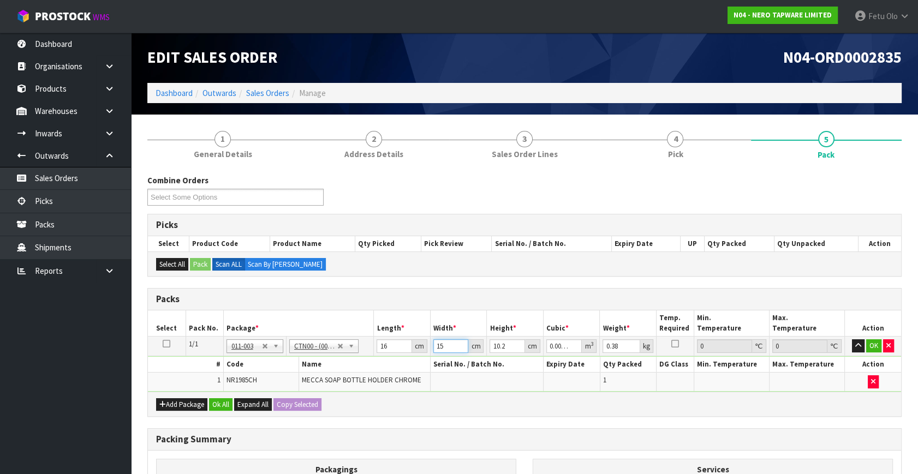
type input "15"
type input "1"
type input "0.00024"
type input "11"
type input "0.00264"
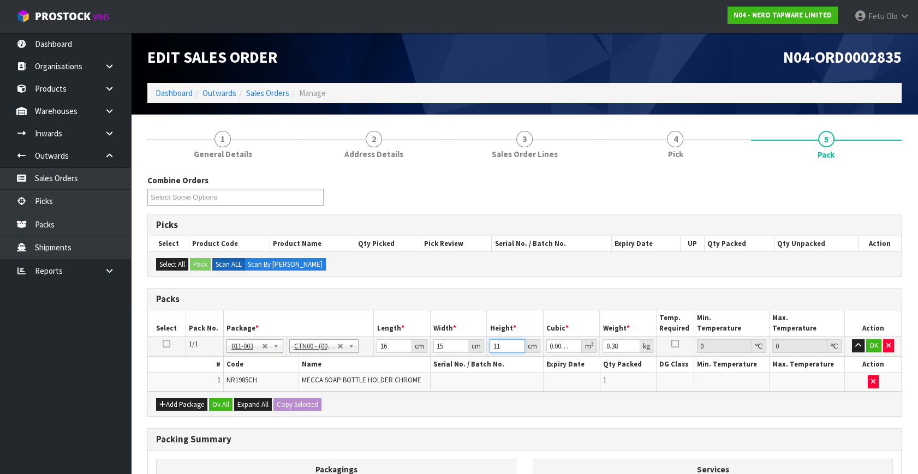
type input "11"
type input "1"
click button "OK" at bounding box center [873, 345] width 15 height 13
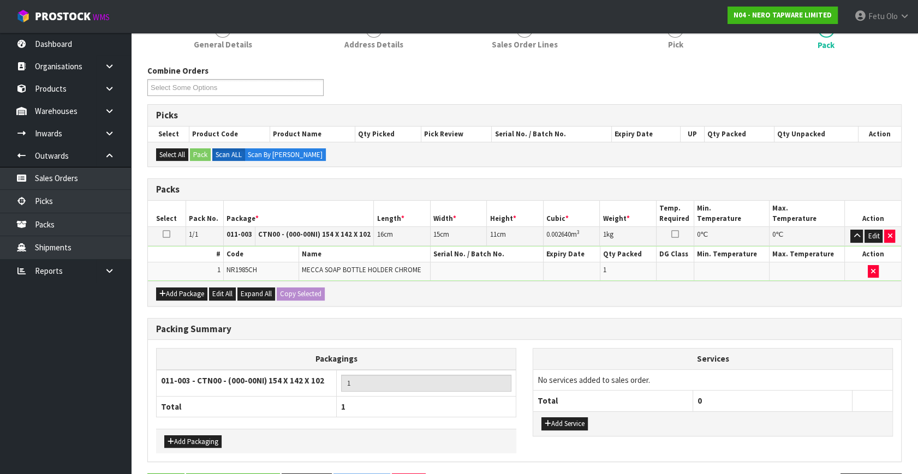
scroll to position [146, 0]
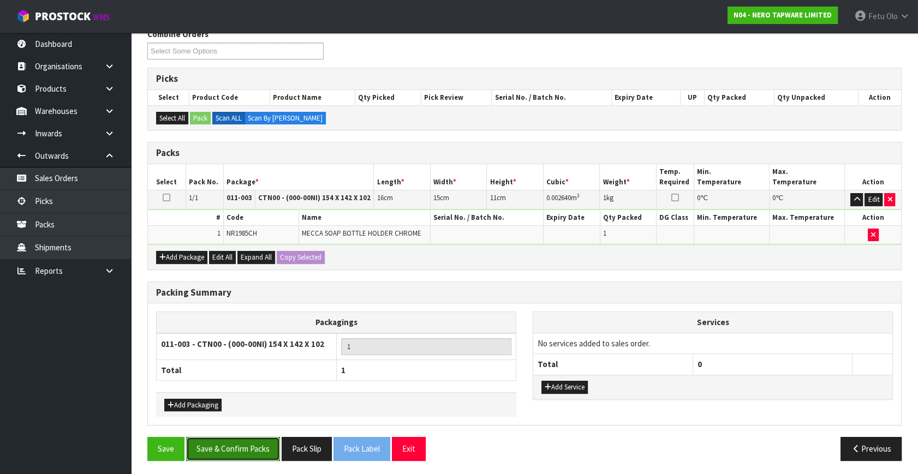
click at [252, 445] on button "Save & Confirm Packs" at bounding box center [233, 448] width 94 height 23
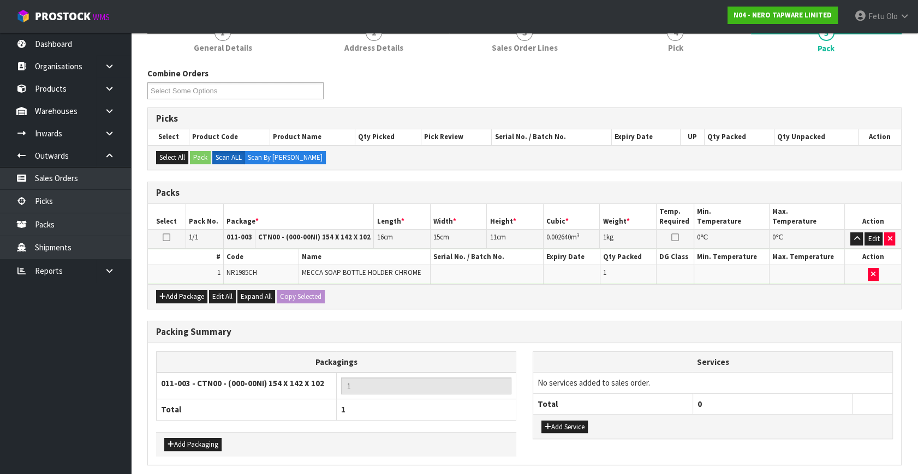
scroll to position [0, 0]
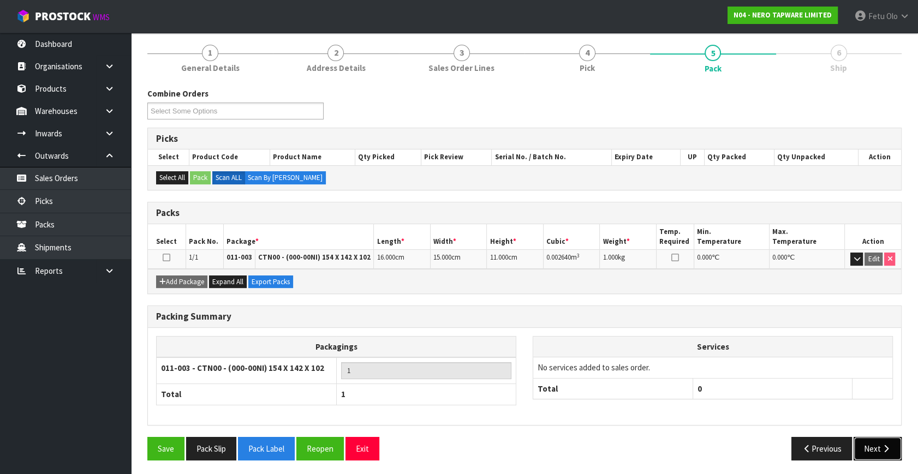
click at [872, 444] on button "Next" at bounding box center [878, 448] width 48 height 23
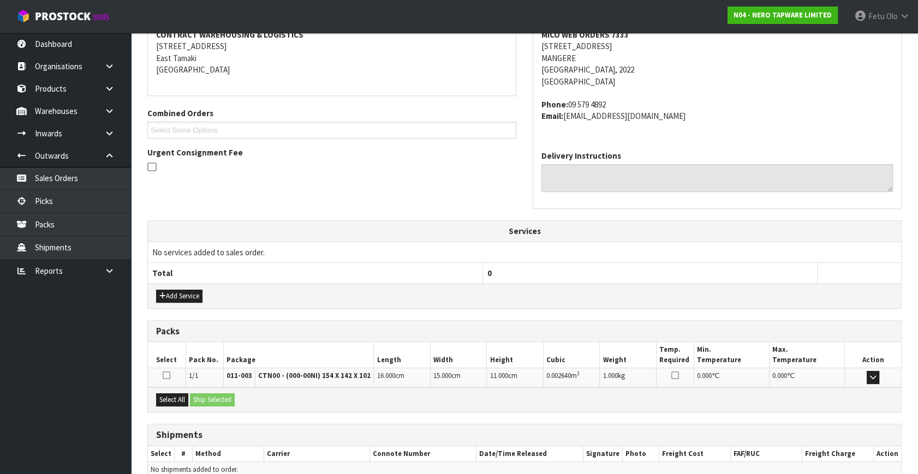
scroll to position [269, 0]
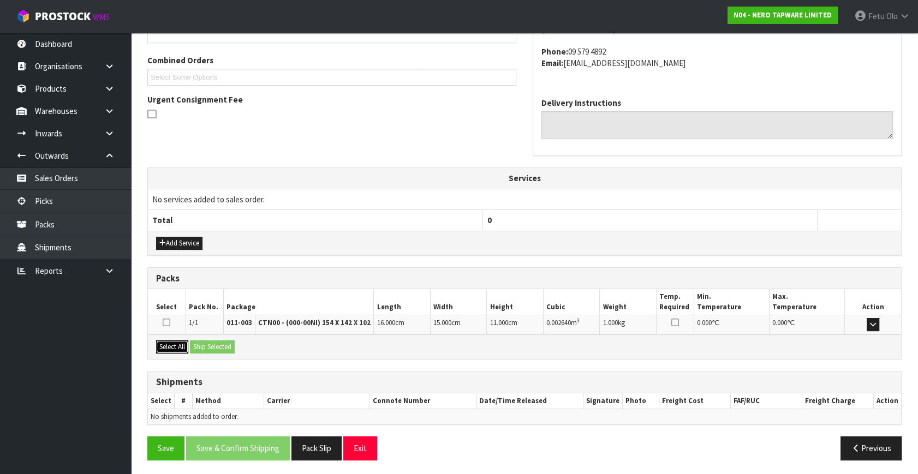
click at [167, 345] on button "Select All" at bounding box center [172, 347] width 32 height 13
click at [209, 343] on button "Ship Selected" at bounding box center [212, 347] width 45 height 13
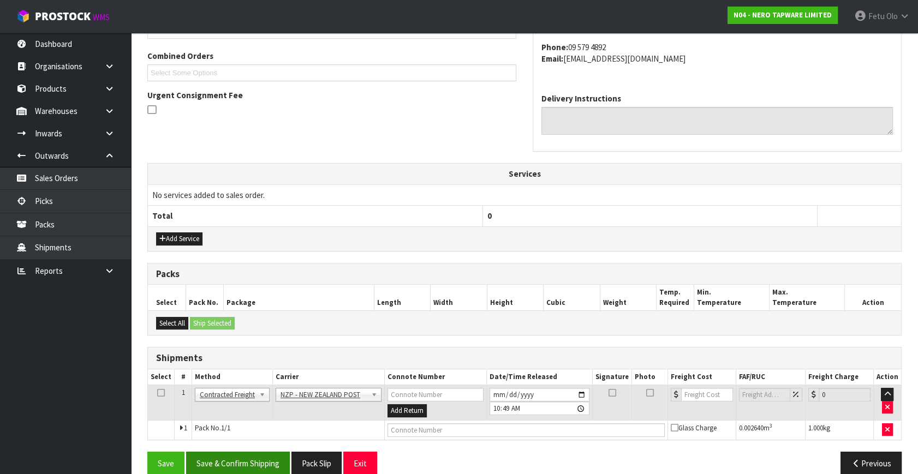
scroll to position [288, 0]
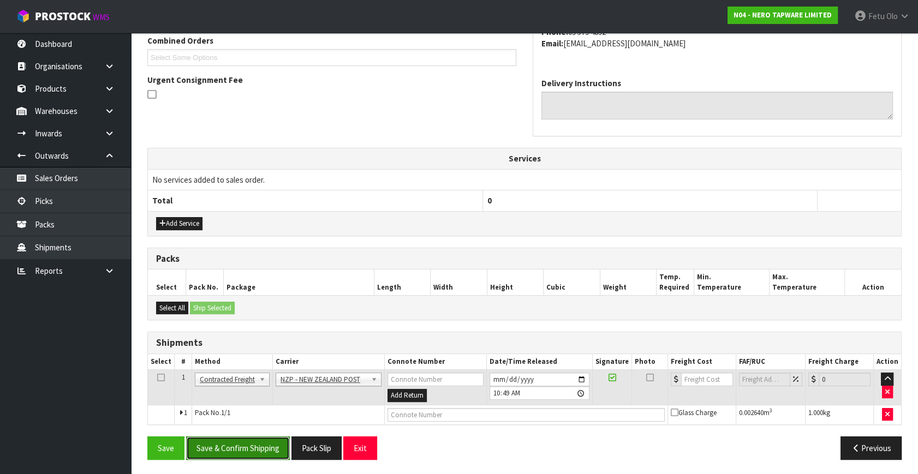
click at [270, 448] on button "Save & Confirm Shipping" at bounding box center [238, 448] width 104 height 23
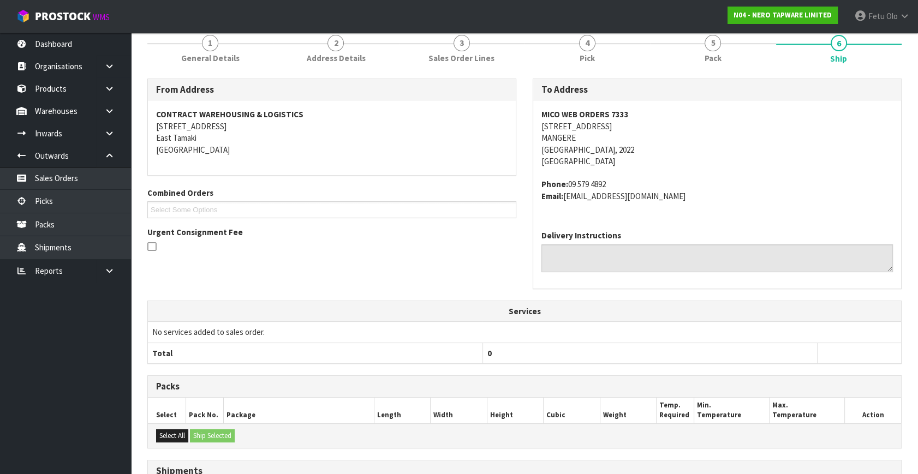
scroll to position [273, 0]
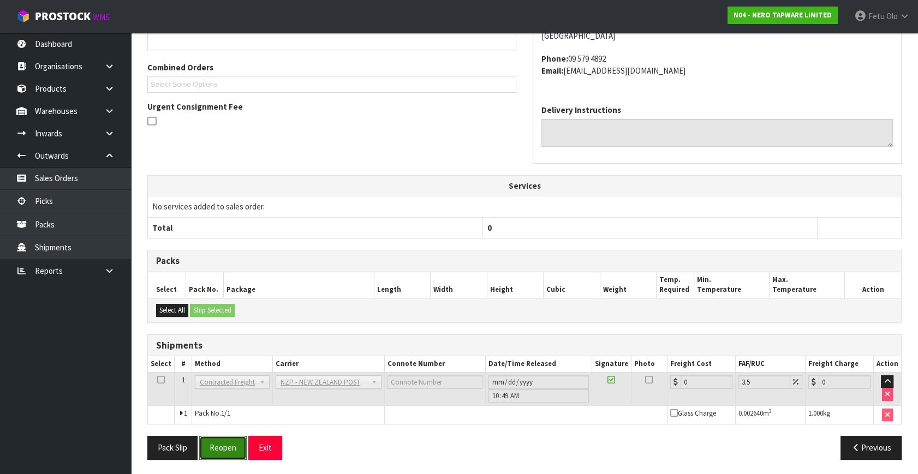
click at [220, 449] on button "Reopen" at bounding box center [222, 447] width 47 height 23
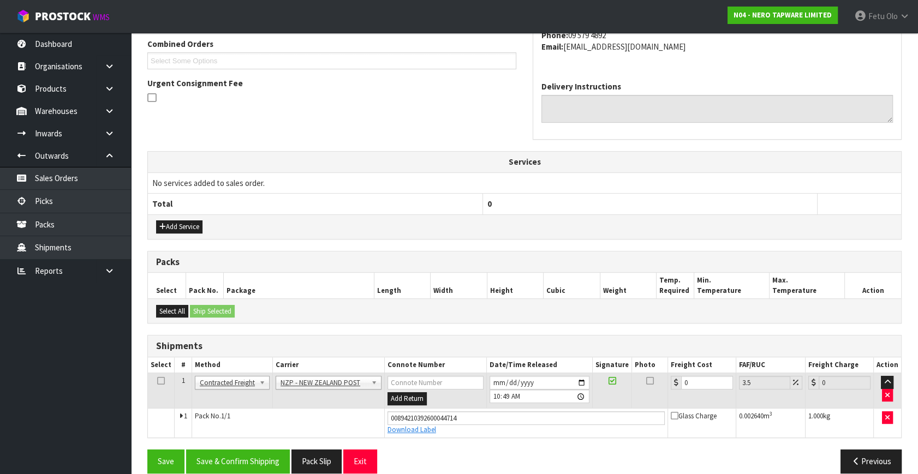
scroll to position [299, 0]
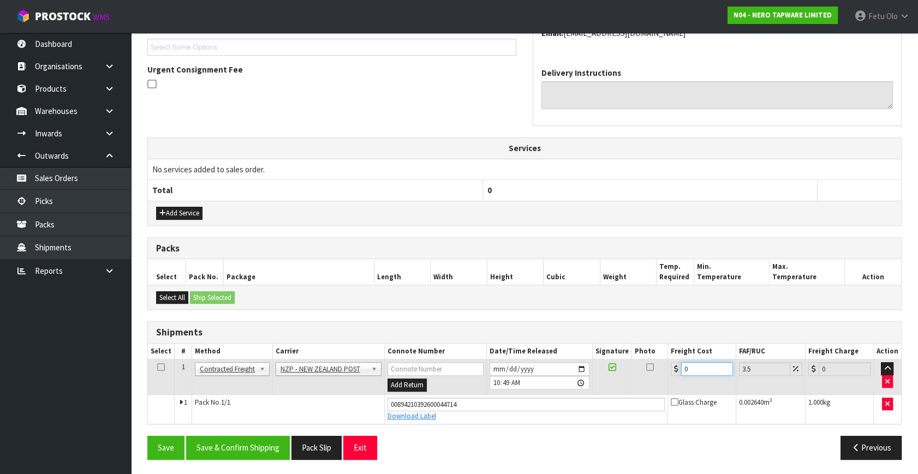
drag, startPoint x: 694, startPoint y: 369, endPoint x: 294, endPoint y: 428, distance: 403.9
click at [294, 428] on div "From Address CONTRACT WAREHOUSING & LOGISTICS 17 Allens Road East Tamaki Auckla…" at bounding box center [524, 191] width 754 height 553
type input "4"
type input "4.14"
type input "4.3"
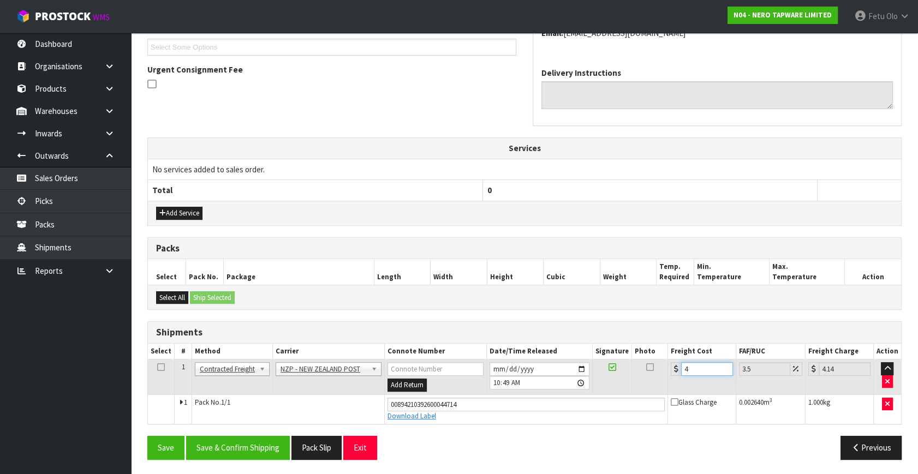
type input "4.45"
type input "4.33"
type input "4.48"
type input "4.33"
click at [261, 441] on button "Save & Confirm Shipping" at bounding box center [238, 447] width 104 height 23
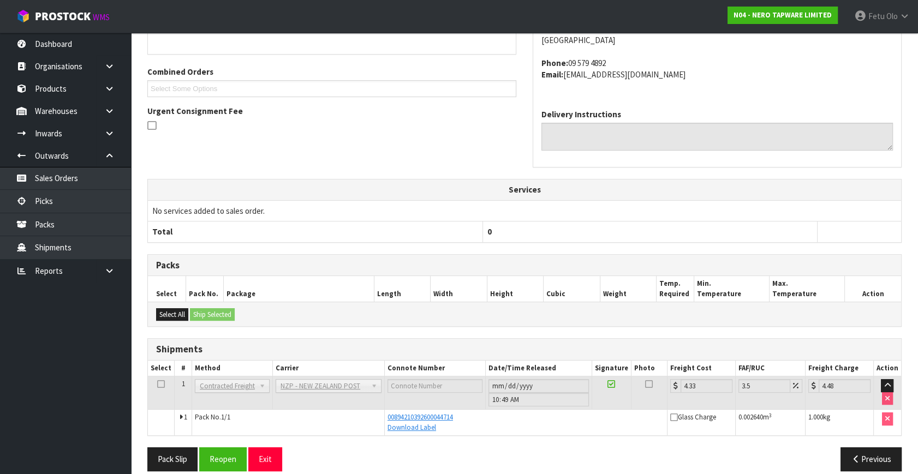
scroll to position [269, 0]
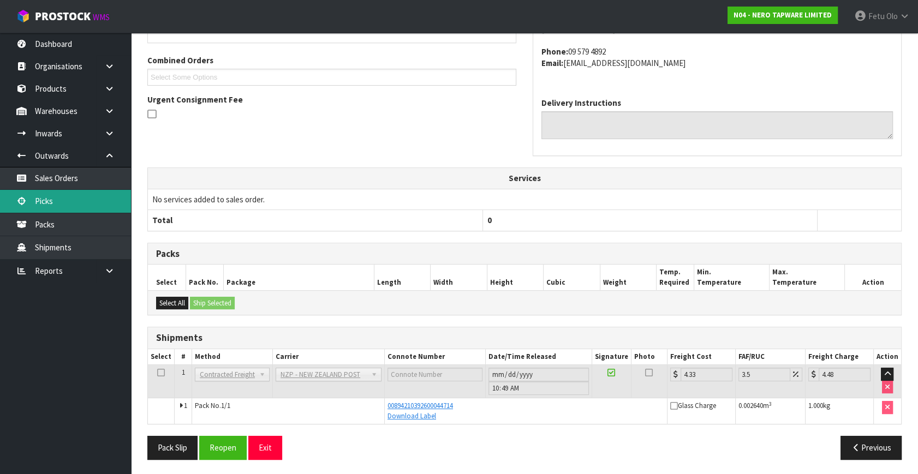
click at [42, 198] on link "Picks" at bounding box center [65, 201] width 131 height 22
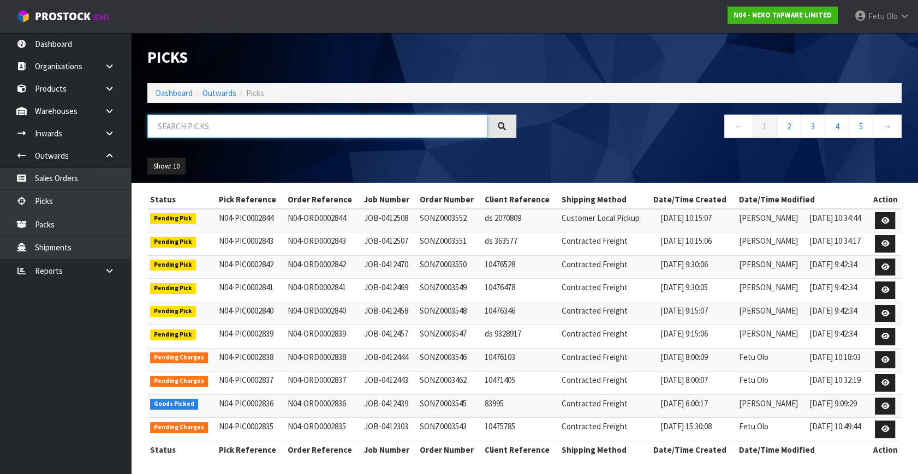
click at [294, 120] on input "text" at bounding box center [317, 126] width 341 height 23
type input "002836"
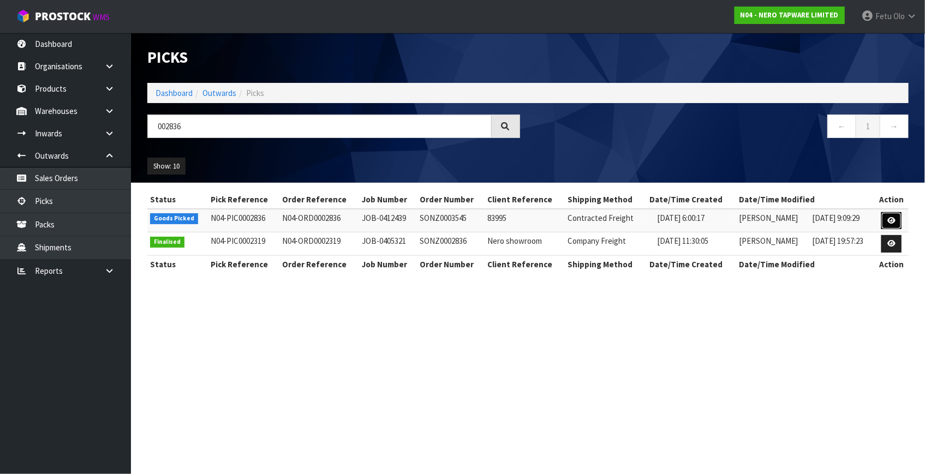
click at [896, 220] on icon at bounding box center [891, 220] width 8 height 7
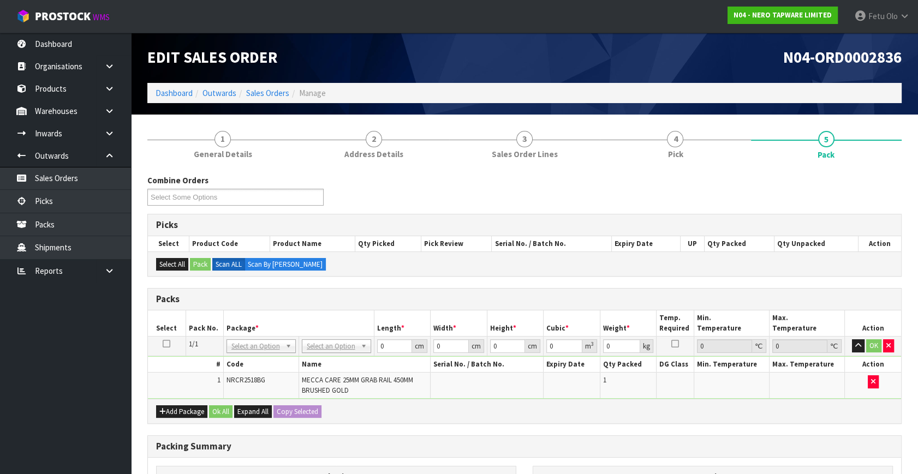
click at [286, 51] on h1 "Edit Sales Order" at bounding box center [331, 57] width 369 height 17
drag, startPoint x: 270, startPoint y: 346, endPoint x: 263, endPoint y: 377, distance: 31.3
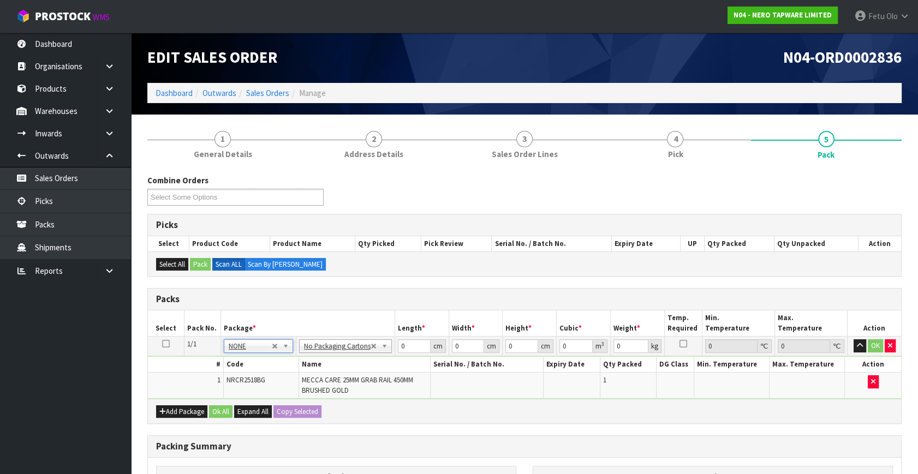
click at [264, 378] on span "NRCR2518BG" at bounding box center [246, 380] width 39 height 9
click at [389, 349] on tr "1/1 NONE 007-001 007-002 007-004 007-009 007-013 007-014 007-015 007-017 007-01…" at bounding box center [524, 347] width 753 height 20
type input "54"
type input "12"
type input "7"
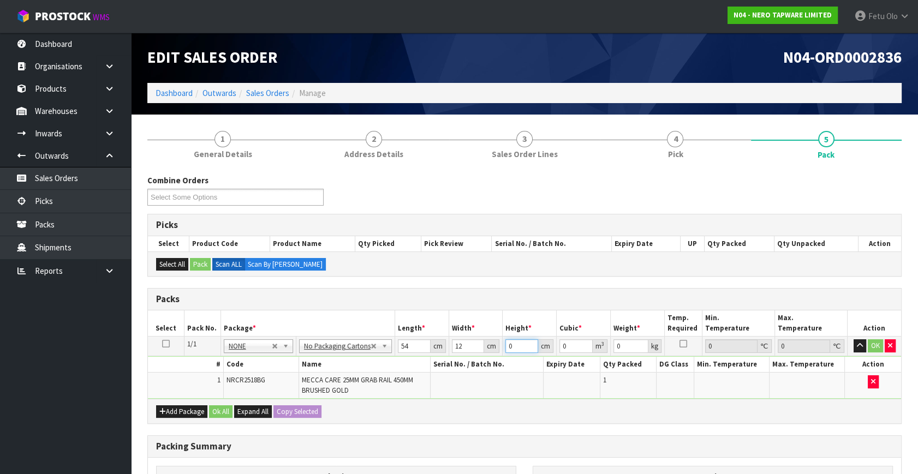
type input "0.004536"
type input "7"
type input "2"
click button "OK" at bounding box center [875, 345] width 15 height 13
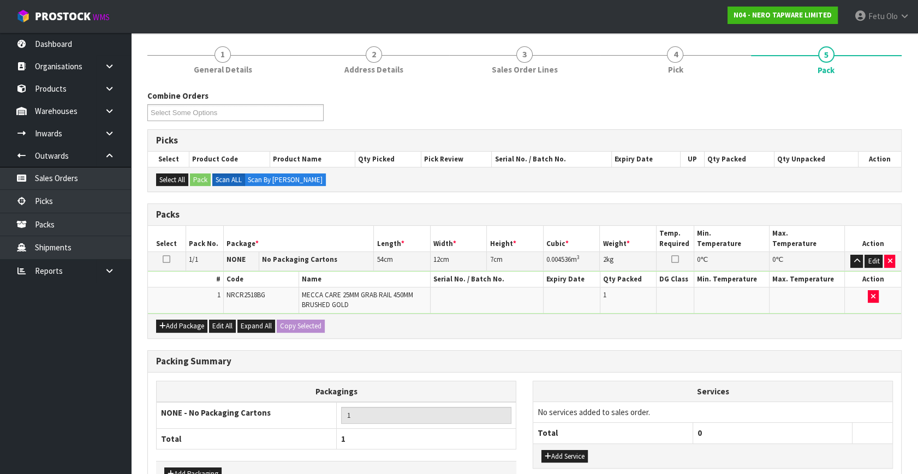
scroll to position [153, 0]
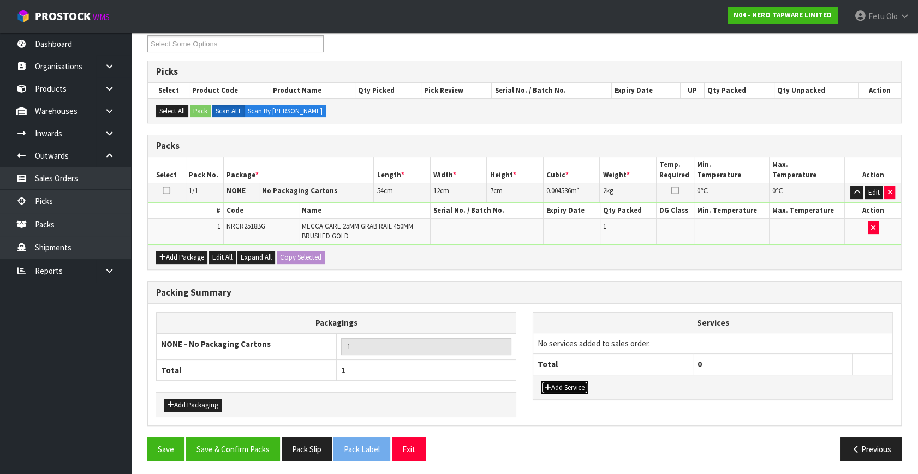
click at [578, 383] on button "Add Service" at bounding box center [564, 388] width 46 height 13
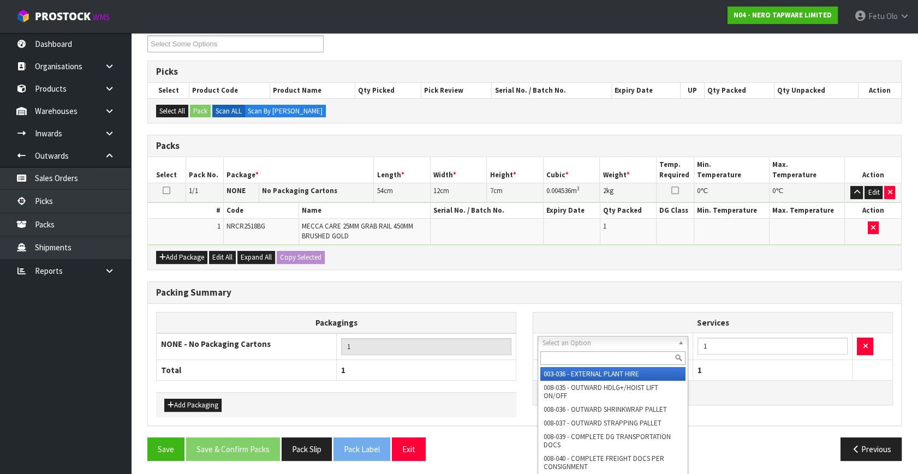
drag, startPoint x: 588, startPoint y: 344, endPoint x: 578, endPoint y: 359, distance: 17.7
click at [578, 359] on input "text" at bounding box center [612, 358] width 145 height 14
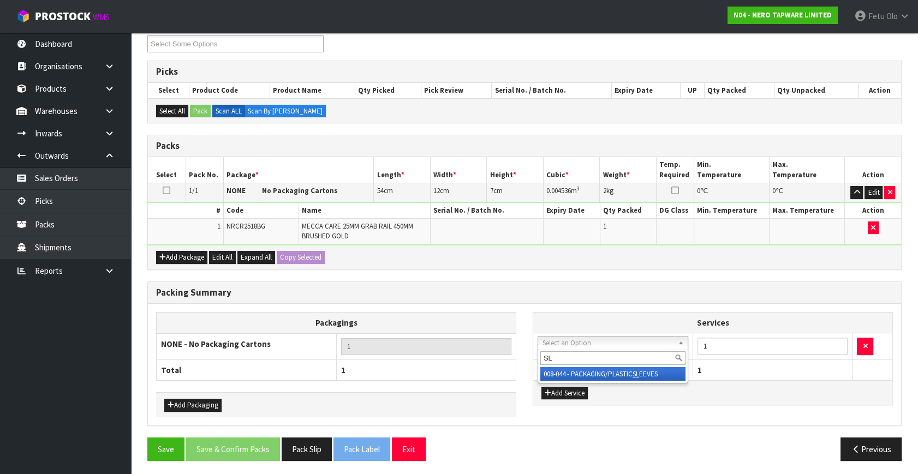
type input "SL"
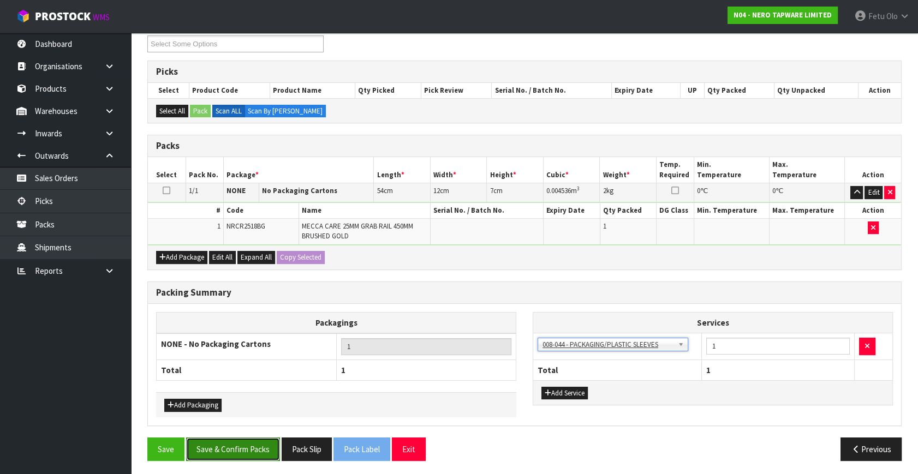
click at [270, 449] on button "Save & Confirm Packs" at bounding box center [233, 449] width 94 height 23
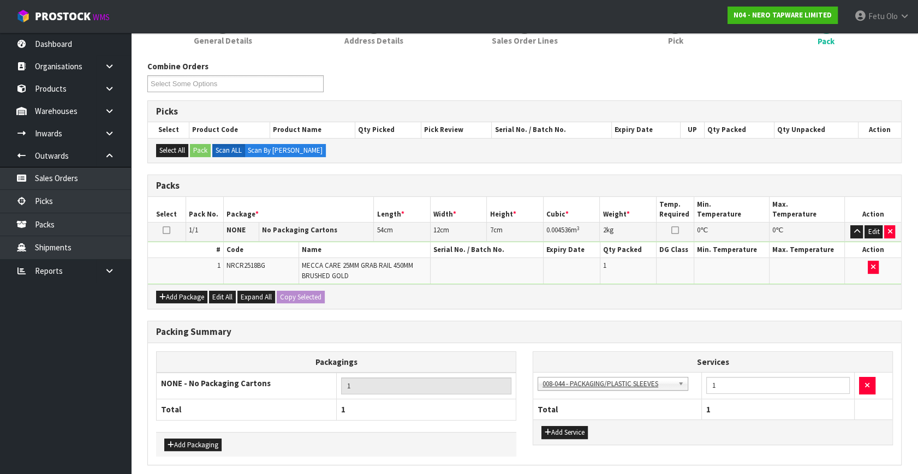
scroll to position [0, 0]
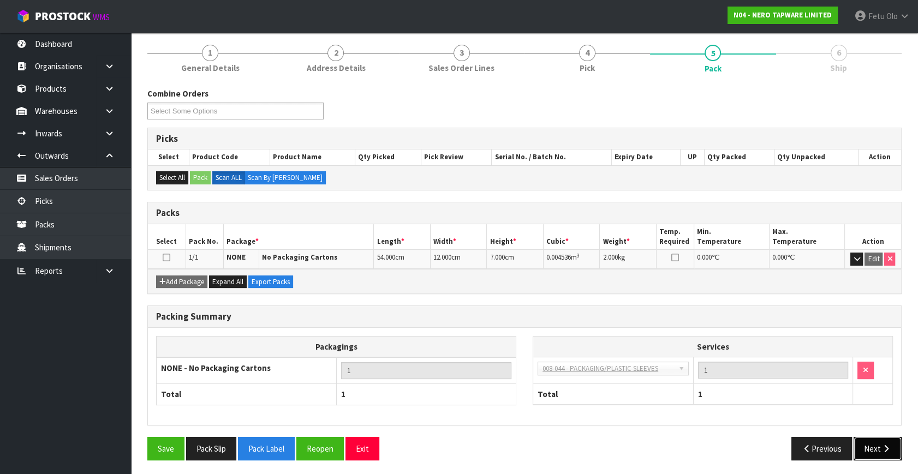
click at [882, 447] on icon "button" at bounding box center [886, 449] width 10 height 8
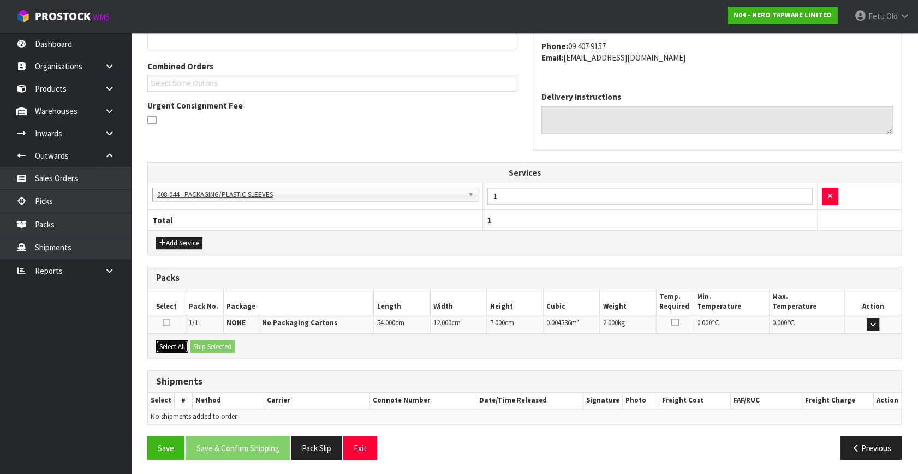
click at [182, 345] on button "Select All" at bounding box center [172, 347] width 32 height 13
click at [214, 345] on button "Ship Selected" at bounding box center [212, 347] width 45 height 13
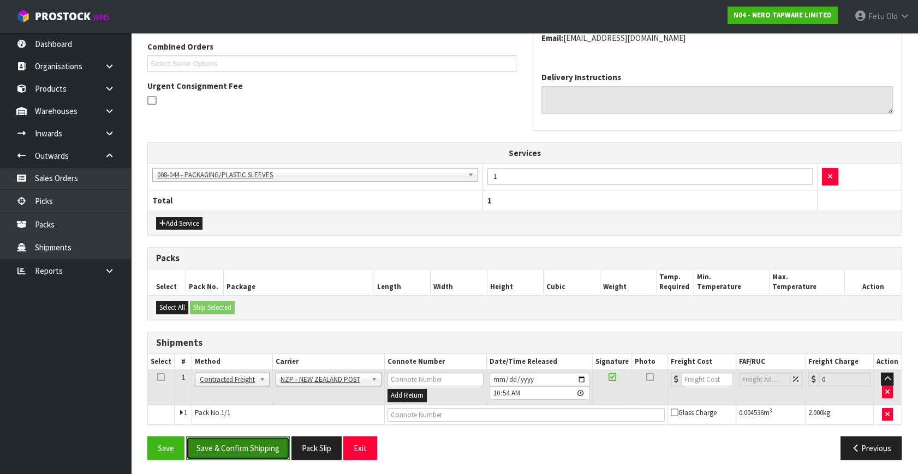
drag, startPoint x: 267, startPoint y: 445, endPoint x: 256, endPoint y: 445, distance: 10.9
click at [267, 445] on button "Save & Confirm Shipping" at bounding box center [238, 448] width 104 height 23
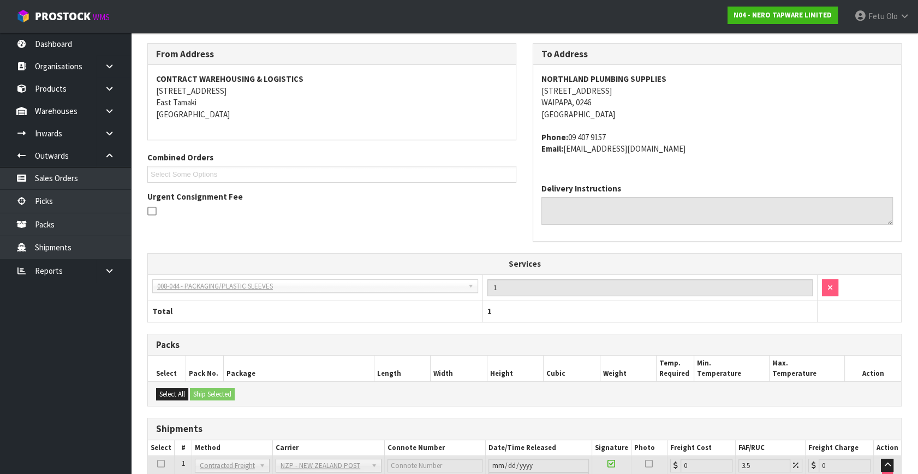
scroll to position [267, 0]
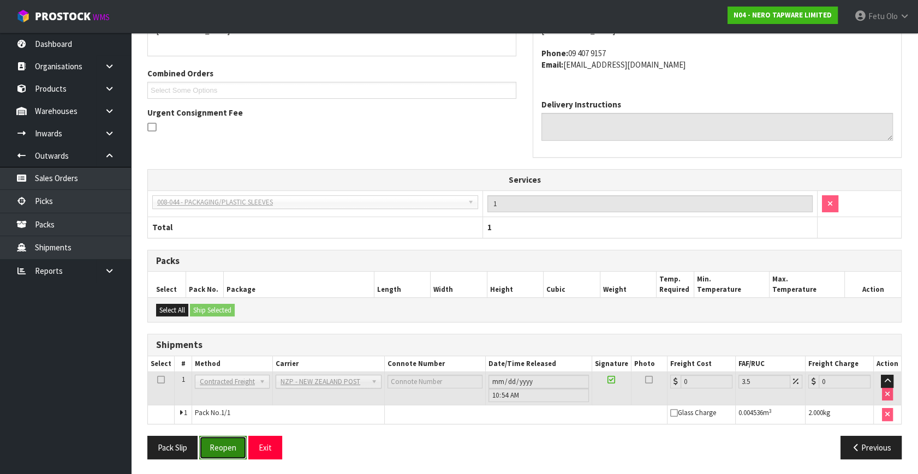
click at [232, 447] on button "Reopen" at bounding box center [222, 447] width 47 height 23
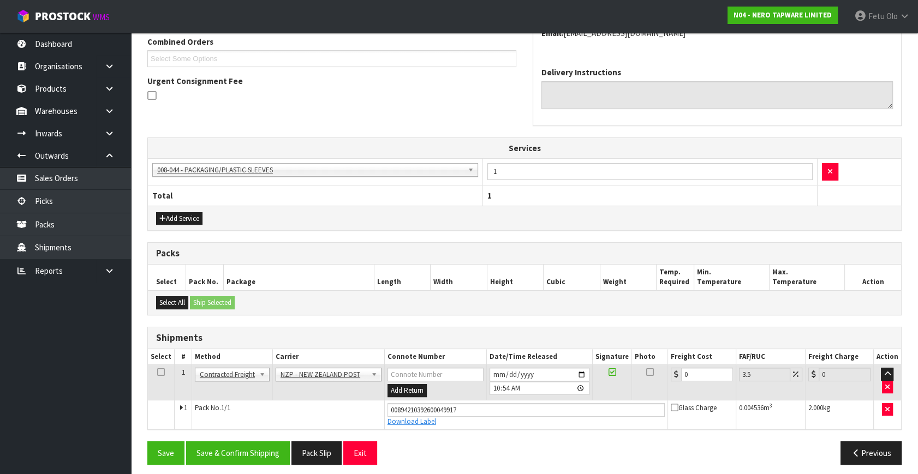
scroll to position [292, 0]
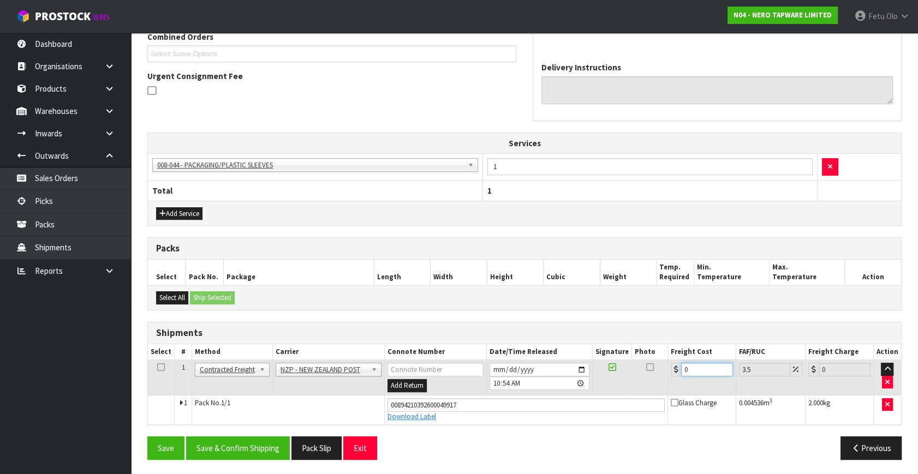
drag, startPoint x: 692, startPoint y: 371, endPoint x: 393, endPoint y: 436, distance: 306.1
click at [395, 437] on div "From Address CONTRACT WAREHOUSING & LOGISTICS 17 Allens Road East Tamaki Auckla…" at bounding box center [524, 195] width 754 height 546
type input "8"
type input "8.28"
type input "8.4"
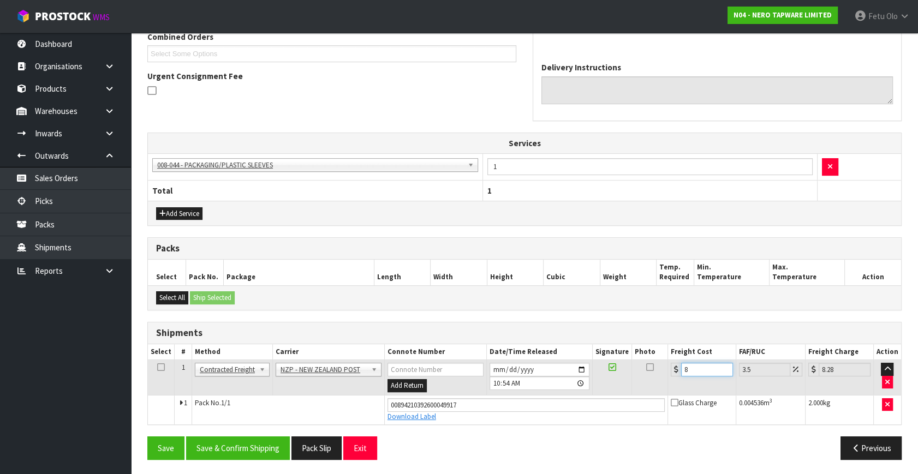
type input "8.69"
type input "8.45"
type input "8.75"
type input "8.45"
click at [266, 441] on button "Save & Confirm Shipping" at bounding box center [238, 448] width 104 height 23
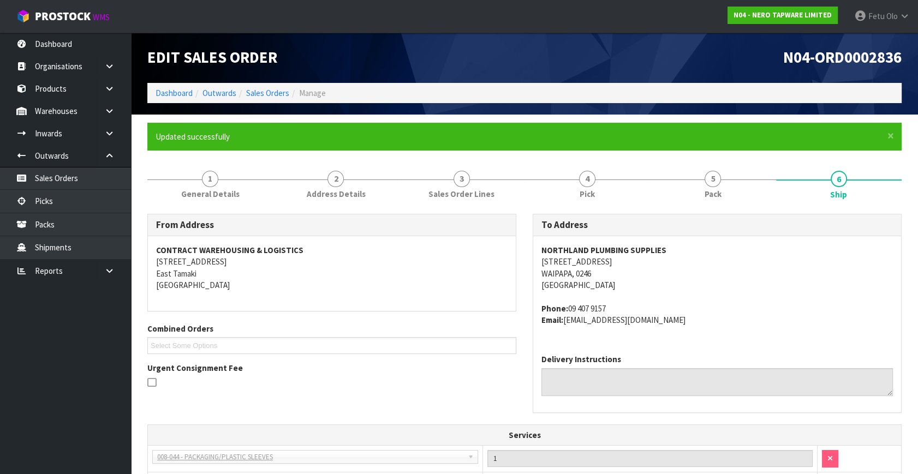
scroll to position [262, 0]
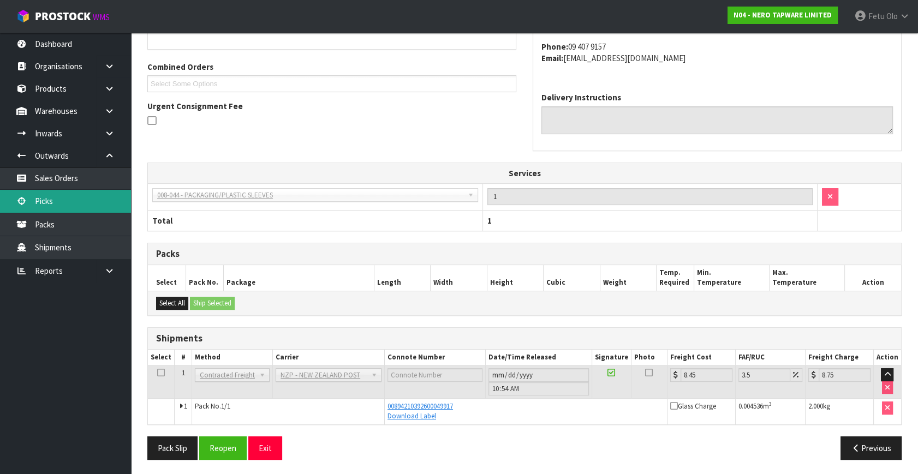
click at [47, 202] on link "Picks" at bounding box center [65, 201] width 131 height 22
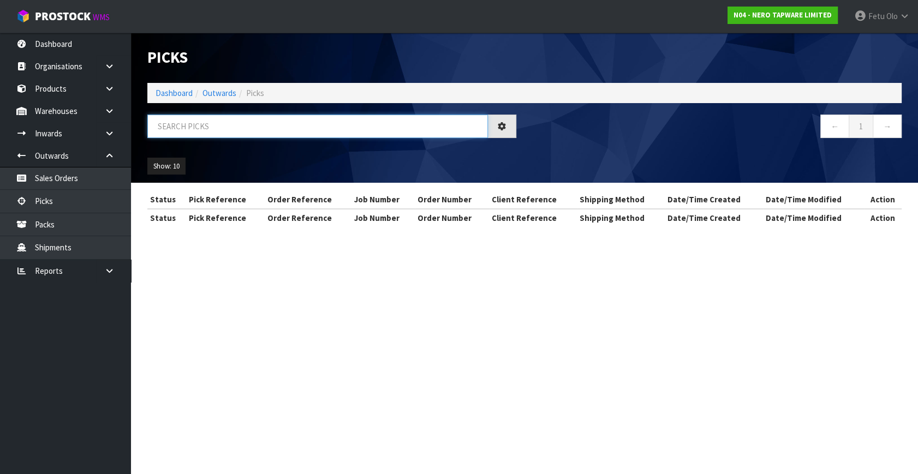
click at [231, 120] on input "text" at bounding box center [317, 126] width 341 height 23
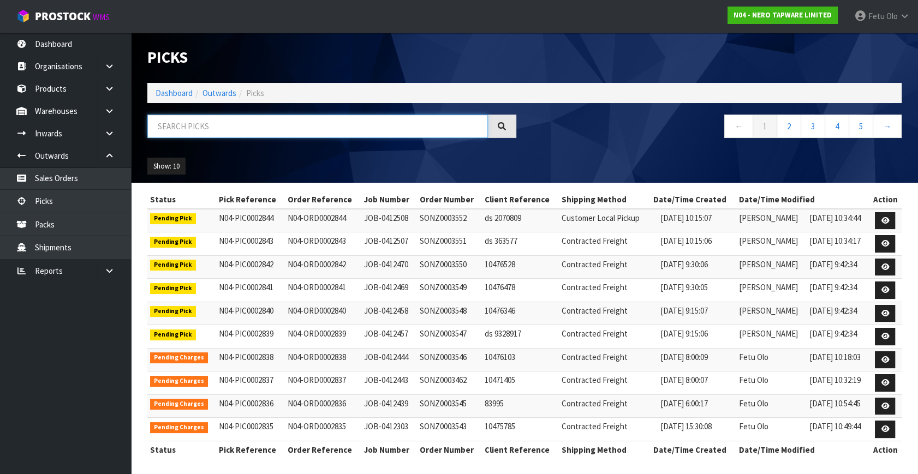
click at [231, 120] on input "text" at bounding box center [317, 126] width 341 height 23
type input "002834"
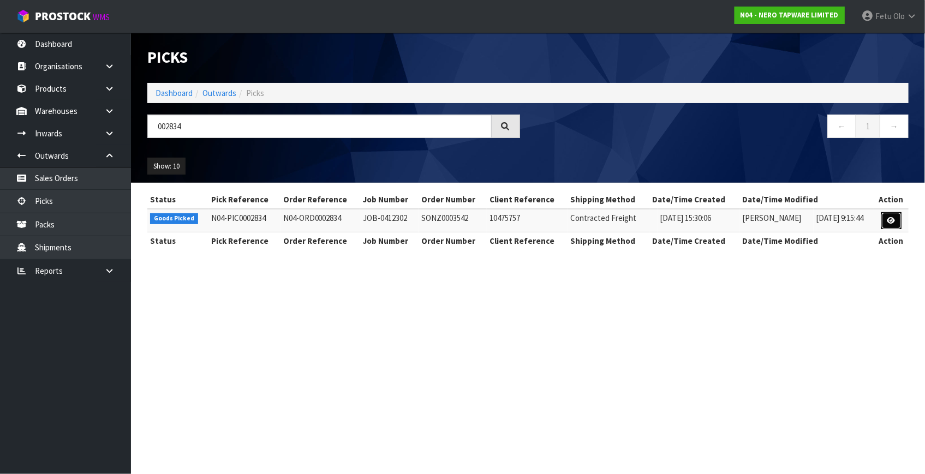
click at [893, 226] on link at bounding box center [891, 220] width 20 height 17
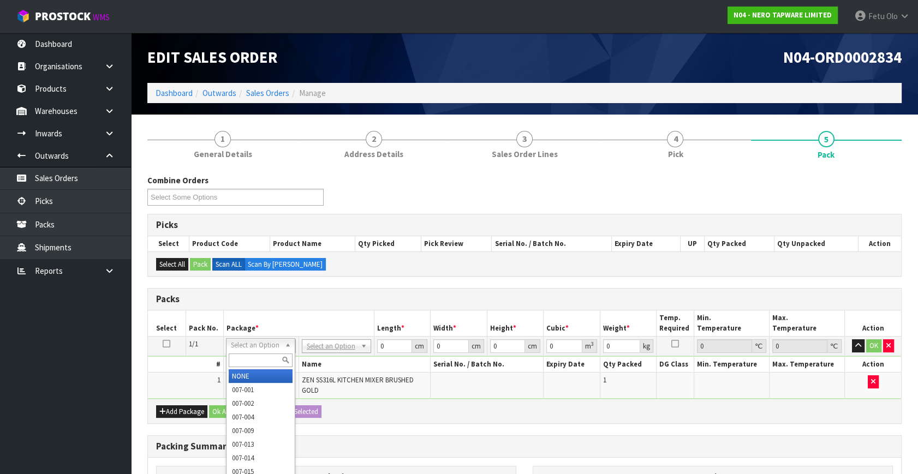
drag, startPoint x: 266, startPoint y: 371, endPoint x: 295, endPoint y: 364, distance: 29.9
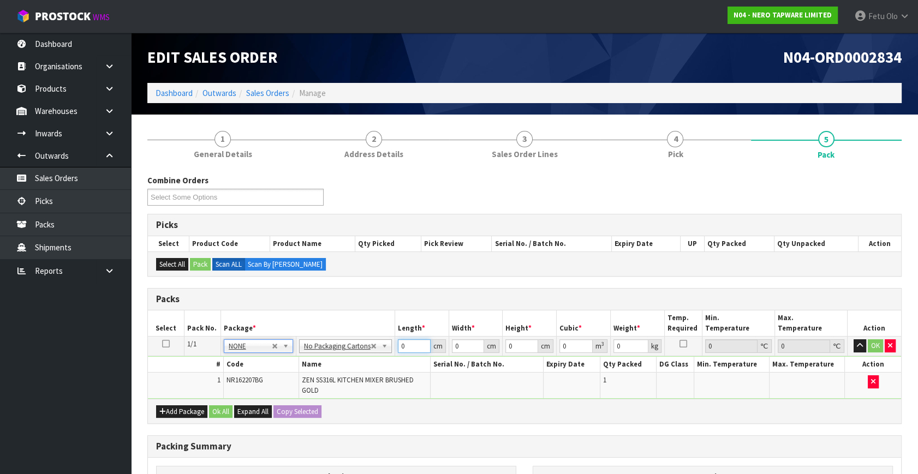
drag, startPoint x: 315, startPoint y: 379, endPoint x: 291, endPoint y: 390, distance: 26.7
click at [291, 390] on tbody "1/1 NONE 007-001 007-002 007-004 007-009 007-013 007-014 007-015 007-017 007-01…" at bounding box center [524, 368] width 753 height 63
type input "56"
type input "31"
type input "9"
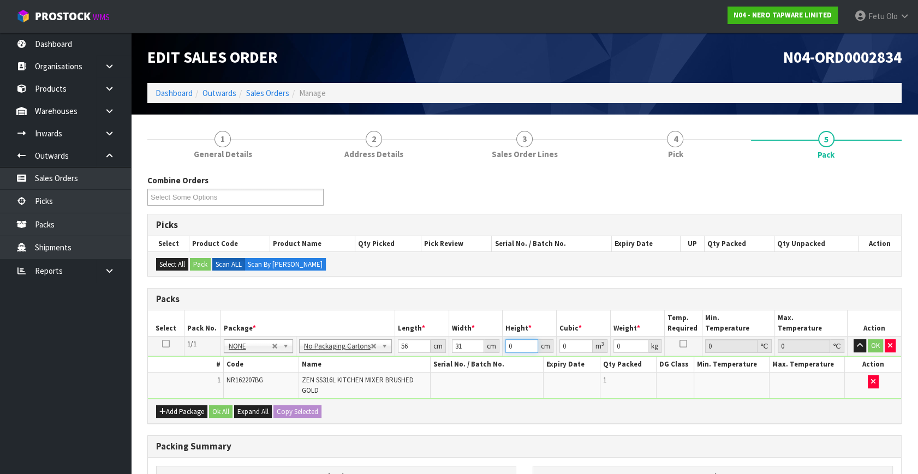
type input "0.015624"
type input "9"
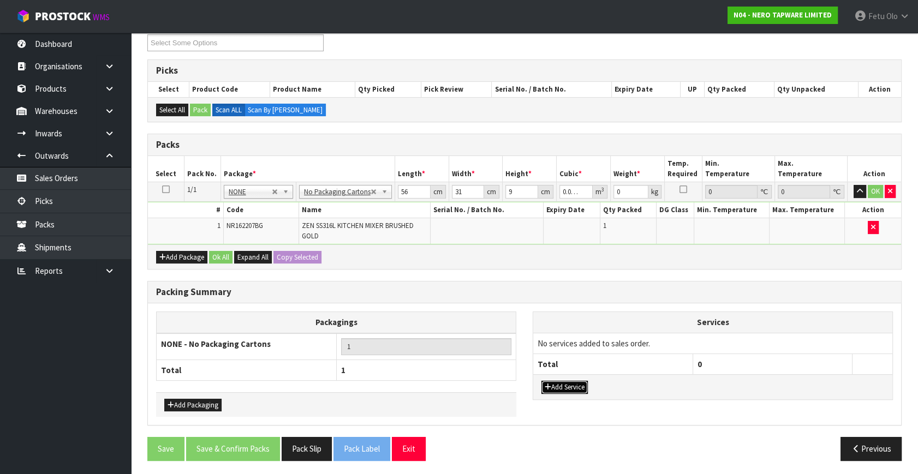
click at [581, 383] on button "Add Service" at bounding box center [564, 387] width 46 height 13
drag, startPoint x: 596, startPoint y: 341, endPoint x: 584, endPoint y: 353, distance: 17.4
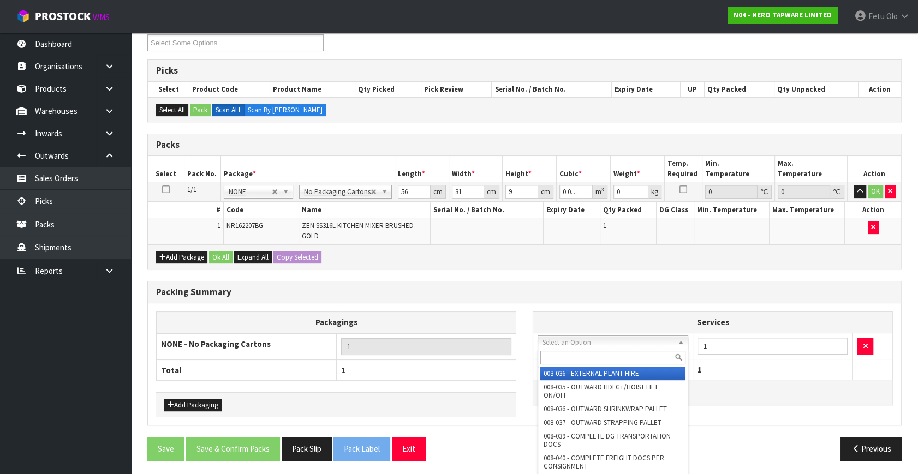
click at [584, 353] on input "text" at bounding box center [612, 358] width 145 height 14
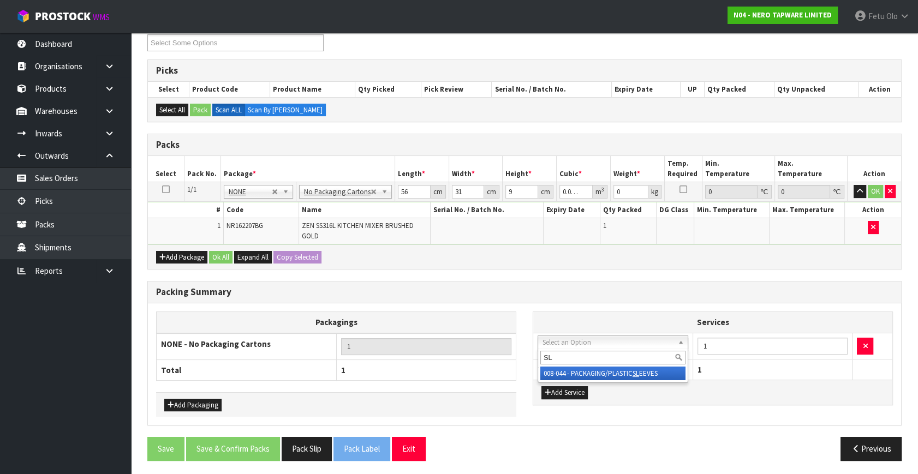
type input "SL"
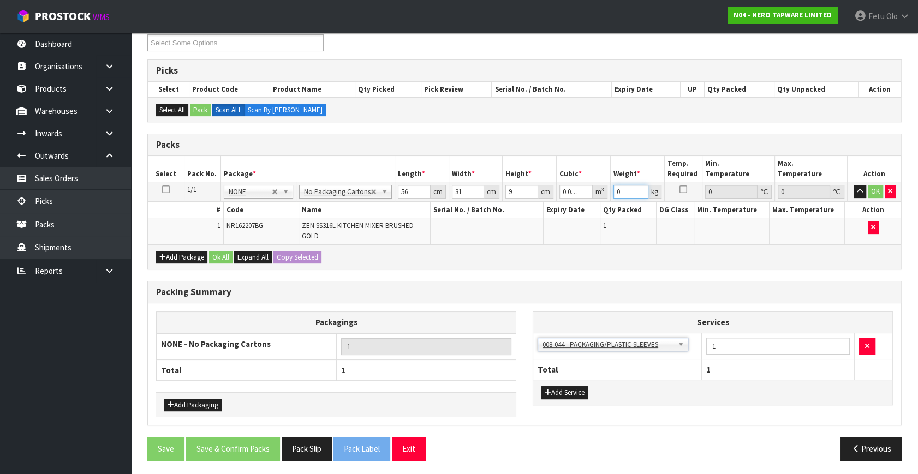
drag, startPoint x: 610, startPoint y: 194, endPoint x: 575, endPoint y: 210, distance: 38.8
click at [575, 210] on tbody "1/1 NONE 007-001 007-002 007-004 007-009 007-013 007-014 007-015 007-017 007-01…" at bounding box center [524, 213] width 753 height 63
type input "3"
click button "OK" at bounding box center [875, 191] width 15 height 13
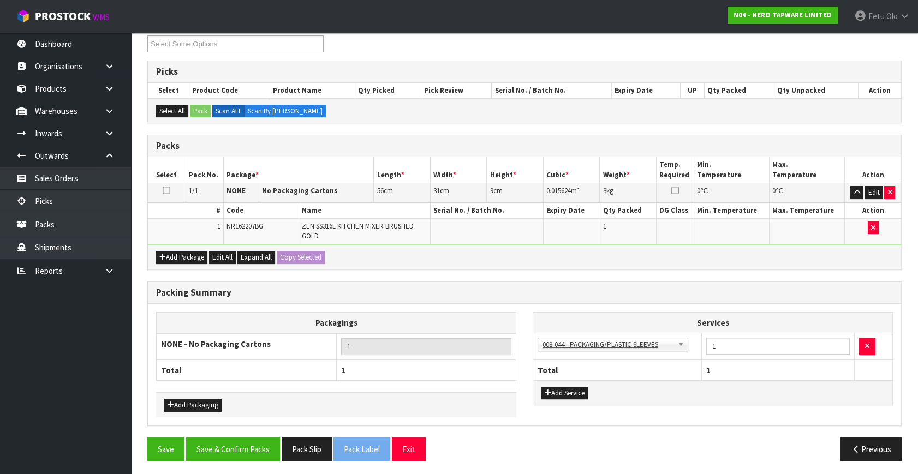
click at [236, 458] on div "Save Save & Confirm Packs Pack Slip Pack Label Exit Previous" at bounding box center [524, 454] width 771 height 32
click at [257, 438] on button "Save & Confirm Packs" at bounding box center [233, 449] width 94 height 23
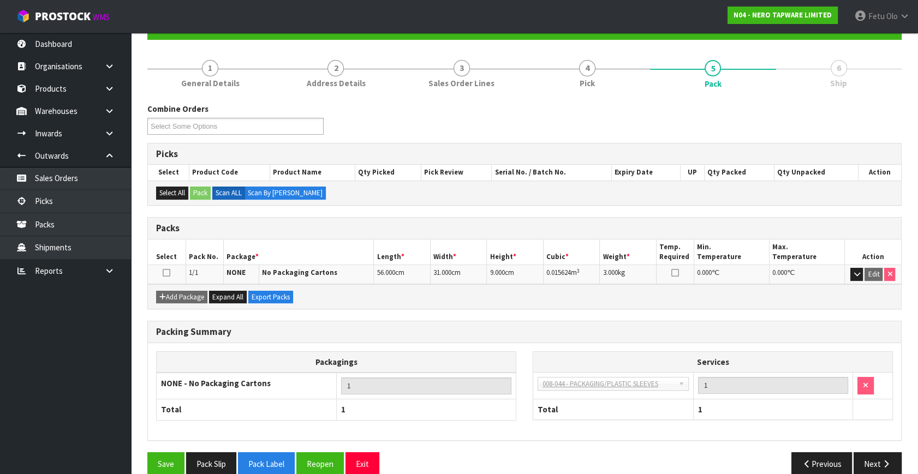
scroll to position [126, 0]
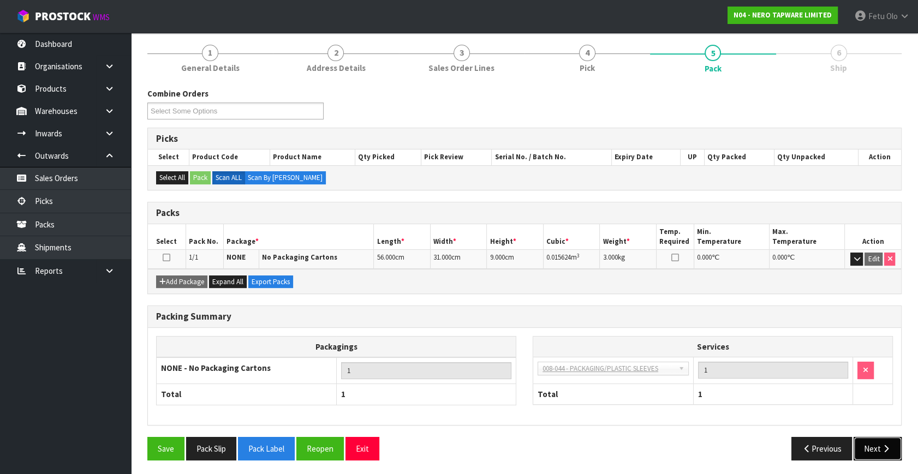
click at [883, 440] on button "Next" at bounding box center [878, 448] width 48 height 23
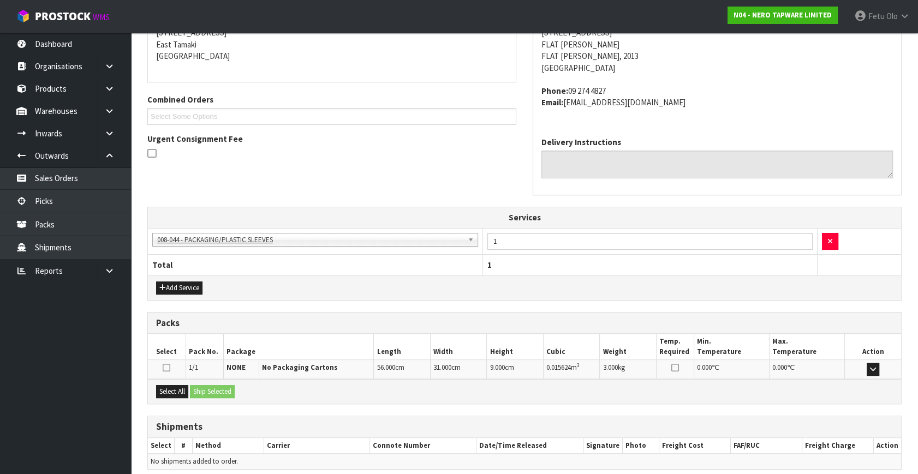
scroll to position [274, 0]
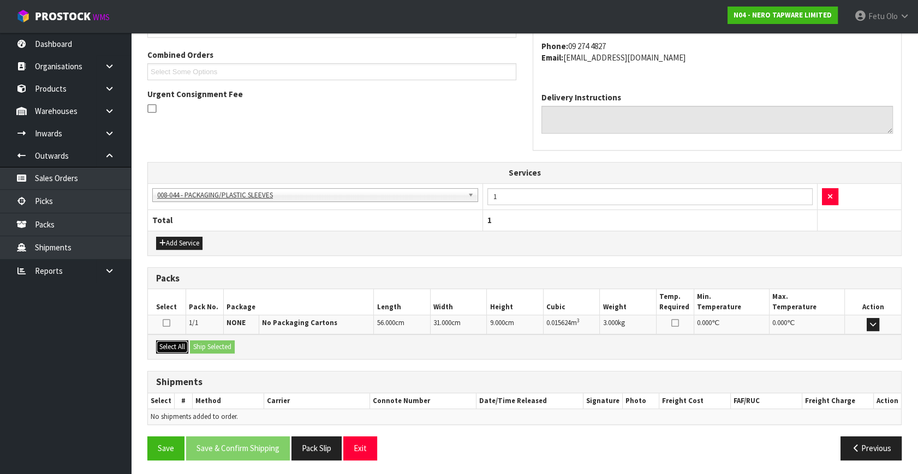
click at [168, 349] on button "Select All" at bounding box center [172, 347] width 32 height 13
click at [210, 341] on button "Ship Selected" at bounding box center [212, 347] width 45 height 13
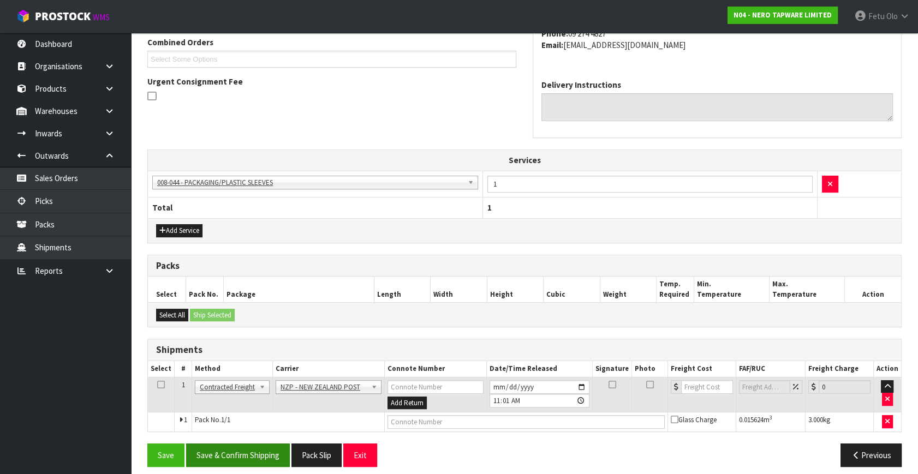
scroll to position [294, 0]
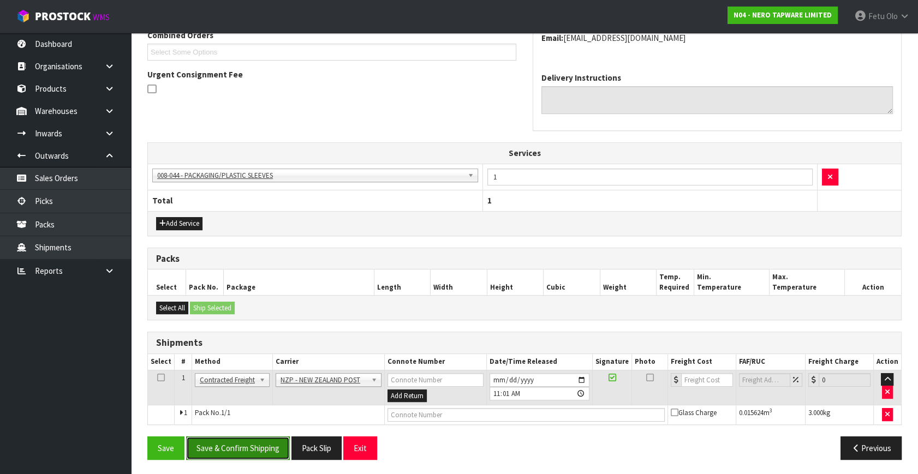
click at [278, 440] on button "Save & Confirm Shipping" at bounding box center [238, 448] width 104 height 23
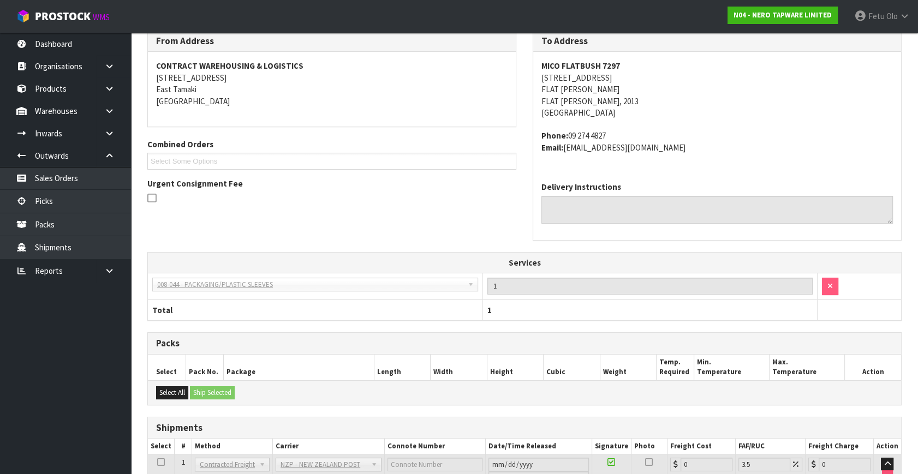
scroll to position [278, 0]
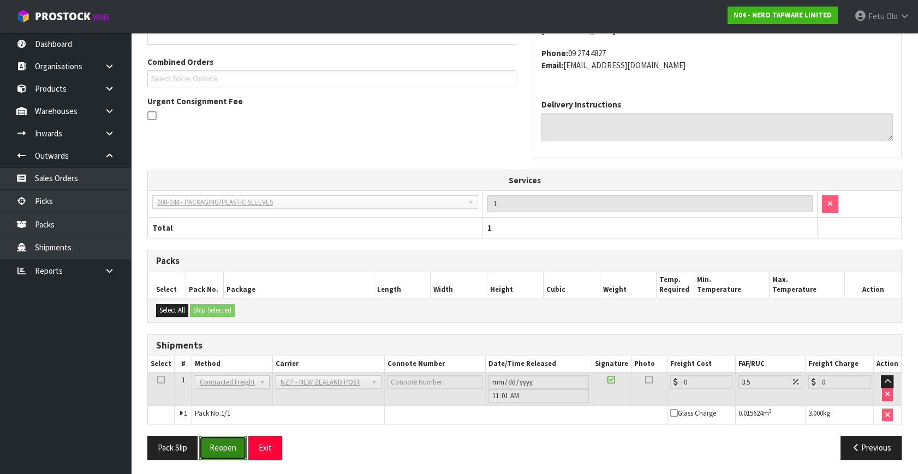
drag, startPoint x: 201, startPoint y: 448, endPoint x: 218, endPoint y: 427, distance: 27.1
click at [201, 448] on button "Reopen" at bounding box center [222, 447] width 47 height 23
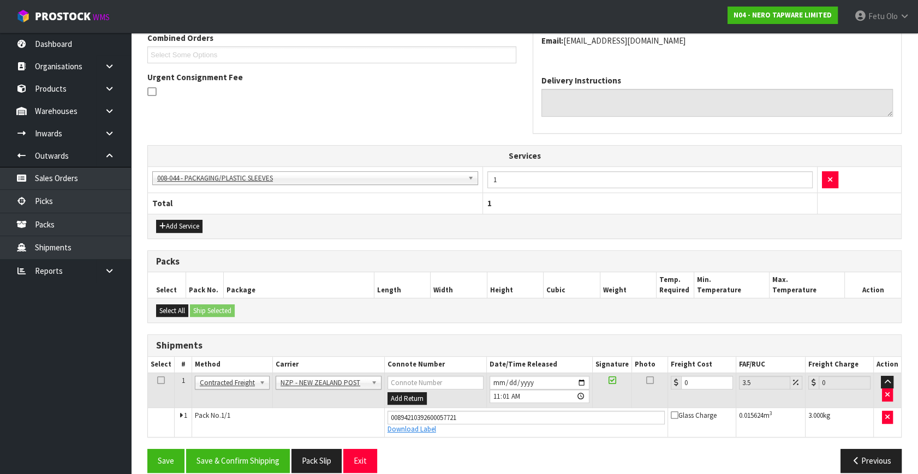
scroll to position [304, 0]
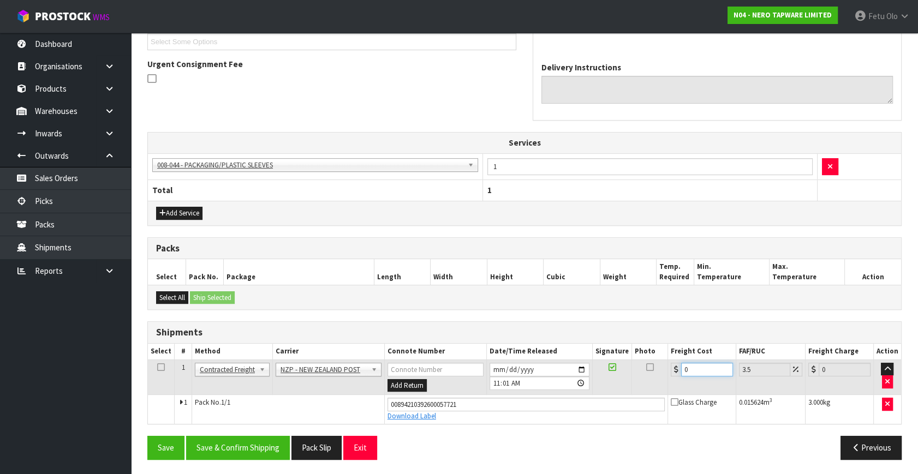
drag, startPoint x: 715, startPoint y: 371, endPoint x: 228, endPoint y: 389, distance: 487.2
click at [239, 393] on tbody "1 Client Local Pickup Customer Local Pickup Company Freight Contracted Freight …" at bounding box center [524, 392] width 753 height 64
type input "4"
type input "4.14"
type input "4.3"
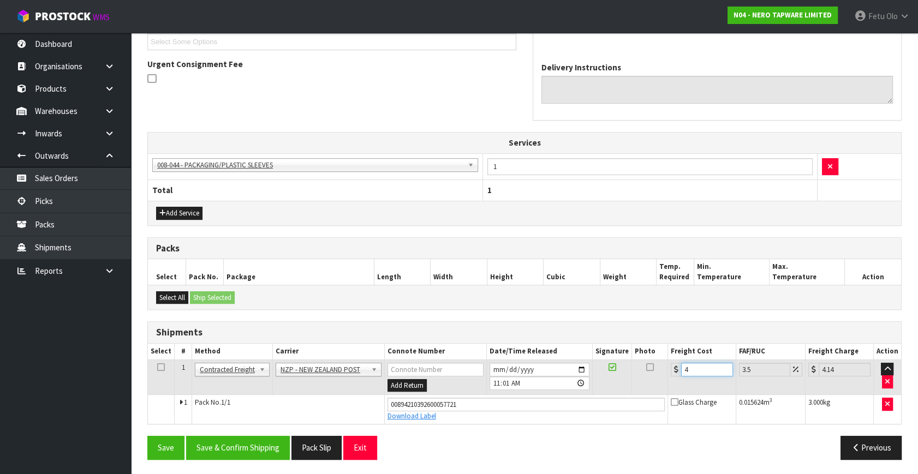
type input "4.45"
type input "4.33"
type input "4.48"
type input "4.33"
click at [267, 442] on button "Save & Confirm Shipping" at bounding box center [238, 447] width 104 height 23
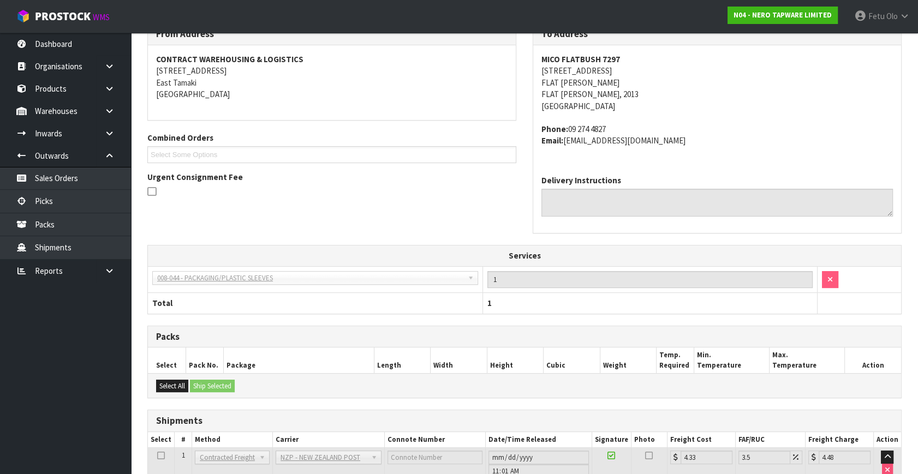
scroll to position [274, 0]
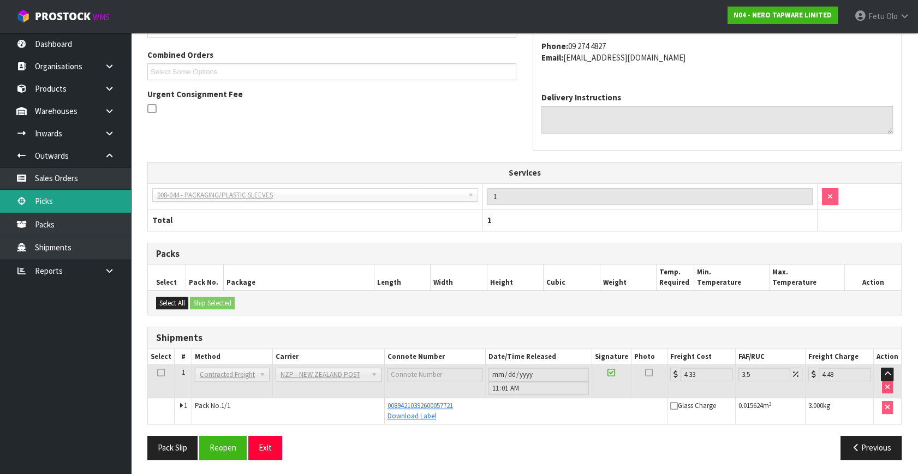
click at [24, 198] on icon at bounding box center [21, 201] width 10 height 8
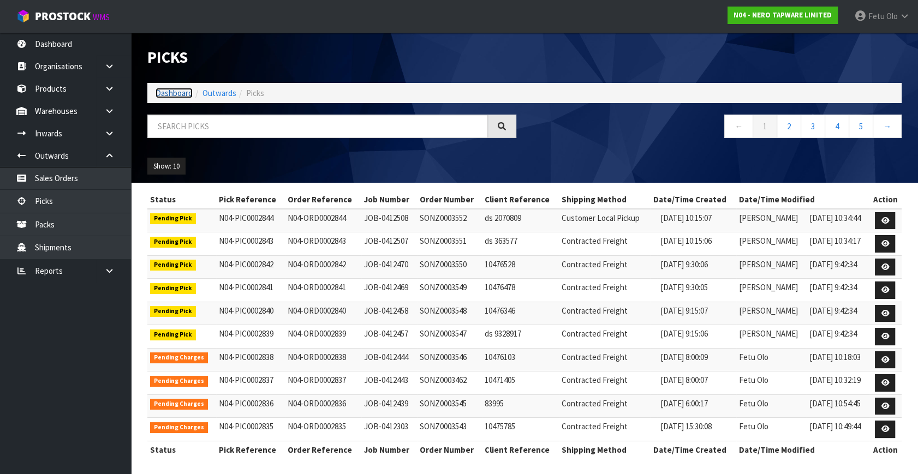
click at [180, 95] on link "Dashboard" at bounding box center [174, 93] width 37 height 10
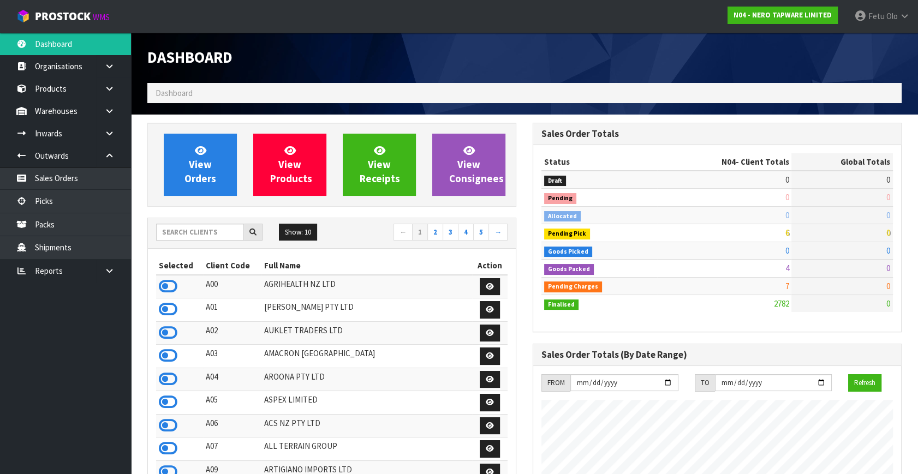
scroll to position [860, 385]
click at [202, 229] on input "text" at bounding box center [200, 232] width 88 height 17
type input "N03"
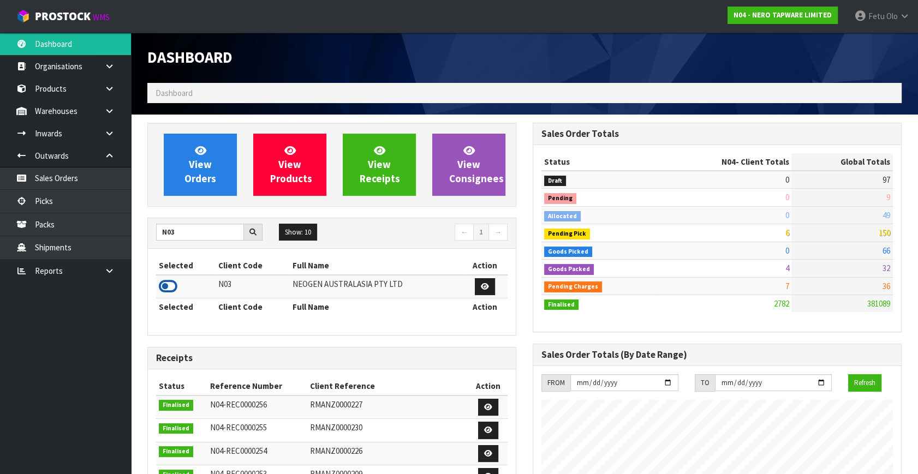
click at [165, 290] on icon at bounding box center [168, 286] width 19 height 16
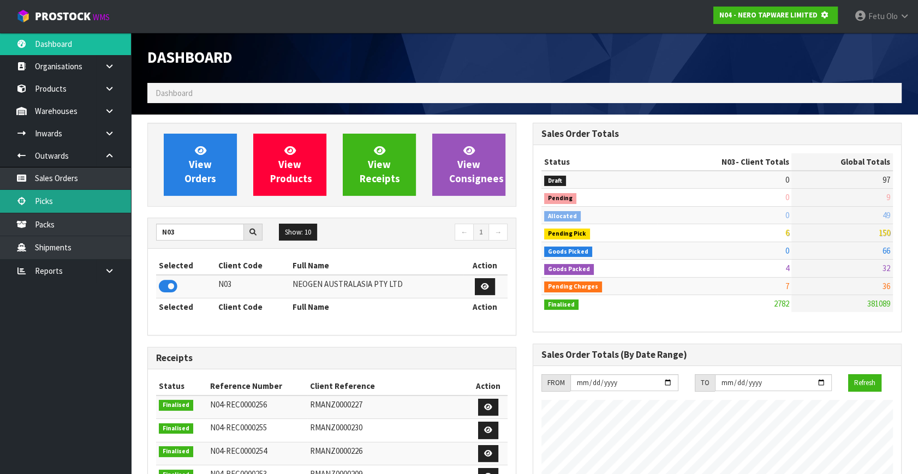
scroll to position [680, 385]
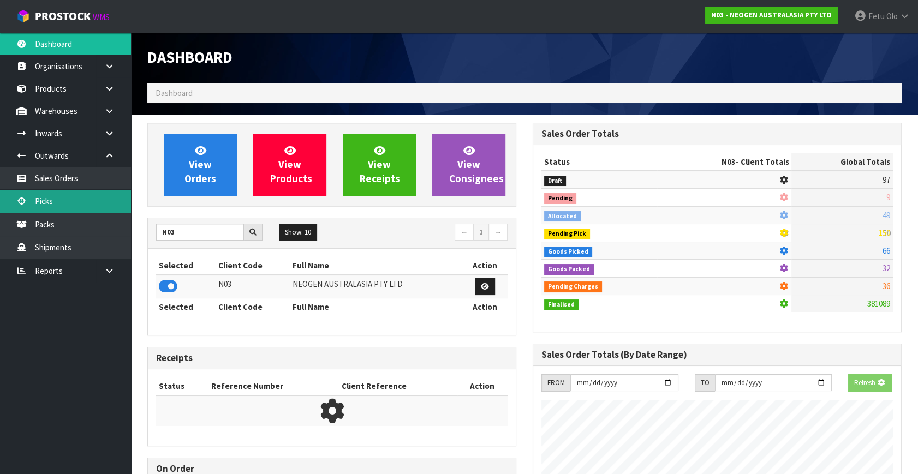
click at [64, 201] on link "Picks" at bounding box center [65, 201] width 131 height 22
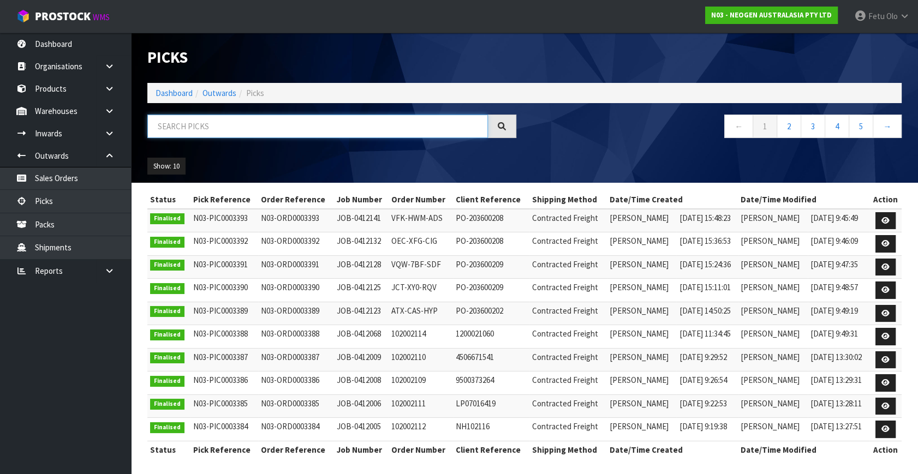
click at [248, 120] on input "text" at bounding box center [317, 126] width 341 height 23
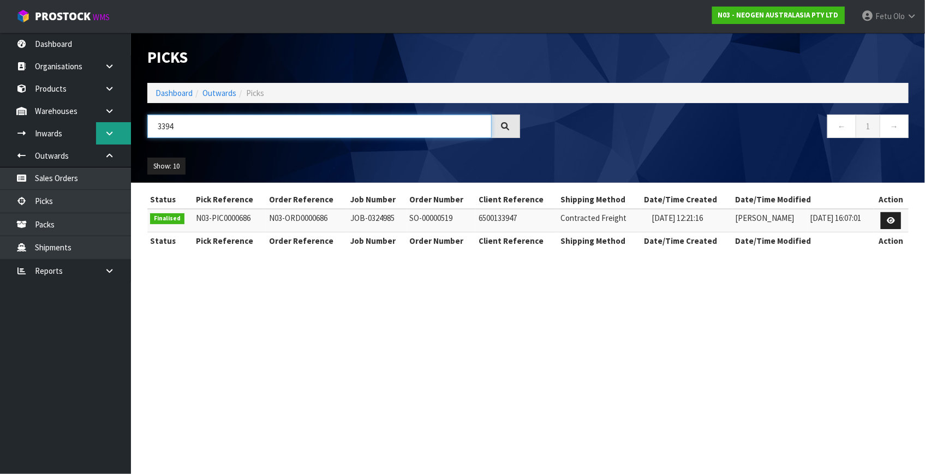
drag, startPoint x: 148, startPoint y: 135, endPoint x: 120, endPoint y: 144, distance: 30.2
click at [122, 144] on body "Toggle navigation ProStock WMS N03 - NEOGEN AUSTRALASIA PTY LTD Fetu Olo Logout…" at bounding box center [462, 237] width 925 height 474
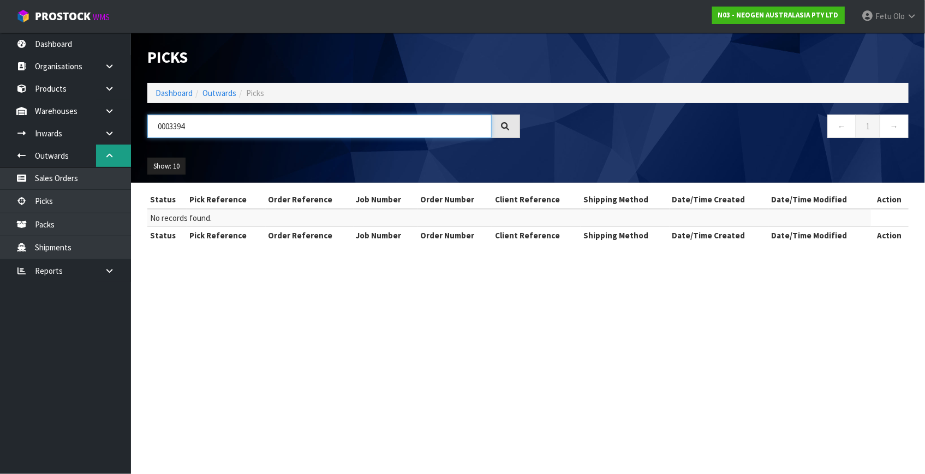
drag, startPoint x: 198, startPoint y: 129, endPoint x: 125, endPoint y: 145, distance: 74.3
click at [126, 143] on body "Toggle navigation ProStock WMS N03 - NEOGEN AUSTRALASIA PTY LTD Fetu Olo Logout…" at bounding box center [462, 237] width 925 height 474
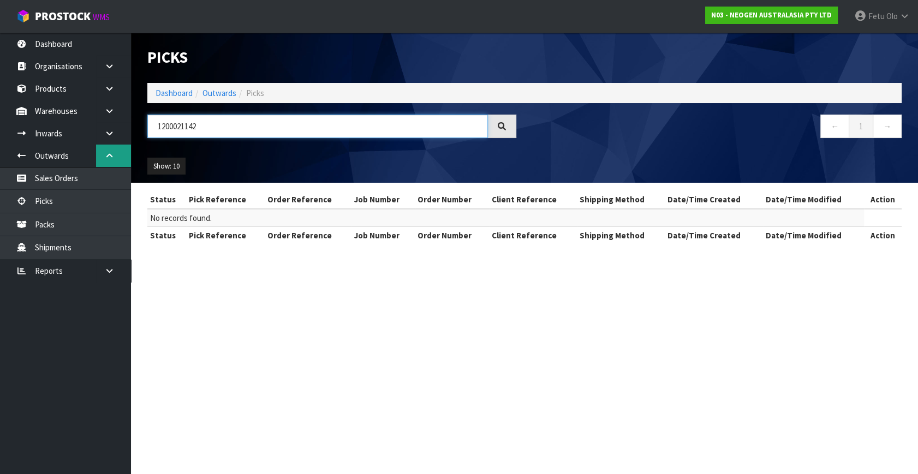
type input "1200021142"
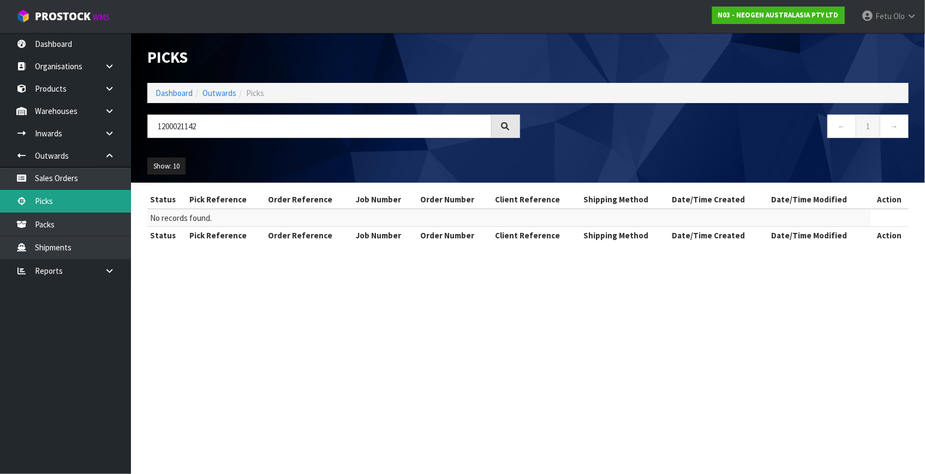
click at [60, 198] on link "Picks" at bounding box center [65, 201] width 131 height 22
click at [165, 91] on link "Dashboard" at bounding box center [174, 93] width 37 height 10
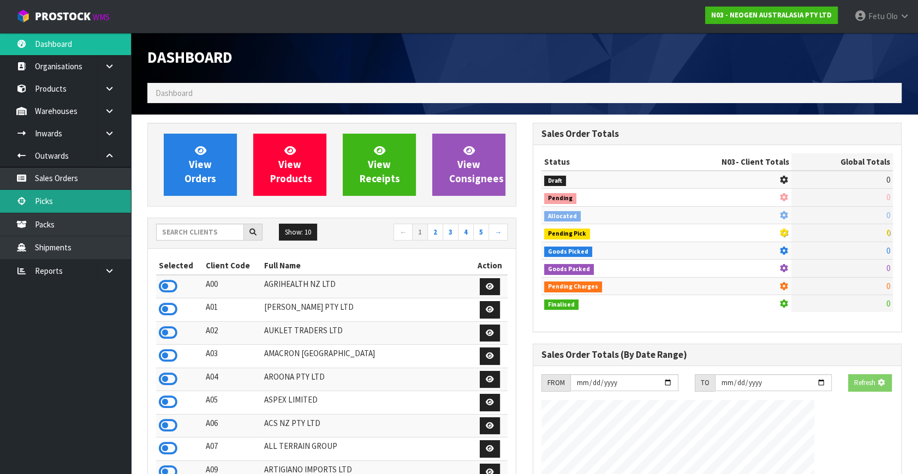
click at [46, 201] on link "Picks" at bounding box center [65, 201] width 131 height 22
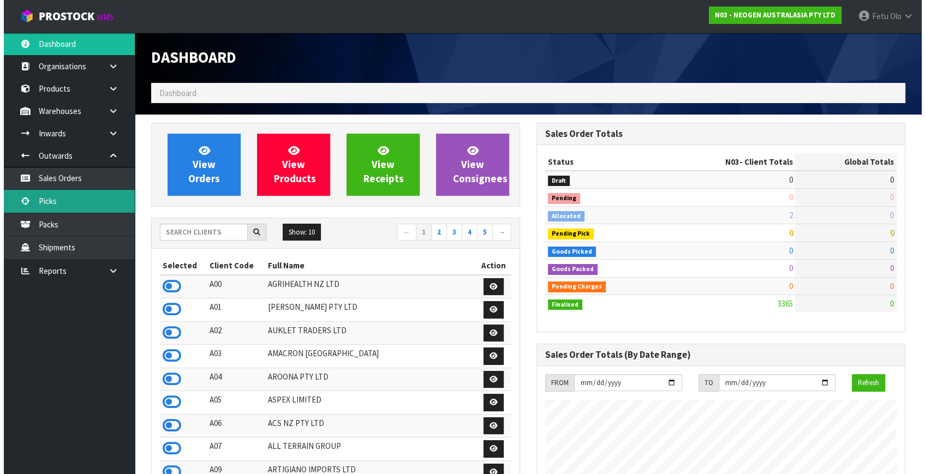
scroll to position [860, 385]
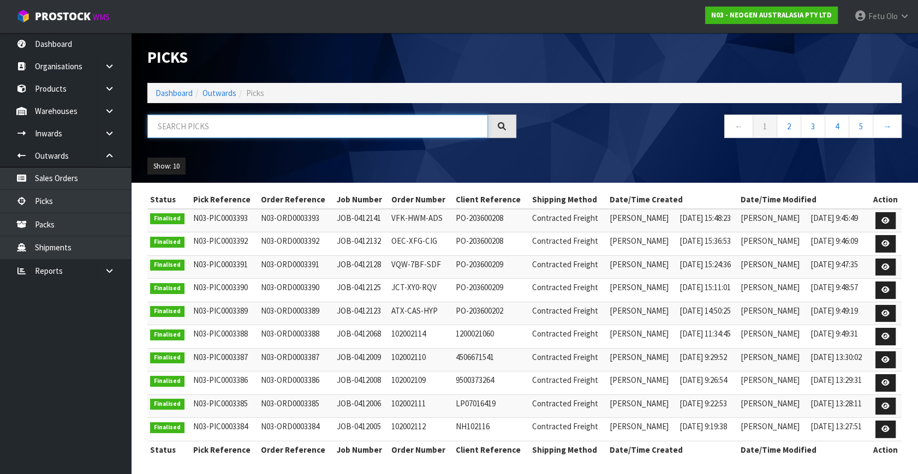
click at [191, 120] on input "text" at bounding box center [317, 126] width 341 height 23
type input "JOB-0412517"
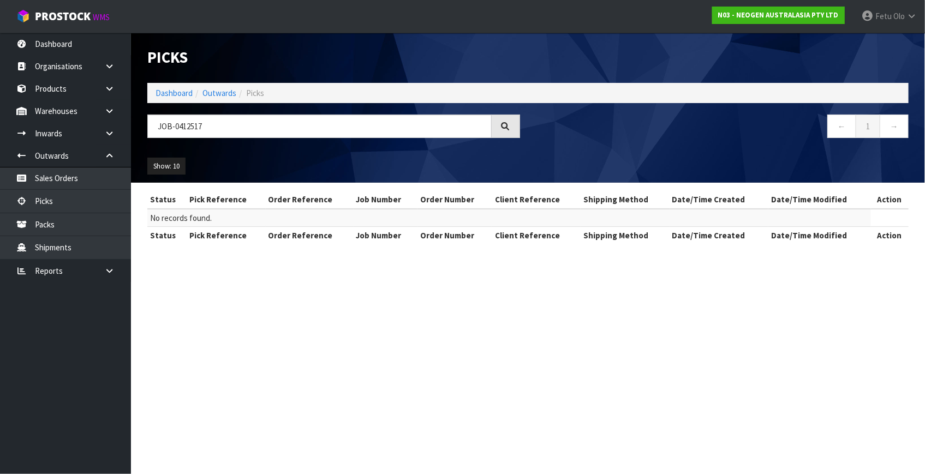
click at [567, 354] on section "Picks Dashboard Outwards Picks JOB-0412517 ← 1 → Show: 10 5 10 25 50 Status Pic…" at bounding box center [462, 237] width 925 height 474
drag, startPoint x: 291, startPoint y: 372, endPoint x: 291, endPoint y: 327, distance: 44.8
click at [291, 372] on section "Picks Dashboard Outwards Picks JOB-0412517 ← 1 → Show: 10 5 10 25 50 Status Pic…" at bounding box center [462, 237] width 925 height 474
click at [49, 198] on link "Picks" at bounding box center [65, 201] width 131 height 22
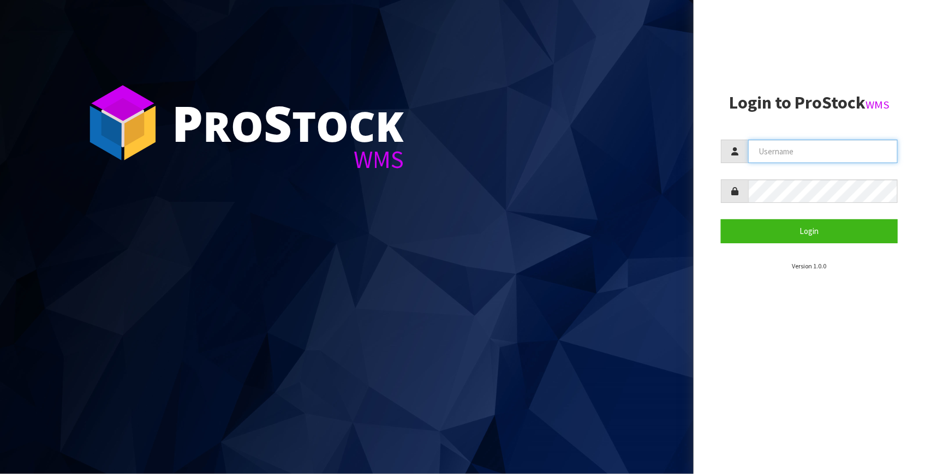
type input "[EMAIL_ADDRESS][DOMAIN_NAME]"
drag, startPoint x: 773, startPoint y: 161, endPoint x: 777, endPoint y: 153, distance: 9.0
click at [773, 161] on input "[EMAIL_ADDRESS][DOMAIN_NAME]" at bounding box center [823, 151] width 150 height 23
click at [777, 153] on input "[EMAIL_ADDRESS][DOMAIN_NAME]" at bounding box center [823, 151] width 150 height 23
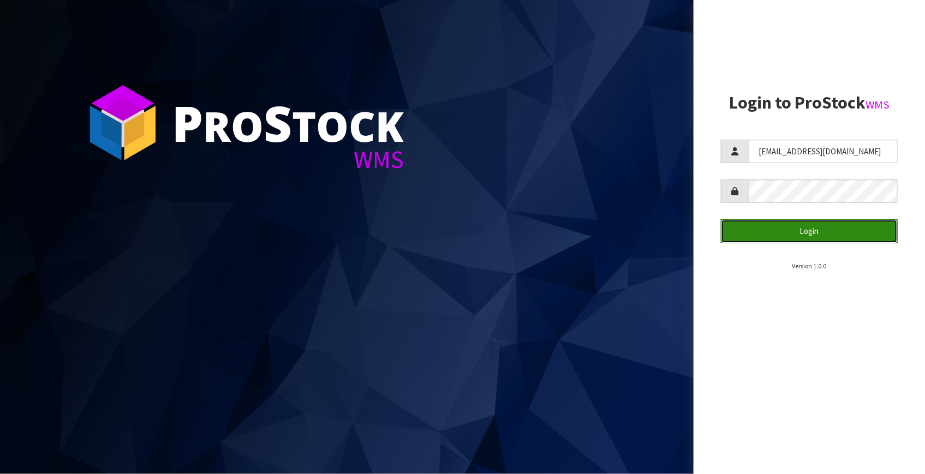
click at [753, 234] on button "Login" at bounding box center [809, 230] width 177 height 23
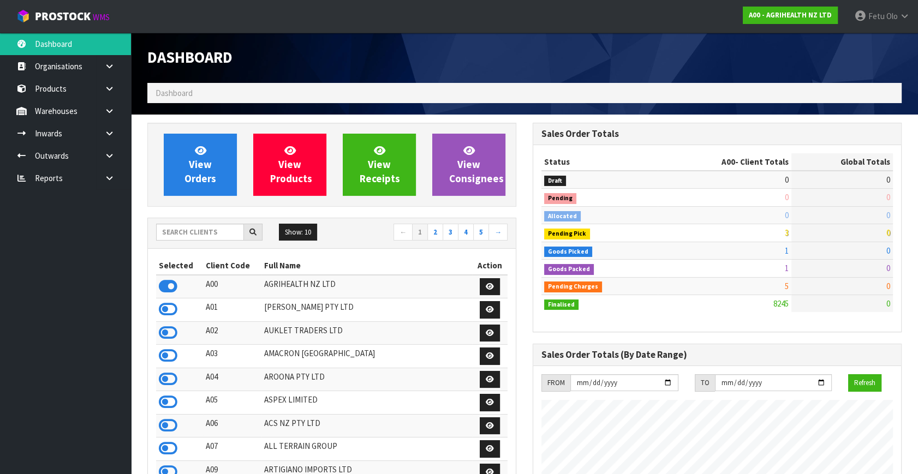
scroll to position [825, 385]
click at [183, 227] on input "text" at bounding box center [200, 232] width 88 height 17
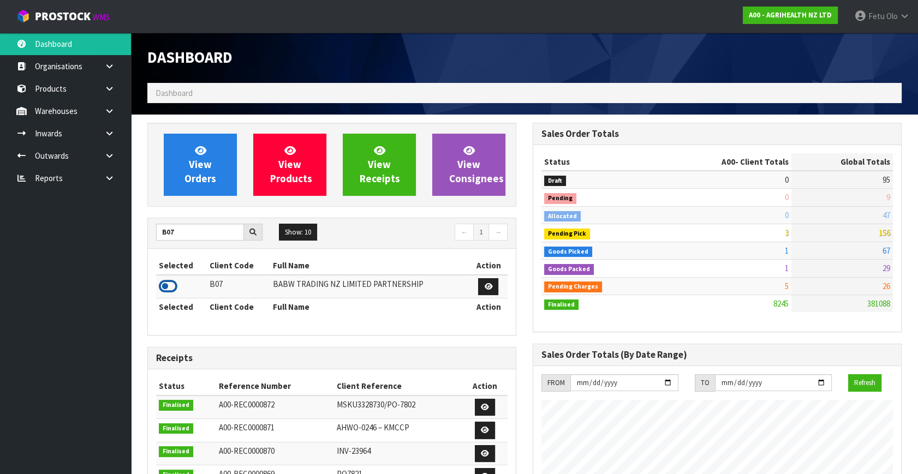
click at [163, 290] on icon at bounding box center [168, 286] width 19 height 16
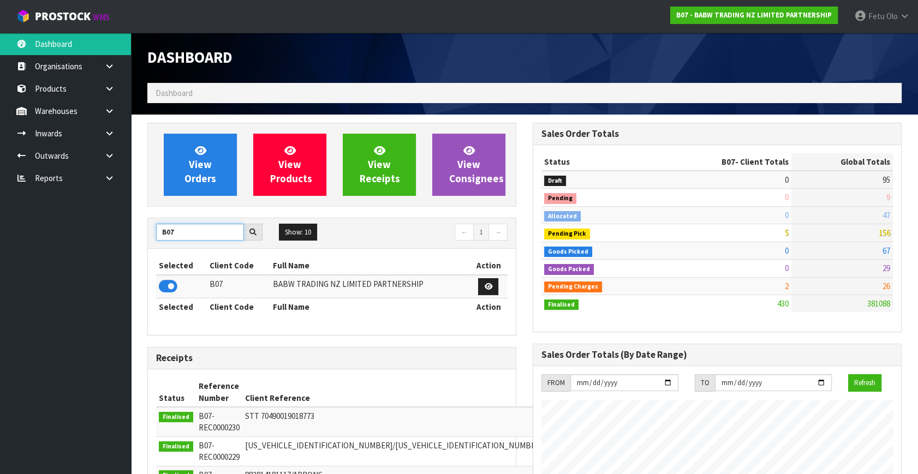
drag, startPoint x: 161, startPoint y: 229, endPoint x: 94, endPoint y: 231, distance: 66.6
click at [95, 234] on body "Toggle navigation ProStock WMS B07 - BABW TRADING NZ LIMITED PARTNERSHIP Fetu O…" at bounding box center [459, 237] width 918 height 474
type input "K01"
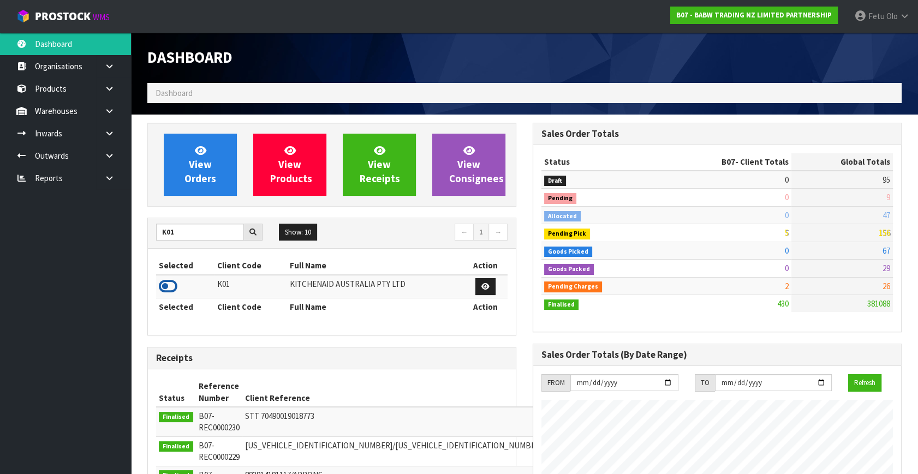
click at [163, 289] on icon at bounding box center [168, 286] width 19 height 16
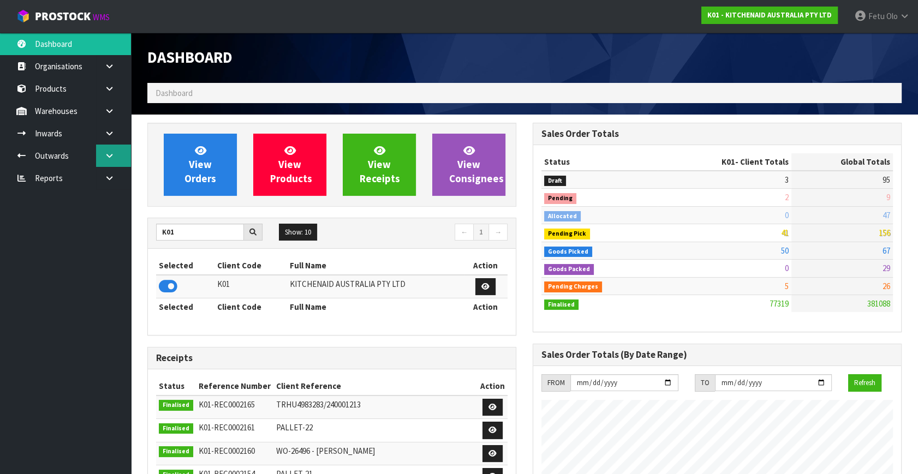
click at [103, 156] on link at bounding box center [113, 156] width 35 height 22
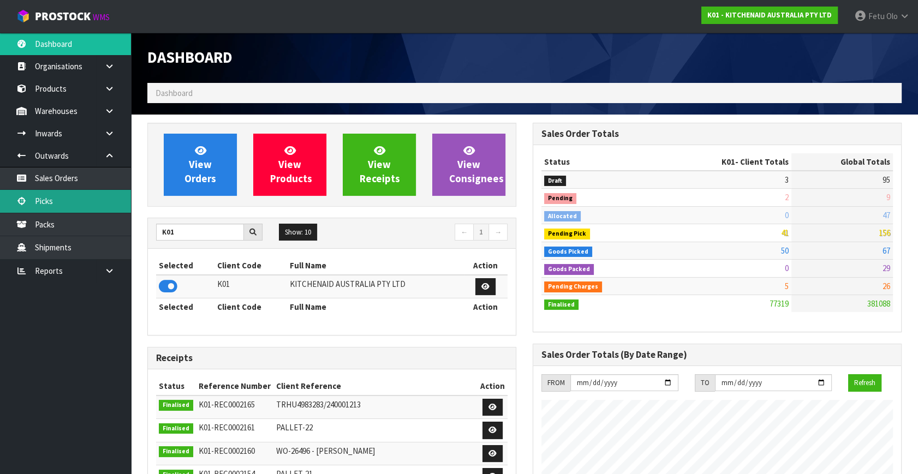
click at [65, 207] on link "Picks" at bounding box center [65, 201] width 131 height 22
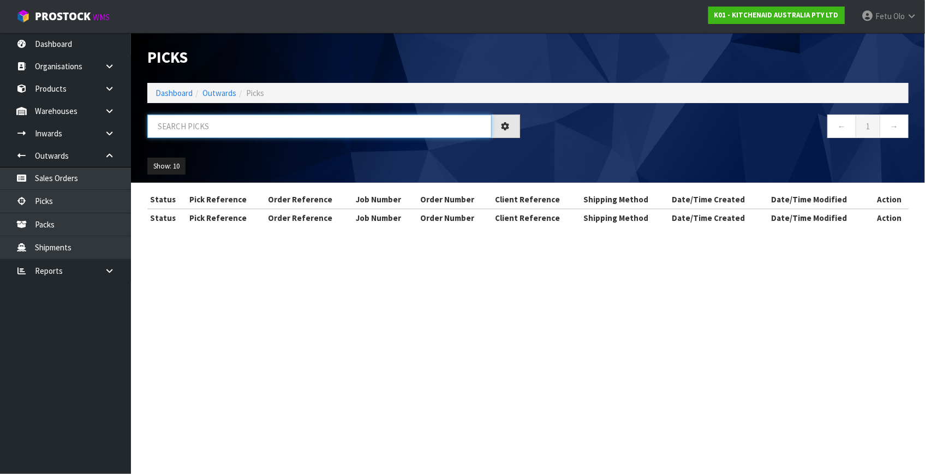
click at [245, 126] on input "text" at bounding box center [319, 126] width 344 height 23
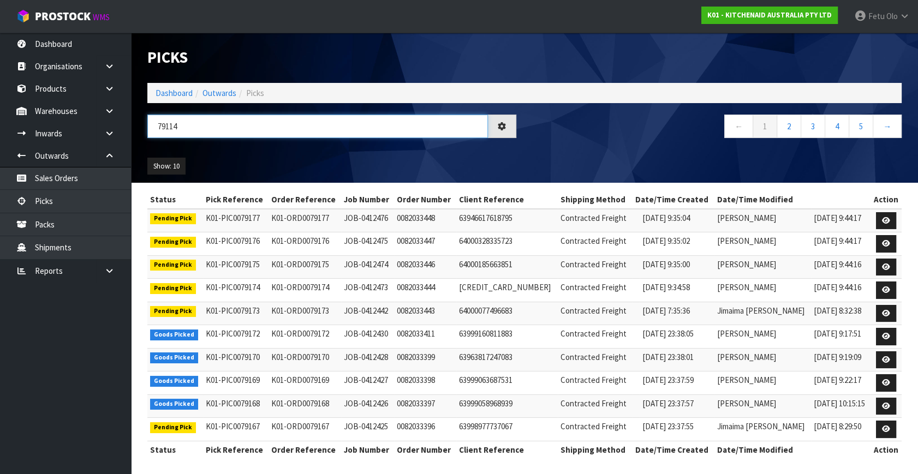
type input "79114"
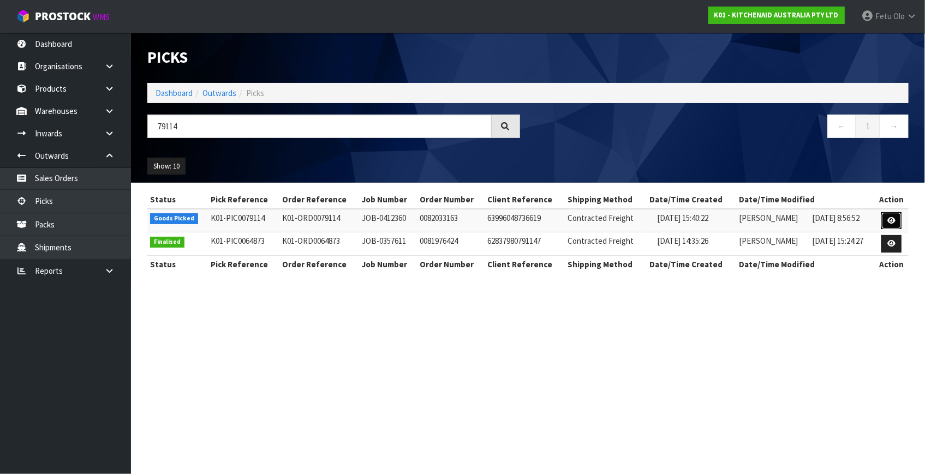
click at [887, 217] on link at bounding box center [891, 220] width 20 height 17
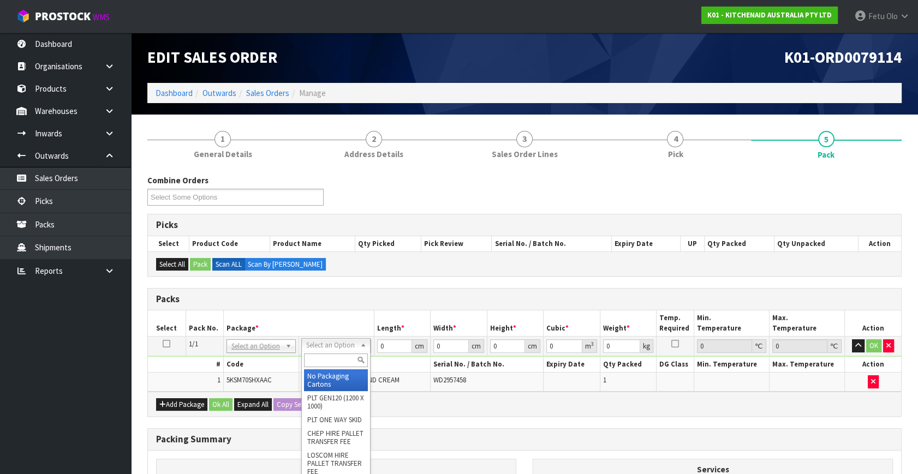
drag, startPoint x: 327, startPoint y: 368, endPoint x: 401, endPoint y: 355, distance: 74.9
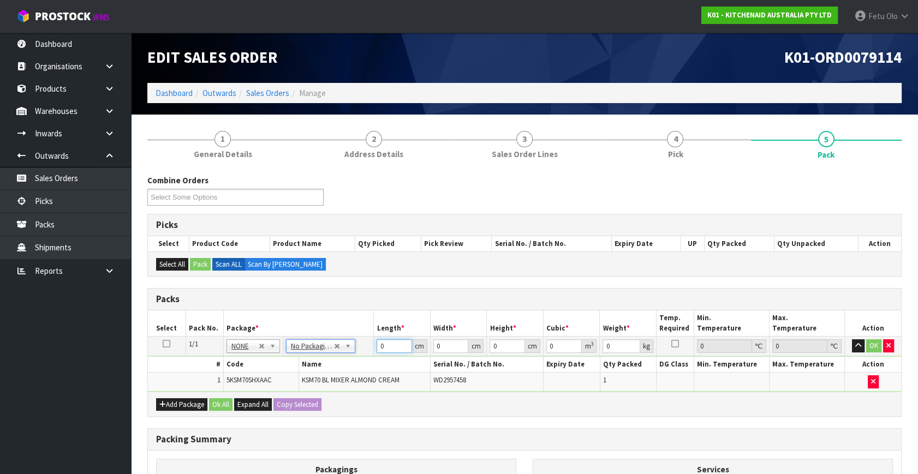
drag, startPoint x: 390, startPoint y: 349, endPoint x: 273, endPoint y: 377, distance: 120.2
click at [273, 377] on tbody "1/1 NONE 007-001 007-002 007-004 007-009 007-013 007-014 007-015 007-017 007-01…" at bounding box center [524, 364] width 753 height 55
type input "45"
type input "35"
type input "5"
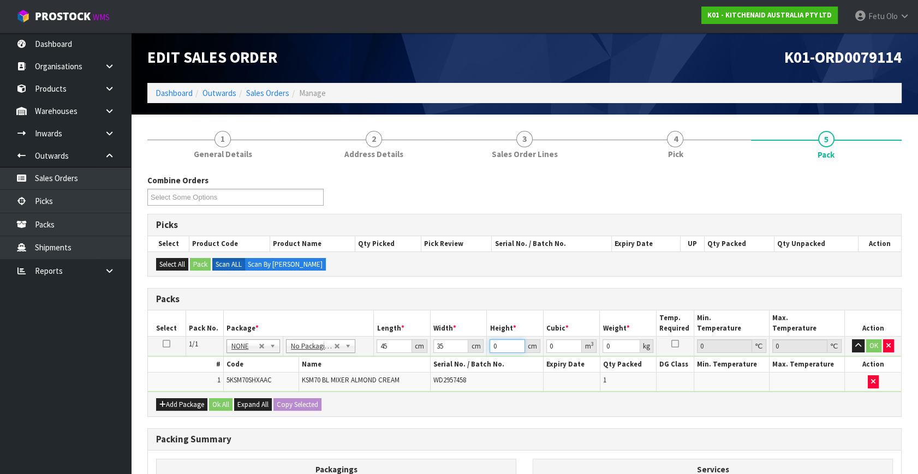
type input "0.007875"
type input "51"
type input "0.080325"
type input "51"
type input "17"
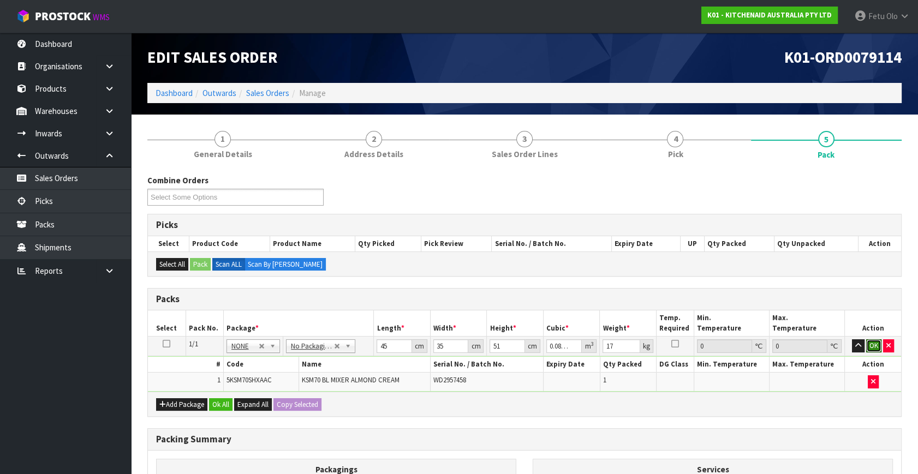
click button "OK" at bounding box center [873, 345] width 15 height 13
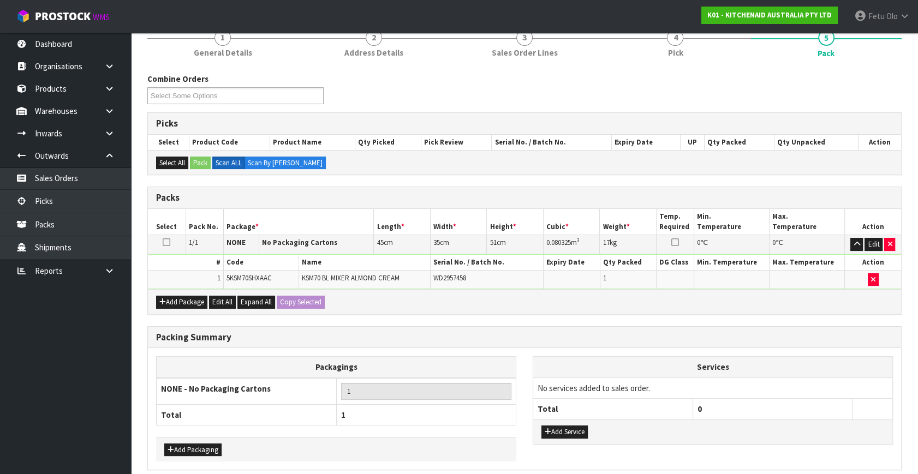
scroll to position [146, 0]
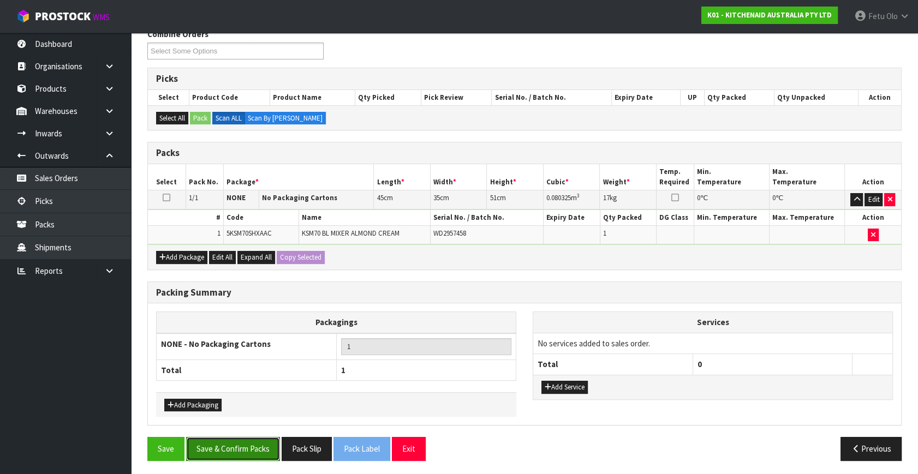
click at [234, 440] on button "Save & Confirm Packs" at bounding box center [233, 448] width 94 height 23
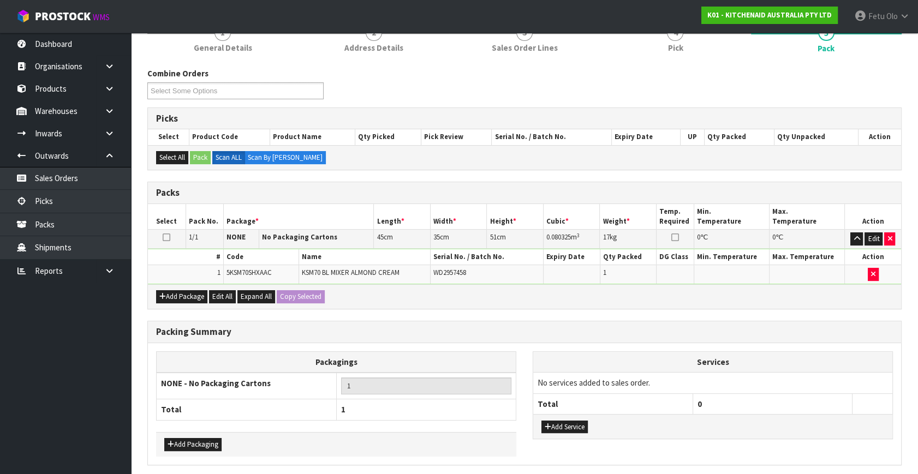
scroll to position [126, 0]
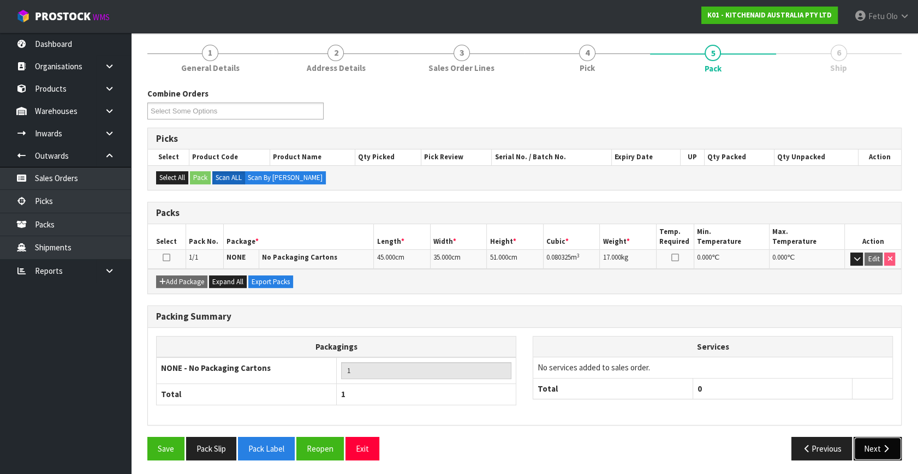
drag, startPoint x: 892, startPoint y: 437, endPoint x: 793, endPoint y: 427, distance: 99.8
click at [892, 437] on button "Next" at bounding box center [878, 448] width 48 height 23
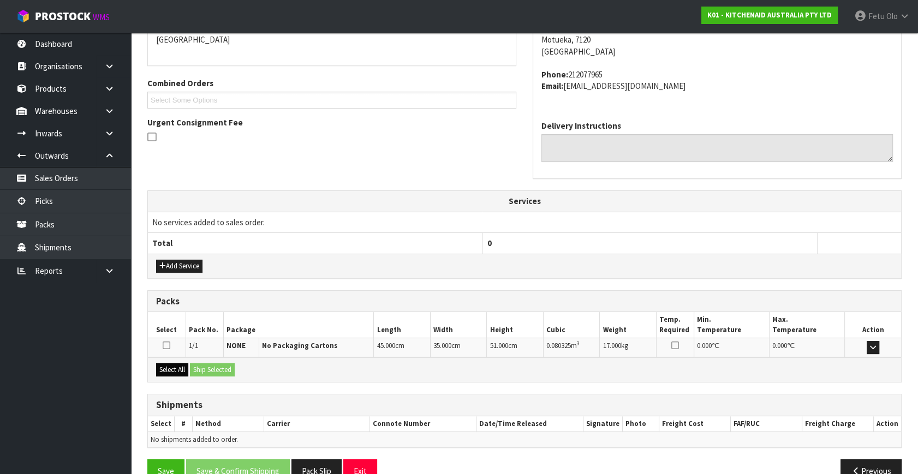
scroll to position [269, 0]
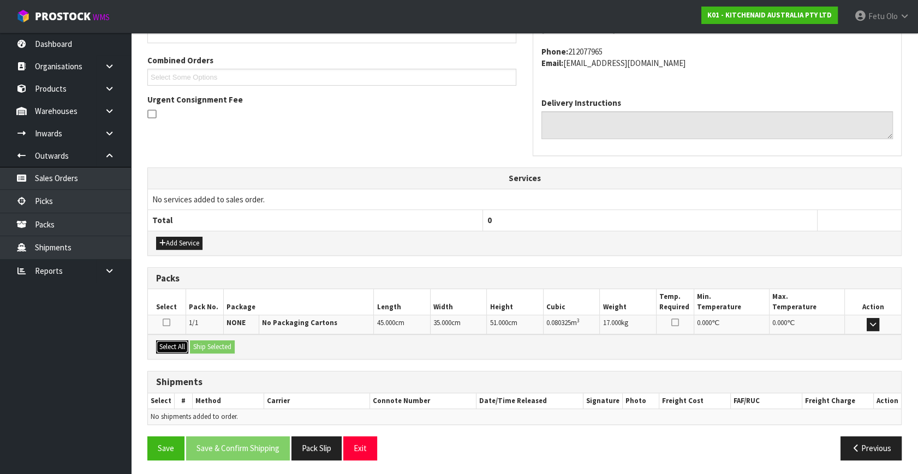
click at [174, 341] on button "Select All" at bounding box center [172, 347] width 32 height 13
click at [218, 344] on button "Ship Selected" at bounding box center [212, 347] width 45 height 13
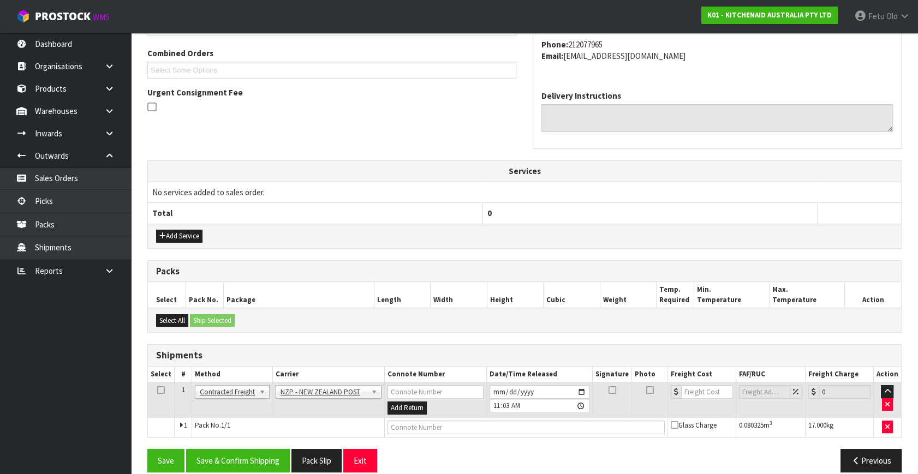
scroll to position [288, 0]
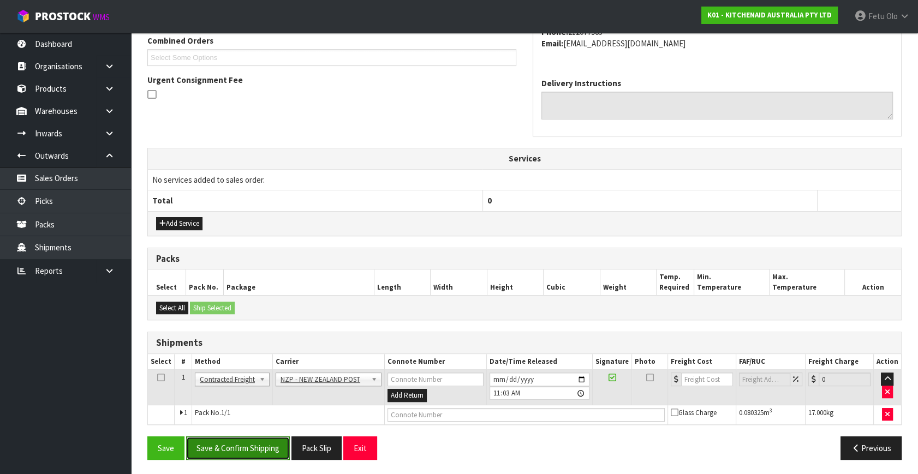
click at [272, 445] on button "Save & Confirm Shipping" at bounding box center [238, 448] width 104 height 23
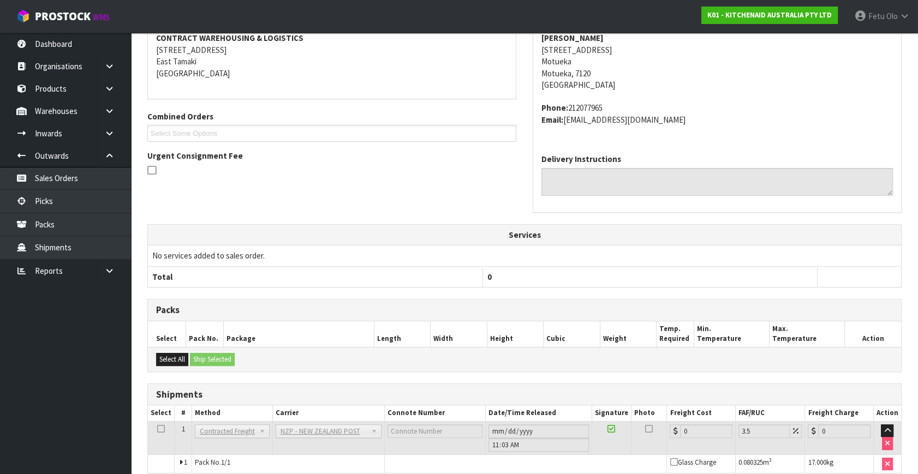
scroll to position [273, 0]
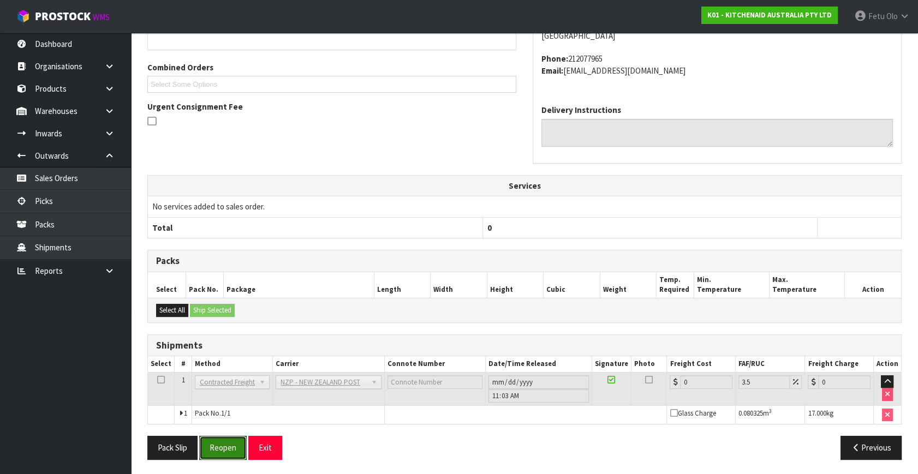
click at [240, 439] on button "Reopen" at bounding box center [222, 447] width 47 height 23
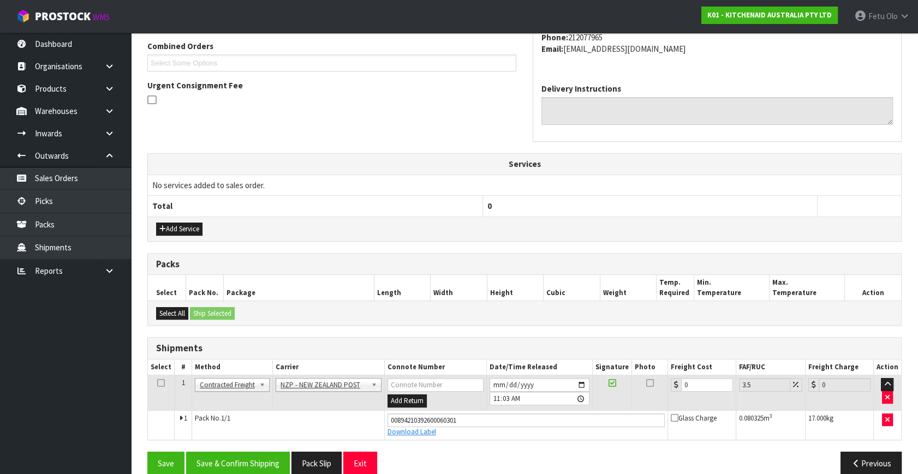
scroll to position [299, 0]
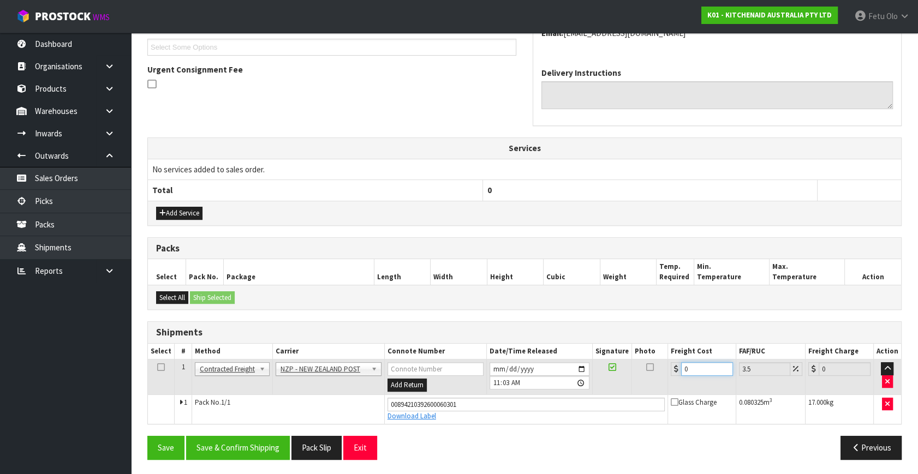
drag, startPoint x: 697, startPoint y: 367, endPoint x: 450, endPoint y: 412, distance: 251.2
click at [450, 412] on tbody "1 Client Local Pickup Customer Local Pickup Company Freight Contracted Freight …" at bounding box center [524, 392] width 753 height 64
type input "2"
type input "2.07"
type input "23"
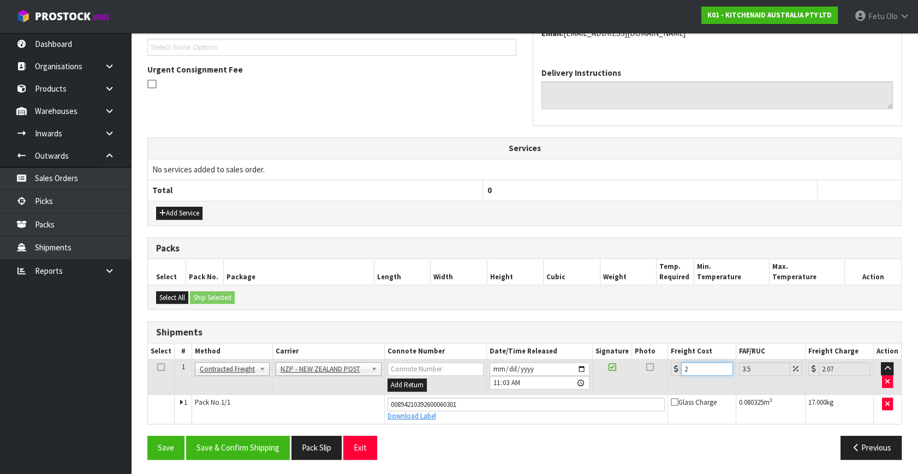
type input "23.8"
type input "23.2"
type input "24.01"
type input "23.24"
type input "24.05"
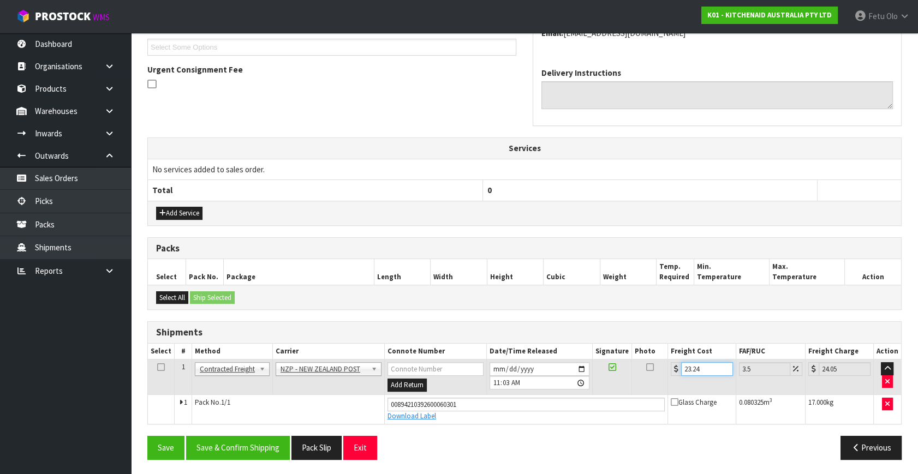
type input "23.2"
type input "24.01"
type input "23.28"
type input "24.09"
type input "23.28"
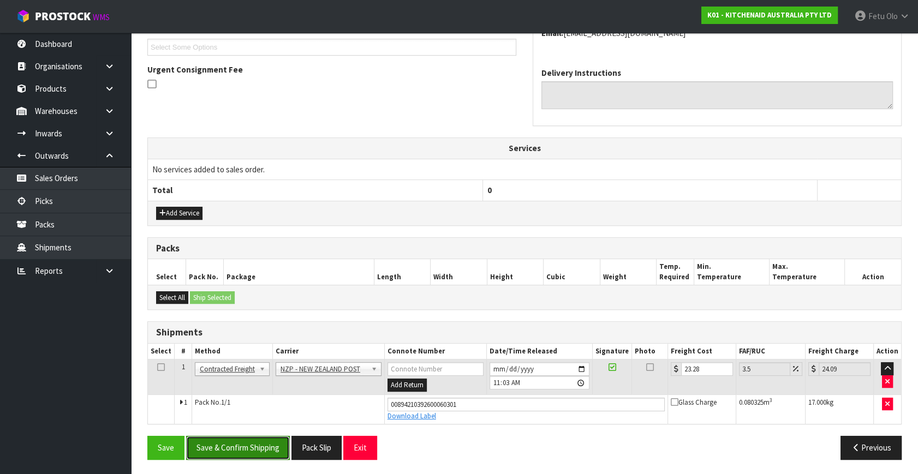
click at [267, 443] on button "Save & Confirm Shipping" at bounding box center [238, 447] width 104 height 23
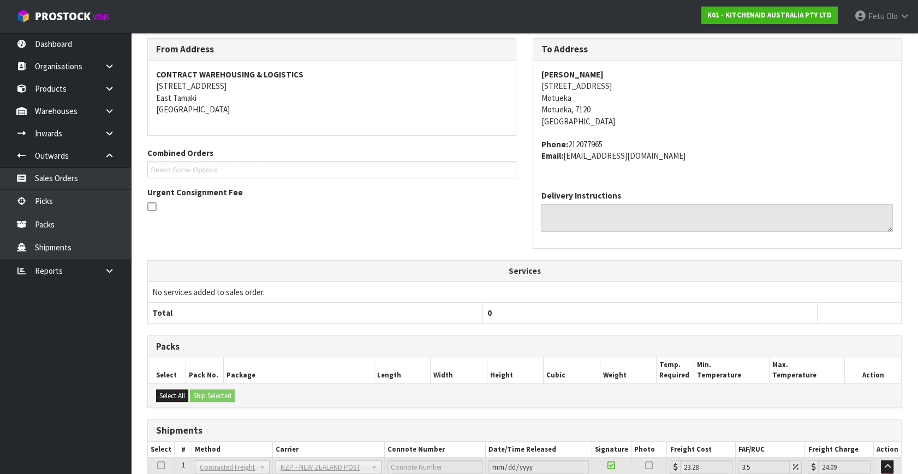
scroll to position [269, 0]
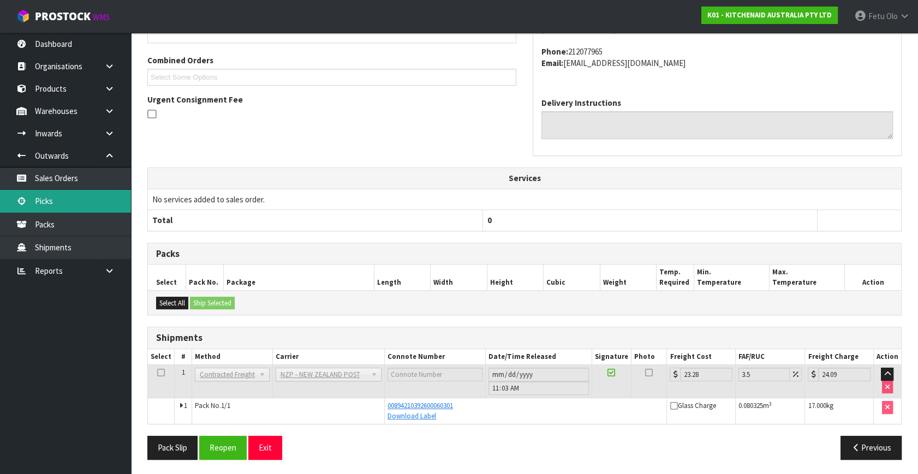
click at [49, 200] on link "Picks" at bounding box center [65, 201] width 131 height 22
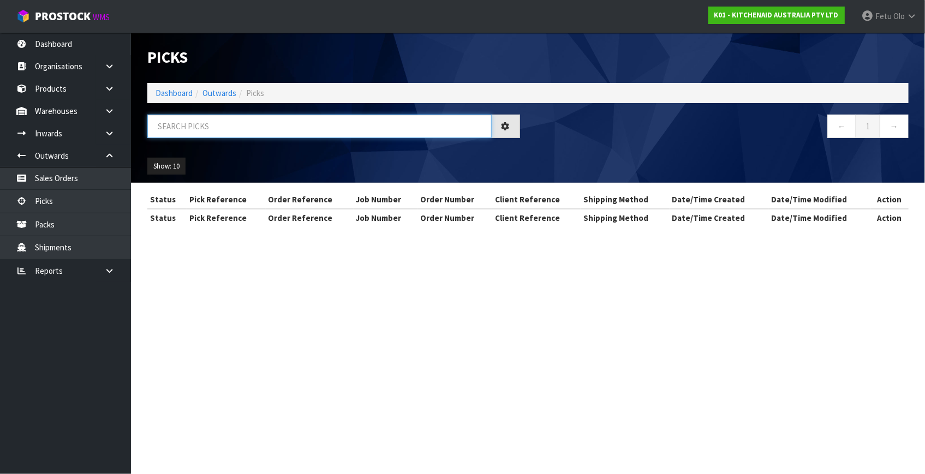
click at [308, 126] on input "text" at bounding box center [319, 126] width 344 height 23
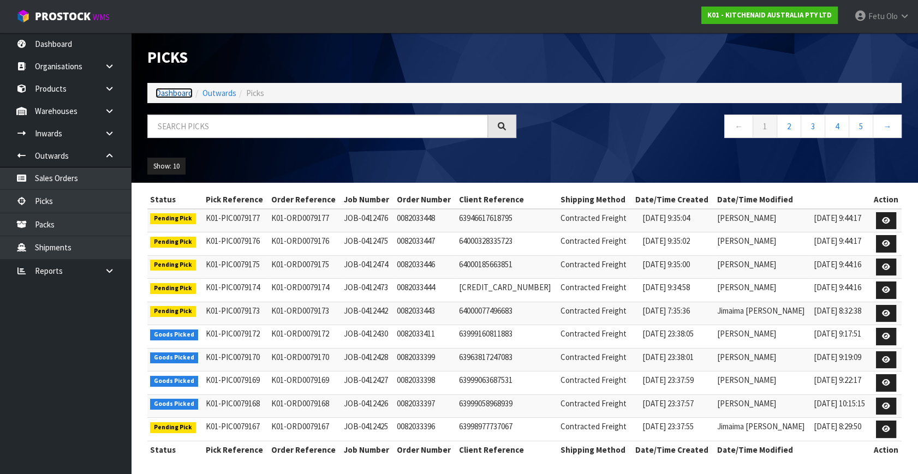
click at [159, 93] on link "Dashboard" at bounding box center [174, 93] width 37 height 10
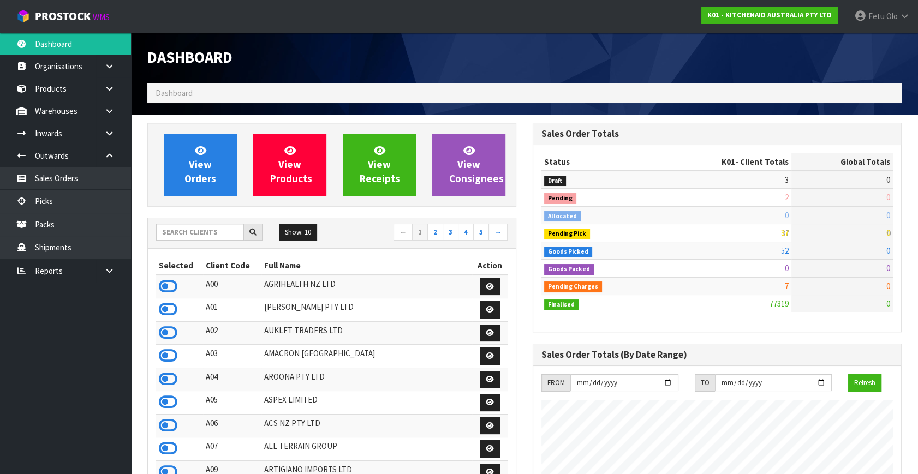
scroll to position [825, 385]
click at [201, 228] on input "text" at bounding box center [200, 232] width 88 height 17
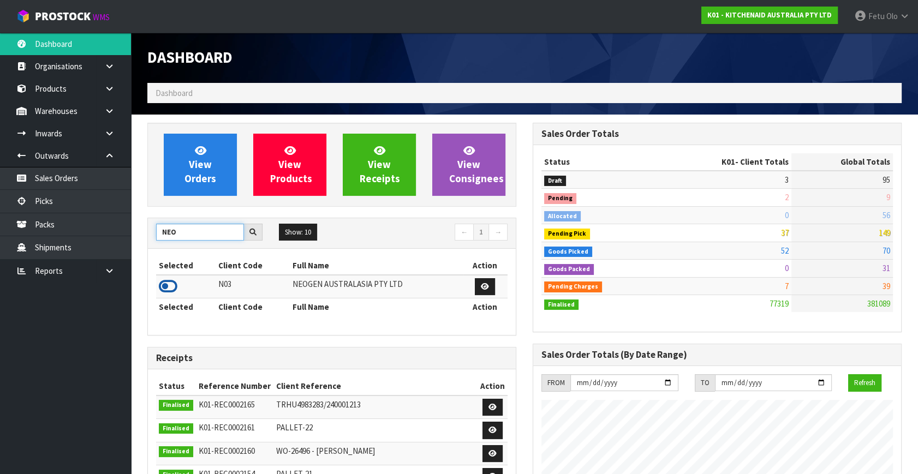
type input "NEO"
click at [175, 288] on icon at bounding box center [168, 286] width 19 height 16
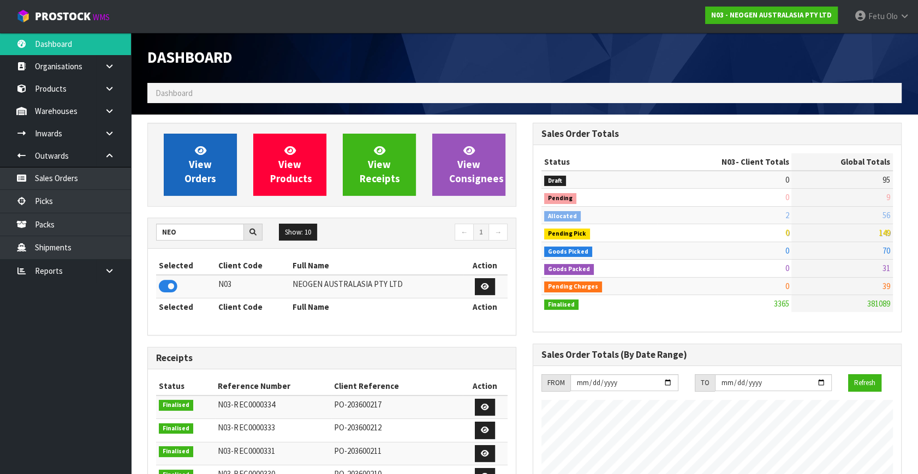
scroll to position [860, 385]
click at [196, 184] on span "View Orders" at bounding box center [200, 164] width 32 height 41
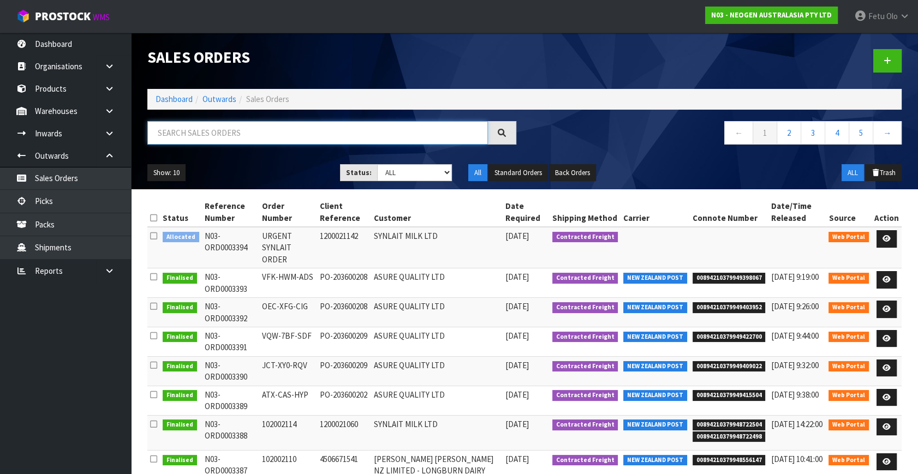
click at [221, 133] on input "text" at bounding box center [317, 132] width 341 height 23
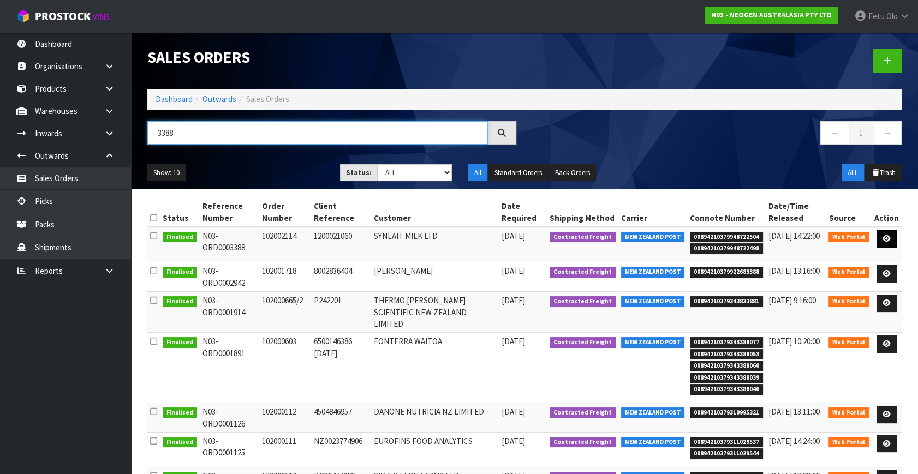
type input "3388"
click at [890, 237] on icon at bounding box center [887, 238] width 8 height 7
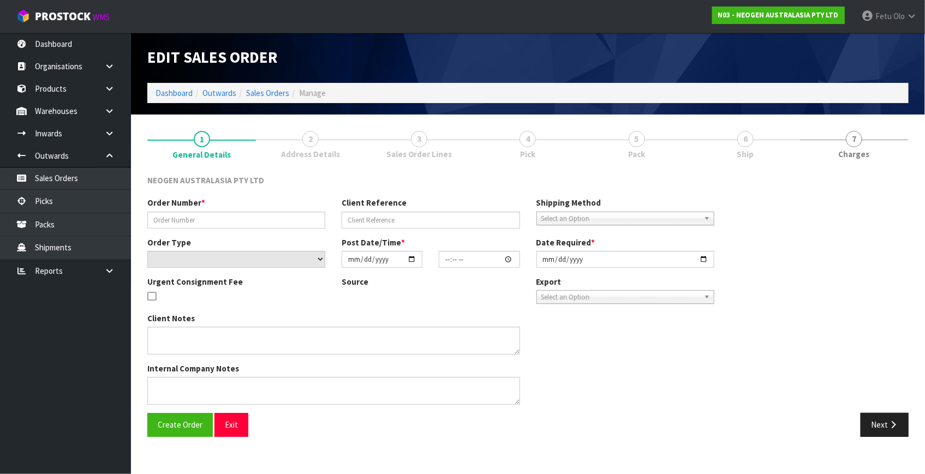
type input "102002114"
type input "1200021060"
select select "number:0"
type input "[DATE]"
type input "11:29:00.000"
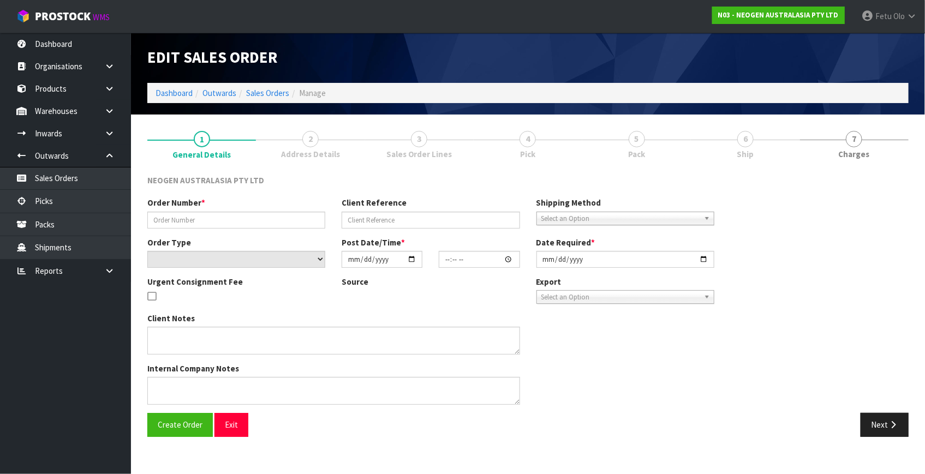
type input "[DATE]"
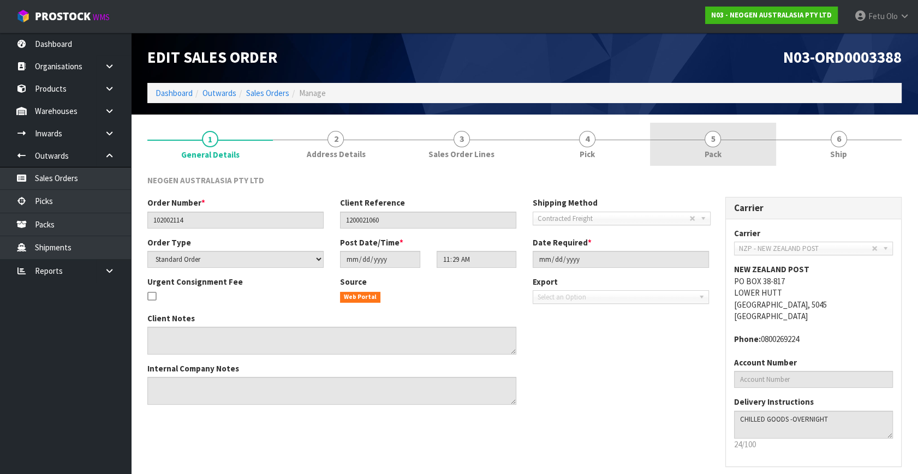
click at [700, 148] on link "5 Pack" at bounding box center [713, 144] width 126 height 43
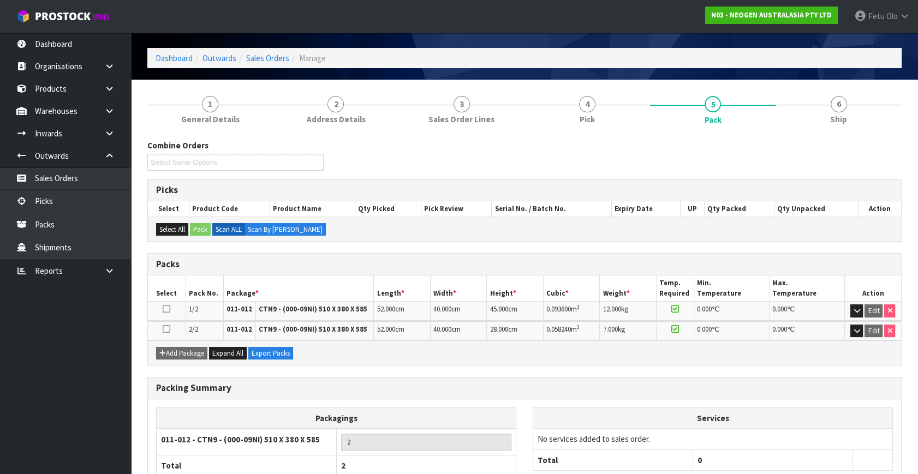
scroll to position [49, 0]
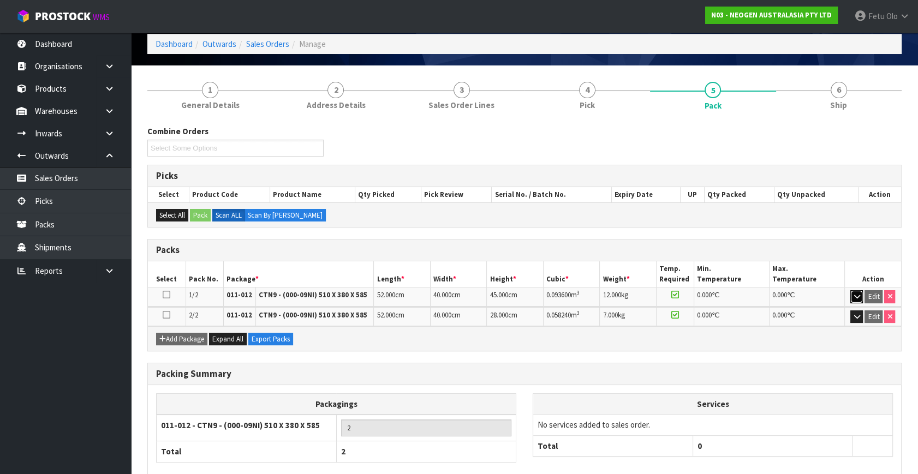
click at [860, 299] on button "button" at bounding box center [856, 296] width 13 height 13
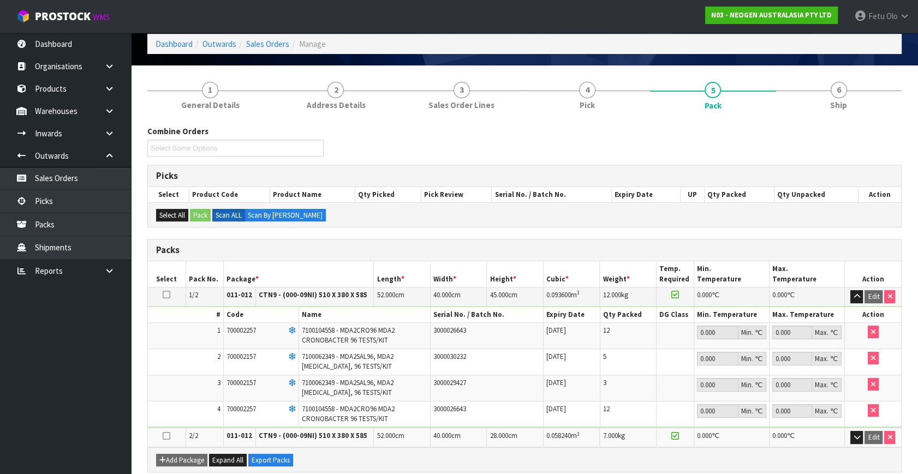
drag, startPoint x: 730, startPoint y: 295, endPoint x: 720, endPoint y: 294, distance: 9.3
click at [730, 295] on td "0.000 ℃" at bounding box center [731, 297] width 75 height 19
click at [711, 268] on th "Min. Temperature" at bounding box center [731, 274] width 75 height 26
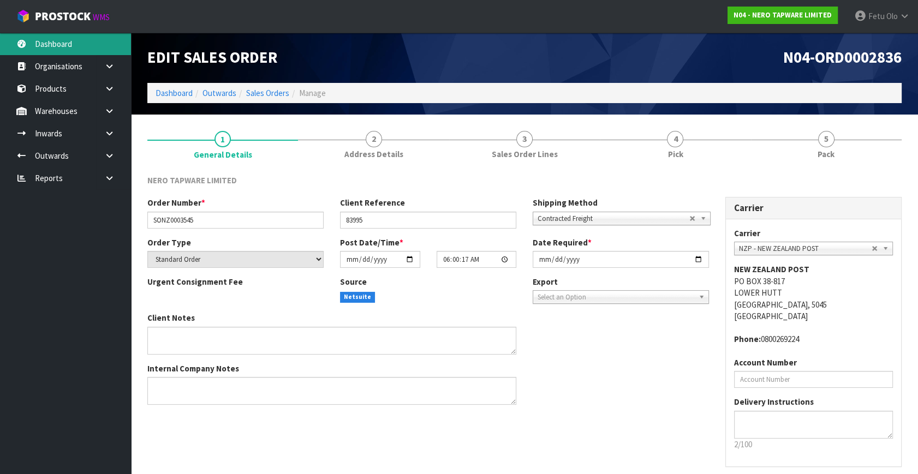
click at [50, 43] on link "Dashboard" at bounding box center [65, 44] width 131 height 22
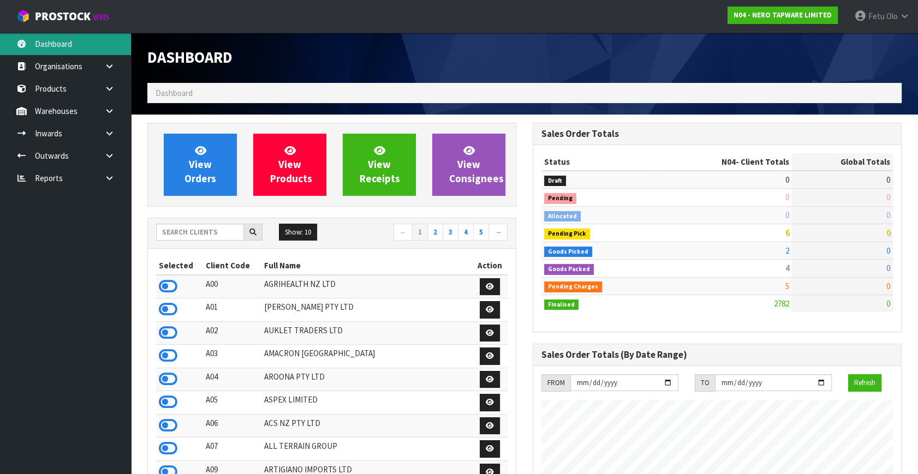
scroll to position [860, 385]
click at [196, 233] on input "text" at bounding box center [200, 232] width 88 height 17
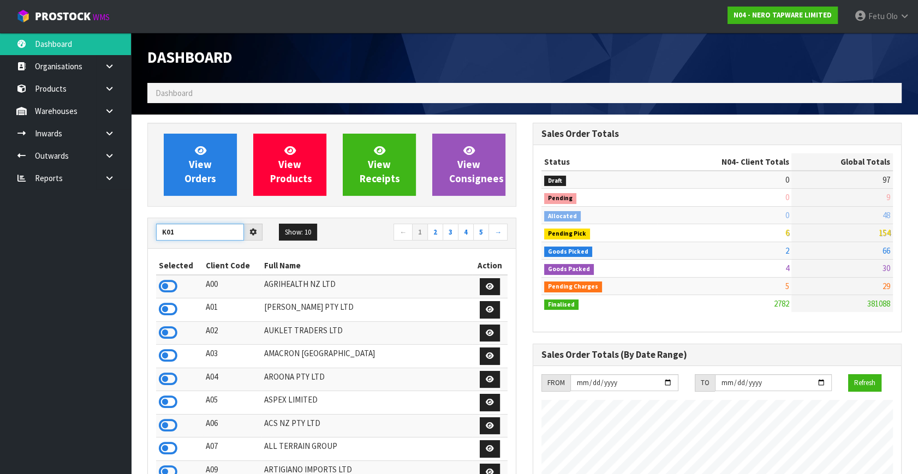
type input "K01"
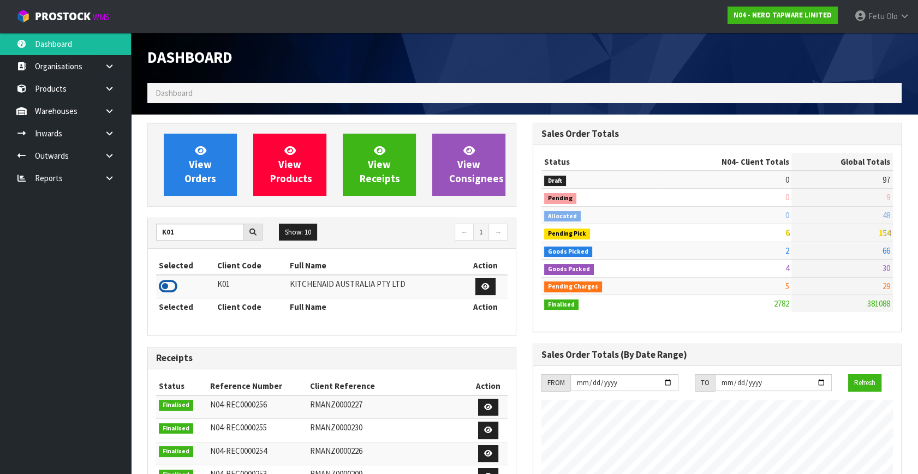
click at [168, 294] on icon at bounding box center [168, 286] width 19 height 16
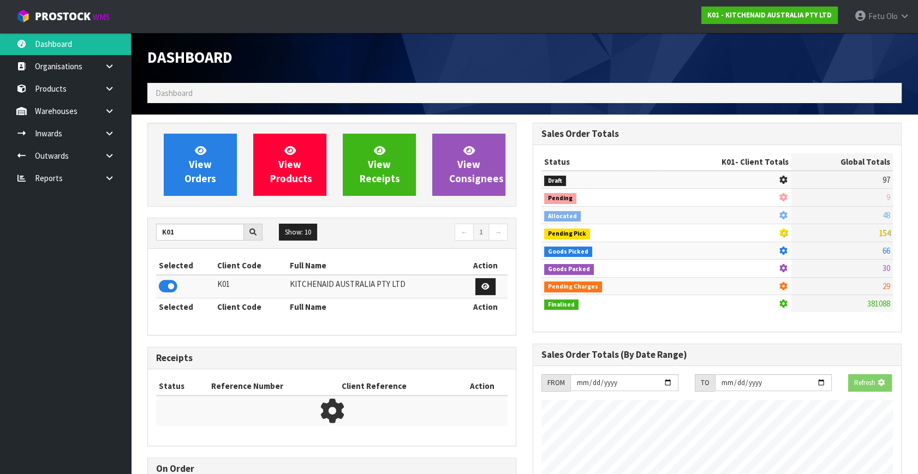
scroll to position [680, 385]
click at [104, 113] on link at bounding box center [113, 111] width 35 height 22
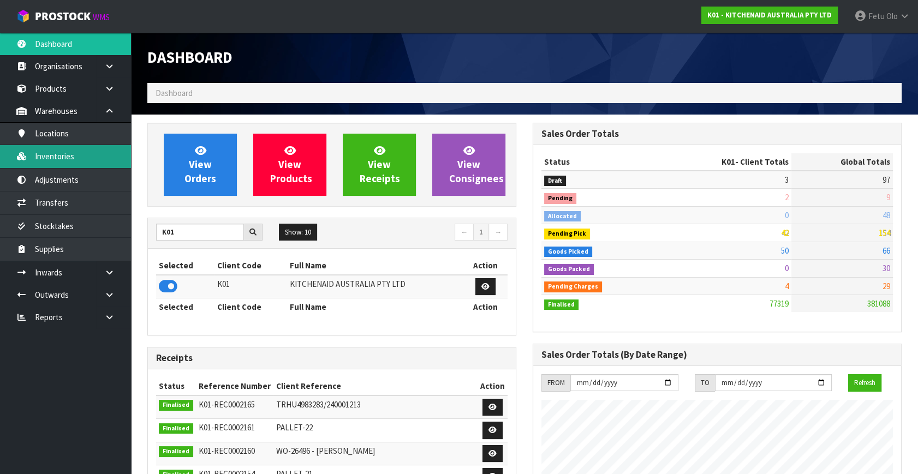
click at [85, 156] on link "Inventories" at bounding box center [65, 156] width 131 height 22
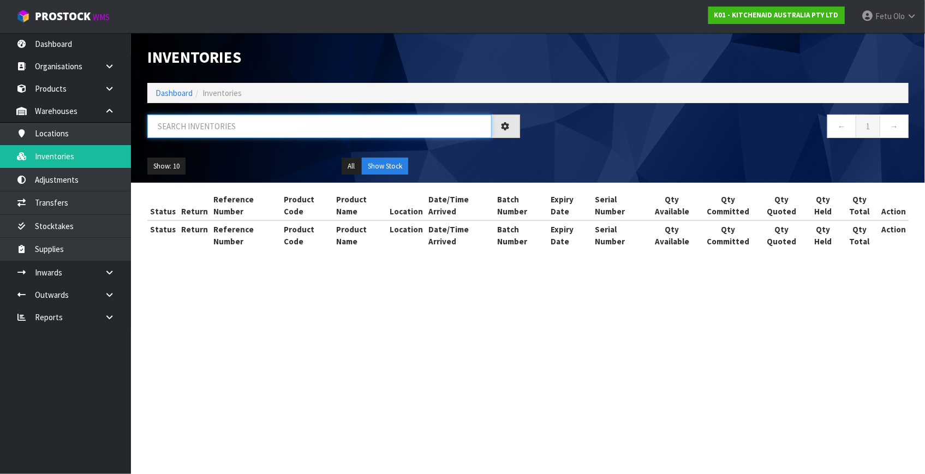
click at [179, 126] on input "text" at bounding box center [319, 126] width 344 height 23
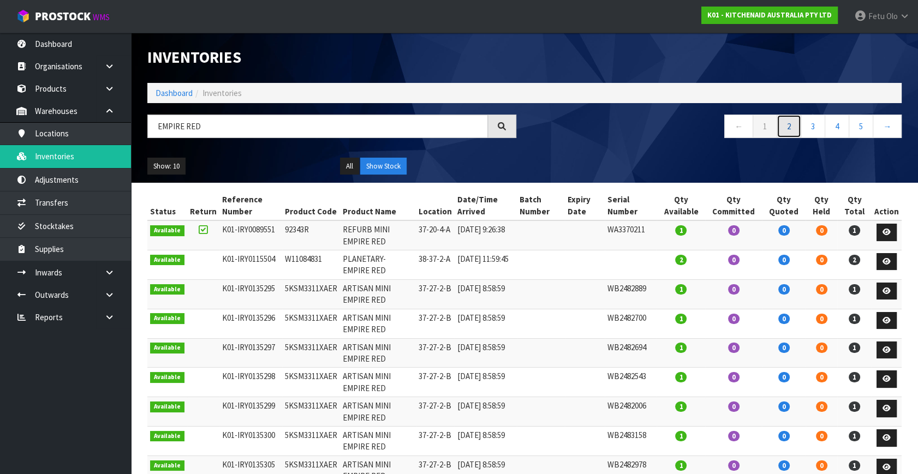
click at [786, 126] on link "2" at bounding box center [789, 126] width 25 height 23
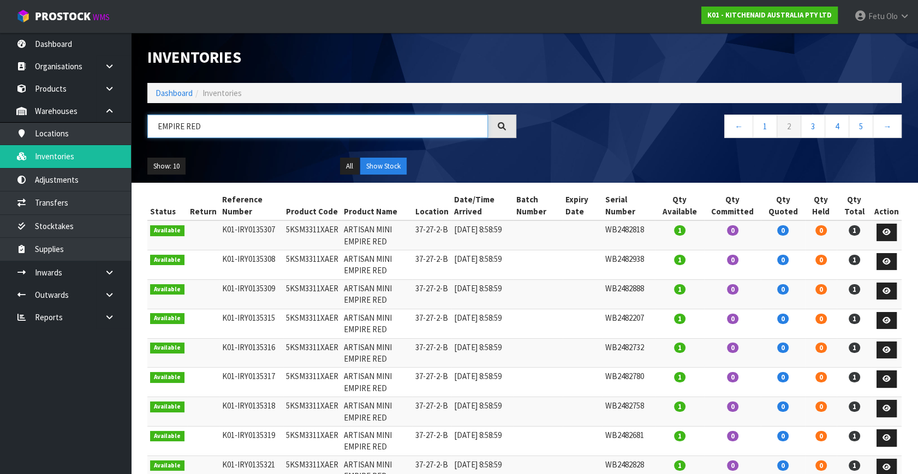
drag, startPoint x: 214, startPoint y: 122, endPoint x: 142, endPoint y: 125, distance: 71.6
click at [142, 125] on div "EMPIRE RED" at bounding box center [331, 131] width 385 height 32
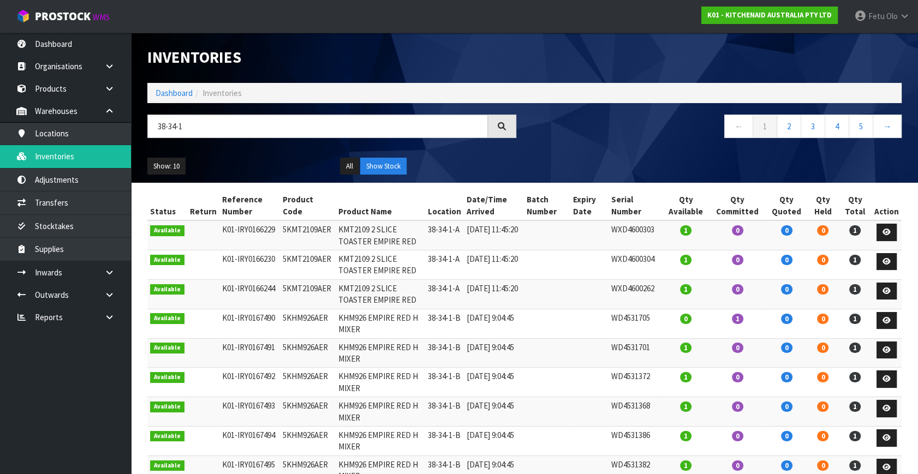
click at [462, 317] on td "38-34-1-B" at bounding box center [444, 323] width 39 height 29
drag, startPoint x: 462, startPoint y: 317, endPoint x: 444, endPoint y: 320, distance: 17.7
click at [444, 320] on td "38-34-1-B" at bounding box center [444, 323] width 39 height 29
copy tr "38-34-1-B"
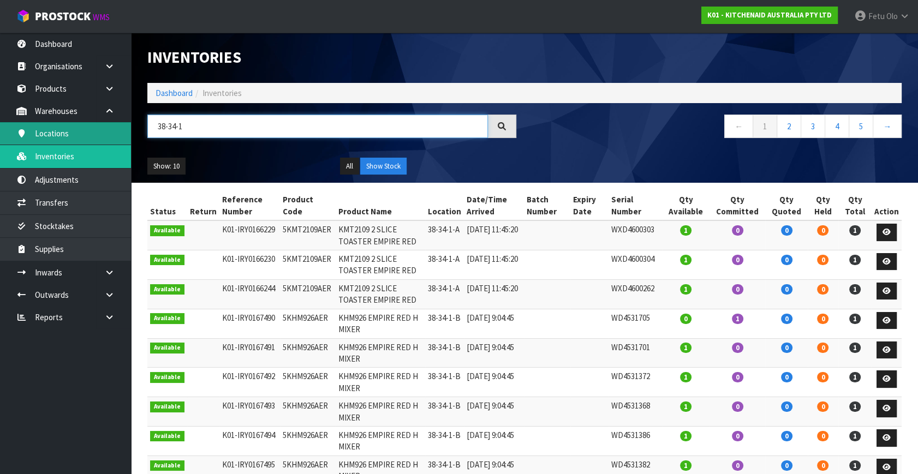
drag, startPoint x: 182, startPoint y: 128, endPoint x: 95, endPoint y: 131, distance: 86.8
click at [95, 131] on body "Toggle navigation ProStock WMS K01 - KITCHENAID AUSTRALIA PTY LTD Fetu Olo Logo…" at bounding box center [459, 237] width 918 height 474
paste input "-B"
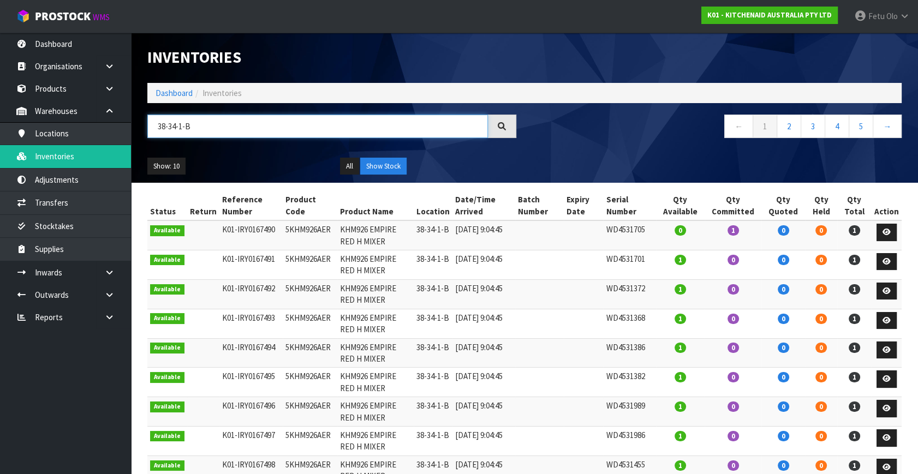
type input "38-34-1-B"
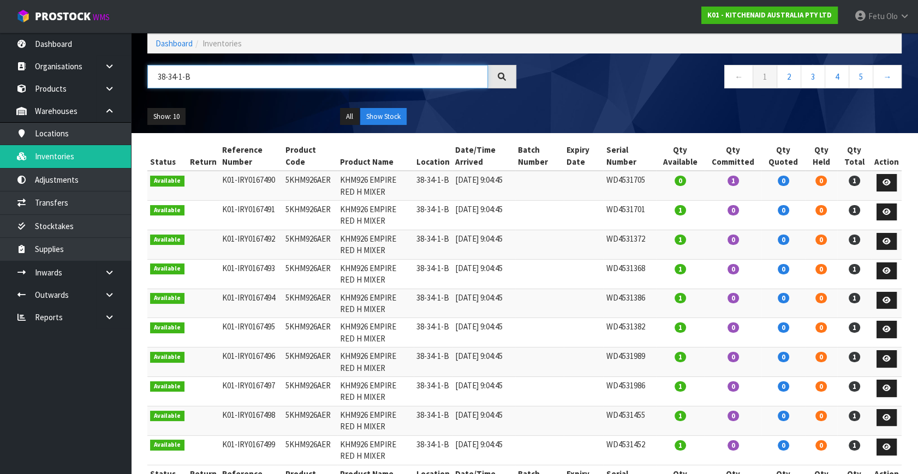
scroll to position [39, 0]
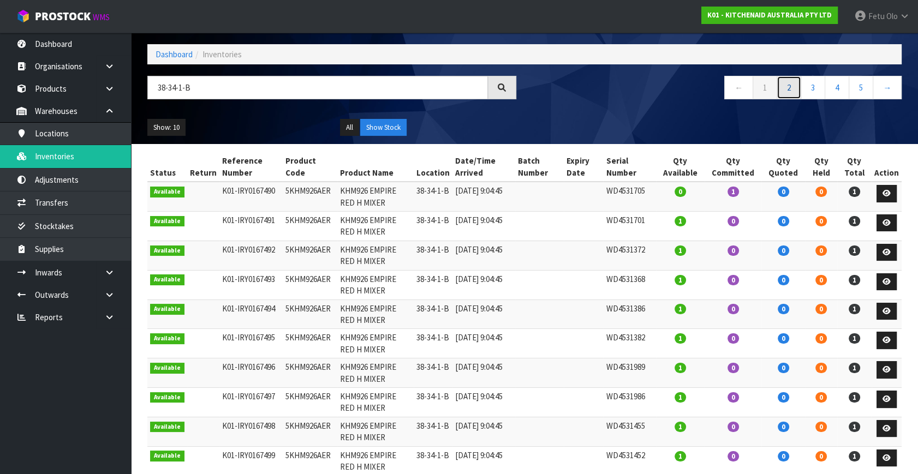
click at [786, 91] on link "2" at bounding box center [789, 87] width 25 height 23
click at [807, 87] on link "3" at bounding box center [813, 87] width 25 height 23
click at [835, 90] on link "4" at bounding box center [837, 87] width 25 height 23
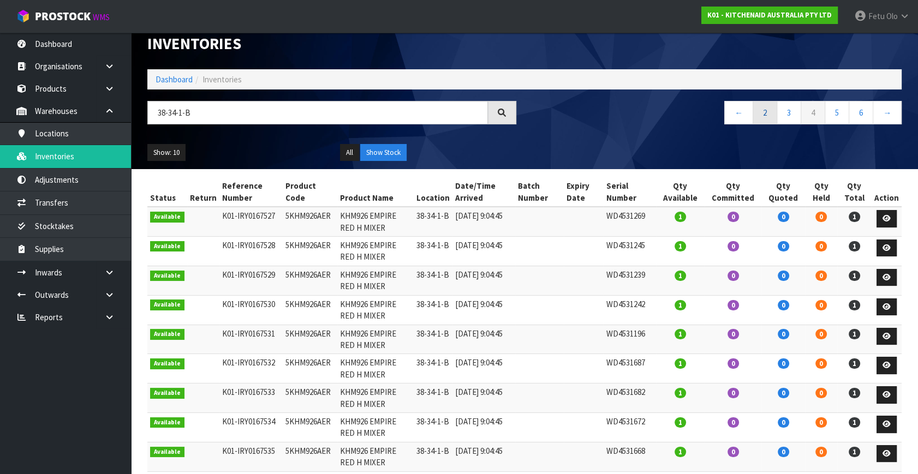
scroll to position [0, 0]
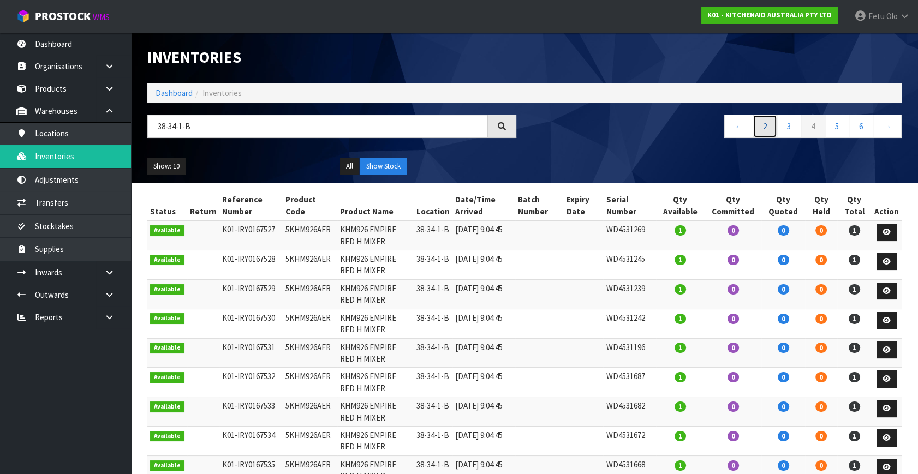
click at [764, 125] on link "2" at bounding box center [765, 126] width 25 height 23
click at [759, 126] on link "1" at bounding box center [765, 126] width 25 height 23
click at [855, 127] on link "5" at bounding box center [861, 126] width 25 height 23
click at [857, 129] on link "7" at bounding box center [861, 126] width 25 height 23
click at [857, 129] on link "9" at bounding box center [861, 126] width 25 height 23
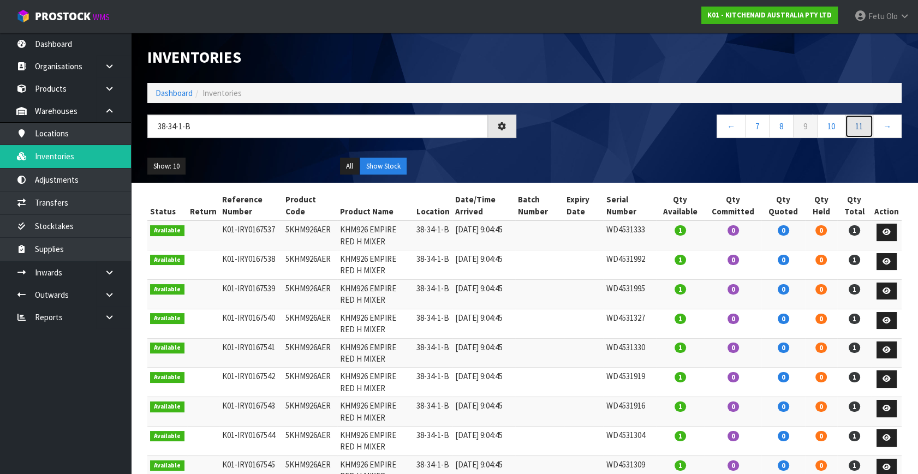
click at [857, 129] on link "11" at bounding box center [859, 126] width 28 height 23
click at [857, 129] on link "13" at bounding box center [859, 126] width 28 height 23
click at [857, 129] on link "15" at bounding box center [859, 126] width 28 height 23
click at [857, 129] on link "17" at bounding box center [859, 126] width 28 height 23
click at [857, 129] on link "19" at bounding box center [859, 126] width 28 height 23
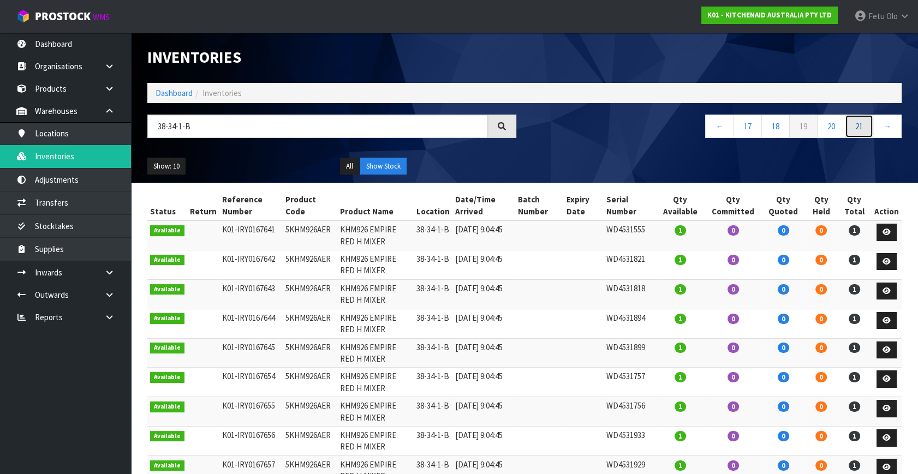
click at [857, 129] on link "21" at bounding box center [859, 126] width 28 height 23
click at [857, 129] on link "23" at bounding box center [859, 126] width 28 height 23
click at [857, 129] on link "25" at bounding box center [859, 126] width 28 height 23
click at [857, 129] on link "27" at bounding box center [859, 126] width 28 height 23
click at [857, 129] on link "29" at bounding box center [859, 126] width 28 height 23
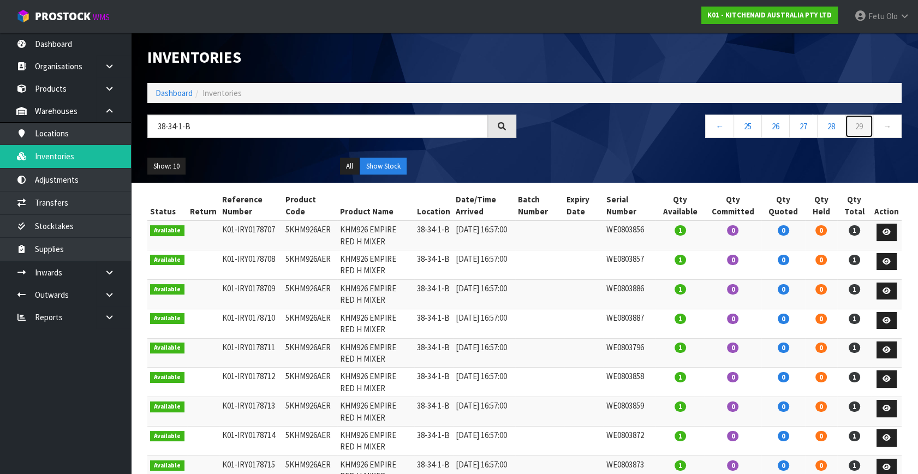
click at [857, 129] on link "29" at bounding box center [859, 126] width 28 height 23
click at [743, 127] on link "25" at bounding box center [748, 126] width 28 height 23
click at [743, 127] on link "21" at bounding box center [748, 126] width 28 height 23
click at [743, 127] on link "19" at bounding box center [748, 126] width 28 height 23
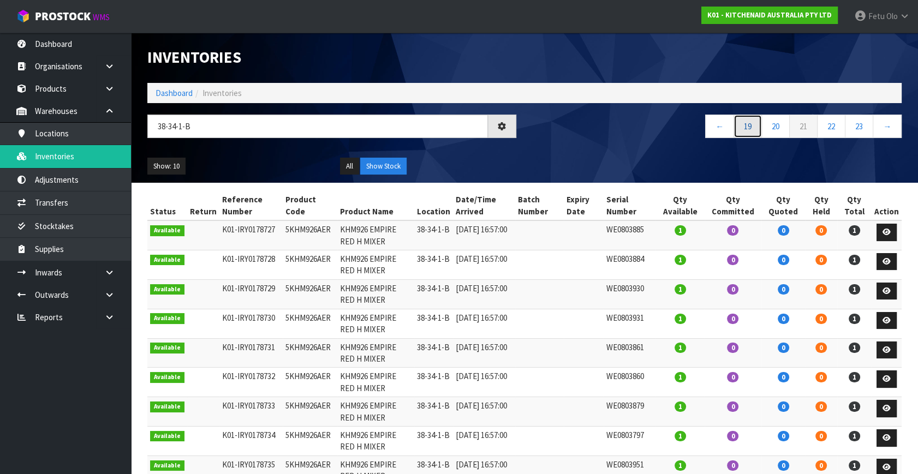
click at [743, 127] on link "19" at bounding box center [748, 126] width 28 height 23
click at [743, 127] on link "15" at bounding box center [748, 126] width 28 height 23
click at [743, 127] on link "11" at bounding box center [748, 126] width 28 height 23
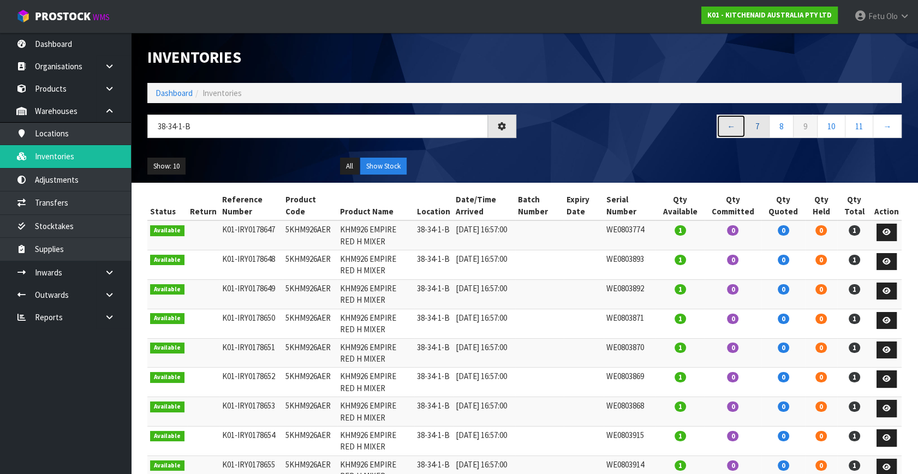
click at [743, 127] on link "←" at bounding box center [731, 126] width 29 height 23
click at [759, 127] on link "6" at bounding box center [761, 126] width 25 height 23
click at [759, 127] on link "4" at bounding box center [765, 126] width 25 height 23
click at [759, 127] on link "2" at bounding box center [765, 126] width 25 height 23
